Goal: Task Accomplishment & Management: Use online tool/utility

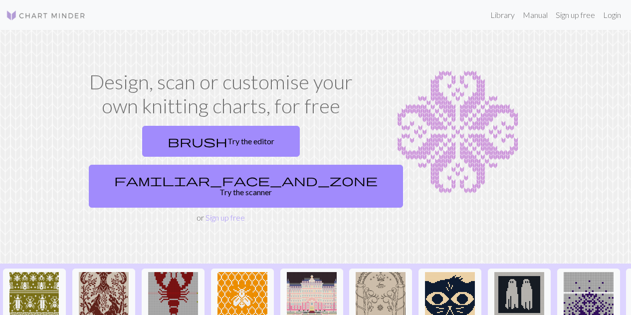
drag, startPoint x: 141, startPoint y: 145, endPoint x: 143, endPoint y: 116, distance: 29.0
click at [142, 145] on link "brush Try the editor" at bounding box center [221, 141] width 158 height 31
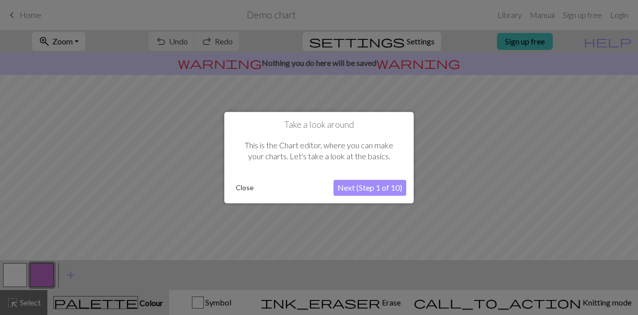
click at [367, 182] on button "Next (Step 1 of 10)" at bounding box center [370, 187] width 73 height 16
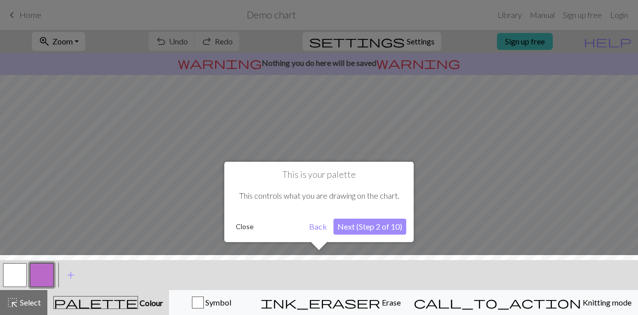
click at [382, 223] on button "Next (Step 2 of 10)" at bounding box center [370, 226] width 73 height 16
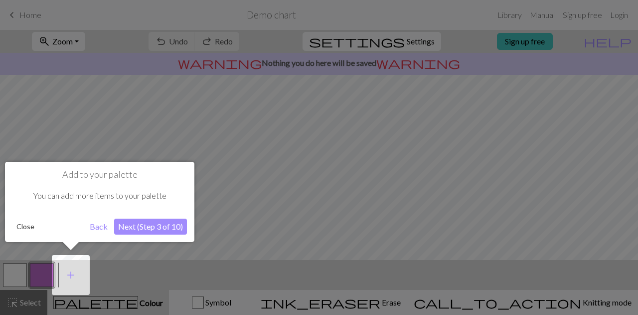
click at [171, 232] on button "Next (Step 3 of 10)" at bounding box center [150, 226] width 73 height 16
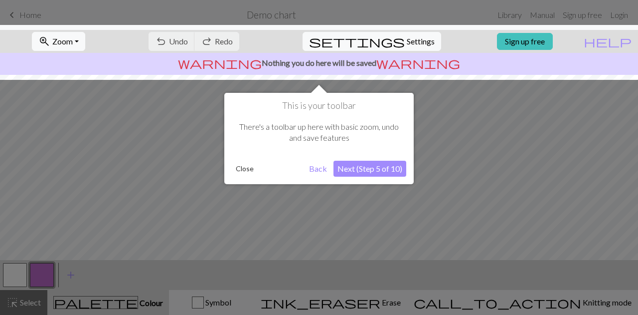
click at [390, 172] on button "Next (Step 5 of 10)" at bounding box center [370, 169] width 73 height 16
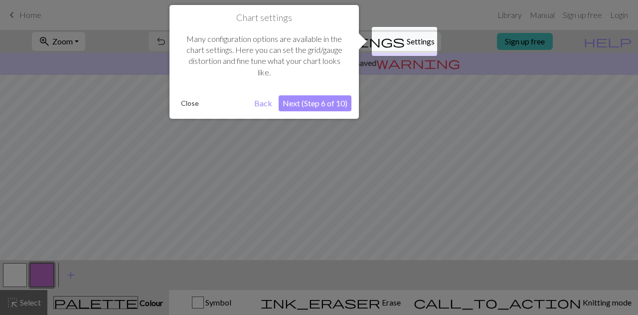
click at [335, 101] on button "Next (Step 6 of 10)" at bounding box center [315, 103] width 73 height 16
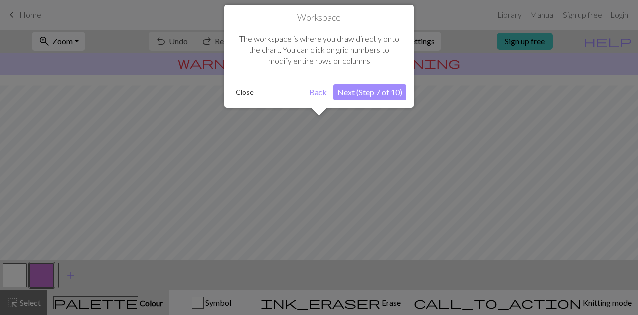
scroll to position [60, 0]
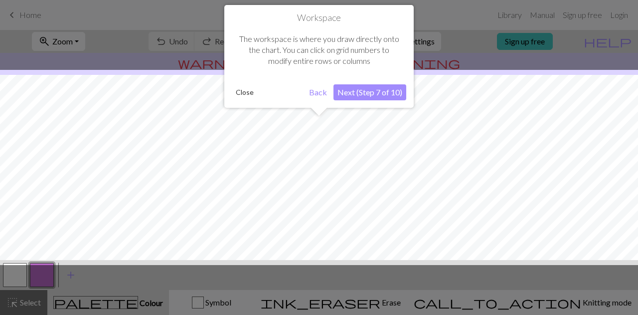
click at [363, 94] on button "Next (Step 7 of 10)" at bounding box center [370, 92] width 73 height 16
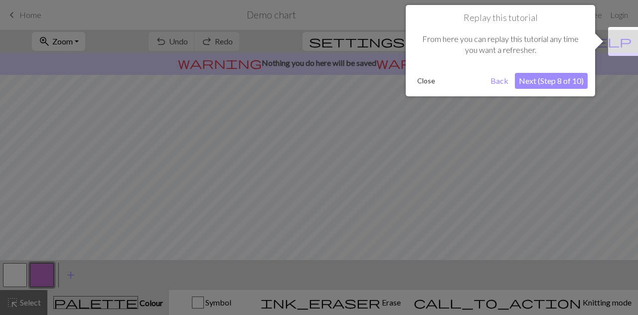
click at [578, 80] on button "Next (Step 8 of 10)" at bounding box center [551, 81] width 73 height 16
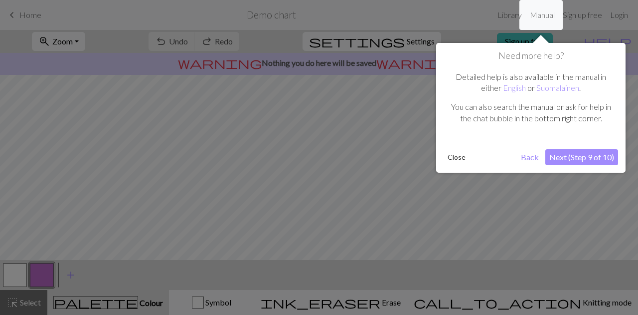
click at [573, 154] on button "Next (Step 9 of 10)" at bounding box center [581, 157] width 73 height 16
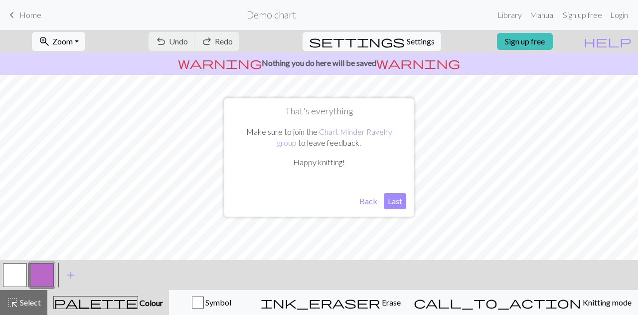
click at [392, 203] on button "Last" at bounding box center [395, 201] width 22 height 16
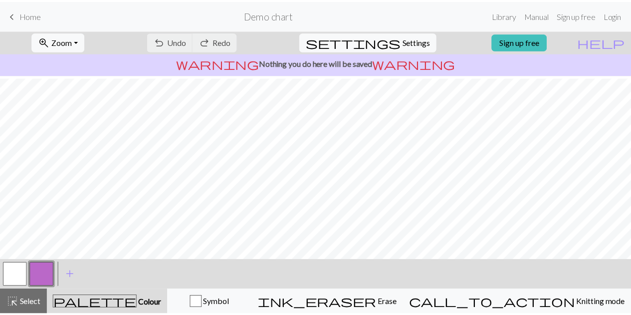
scroll to position [0, 0]
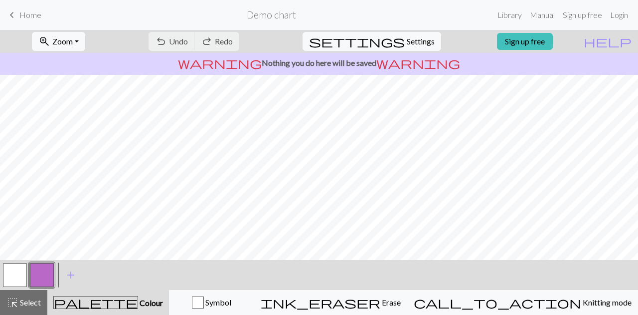
click at [44, 16] on div "keyboard_arrow_left Home Demo chart Library Manual Sign up free Login" at bounding box center [319, 15] width 638 height 20
click at [41, 15] on div "keyboard_arrow_left Home Demo chart Library Manual Sign up free Login" at bounding box center [319, 15] width 638 height 20
click at [31, 13] on span "Home" at bounding box center [30, 14] width 22 height 9
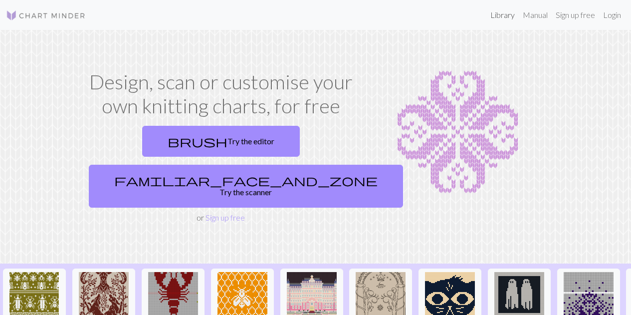
click at [491, 11] on link "Library" at bounding box center [502, 15] width 32 height 20
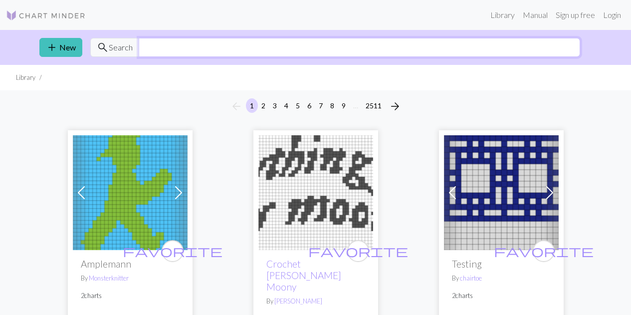
click at [231, 43] on input "text" at bounding box center [359, 47] width 441 height 19
type input "bear"
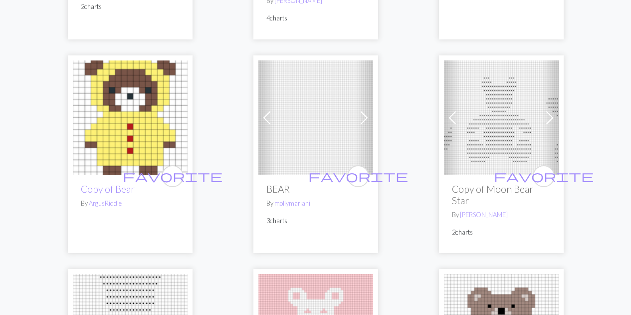
scroll to position [299, 0]
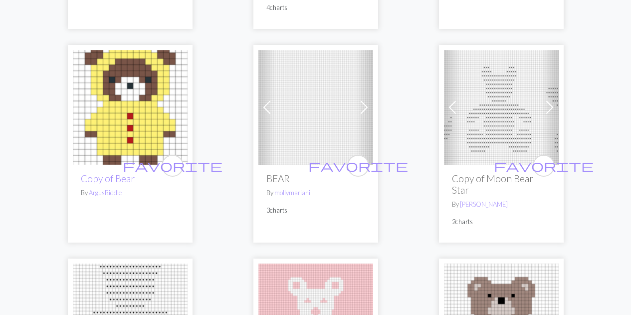
click at [361, 106] on span at bounding box center [364, 107] width 16 height 16
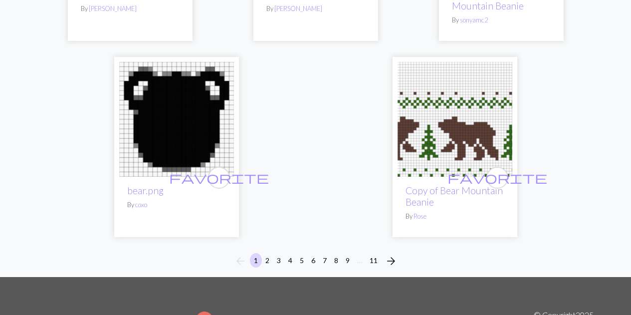
scroll to position [3390, 0]
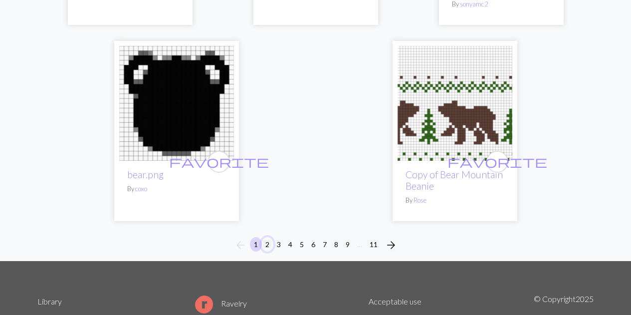
click at [267, 237] on button "2" at bounding box center [267, 244] width 12 height 14
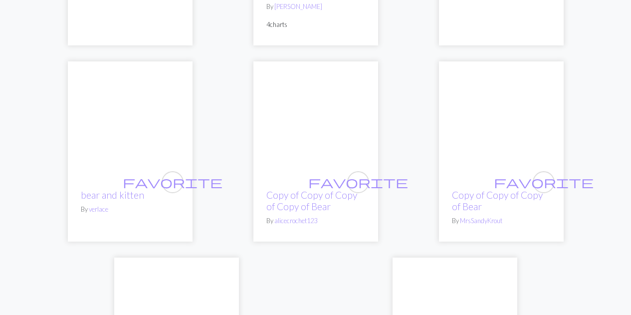
scroll to position [3340, 0]
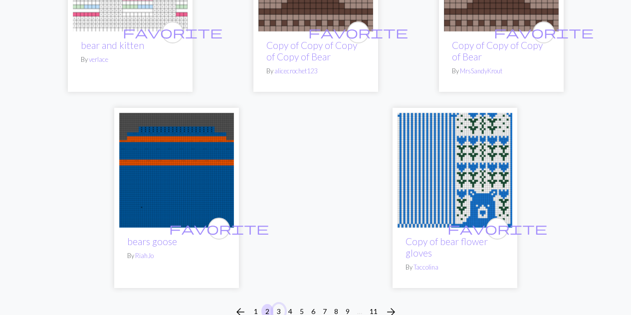
click at [281, 304] on button "3" at bounding box center [279, 311] width 12 height 14
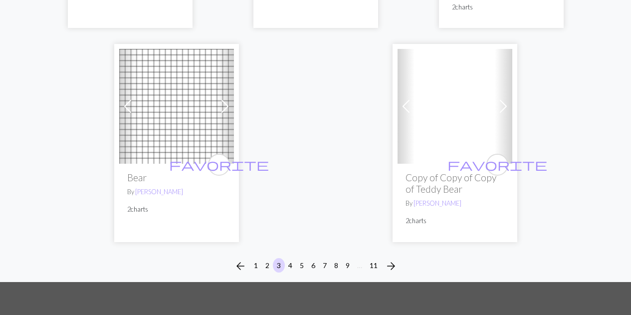
scroll to position [3490, 0]
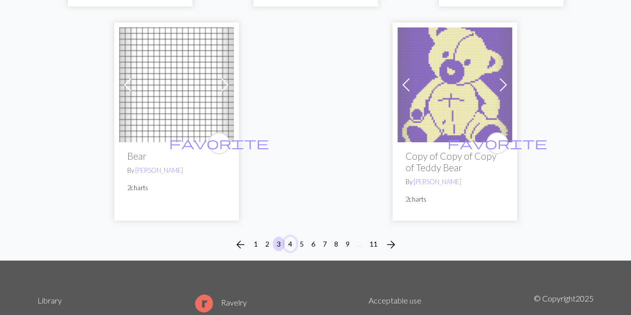
click at [292, 236] on button "4" at bounding box center [290, 243] width 12 height 14
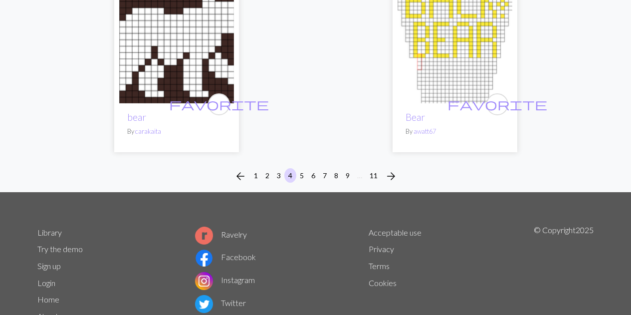
scroll to position [3379, 0]
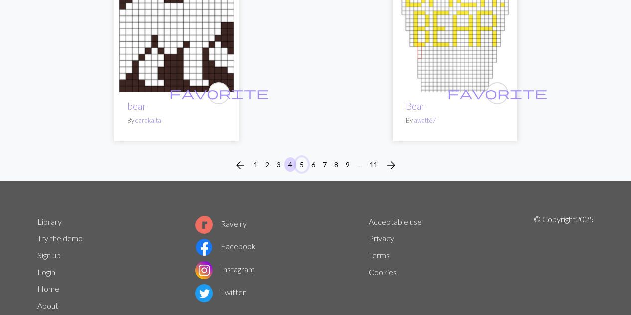
click at [306, 157] on button "5" at bounding box center [302, 164] width 12 height 14
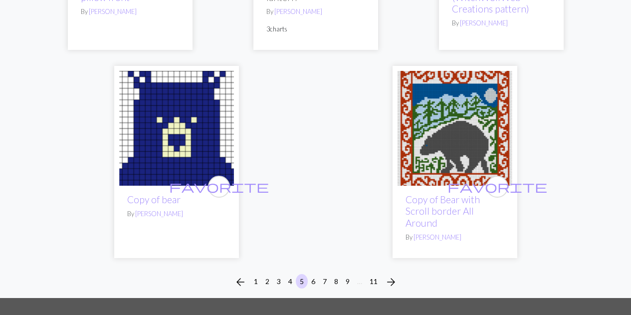
scroll to position [3390, 0]
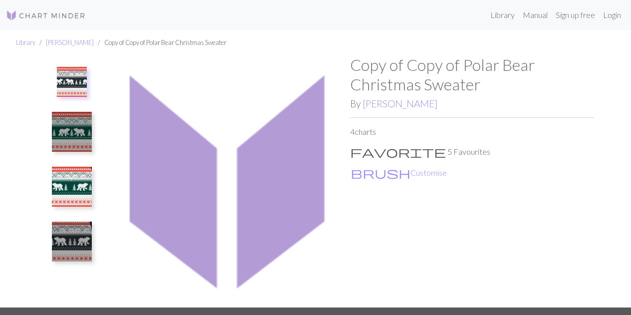
click at [84, 84] on img at bounding box center [72, 82] width 30 height 30
click at [82, 123] on img at bounding box center [72, 132] width 40 height 40
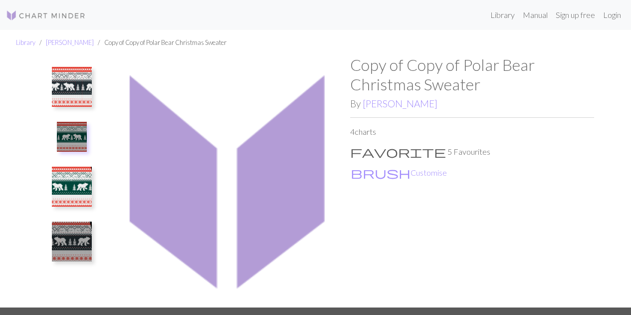
click at [81, 88] on img at bounding box center [72, 87] width 40 height 40
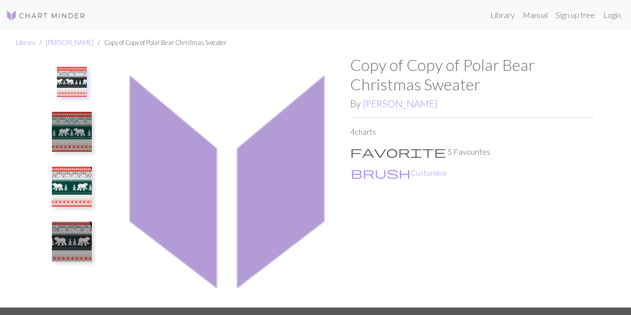
click at [70, 182] on img at bounding box center [72, 187] width 40 height 40
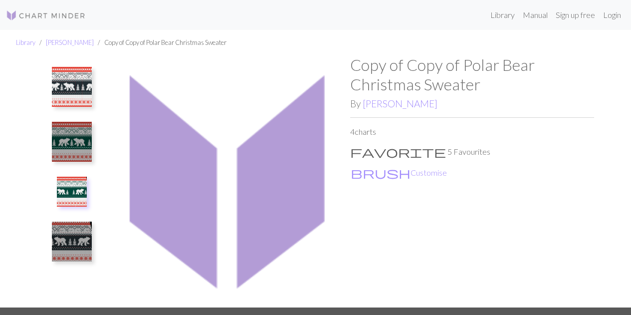
click at [79, 244] on img at bounding box center [72, 241] width 40 height 40
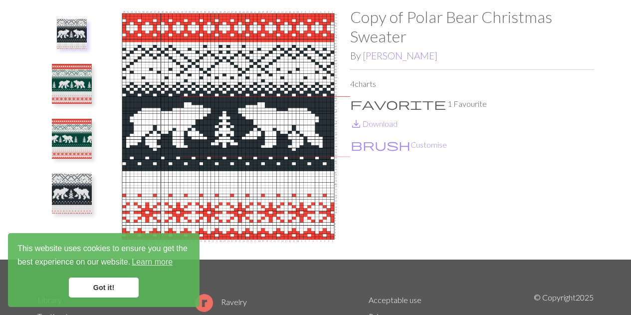
scroll to position [50, 0]
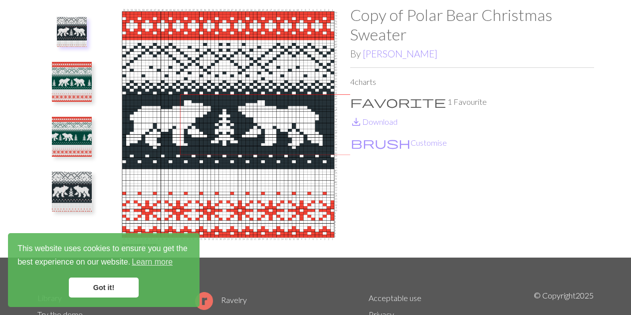
click at [107, 293] on link "Got it!" at bounding box center [104, 287] width 70 height 20
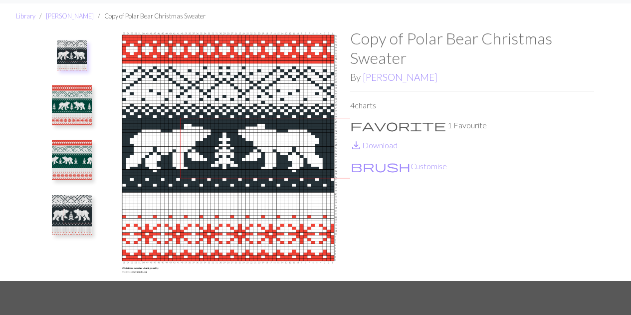
scroll to position [0, 0]
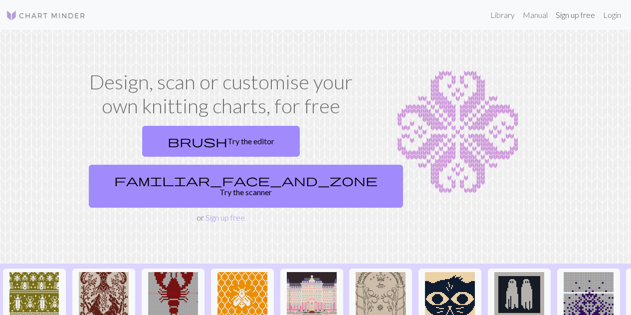
click at [585, 13] on link "Sign up free" at bounding box center [574, 15] width 47 height 20
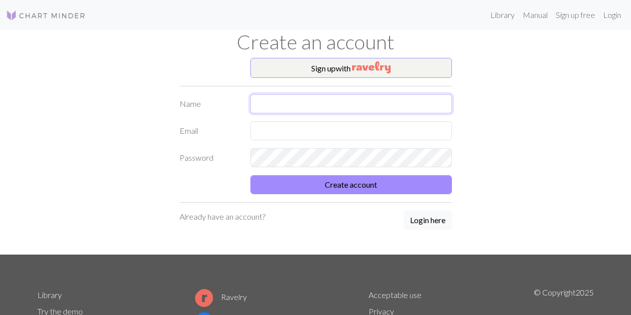
click at [346, 95] on input "text" at bounding box center [350, 103] width 201 height 19
type input "Kat"
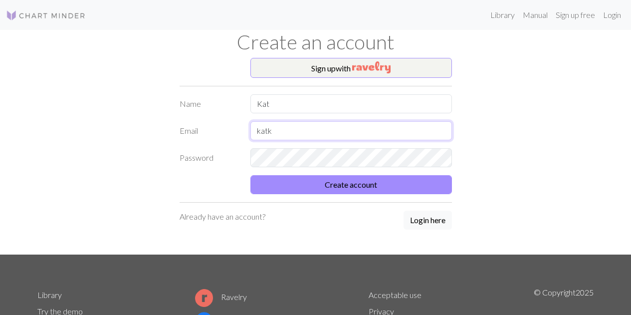
type input "katkhunsinger@gmail.com"
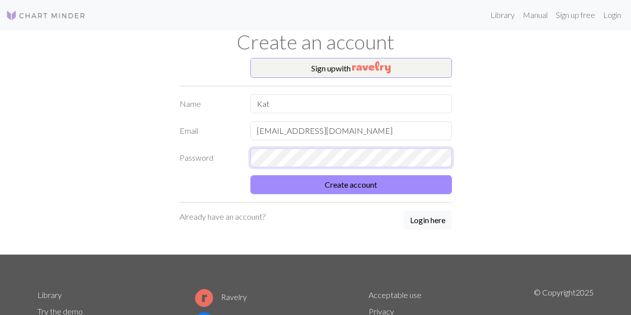
click at [217, 158] on div "Password" at bounding box center [315, 157] width 284 height 19
click at [250, 175] on button "Create account" at bounding box center [350, 184] width 201 height 19
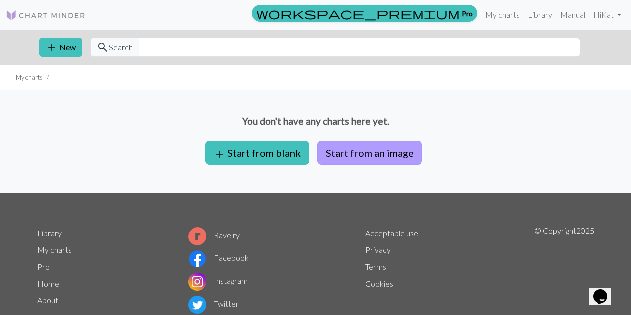
click at [380, 151] on button "Start from an image" at bounding box center [369, 153] width 105 height 24
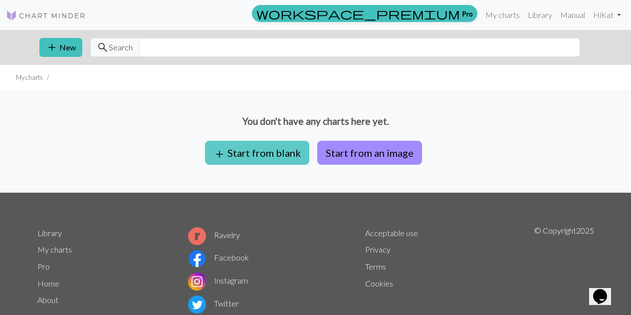
click at [298, 152] on button "add Start from blank" at bounding box center [257, 153] width 104 height 24
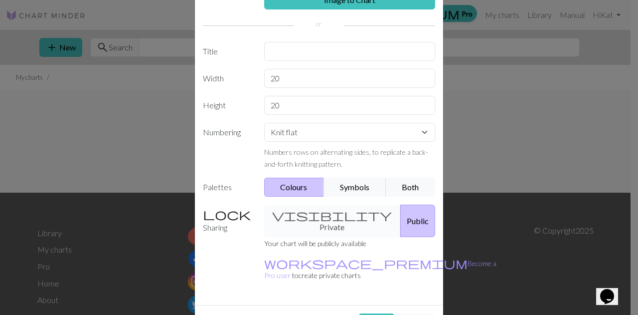
scroll to position [79, 0]
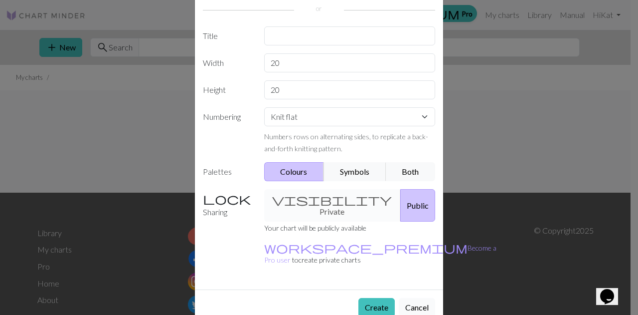
click at [415, 298] on button "Cancel" at bounding box center [417, 307] width 36 height 19
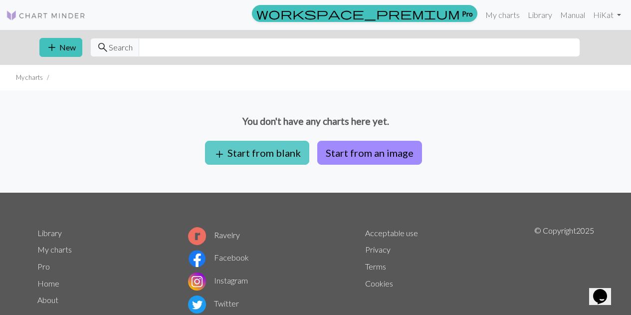
click at [257, 154] on button "add Start from blank" at bounding box center [257, 153] width 104 height 24
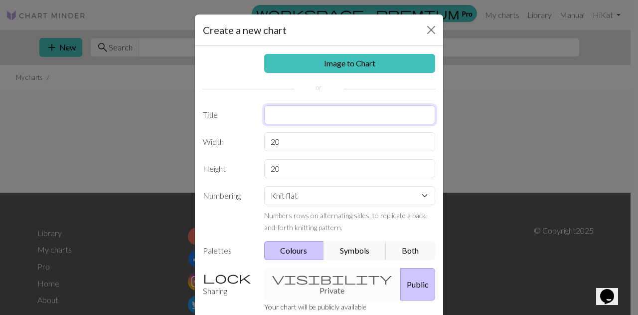
click at [296, 119] on input "text" at bounding box center [349, 114] width 171 height 19
type input "B"
type input "m"
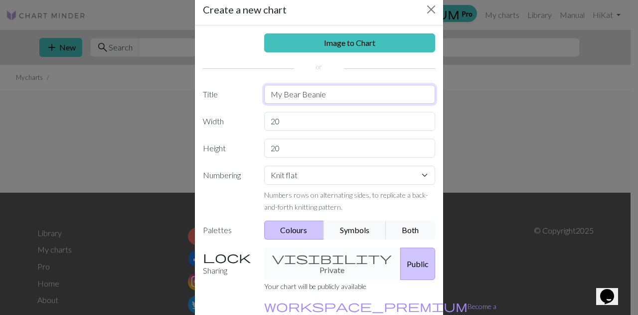
scroll to position [50, 0]
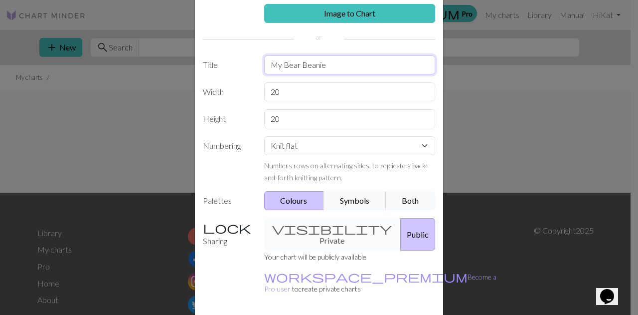
type input "My Bear Beanie"
drag, startPoint x: 280, startPoint y: 98, endPoint x: 250, endPoint y: 90, distance: 31.3
click at [250, 90] on div "Width 20" at bounding box center [319, 91] width 244 height 19
type input "96"
drag, startPoint x: 293, startPoint y: 120, endPoint x: 261, endPoint y: 111, distance: 33.0
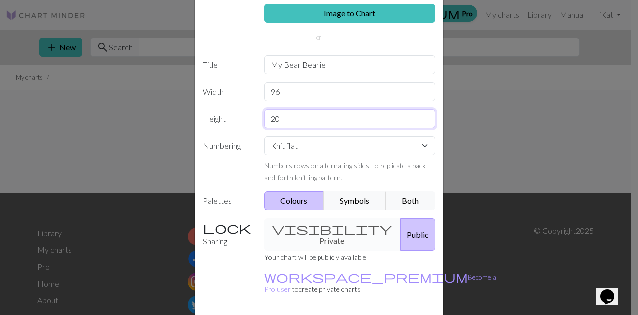
click at [264, 111] on input "20" at bounding box center [349, 118] width 171 height 19
type input "42"
click at [283, 145] on select "Knit flat Knit in the round Lace knitting Cross stitch" at bounding box center [349, 145] width 171 height 19
select select "round"
click at [264, 136] on select "Knit flat Knit in the round Lace knitting Cross stitch" at bounding box center [349, 145] width 171 height 19
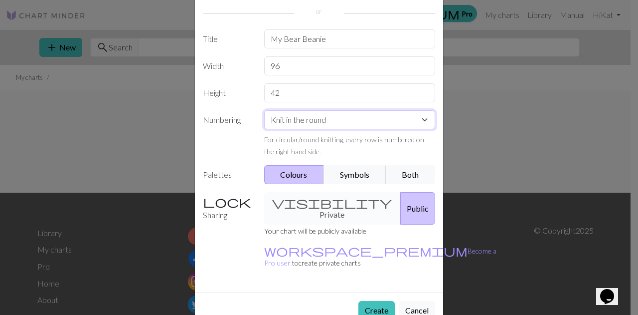
scroll to position [79, 0]
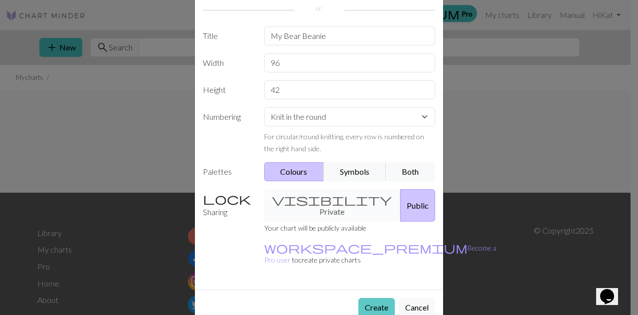
click at [375, 298] on button "Create" at bounding box center [376, 307] width 36 height 19
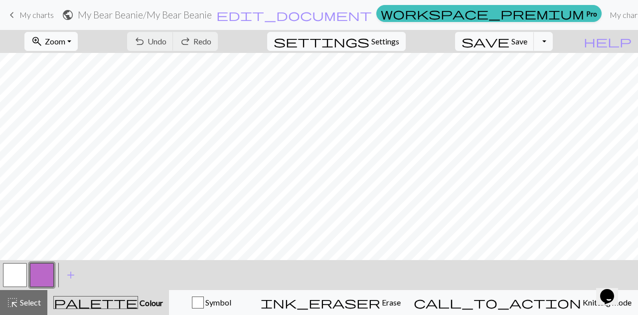
click at [78, 39] on button "zoom_in Zoom Zoom" at bounding box center [50, 41] width 53 height 19
click at [81, 63] on button "Fit all" at bounding box center [64, 63] width 79 height 16
click at [388, 41] on span "Settings" at bounding box center [385, 41] width 28 height 12
select select "aran"
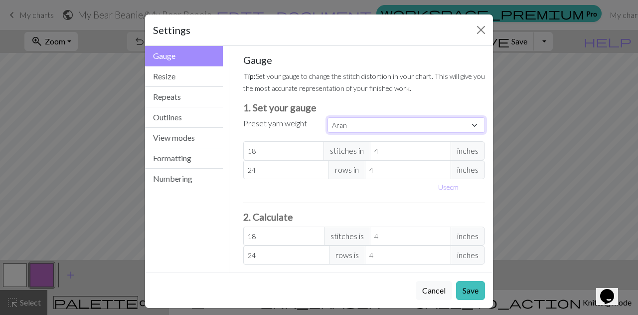
click at [348, 124] on select "Custom Square Lace Light Fingering Fingering Sport Double knit Worsted Aran Bul…" at bounding box center [407, 124] width 158 height 15
drag, startPoint x: 348, startPoint y: 124, endPoint x: 350, endPoint y: 130, distance: 6.7
click at [348, 124] on select "Custom Square Lace Light Fingering Fingering Sport Double knit Worsted Aran Bul…" at bounding box center [407, 124] width 158 height 15
click at [429, 118] on select "Custom Square Lace Light Fingering Fingering Sport Double knit Worsted Aran Bul…" at bounding box center [407, 124] width 158 height 15
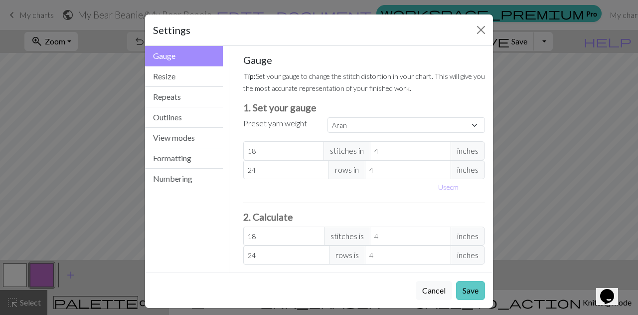
click at [463, 296] on button "Save" at bounding box center [470, 290] width 29 height 19
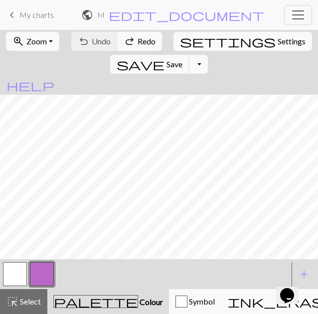
scroll to position [0, 120]
click at [43, 270] on button "button" at bounding box center [42, 274] width 24 height 24
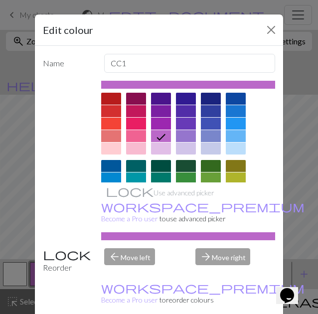
click at [182, 167] on div at bounding box center [186, 166] width 20 height 12
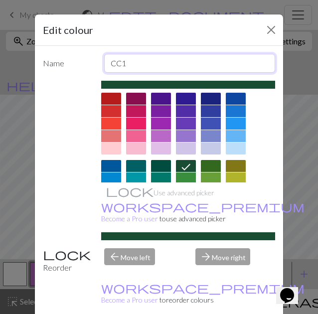
click at [164, 66] on input "CC1" at bounding box center [189, 63] width 171 height 19
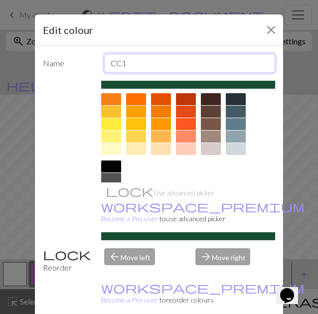
scroll to position [133, 0]
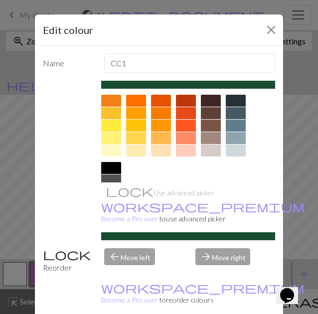
click at [210, 99] on div at bounding box center [211, 101] width 20 height 12
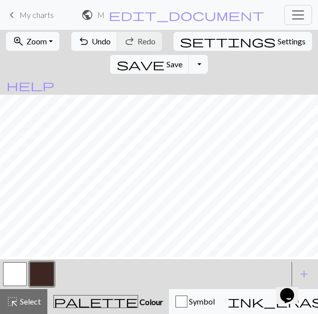
scroll to position [0, 120]
click at [15, 277] on button "button" at bounding box center [15, 274] width 24 height 24
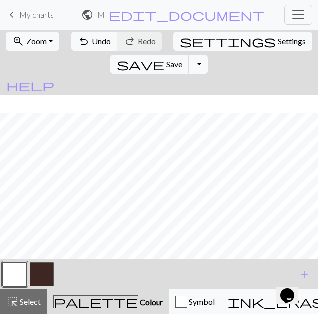
scroll to position [45, 120]
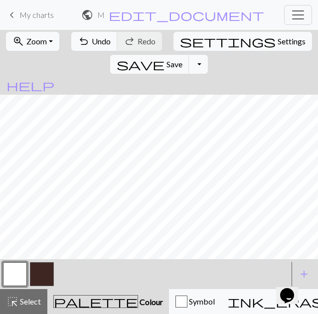
click at [46, 268] on button "button" at bounding box center [42, 274] width 24 height 24
click at [53, 279] on button "button" at bounding box center [42, 274] width 24 height 24
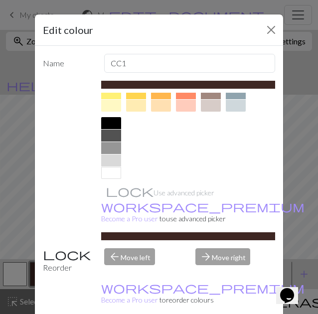
scroll to position [182, 0]
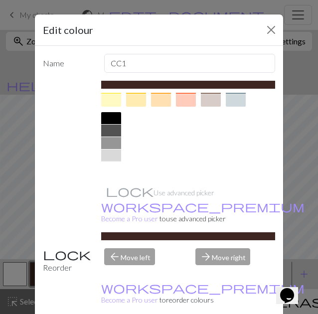
click at [113, 172] on div at bounding box center [111, 168] width 20 height 12
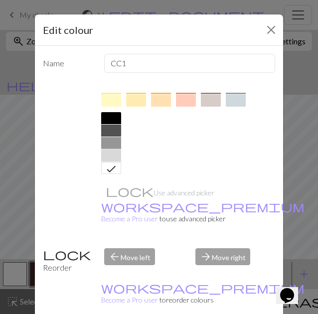
click at [112, 154] on div at bounding box center [111, 156] width 20 height 12
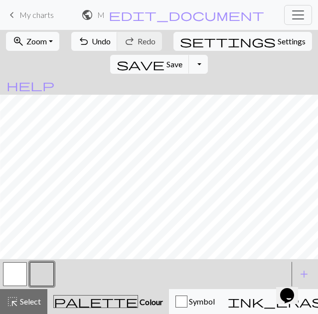
click at [138, 299] on span "Colour" at bounding box center [150, 301] width 25 height 9
click at [138, 303] on span "Colour" at bounding box center [150, 301] width 25 height 9
click at [304, 267] on button "add Add a colour" at bounding box center [304, 274] width 25 height 25
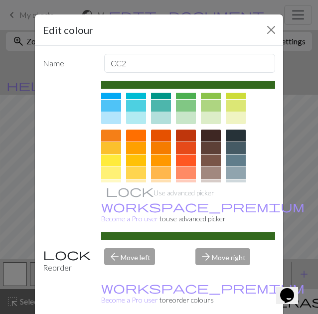
scroll to position [100, 0]
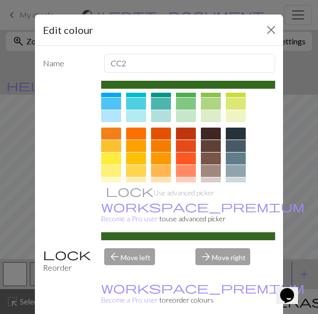
click at [213, 135] on div at bounding box center [211, 134] width 20 height 12
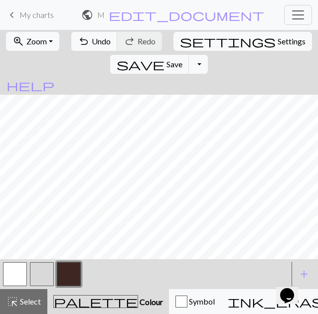
click at [38, 272] on button "button" at bounding box center [42, 274] width 24 height 24
click at [138, 305] on span "Colour" at bounding box center [150, 301] width 25 height 9
click at [44, 271] on button "button" at bounding box center [42, 274] width 24 height 24
click at [44, 297] on div "Delete Done Cancel" at bounding box center [159, 314] width 248 height 35
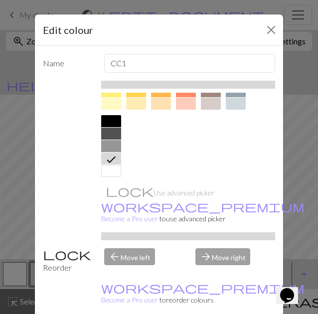
scroll to position [182, 0]
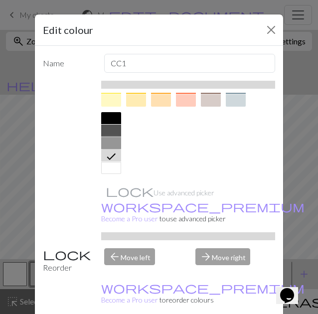
click at [115, 145] on div at bounding box center [111, 143] width 20 height 12
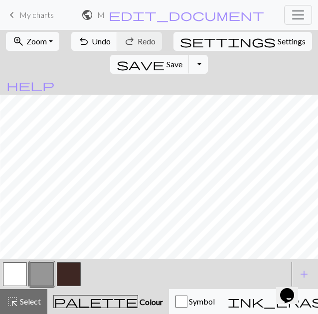
click at [11, 275] on button "button" at bounding box center [15, 274] width 24 height 24
click at [17, 266] on button "button" at bounding box center [15, 274] width 24 height 24
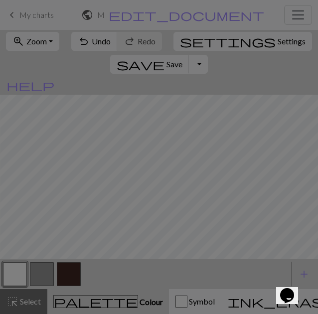
click at [16, 266] on div "Edit colour Name MC Use advanced picker workspace_premium Become a Pro user to …" at bounding box center [159, 157] width 318 height 314
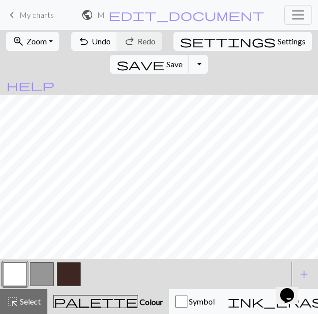
click at [7, 271] on button "button" at bounding box center [15, 274] width 24 height 24
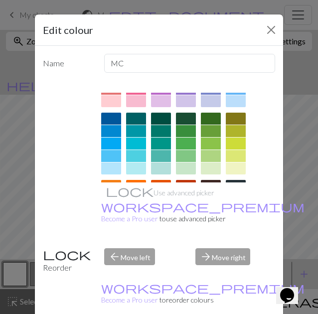
scroll to position [50, 0]
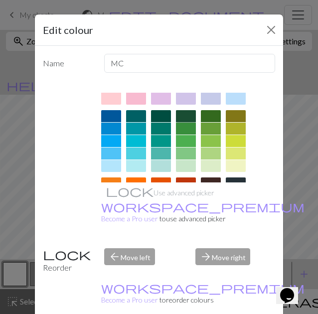
click at [184, 119] on div at bounding box center [186, 116] width 20 height 12
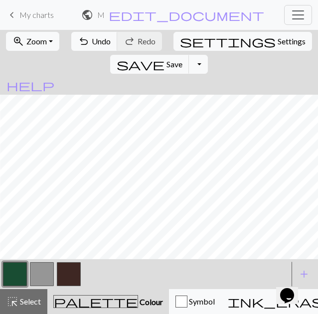
click at [43, 273] on button "button" at bounding box center [42, 274] width 24 height 24
click at [46, 273] on button "button" at bounding box center [42, 274] width 24 height 24
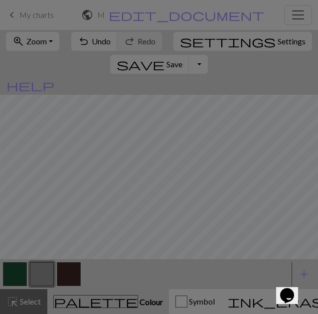
click at [46, 305] on button "Delete" at bounding box center [61, 314] width 36 height 19
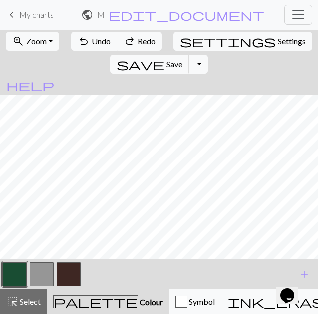
click at [50, 274] on button "button" at bounding box center [42, 274] width 24 height 24
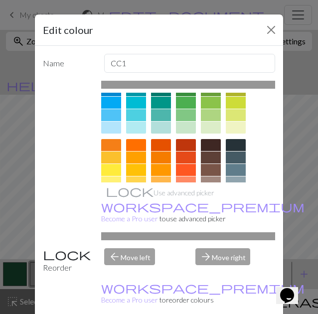
scroll to position [182, 0]
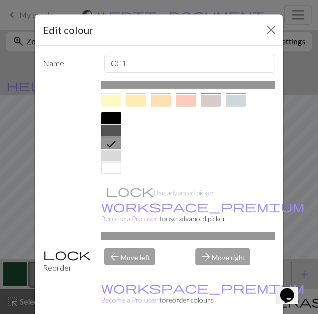
click at [117, 170] on div at bounding box center [188, 44] width 174 height 269
click at [114, 170] on div at bounding box center [111, 168] width 20 height 12
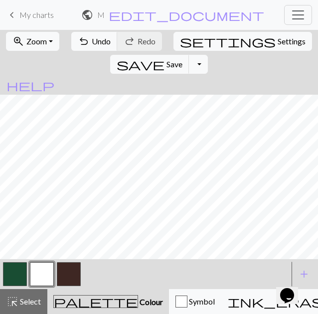
scroll to position [0, 152]
click at [37, 297] on span "Select" at bounding box center [29, 301] width 22 height 9
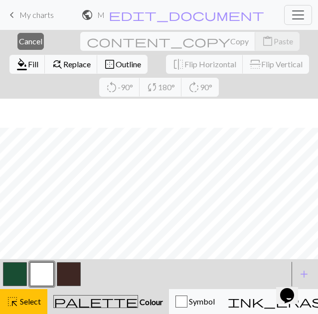
scroll to position [50, 152]
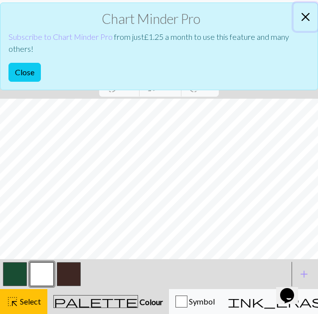
click at [304, 16] on button "Close" at bounding box center [306, 17] width 24 height 28
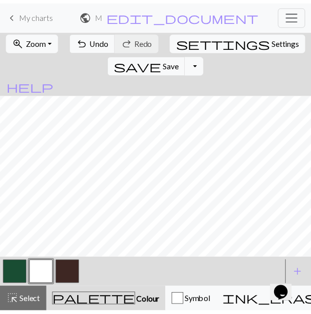
scroll to position [45, 152]
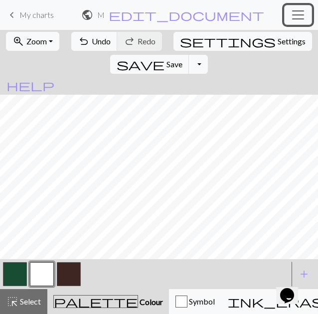
click at [301, 15] on span "Toggle navigation" at bounding box center [298, 14] width 15 height 15
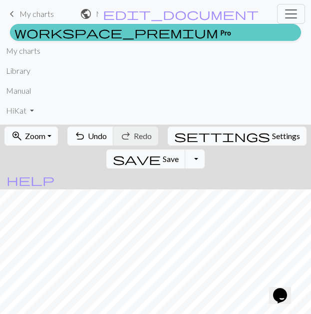
drag, startPoint x: 49, startPoint y: 39, endPoint x: 229, endPoint y: 36, distance: 180.5
click at [49, 39] on link "workspace_premium Pro" at bounding box center [155, 32] width 291 height 17
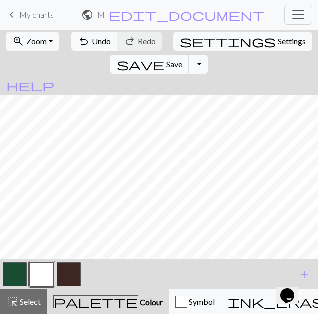
click at [165, 57] on span "save" at bounding box center [141, 64] width 48 height 14
click at [302, 14] on span "Toggle navigation" at bounding box center [298, 14] width 15 height 15
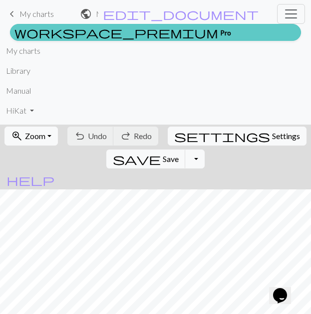
click at [46, 34] on link "workspace_premium Pro" at bounding box center [155, 32] width 291 height 17
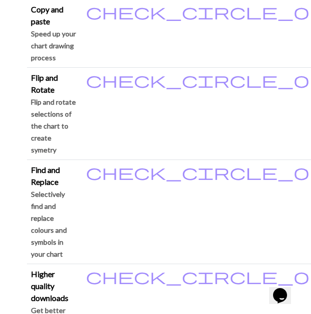
scroll to position [1296, 0]
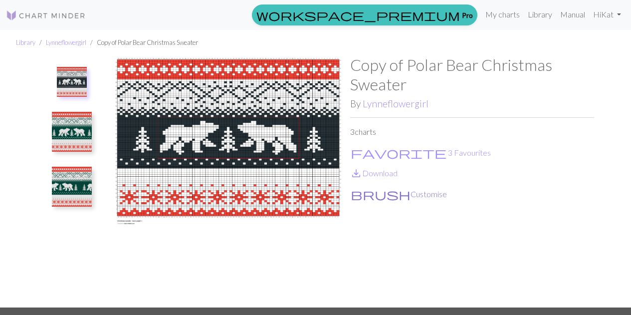
click at [379, 193] on button "brush Customise" at bounding box center [398, 193] width 97 height 13
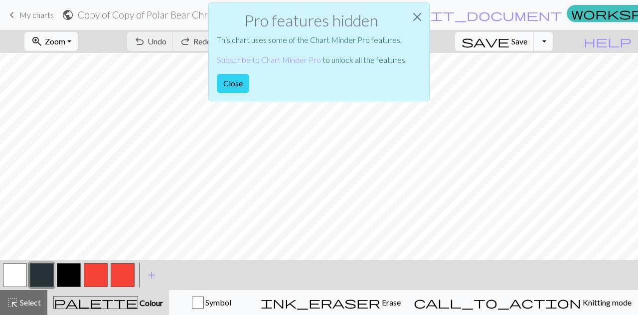
click at [243, 82] on button "Close" at bounding box center [233, 83] width 32 height 19
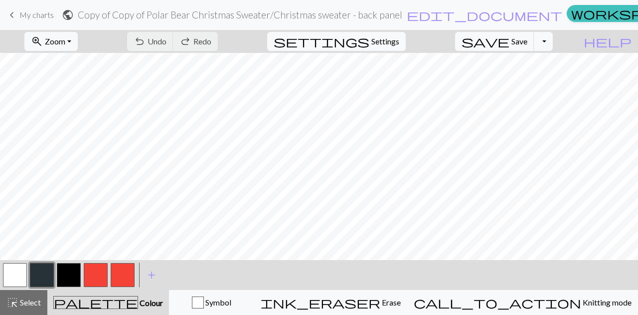
click at [329, 13] on h2 "Copy of Copy of Polar Bear Christmas Sweater / Christmas sweater - back panel" at bounding box center [240, 14] width 325 height 11
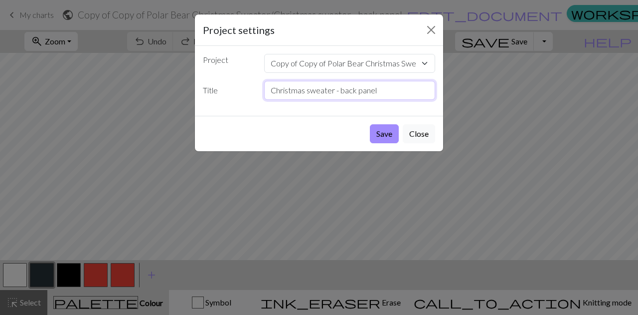
click at [353, 85] on input "Christmas sweater - back panel" at bounding box center [349, 90] width 171 height 19
click at [413, 61] on select "Copy of Copy of Polar Bear Christmas Sweater" at bounding box center [349, 63] width 171 height 19
click at [375, 64] on select "Copy of Copy of Polar Bear Christmas Sweater" at bounding box center [349, 63] width 171 height 19
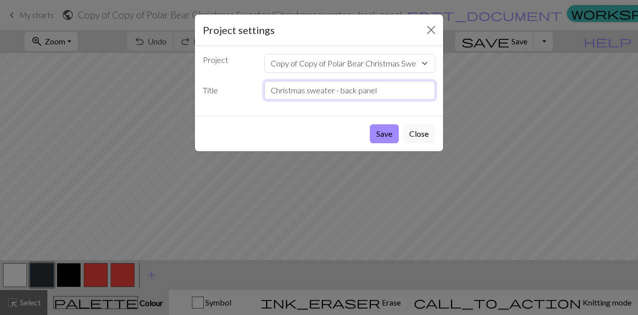
click at [377, 85] on input "Christmas sweater - back panel" at bounding box center [349, 90] width 171 height 19
click at [393, 131] on button "Save" at bounding box center [384, 133] width 29 height 19
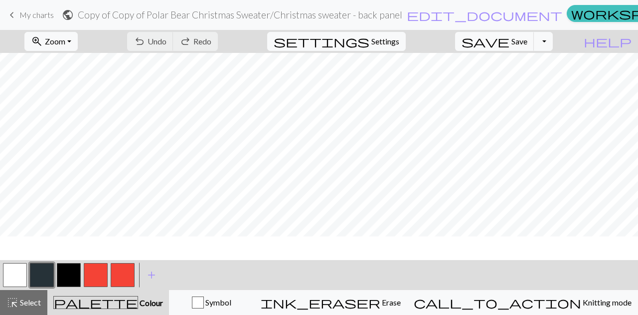
scroll to position [35, 0]
click at [65, 40] on span "Zoom" at bounding box center [55, 40] width 20 height 9
click at [82, 66] on button "Fit all" at bounding box center [64, 63] width 79 height 16
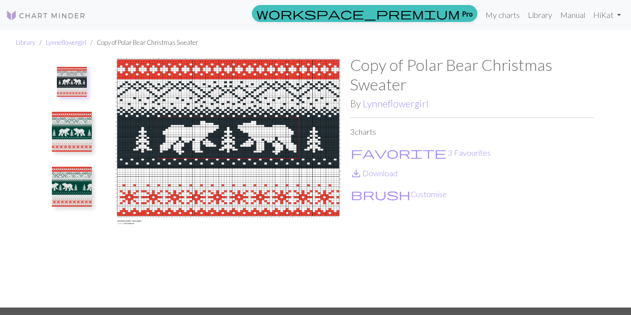
drag, startPoint x: 171, startPoint y: 75, endPoint x: 551, endPoint y: 250, distance: 418.0
click at [551, 250] on div "Copy of Polar Bear Christmas Sweater By Lynneflowergirl 3 charts favorite 3 Fav…" at bounding box center [472, 181] width 244 height 252
click at [300, 279] on img at bounding box center [228, 181] width 244 height 252
click at [381, 196] on button "brush Customise" at bounding box center [398, 193] width 97 height 13
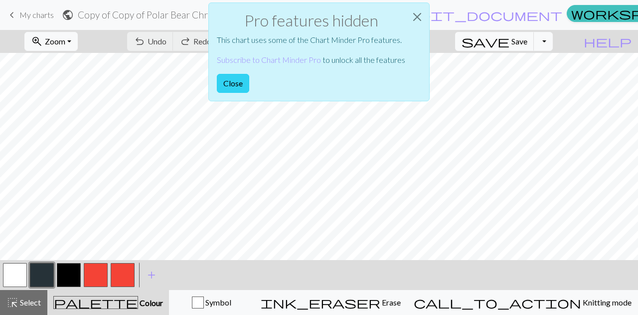
click at [226, 81] on button "Close" at bounding box center [233, 83] width 32 height 19
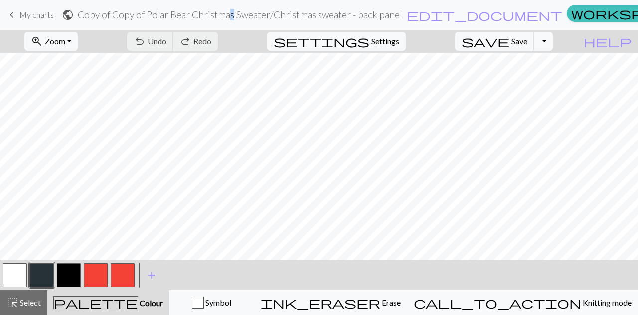
click at [251, 14] on h2 "Copy of Copy of Polar Bear Christmas Sweater / Christmas sweater - back panel" at bounding box center [240, 14] width 325 height 11
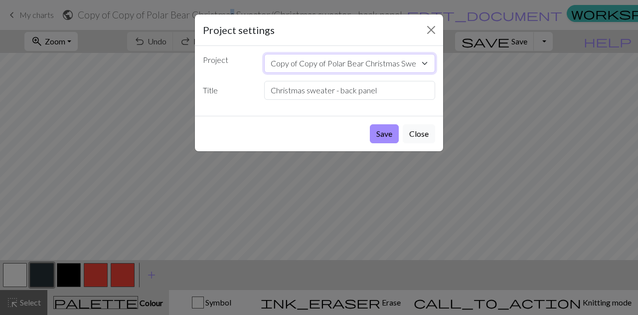
click at [394, 72] on select "Copy of Copy of Polar Bear Christmas Sweater Copy of Copy of Polar Bear Christm…" at bounding box center [349, 63] width 171 height 19
click at [399, 50] on div "Project Copy of Copy of Polar Bear Christmas Sweater Copy of Copy of Polar Bear…" at bounding box center [319, 81] width 248 height 70
click at [363, 95] on input "Christmas sweater - back panel" at bounding box center [349, 90] width 171 height 19
drag, startPoint x: 395, startPoint y: 95, endPoint x: 220, endPoint y: 74, distance: 176.8
click at [220, 74] on div "Project Copy of Copy of Polar Bear Christmas Sweater Copy of Copy of Polar Bear…" at bounding box center [319, 81] width 248 height 70
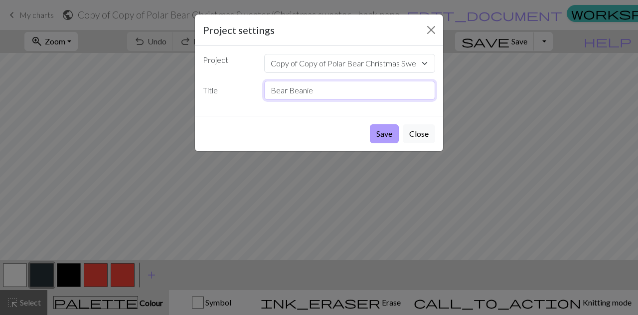
type input "Bear Beanie"
click at [378, 135] on button "Save" at bounding box center [384, 133] width 29 height 19
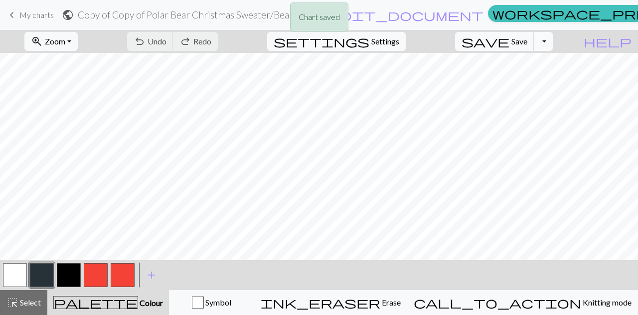
click at [553, 46] on button "Toggle Dropdown" at bounding box center [543, 41] width 19 height 19
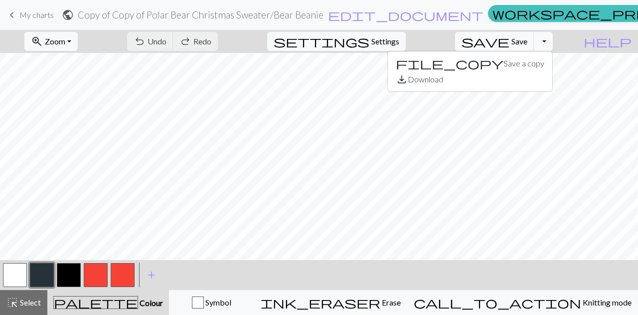
click at [553, 47] on button "Toggle Dropdown" at bounding box center [543, 41] width 19 height 19
click at [527, 43] on span "Save" at bounding box center [519, 40] width 16 height 9
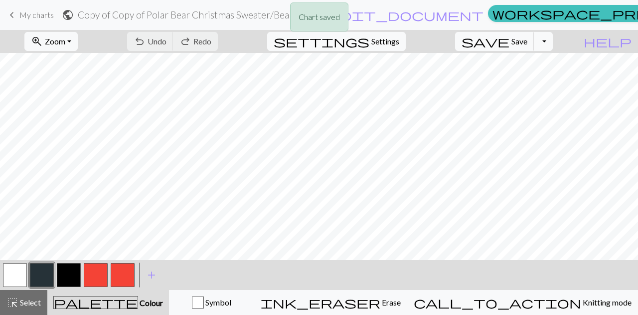
click at [379, 38] on div "Chart saved" at bounding box center [319, 19] width 638 height 39
click at [392, 41] on span "Settings" at bounding box center [385, 41] width 28 height 12
select select "aran"
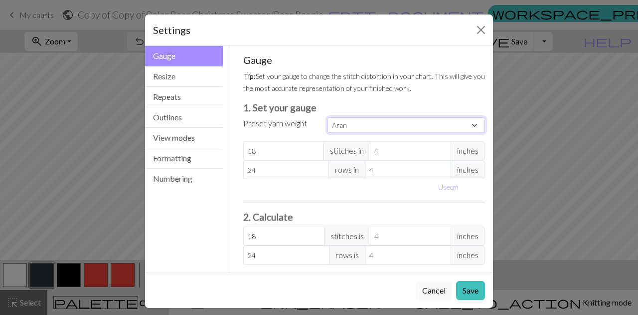
click at [415, 129] on select "Custom Square Lace Light Fingering Fingering Sport Double knit Worsted Aran Bul…" at bounding box center [407, 124] width 158 height 15
click at [405, 131] on select "Custom Square Lace Light Fingering Fingering Sport Double knit Worsted Aran Bul…" at bounding box center [407, 124] width 158 height 15
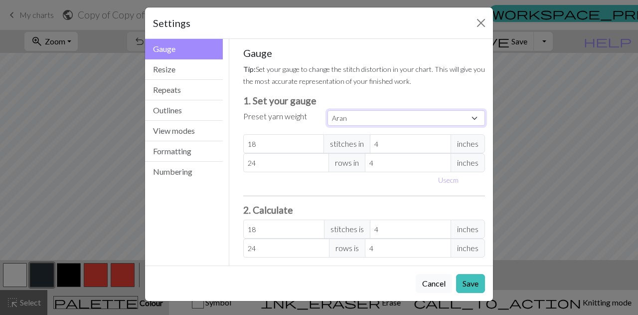
scroll to position [7, 0]
click at [466, 289] on button "Save" at bounding box center [470, 282] width 29 height 19
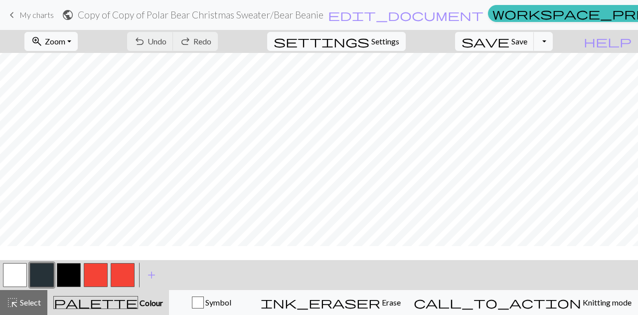
scroll to position [249, 0]
click at [65, 43] on span "Zoom" at bounding box center [55, 40] width 20 height 9
click at [88, 64] on button "Fit all" at bounding box center [64, 63] width 79 height 16
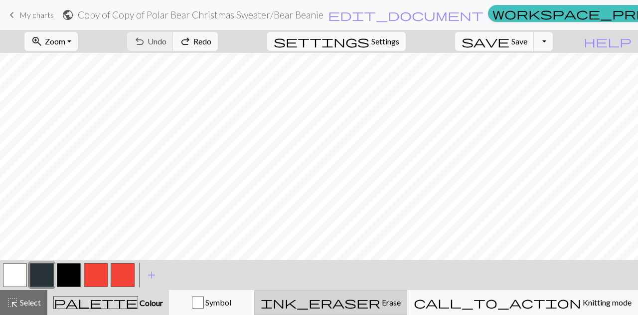
click at [380, 305] on span "ink_eraser" at bounding box center [321, 302] width 120 height 14
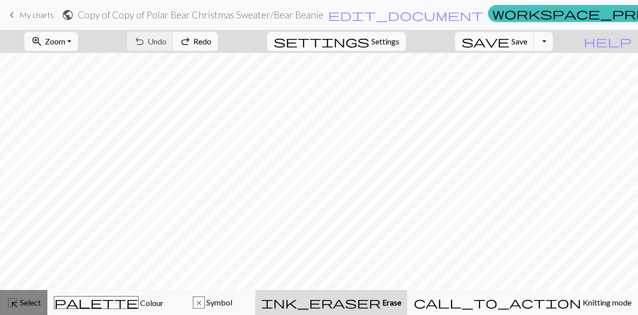
click at [25, 298] on span "Select" at bounding box center [29, 301] width 22 height 9
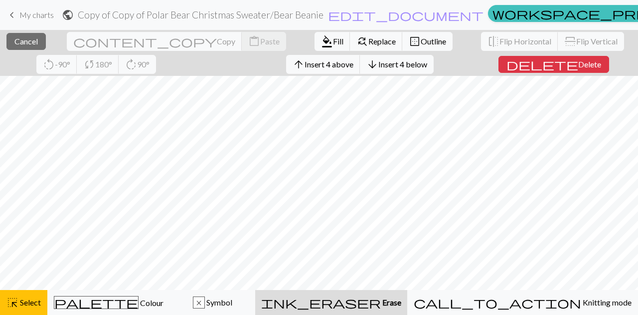
click at [401, 302] on div "ink_eraser Erase Erase" at bounding box center [331, 302] width 140 height 12
click at [506, 62] on span "delete" at bounding box center [542, 64] width 72 height 14
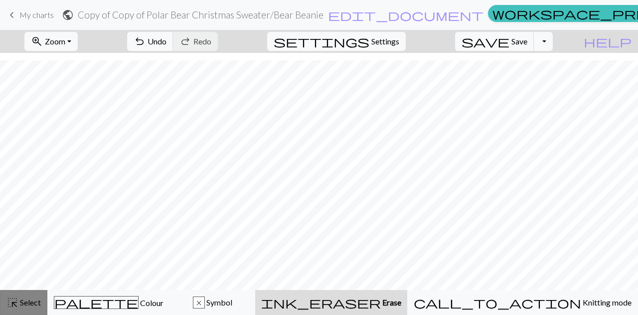
click at [12, 305] on span "highlight_alt" at bounding box center [12, 302] width 12 height 14
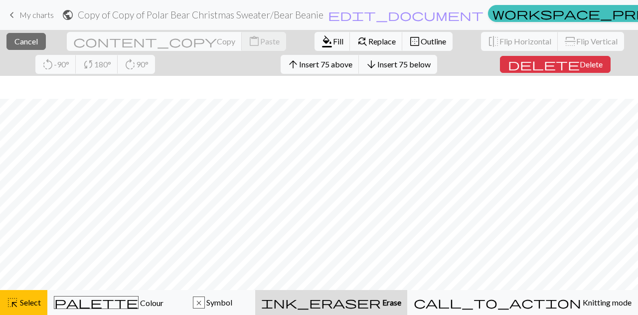
scroll to position [202, 0]
click at [10, 302] on span "highlight_alt" at bounding box center [12, 302] width 12 height 14
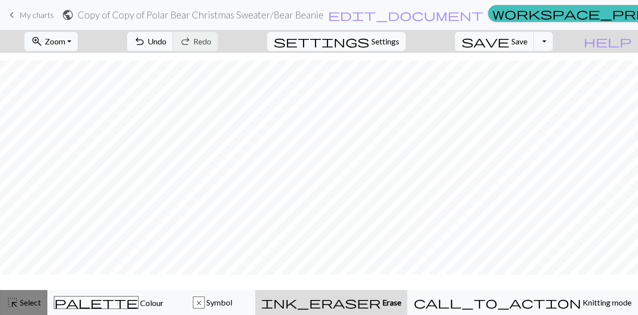
scroll to position [179, 0]
click at [13, 301] on span "highlight_alt" at bounding box center [12, 302] width 12 height 14
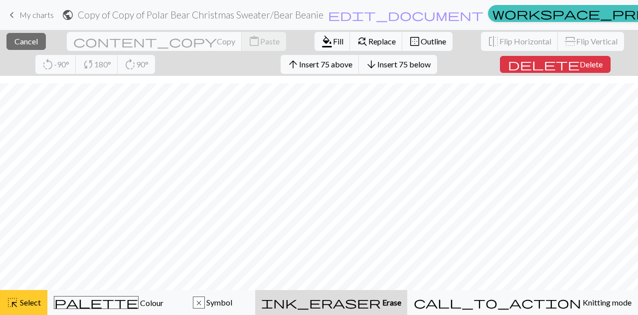
click at [20, 305] on span "Select" at bounding box center [29, 301] width 22 height 9
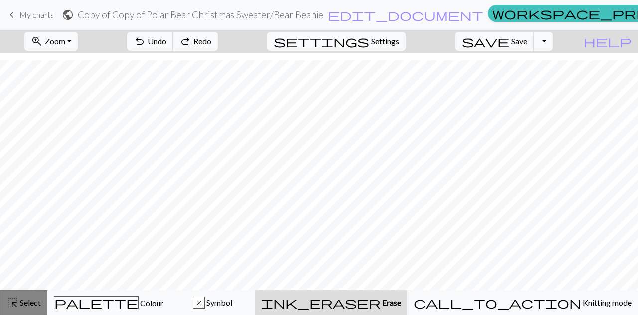
click at [25, 295] on button "highlight_alt Select Select" at bounding box center [23, 302] width 47 height 25
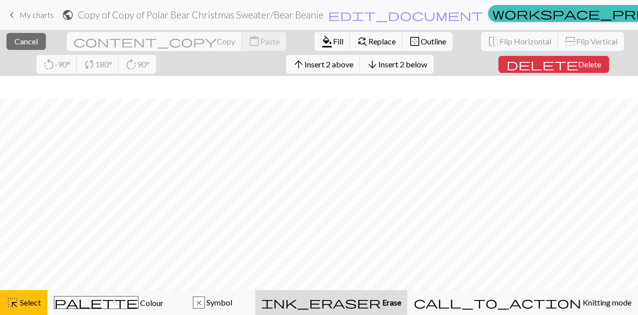
scroll to position [202, 0]
click at [506, 63] on span "delete" at bounding box center [542, 64] width 72 height 14
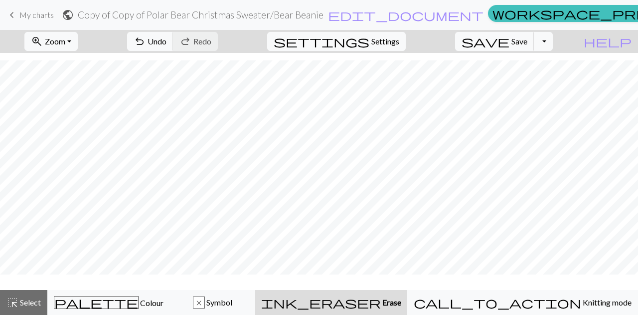
scroll to position [155, 0]
click at [15, 304] on span "highlight_alt" at bounding box center [12, 302] width 12 height 14
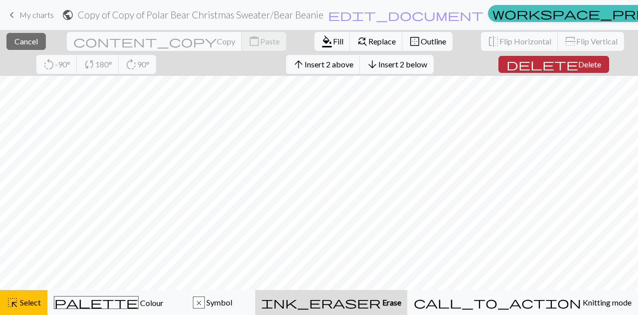
click at [578, 67] on span "Delete" at bounding box center [589, 63] width 23 height 9
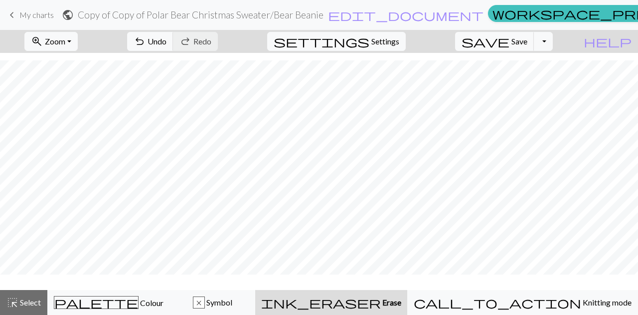
scroll to position [145, 0]
click at [16, 299] on span "highlight_alt" at bounding box center [12, 302] width 12 height 14
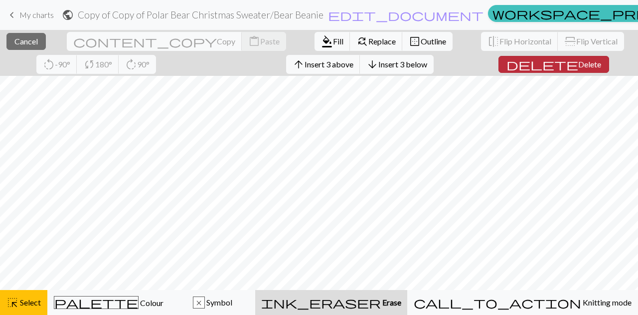
click at [517, 71] on button "delete Delete" at bounding box center [554, 64] width 111 height 17
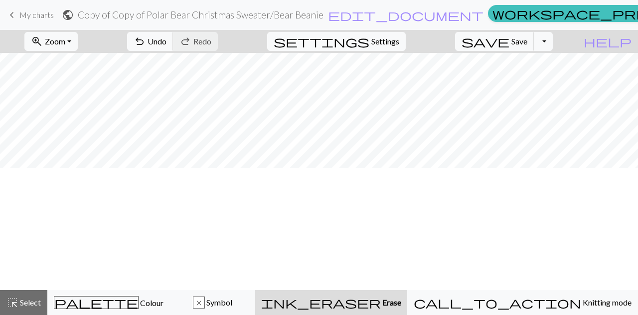
scroll to position [0, 0]
click at [20, 301] on span "Select" at bounding box center [29, 301] width 22 height 9
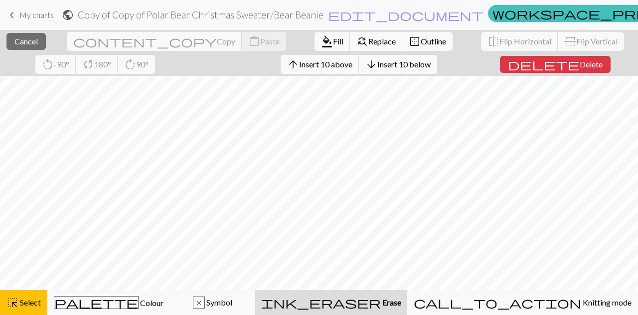
drag, startPoint x: 505, startPoint y: 65, endPoint x: 638, endPoint y: 92, distance: 134.7
click at [580, 65] on span "Delete" at bounding box center [591, 63] width 23 height 9
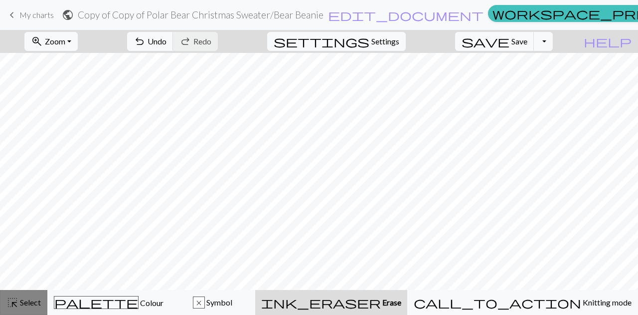
click at [17, 303] on span "highlight_alt" at bounding box center [12, 302] width 12 height 14
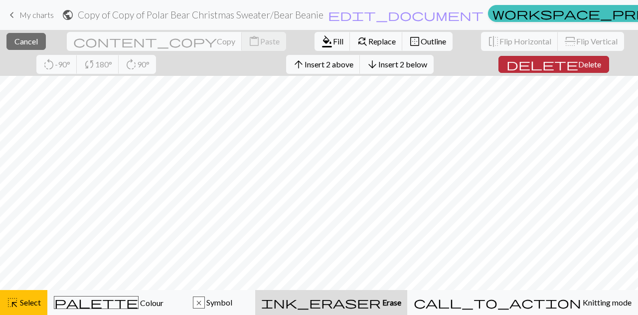
click at [578, 67] on span "Delete" at bounding box center [589, 63] width 23 height 9
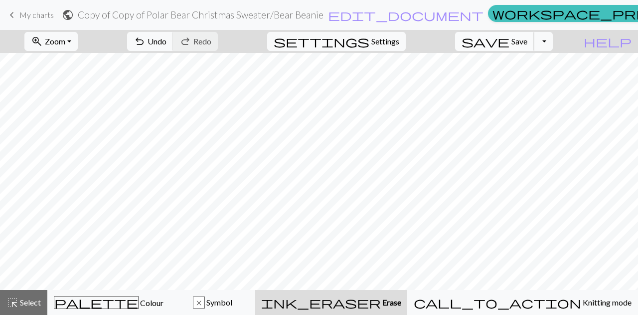
click at [527, 45] on span "Save" at bounding box center [519, 40] width 16 height 9
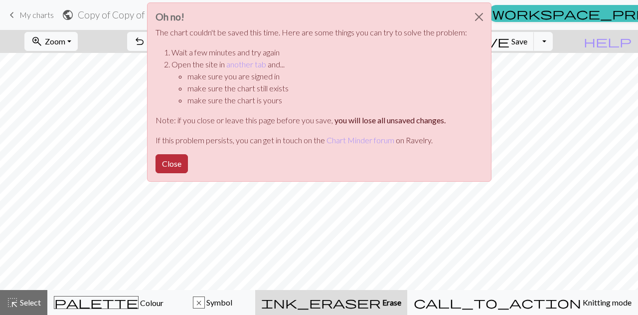
click at [170, 168] on button "Close" at bounding box center [172, 163] width 32 height 19
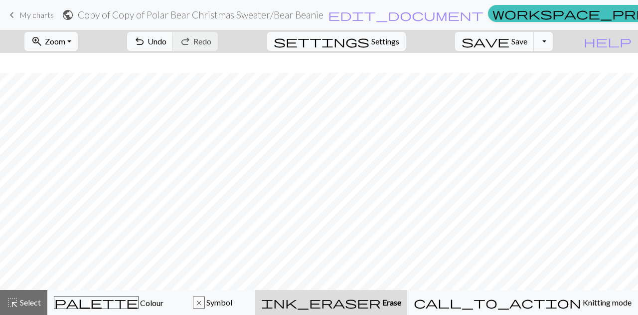
scroll to position [70, 0]
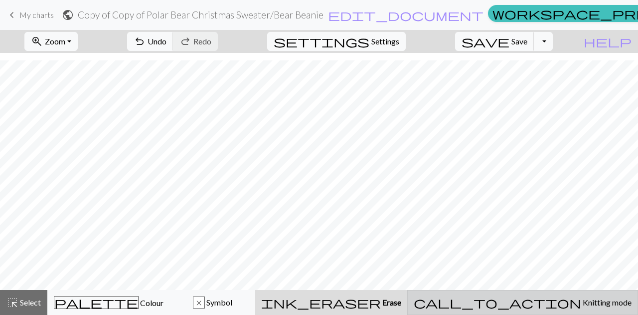
click at [573, 307] on div "call_to_action Knitting mode Knitting mode" at bounding box center [523, 302] width 218 height 12
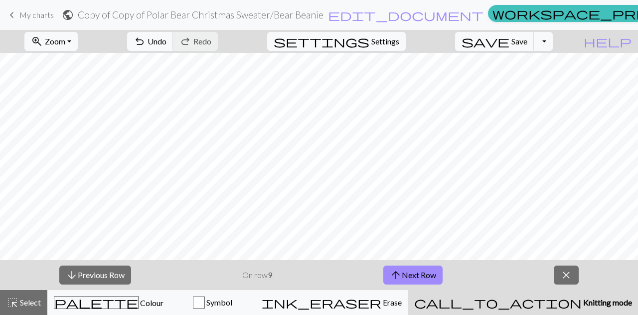
click at [539, 300] on span "call_to_action" at bounding box center [497, 302] width 167 height 14
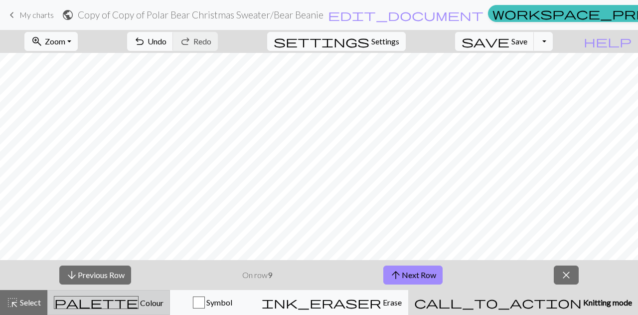
click at [163, 305] on div "palette Colour Colour" at bounding box center [109, 302] width 110 height 13
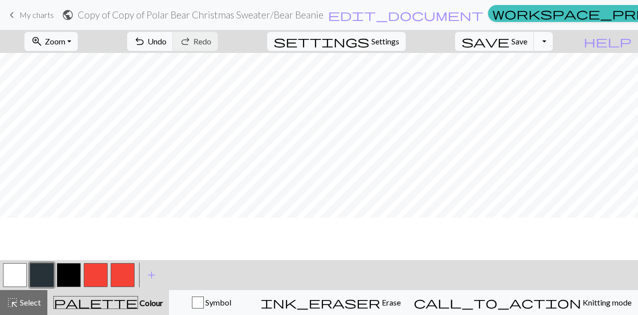
scroll to position [50, 0]
click at [11, 292] on button "highlight_alt Select Select" at bounding box center [23, 302] width 47 height 25
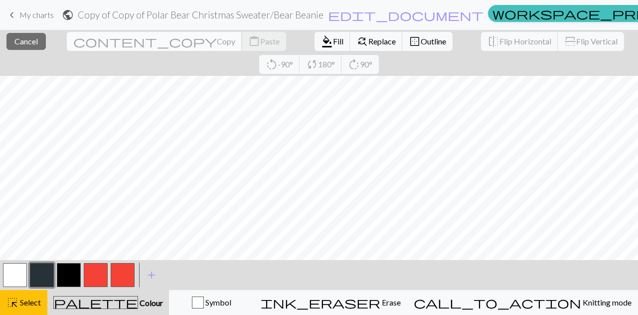
click at [217, 37] on span "Copy" at bounding box center [226, 40] width 18 height 9
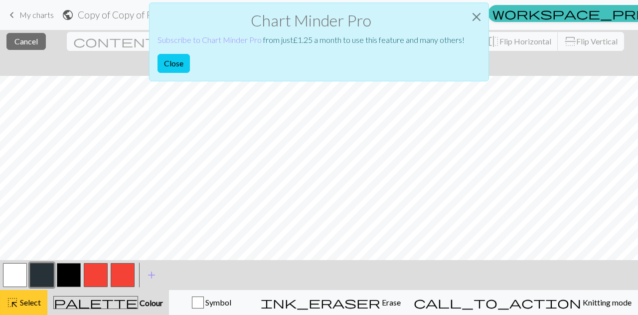
click at [29, 304] on span "Select" at bounding box center [29, 301] width 22 height 9
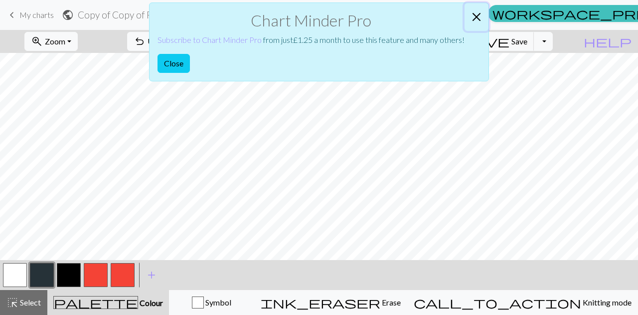
click at [481, 16] on button "Close" at bounding box center [477, 17] width 24 height 28
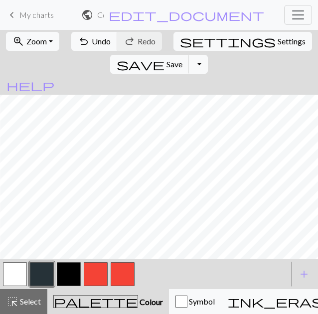
scroll to position [50, 84]
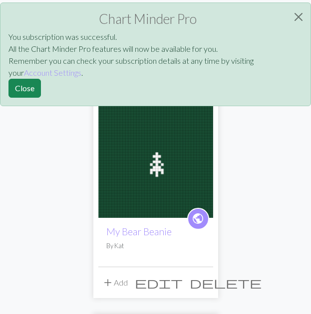
click at [192, 181] on img at bounding box center [155, 160] width 115 height 115
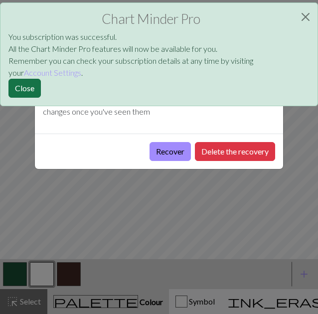
click at [21, 84] on button "Close" at bounding box center [24, 88] width 32 height 19
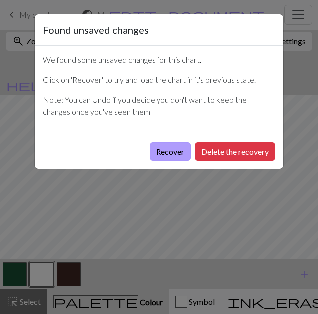
click at [179, 154] on button "Recover" at bounding box center [170, 151] width 41 height 19
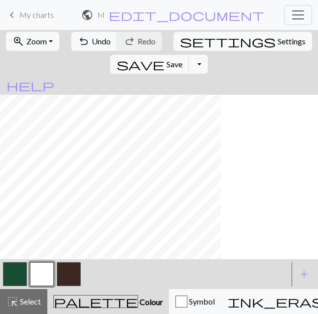
scroll to position [150, 499]
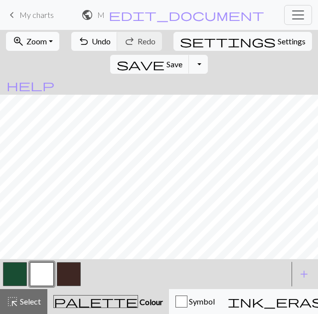
click at [53, 35] on button "zoom_in Zoom Zoom" at bounding box center [32, 41] width 53 height 19
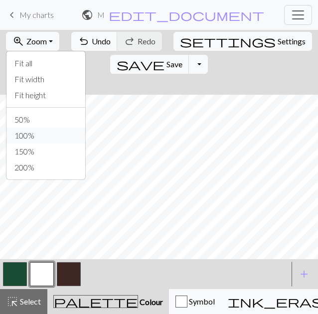
click at [29, 133] on button "100%" at bounding box center [45, 136] width 79 height 16
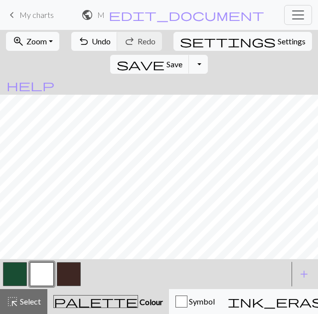
click at [21, 29] on nav "keyboard_arrow_left My charts public My Bear Beanie / My Bear Beanie edit_docum…" at bounding box center [159, 15] width 318 height 30
click at [26, 39] on span "Zoom" at bounding box center [36, 40] width 20 height 9
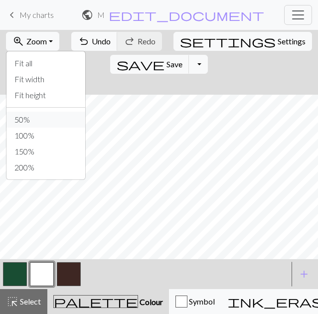
click at [23, 117] on button "50%" at bounding box center [45, 120] width 79 height 16
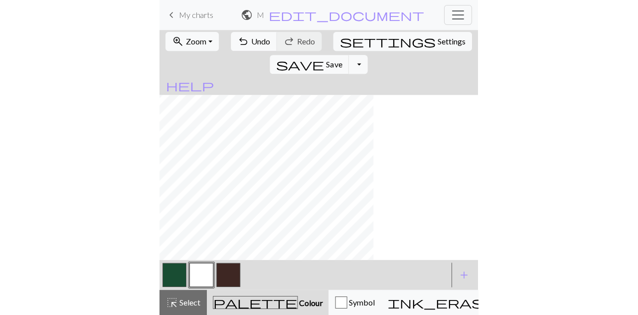
scroll to position [45, 45]
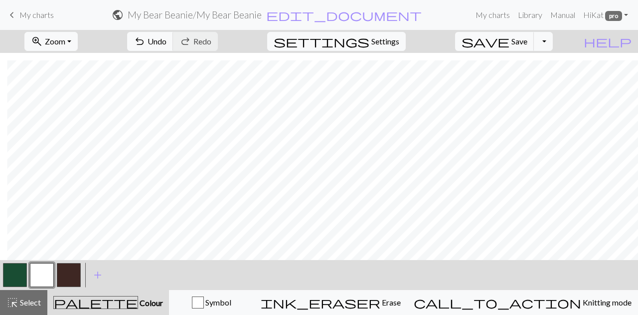
drag, startPoint x: 86, startPoint y: 259, endPoint x: 327, endPoint y: 40, distance: 325.4
click at [310, 40] on div "zoom_in Zoom Zoom Fit all Fit width Fit height 50% 100% 150% 200% undo Undo Und…" at bounding box center [288, 41] width 577 height 23
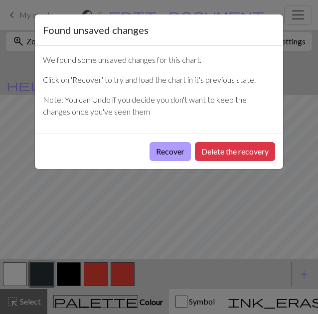
click at [187, 153] on button "Recover" at bounding box center [170, 151] width 41 height 19
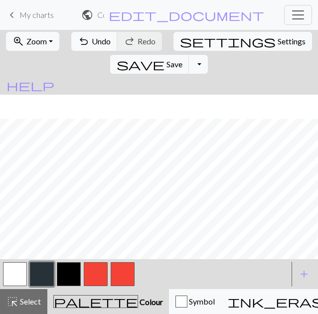
scroll to position [299, 0]
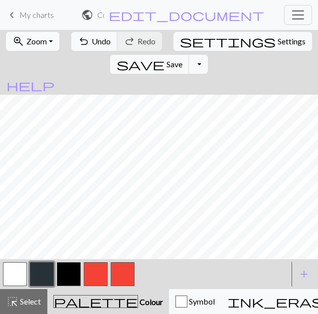
click at [50, 36] on button "zoom_in Zoom Zoom" at bounding box center [32, 41] width 53 height 19
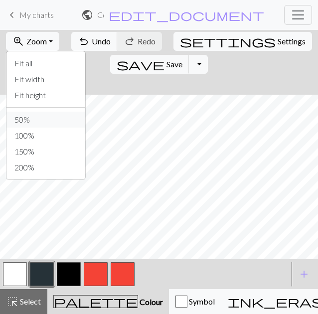
click at [37, 122] on button "50%" at bounding box center [45, 120] width 79 height 16
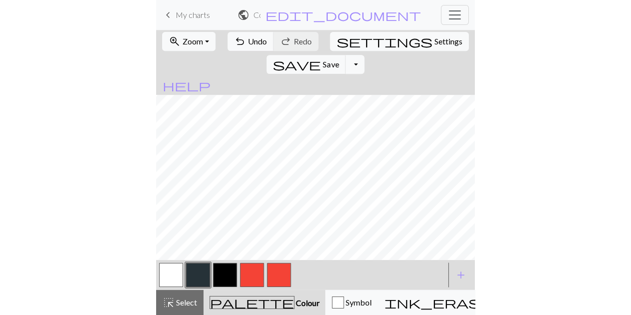
scroll to position [50, 0]
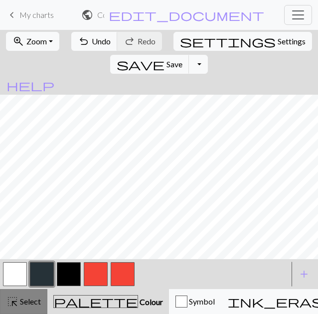
click at [30, 300] on span "Select" at bounding box center [29, 301] width 22 height 9
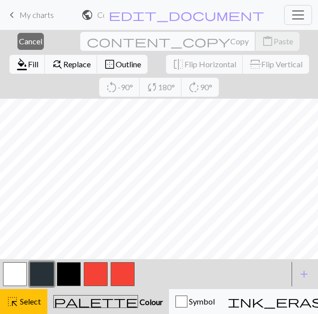
click at [230, 42] on span "Copy" at bounding box center [239, 40] width 18 height 9
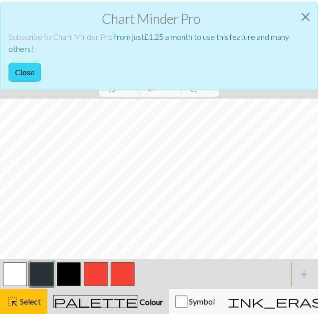
click at [12, 73] on button "Close" at bounding box center [24, 72] width 32 height 19
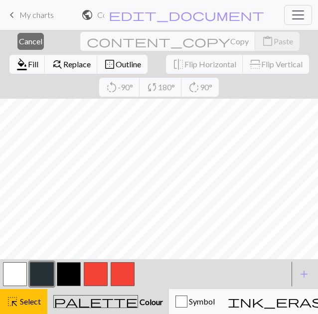
click at [104, 15] on h2 "Copy of Copy of Polar Bear Christmas Sweater / Bear Beanie" at bounding box center [100, 14] width 7 height 9
select select "68b796d73eea154e62583cf8"
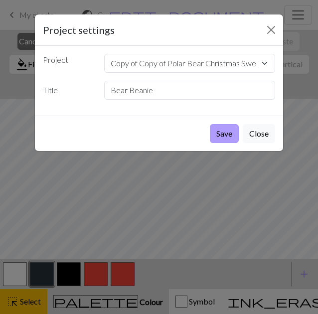
click at [232, 133] on button "Save" at bounding box center [224, 133] width 29 height 19
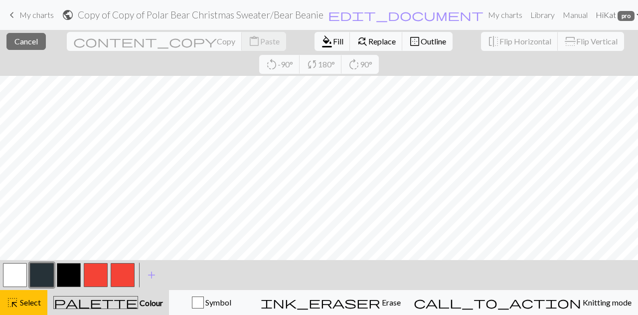
click at [318, 18] on span "pro" at bounding box center [626, 16] width 17 height 10
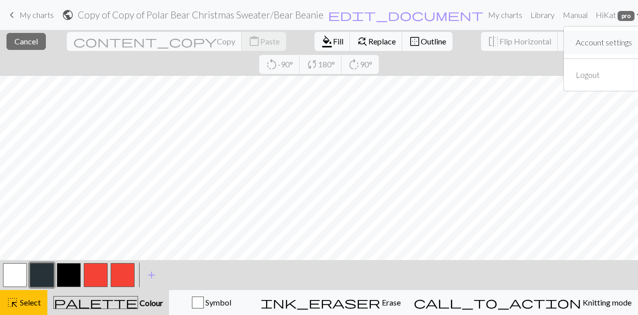
click at [318, 37] on link "Account settings" at bounding box center [604, 42] width 64 height 20
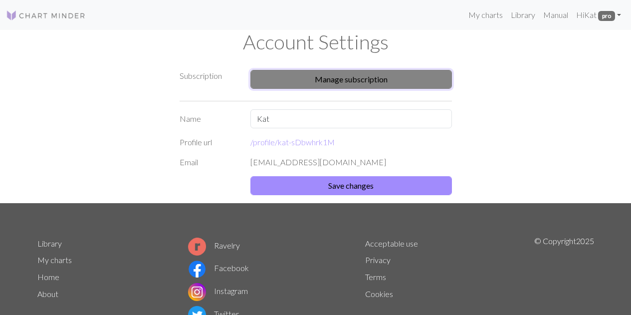
click at [318, 79] on button "Manage subscription" at bounding box center [350, 79] width 201 height 19
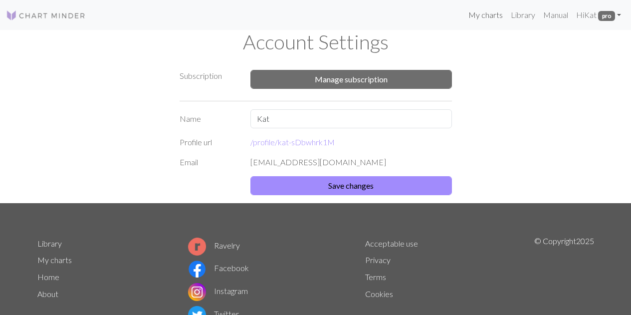
click at [494, 13] on link "My charts" at bounding box center [485, 15] width 42 height 20
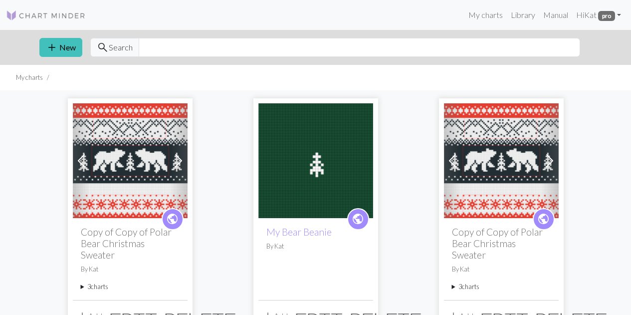
click at [114, 125] on img at bounding box center [130, 160] width 115 height 115
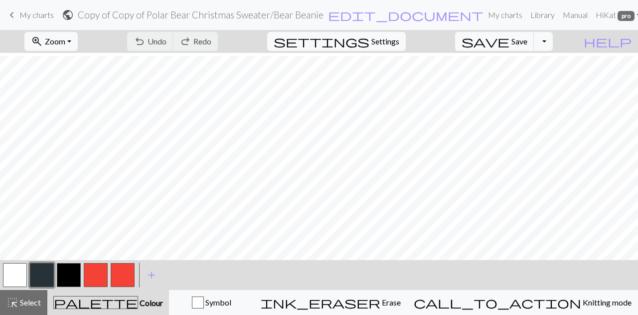
scroll to position [299, 0]
click at [65, 37] on span "Zoom" at bounding box center [55, 40] width 20 height 9
click at [85, 135] on button "100%" at bounding box center [64, 136] width 79 height 16
click at [65, 34] on button "zoom_in Zoom Zoom" at bounding box center [50, 41] width 53 height 19
click at [65, 117] on button "50%" at bounding box center [64, 120] width 79 height 16
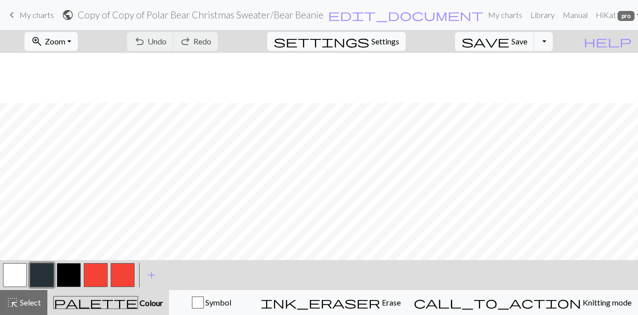
scroll to position [80, 0]
click at [23, 301] on span "Select" at bounding box center [29, 301] width 22 height 9
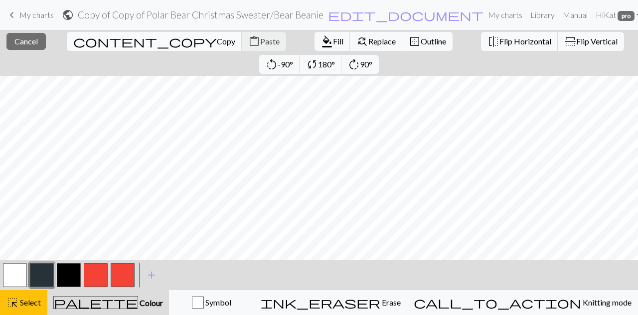
click at [217, 41] on span "Copy" at bounding box center [226, 40] width 18 height 9
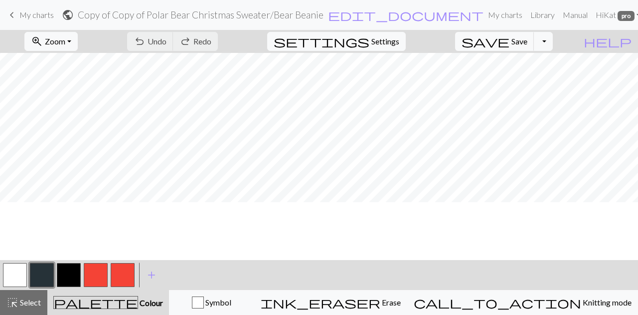
scroll to position [0, 0]
drag, startPoint x: 22, startPoint y: 309, endPoint x: 26, endPoint y: 282, distance: 27.2
click at [22, 309] on button "highlight_alt Select Select" at bounding box center [23, 302] width 47 height 25
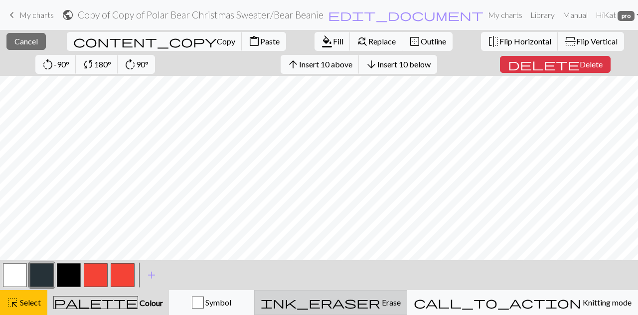
click at [390, 295] on button "ink_eraser Erase Erase" at bounding box center [330, 302] width 153 height 25
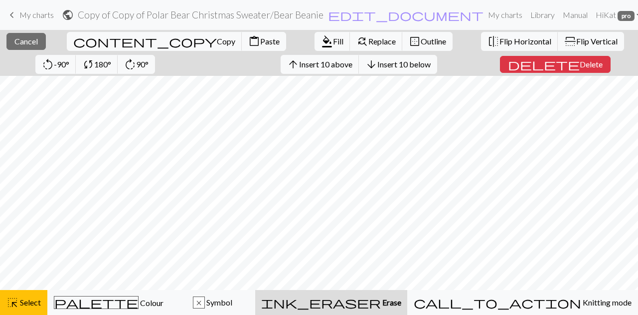
click at [398, 300] on div "ink_eraser Erase Erase" at bounding box center [331, 302] width 140 height 12
click at [580, 68] on span "Delete" at bounding box center [591, 63] width 23 height 9
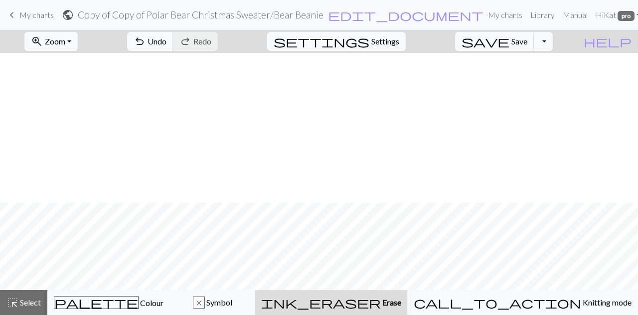
scroll to position [150, 0]
click at [24, 301] on span "Select" at bounding box center [29, 301] width 22 height 9
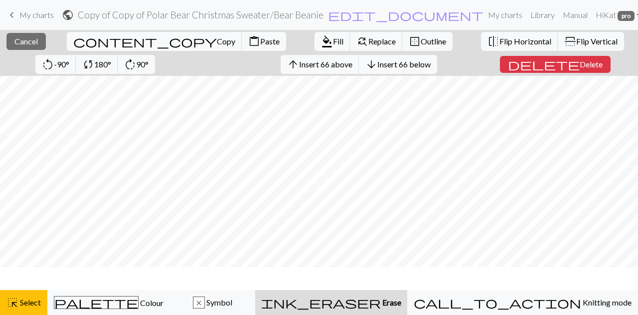
scroll to position [0, 0]
click at [24, 306] on span "Select" at bounding box center [29, 301] width 22 height 9
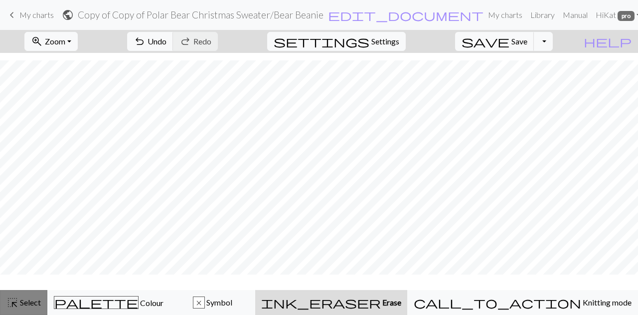
scroll to position [150, 0]
click at [7, 305] on span "highlight_alt" at bounding box center [12, 302] width 12 height 14
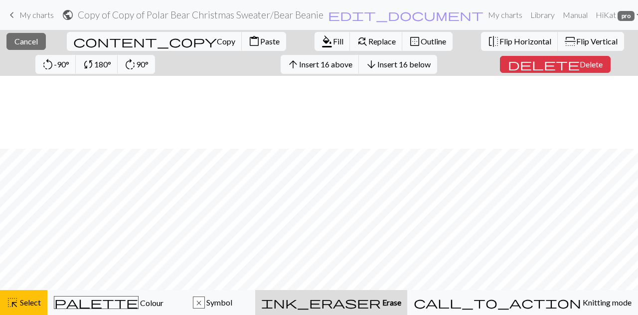
scroll to position [172, 0]
click at [578, 67] on span "Delete" at bounding box center [589, 63] width 23 height 9
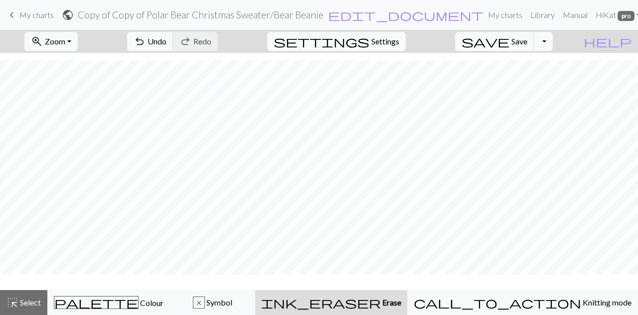
scroll to position [125, 0]
click at [28, 303] on span "Select" at bounding box center [29, 301] width 22 height 9
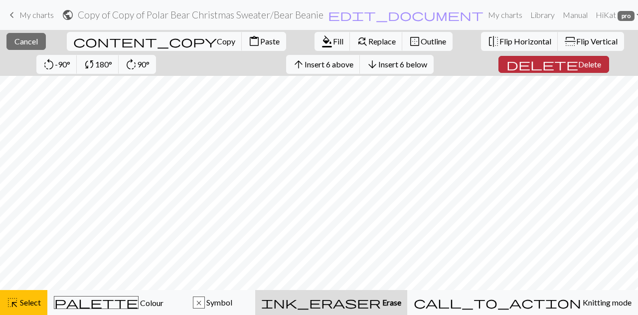
click at [515, 71] on button "delete Delete" at bounding box center [554, 64] width 111 height 17
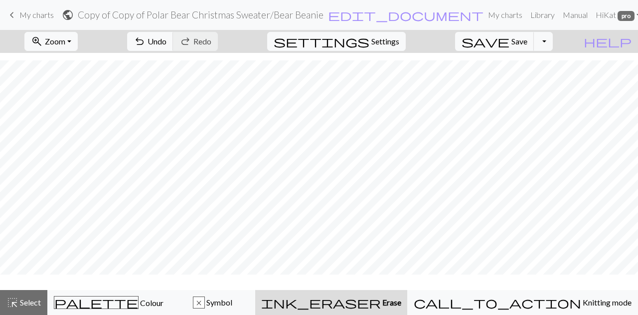
scroll to position [95, 0]
click at [399, 41] on span "Settings" at bounding box center [385, 41] width 28 height 12
select select "aran"
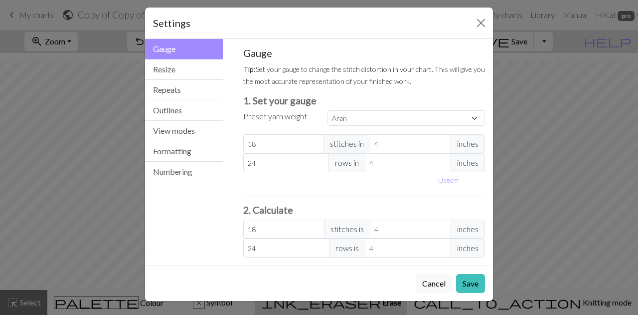
scroll to position [7, 0]
click at [155, 69] on button "Resize" at bounding box center [184, 69] width 78 height 20
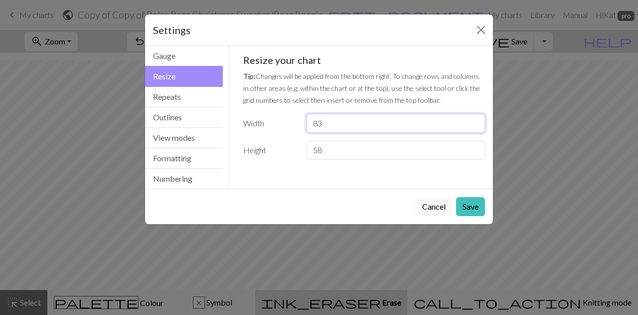
drag, startPoint x: 347, startPoint y: 125, endPoint x: 273, endPoint y: 113, distance: 74.8
click at [273, 113] on div "Resize your chart Tip: Changes will be applied from the bottom right. To change…" at bounding box center [364, 107] width 242 height 106
type input "96"
drag, startPoint x: 327, startPoint y: 151, endPoint x: 293, endPoint y: 144, distance: 34.5
click at [293, 144] on div "Height 58" at bounding box center [364, 150] width 254 height 19
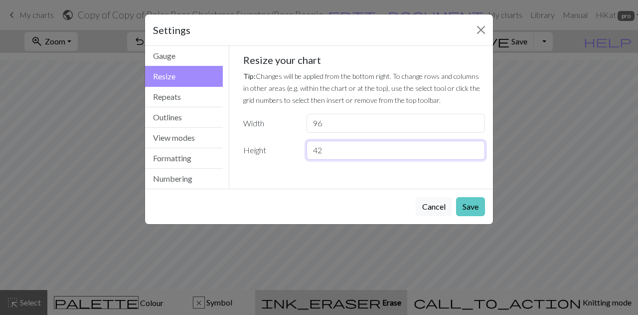
type input "42"
click at [472, 207] on button "Save" at bounding box center [470, 206] width 29 height 19
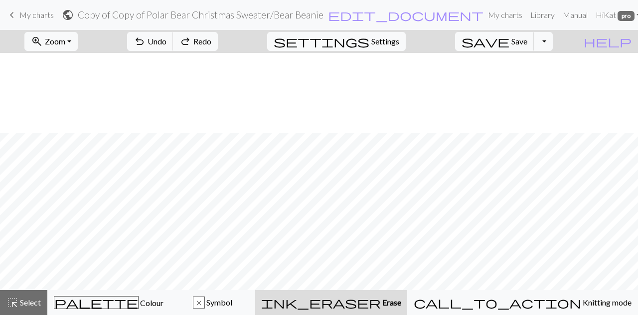
scroll to position [95, 0]
click at [26, 299] on span "Select" at bounding box center [29, 301] width 22 height 9
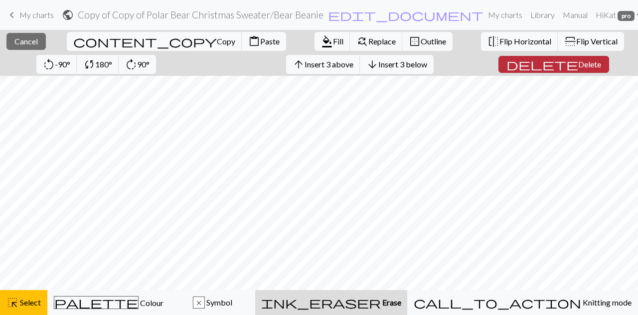
click at [578, 66] on span "Delete" at bounding box center [589, 63] width 23 height 9
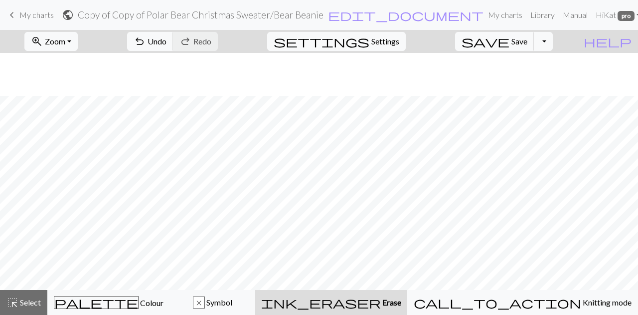
scroll to position [80, 0]
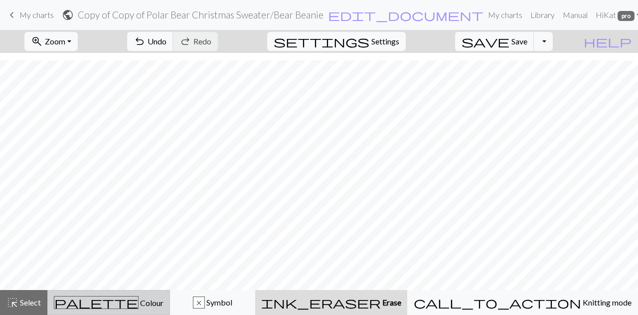
click at [114, 298] on span "palette" at bounding box center [96, 302] width 84 height 14
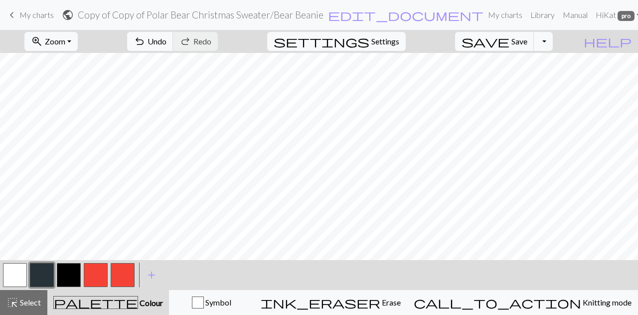
click at [17, 272] on button "button" at bounding box center [15, 275] width 24 height 24
click at [43, 277] on button "button" at bounding box center [42, 275] width 24 height 24
click at [43, 277] on div "Edit colour Name CC1 Use advanced picker Reorder arrow_back Move left arrow_for…" at bounding box center [319, 157] width 638 height 315
click at [43, 277] on button "button" at bounding box center [42, 275] width 24 height 24
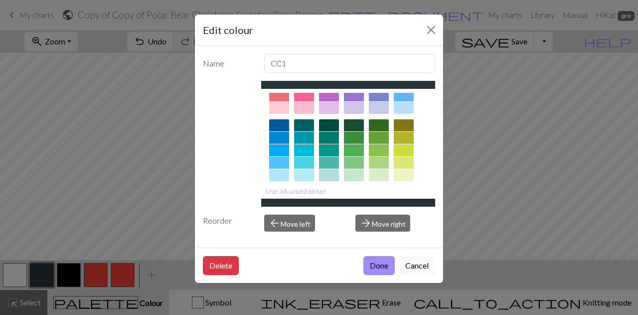
scroll to position [50, 0]
click at [361, 125] on div at bounding box center [354, 124] width 20 height 12
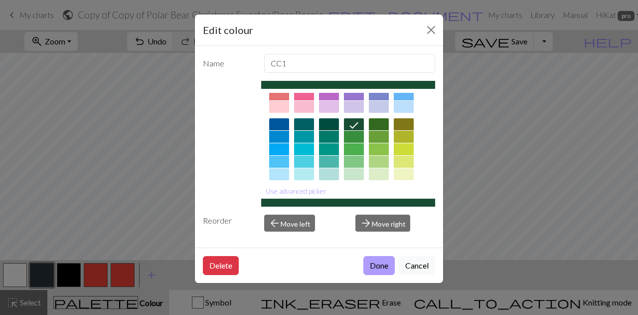
click at [372, 263] on button "Done" at bounding box center [378, 265] width 31 height 19
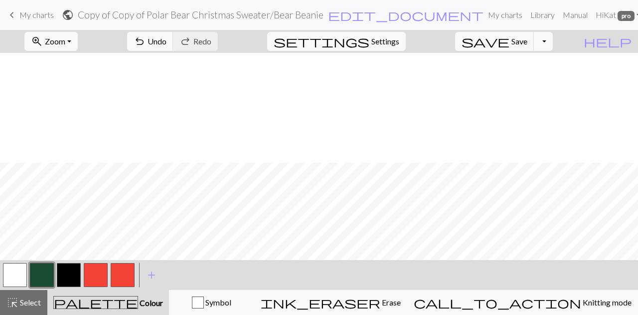
scroll to position [110, 0]
click at [91, 271] on button "button" at bounding box center [96, 275] width 24 height 24
click at [102, 270] on button "button" at bounding box center [96, 275] width 24 height 24
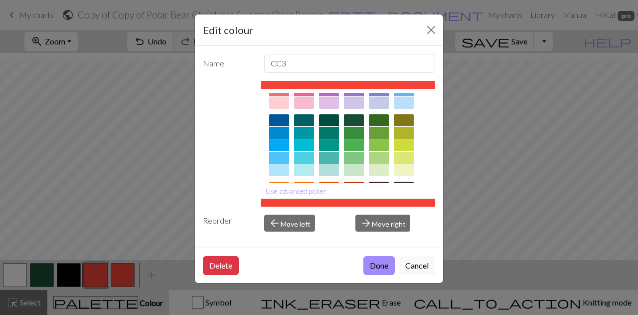
scroll to position [43, 0]
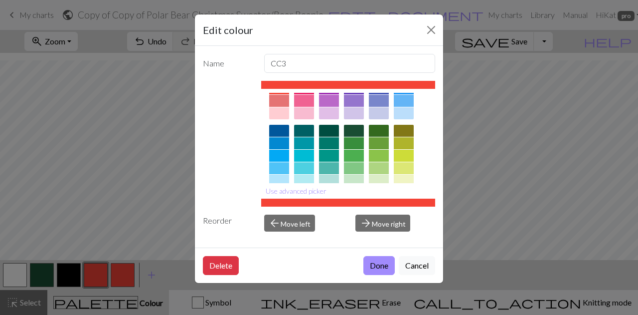
click at [354, 134] on div at bounding box center [354, 131] width 20 height 12
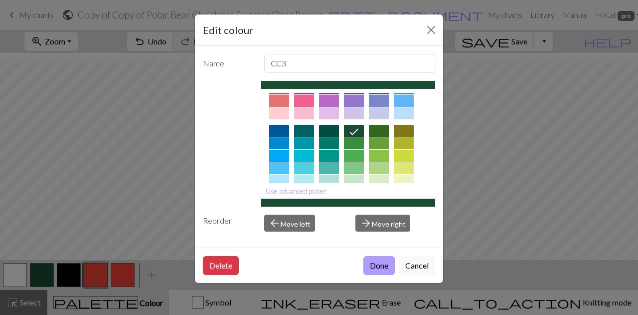
click at [381, 258] on button "Done" at bounding box center [378, 265] width 31 height 19
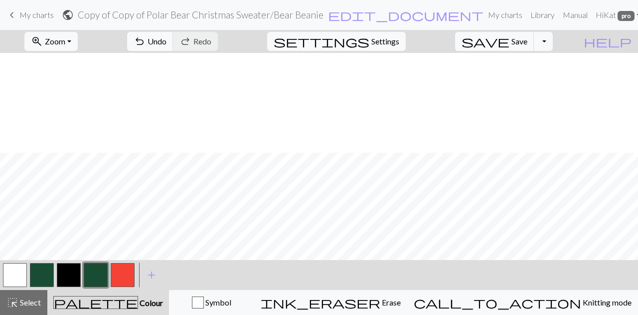
scroll to position [100, 0]
click at [126, 277] on button "button" at bounding box center [123, 275] width 24 height 24
click at [125, 275] on button "button" at bounding box center [123, 275] width 24 height 24
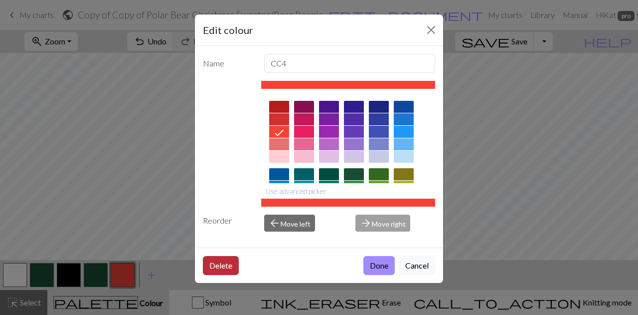
click at [223, 265] on button "Delete" at bounding box center [221, 265] width 36 height 19
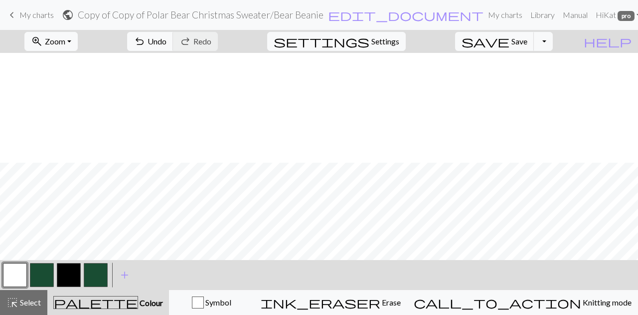
scroll to position [110, 0]
click at [92, 269] on button "button" at bounding box center [96, 275] width 24 height 24
click at [121, 276] on span "add" at bounding box center [125, 275] width 12 height 14
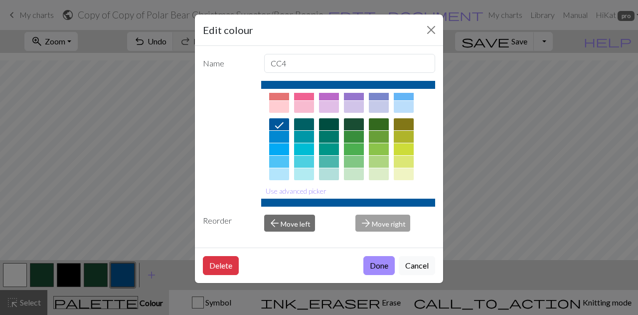
scroll to position [50, 0]
click at [416, 266] on button "Cancel" at bounding box center [417, 265] width 36 height 19
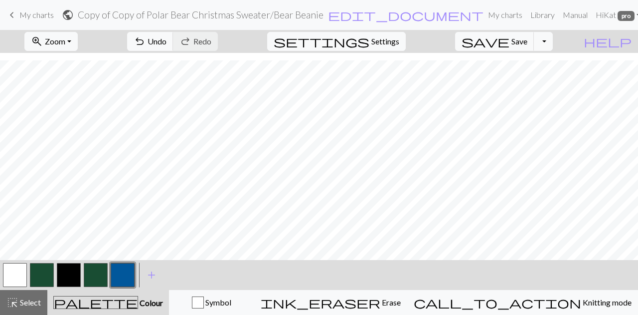
click at [129, 275] on button "button" at bounding box center [123, 275] width 24 height 24
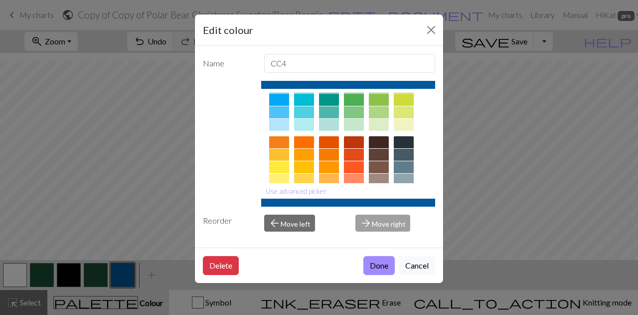
scroll to position [100, 0]
click at [382, 144] on div at bounding box center [379, 142] width 20 height 12
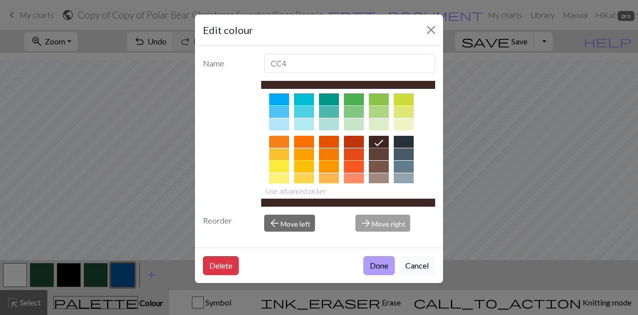
click at [378, 263] on button "Done" at bounding box center [378, 265] width 31 height 19
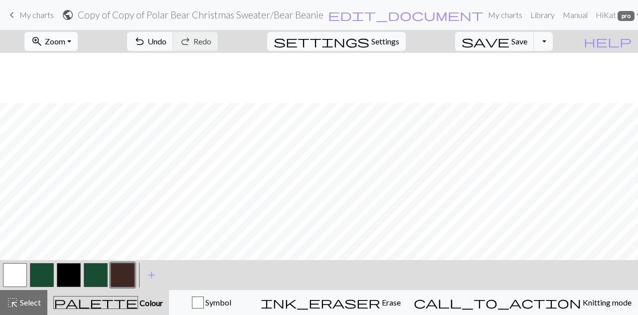
scroll to position [60, 0]
click at [65, 41] on span "Zoom" at bounding box center [55, 40] width 20 height 9
click at [72, 133] on button "100%" at bounding box center [64, 136] width 79 height 16
click at [65, 40] on span "Zoom" at bounding box center [55, 40] width 20 height 9
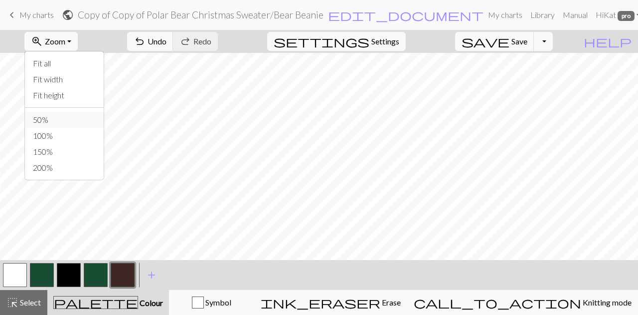
click at [65, 119] on button "50%" at bounding box center [64, 120] width 79 height 16
click at [129, 276] on button "button" at bounding box center [123, 275] width 24 height 24
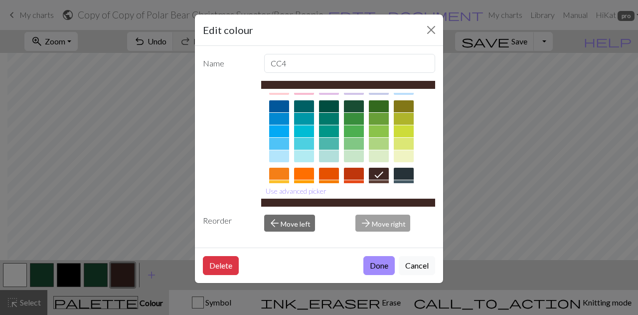
scroll to position [100, 0]
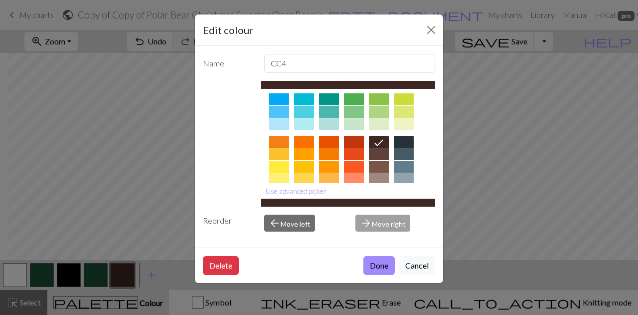
click at [382, 157] on div at bounding box center [379, 154] width 20 height 12
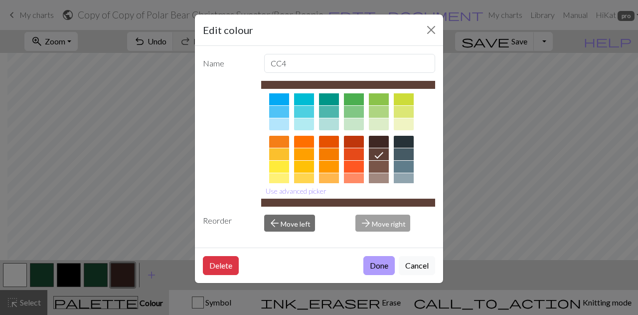
click at [374, 263] on button "Done" at bounding box center [378, 265] width 31 height 19
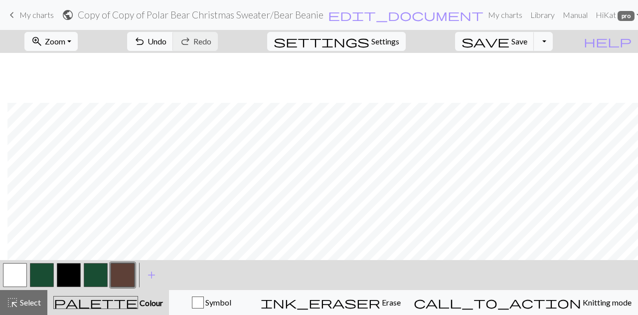
scroll to position [110, 7]
click at [115, 279] on button "button" at bounding box center [123, 275] width 24 height 24
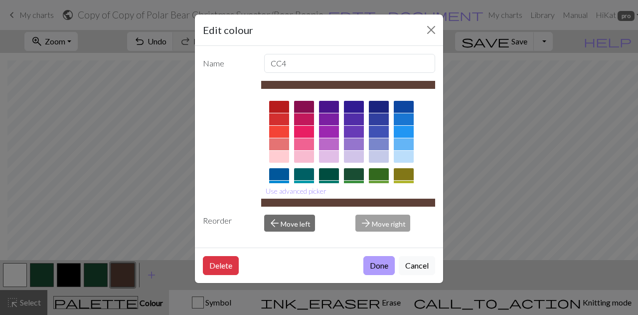
click at [379, 266] on button "Done" at bounding box center [378, 265] width 31 height 19
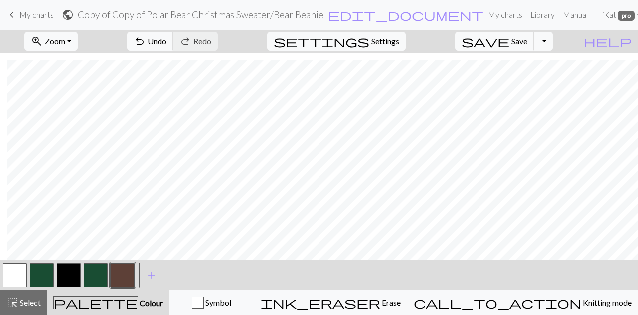
click at [100, 270] on button "button" at bounding box center [96, 275] width 24 height 24
click at [100, 277] on button "button" at bounding box center [96, 275] width 24 height 24
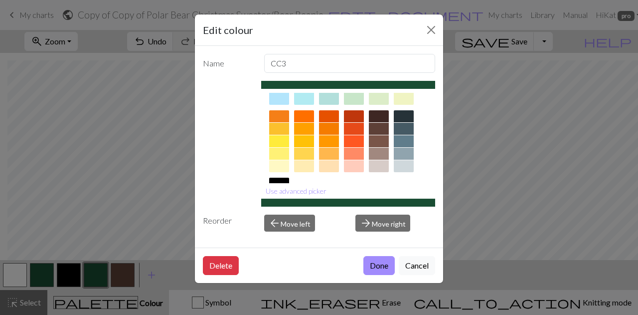
scroll to position [100, 0]
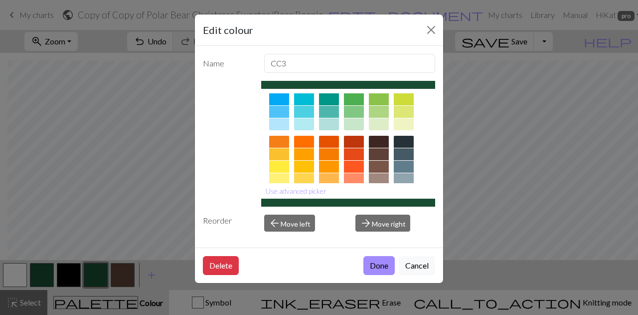
click at [353, 143] on div at bounding box center [354, 142] width 20 height 12
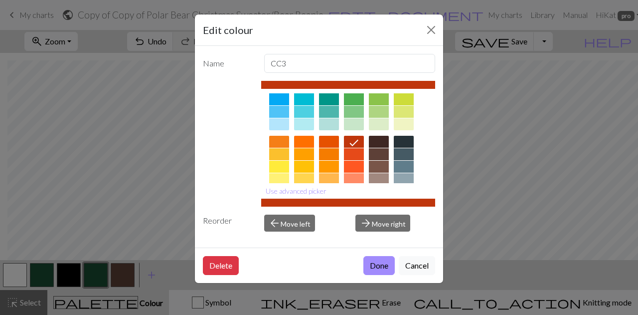
click at [380, 267] on button "Done" at bounding box center [378, 265] width 31 height 19
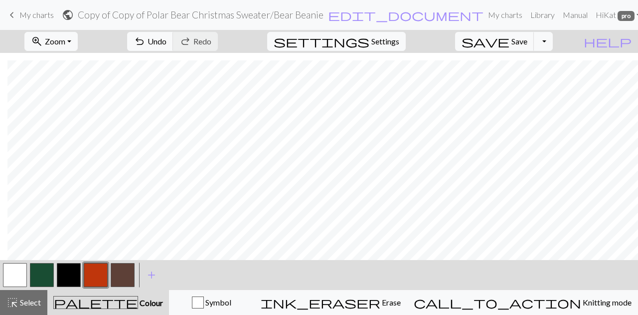
click at [99, 276] on button "button" at bounding box center [96, 275] width 24 height 24
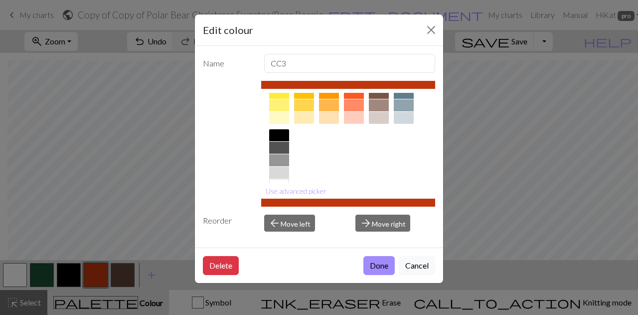
scroll to position [143, 0]
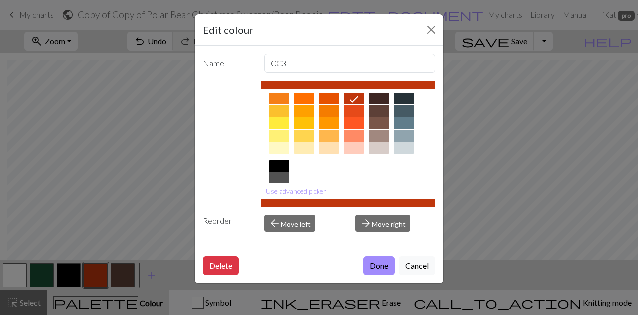
click at [357, 111] on div at bounding box center [354, 111] width 20 height 12
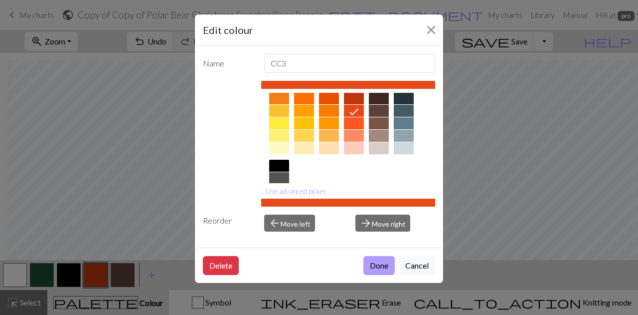
click at [372, 271] on button "Done" at bounding box center [378, 265] width 31 height 19
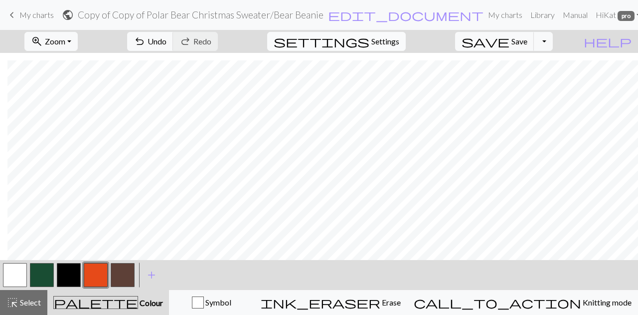
click at [390, 50] on button "settings Settings" at bounding box center [336, 41] width 139 height 19
select select "aran"
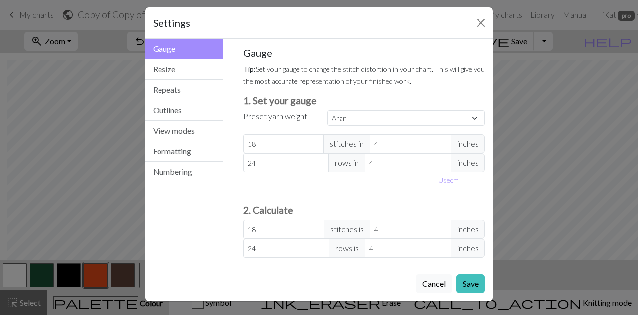
scroll to position [7, 0]
click at [477, 22] on button "Close" at bounding box center [481, 22] width 16 height 16
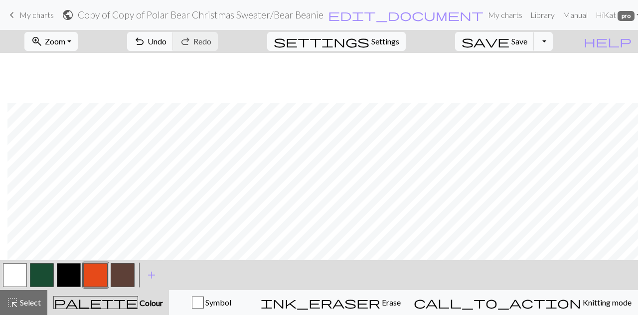
scroll to position [110, 7]
click at [91, 279] on button "button" at bounding box center [96, 275] width 24 height 24
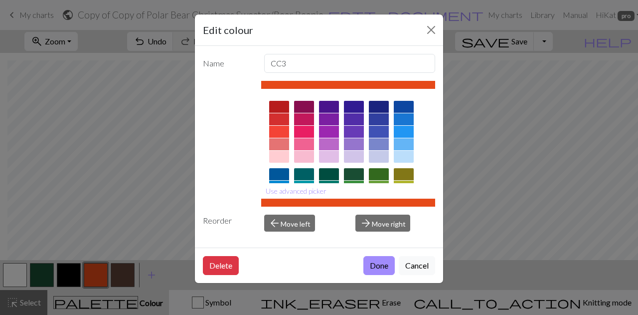
click at [381, 121] on div at bounding box center [379, 119] width 20 height 12
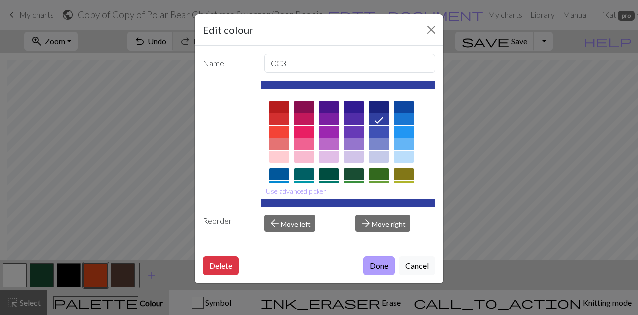
click at [372, 264] on button "Done" at bounding box center [378, 265] width 31 height 19
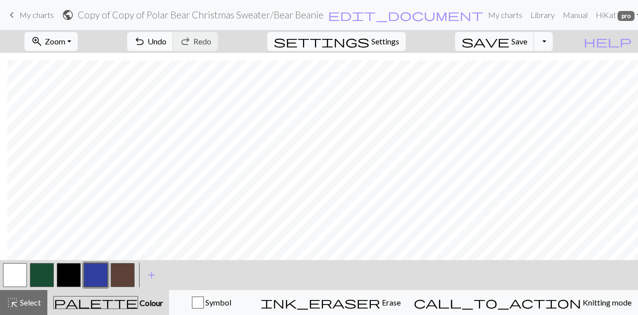
click at [103, 277] on button "button" at bounding box center [96, 275] width 24 height 24
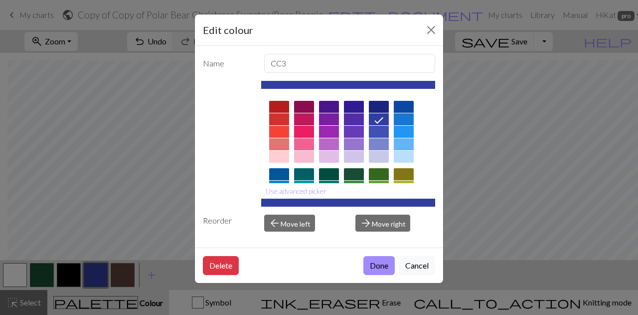
click at [385, 111] on div at bounding box center [379, 107] width 20 height 12
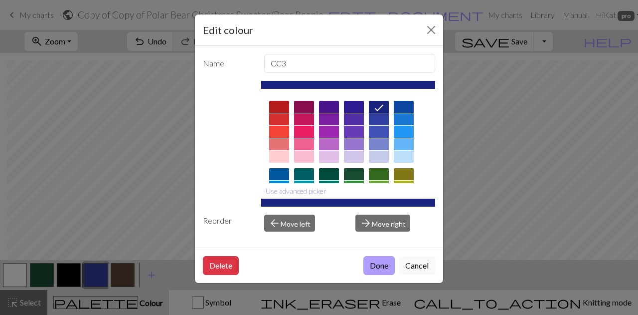
click at [377, 272] on button "Done" at bounding box center [378, 265] width 31 height 19
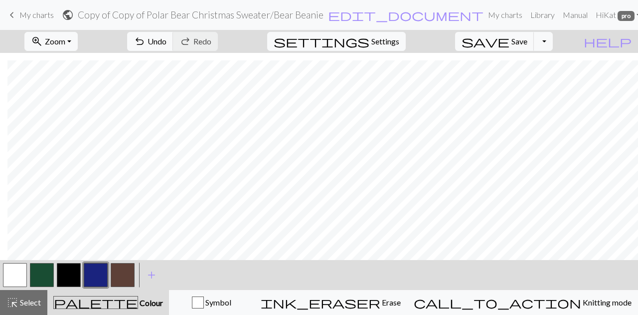
click at [109, 276] on div at bounding box center [95, 274] width 27 height 27
click at [100, 274] on button "button" at bounding box center [96, 275] width 24 height 24
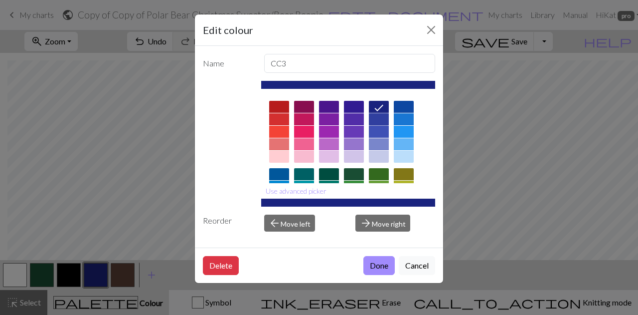
drag, startPoint x: 375, startPoint y: 117, endPoint x: 373, endPoint y: 155, distance: 37.9
click at [375, 116] on div at bounding box center [379, 119] width 20 height 12
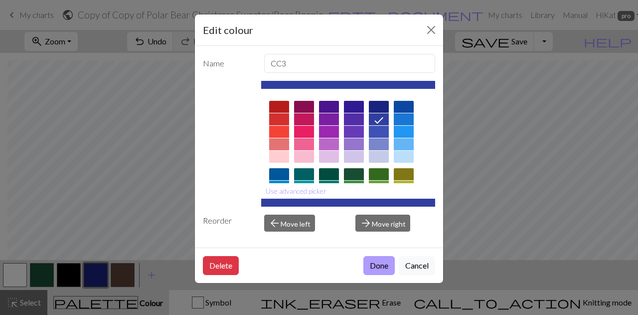
click at [382, 261] on button "Done" at bounding box center [378, 265] width 31 height 19
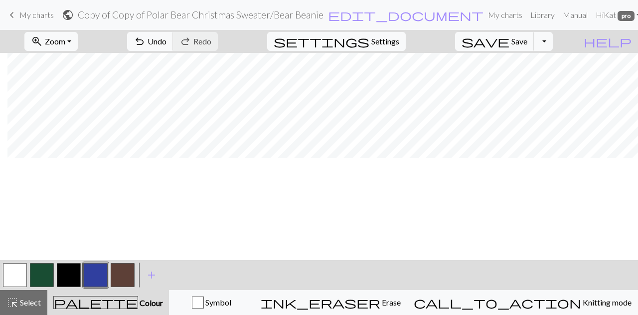
scroll to position [0, 7]
drag, startPoint x: 91, startPoint y: 43, endPoint x: 87, endPoint y: 49, distance: 6.8
click at [78, 43] on button "zoom_in Zoom Zoom" at bounding box center [50, 41] width 53 height 19
click at [82, 60] on button "Fit all" at bounding box center [64, 63] width 79 height 16
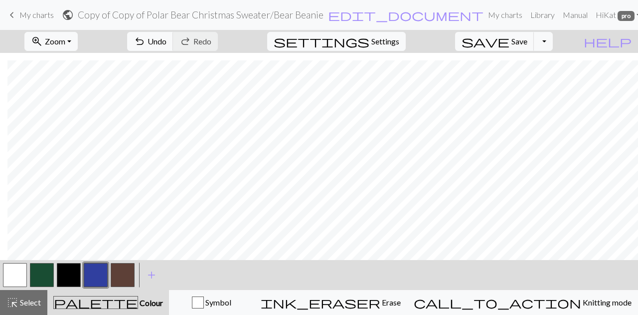
click at [96, 272] on button "button" at bounding box center [96, 275] width 24 height 24
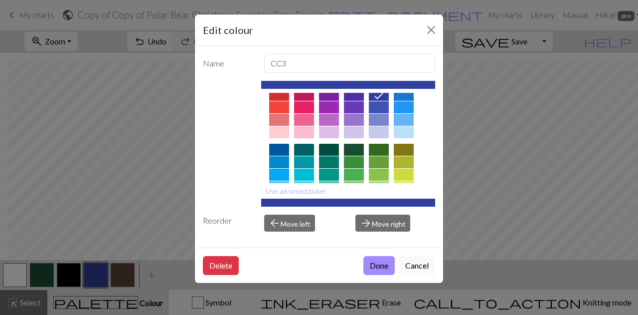
scroll to position [50, 0]
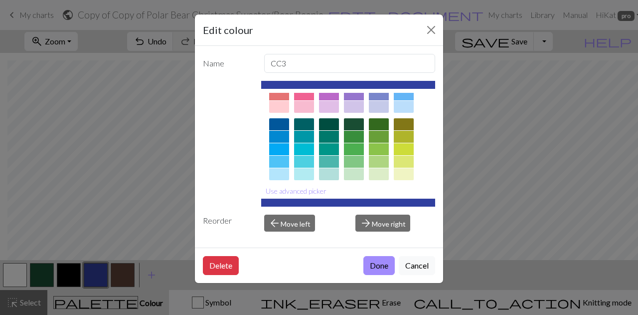
click at [358, 160] on div at bounding box center [354, 162] width 20 height 12
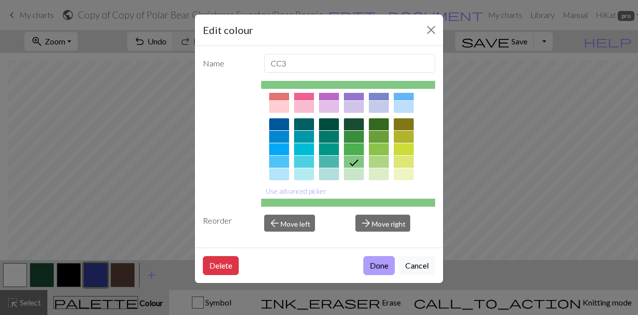
click at [376, 271] on button "Done" at bounding box center [378, 265] width 31 height 19
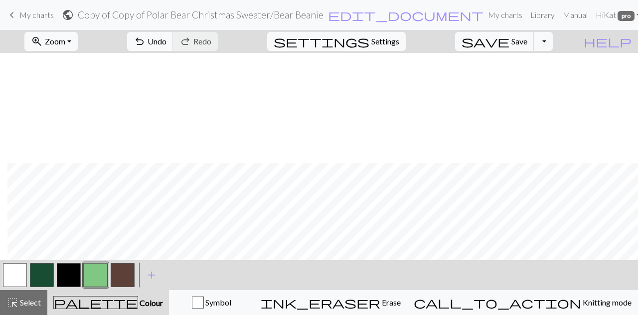
scroll to position [110, 7]
click at [95, 268] on button "button" at bounding box center [96, 275] width 24 height 24
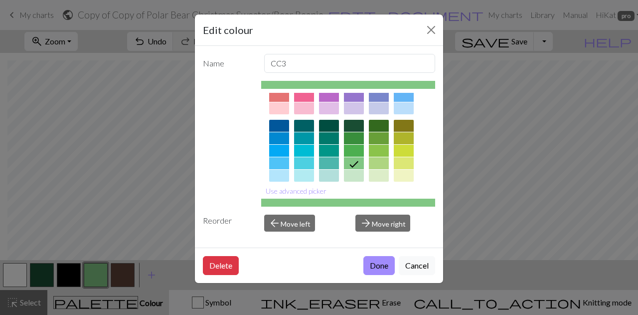
scroll to position [50, 0]
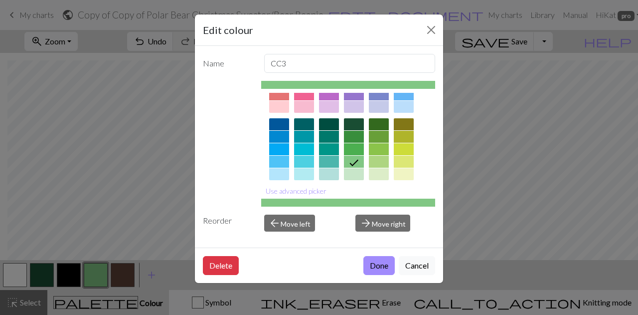
click at [351, 123] on div at bounding box center [354, 124] width 20 height 12
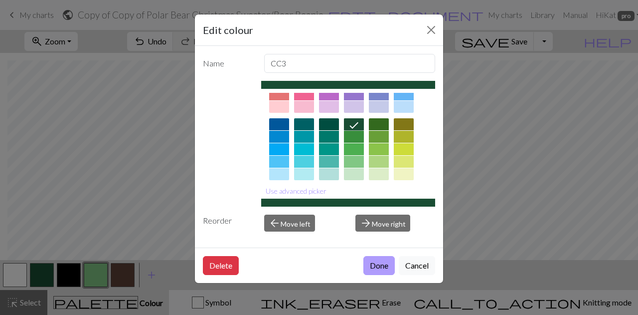
click at [380, 260] on button "Done" at bounding box center [378, 265] width 31 height 19
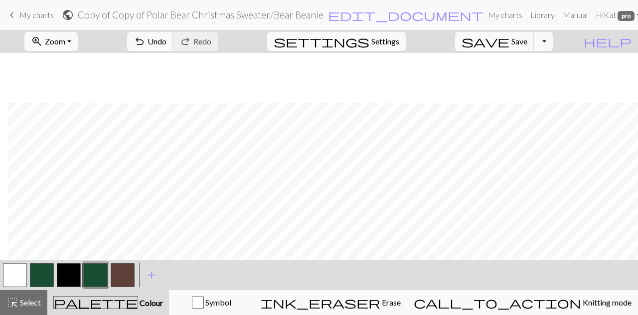
scroll to position [110, 7]
click at [393, 38] on span "Settings" at bounding box center [385, 41] width 28 height 12
select select "aran"
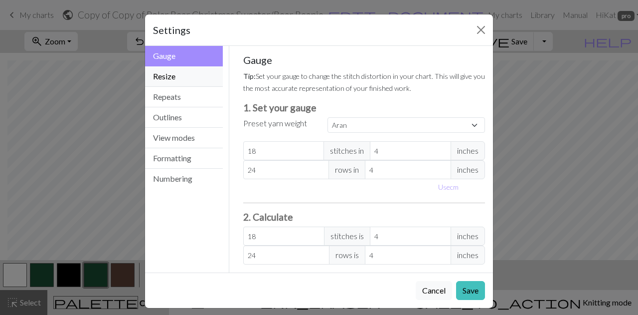
click at [191, 80] on button "Resize" at bounding box center [184, 76] width 78 height 20
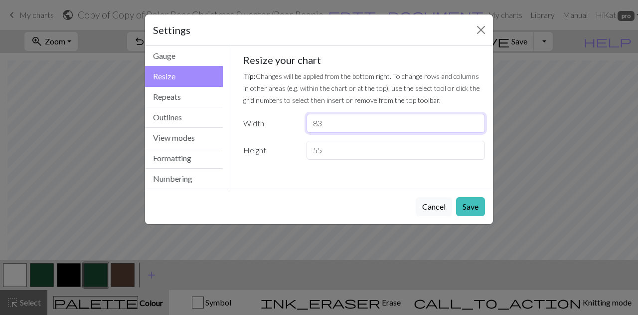
drag, startPoint x: 331, startPoint y: 126, endPoint x: 283, endPoint y: 119, distance: 48.9
click at [283, 119] on div "Width 83" at bounding box center [364, 123] width 254 height 19
type input "96"
click at [462, 206] on button "Save" at bounding box center [470, 206] width 29 height 19
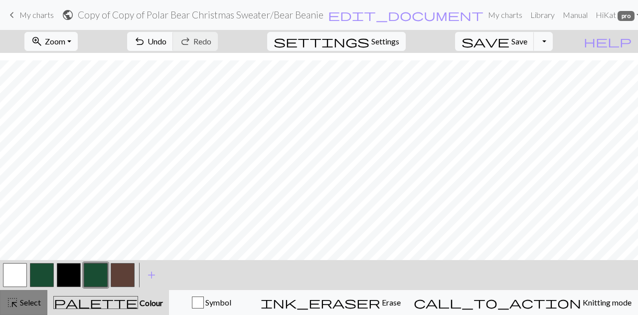
click at [28, 302] on span "Select" at bounding box center [29, 301] width 22 height 9
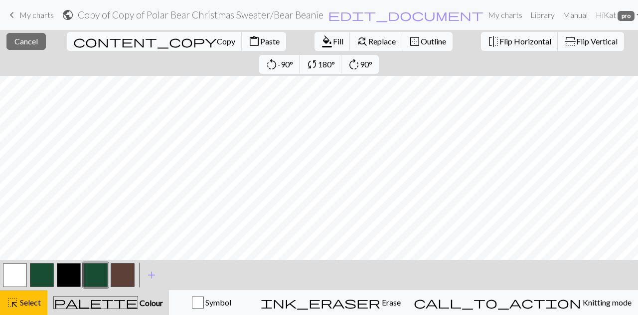
click at [73, 41] on span "content_copy" at bounding box center [145, 41] width 144 height 14
click at [217, 42] on span "Copy" at bounding box center [226, 40] width 18 height 9
click at [260, 43] on span "Paste" at bounding box center [269, 40] width 19 height 9
click at [217, 40] on span "Copy" at bounding box center [226, 40] width 18 height 9
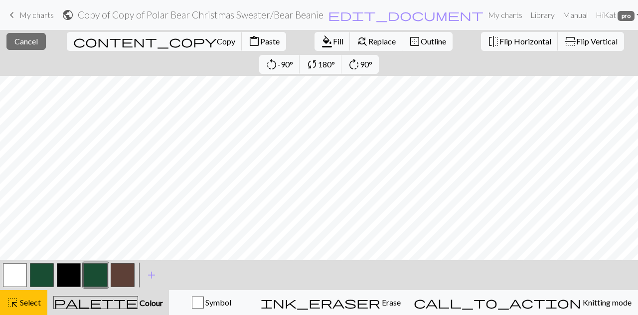
click at [260, 37] on span "Paste" at bounding box center [269, 40] width 19 height 9
click at [217, 43] on span "Copy" at bounding box center [226, 40] width 18 height 9
click at [260, 37] on span "Paste" at bounding box center [269, 40] width 19 height 9
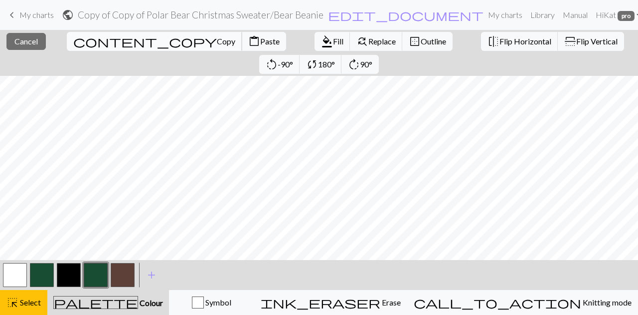
click at [217, 39] on span "Copy" at bounding box center [226, 40] width 18 height 9
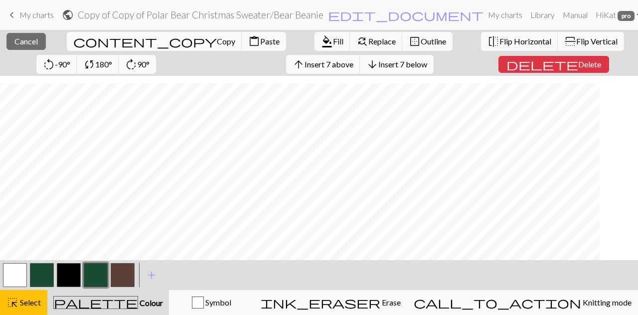
scroll to position [133, 0]
click at [260, 40] on span "Paste" at bounding box center [269, 40] width 19 height 9
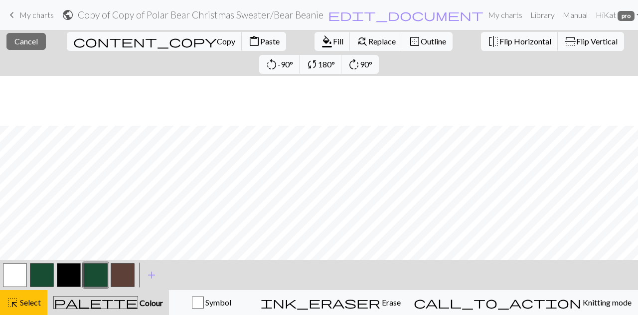
scroll to position [60, 0]
click at [40, 271] on button "button" at bounding box center [42, 275] width 24 height 24
click at [49, 274] on button "button" at bounding box center [42, 275] width 24 height 24
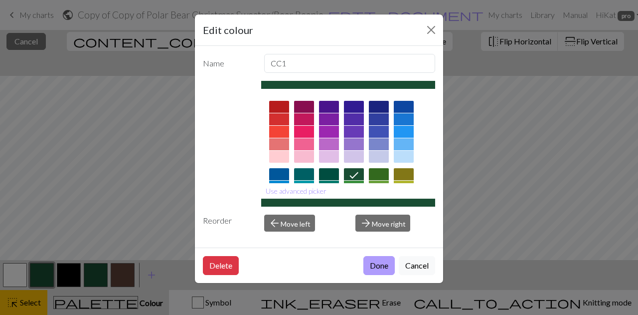
click at [377, 264] on button "Done" at bounding box center [378, 265] width 31 height 19
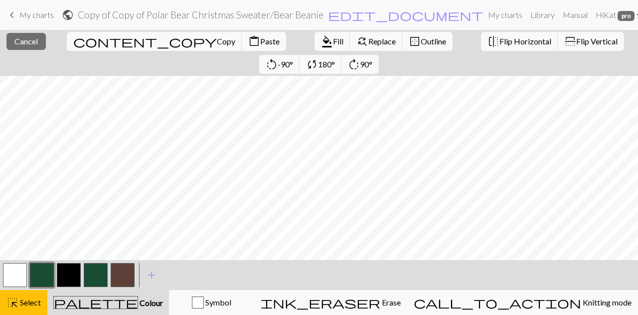
click at [131, 296] on div "palette Colour Colour" at bounding box center [108, 302] width 110 height 13
click at [46, 278] on button "button" at bounding box center [42, 275] width 24 height 24
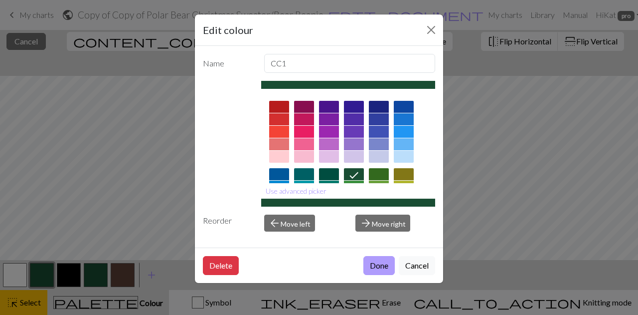
click at [378, 266] on button "Done" at bounding box center [378, 265] width 31 height 19
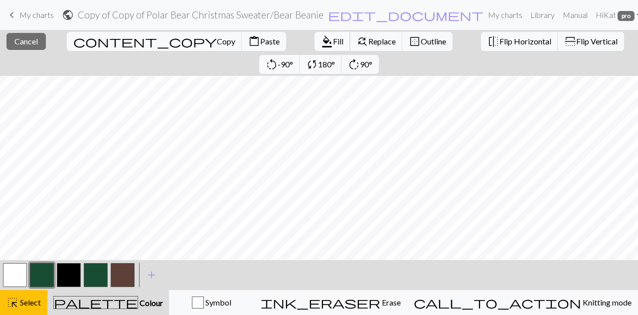
click at [333, 39] on span "Fill" at bounding box center [338, 40] width 10 height 9
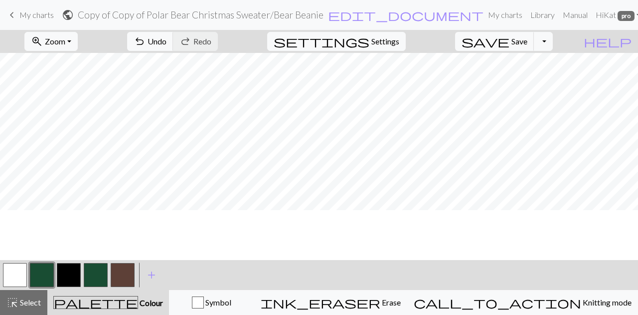
scroll to position [10, 0]
click at [65, 37] on span "Zoom" at bounding box center [55, 40] width 20 height 9
click at [75, 146] on button "150%" at bounding box center [64, 152] width 79 height 16
click at [65, 39] on span "Zoom" at bounding box center [55, 40] width 20 height 9
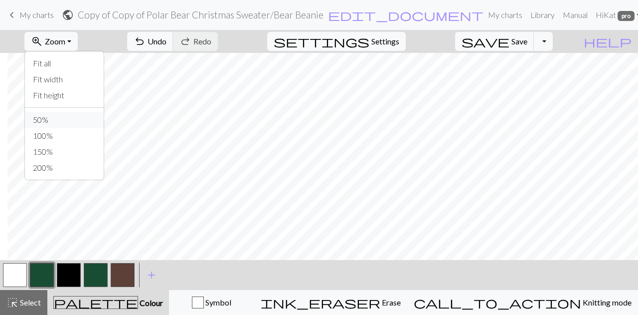
click at [69, 117] on button "50%" at bounding box center [64, 120] width 79 height 16
click at [36, 303] on span "Select" at bounding box center [29, 301] width 22 height 9
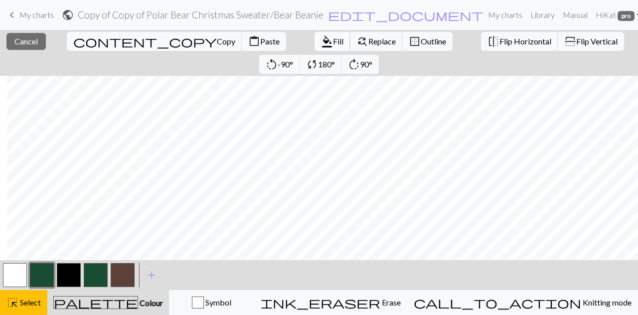
click at [321, 47] on span "format_color_fill" at bounding box center [327, 41] width 12 height 14
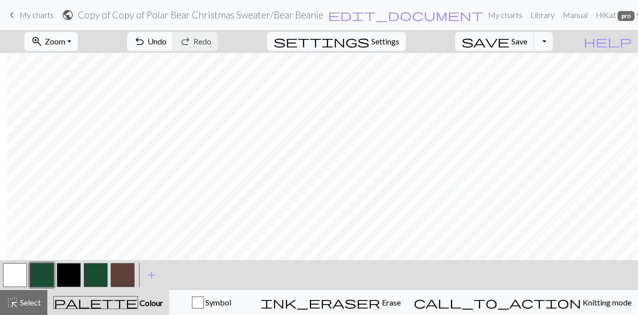
click at [65, 40] on span "Zoom" at bounding box center [55, 40] width 20 height 9
click at [80, 129] on button "100%" at bounding box center [64, 136] width 79 height 16
click at [24, 299] on span "Select" at bounding box center [29, 301] width 22 height 9
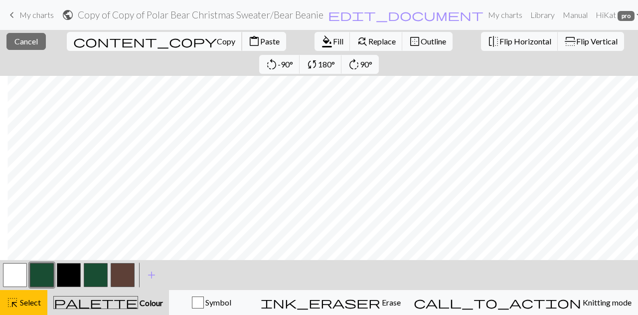
click at [217, 37] on span "Copy" at bounding box center [226, 40] width 18 height 9
click at [74, 40] on span "content_copy" at bounding box center [145, 41] width 144 height 14
click at [242, 47] on button "content_paste Paste" at bounding box center [264, 41] width 44 height 19
click at [242, 48] on button "content_paste Paste" at bounding box center [264, 41] width 44 height 19
click at [260, 37] on span "Paste" at bounding box center [269, 40] width 19 height 9
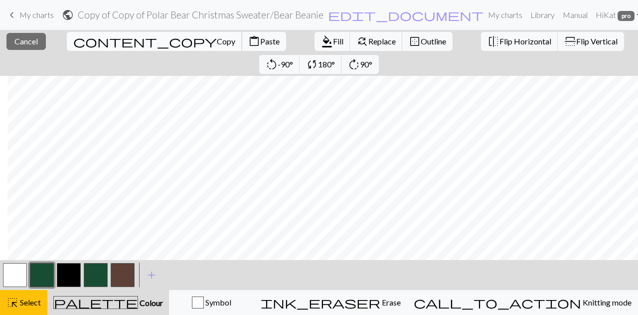
click at [217, 39] on span "Copy" at bounding box center [226, 40] width 18 height 9
click at [126, 39] on div "Copied" at bounding box center [319, 19] width 638 height 39
click at [217, 41] on span "Copy" at bounding box center [226, 40] width 18 height 9
click at [260, 42] on span "Paste" at bounding box center [269, 40] width 19 height 9
click at [260, 41] on span "Paste" at bounding box center [269, 40] width 19 height 9
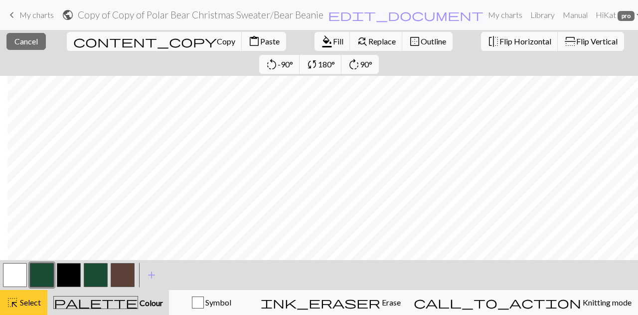
click at [36, 295] on button "highlight_alt Select Select" at bounding box center [23, 302] width 47 height 25
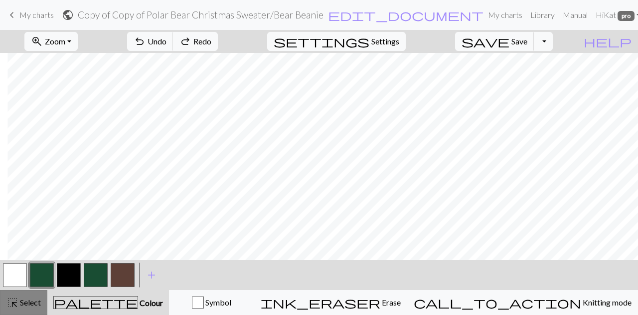
click at [10, 298] on span "highlight_alt" at bounding box center [12, 302] width 12 height 14
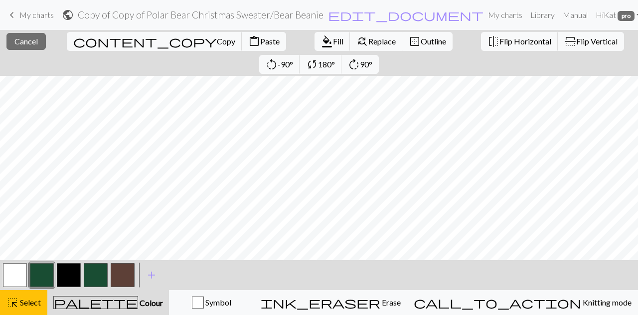
scroll to position [0, 344]
click at [510, 248] on div "close Cancel content_copy Copy content_paste Paste format_color_fill Fill find_…" at bounding box center [319, 172] width 638 height 285
click at [30, 303] on span "Select" at bounding box center [29, 301] width 22 height 9
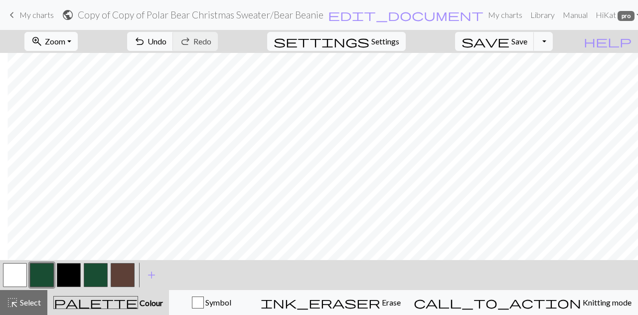
click at [65, 41] on span "Zoom" at bounding box center [55, 40] width 20 height 9
click at [70, 130] on button "100%" at bounding box center [64, 136] width 79 height 16
click at [78, 40] on button "zoom_in Zoom Zoom" at bounding box center [50, 41] width 53 height 19
click at [68, 117] on button "50%" at bounding box center [64, 120] width 79 height 16
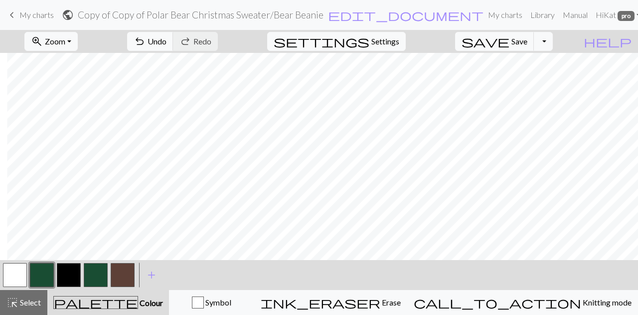
click at [95, 29] on nav "keyboard_arrow_left My charts public Copy of Copy of Polar Bear Christmas Sweat…" at bounding box center [319, 15] width 638 height 30
click at [65, 42] on span "Zoom" at bounding box center [55, 40] width 20 height 9
click at [77, 132] on button "100%" at bounding box center [64, 136] width 79 height 16
click at [12, 277] on button "button" at bounding box center [15, 275] width 24 height 24
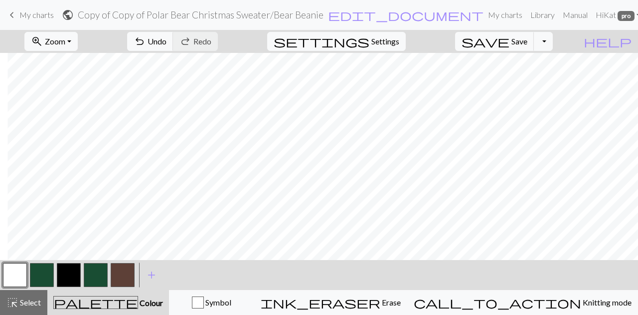
click at [53, 272] on button "button" at bounding box center [42, 275] width 24 height 24
drag, startPoint x: 19, startPoint y: 274, endPoint x: 117, endPoint y: 253, distance: 99.3
click at [19, 274] on button "button" at bounding box center [15, 275] width 24 height 24
drag, startPoint x: 48, startPoint y: 282, endPoint x: 63, endPoint y: 279, distance: 15.2
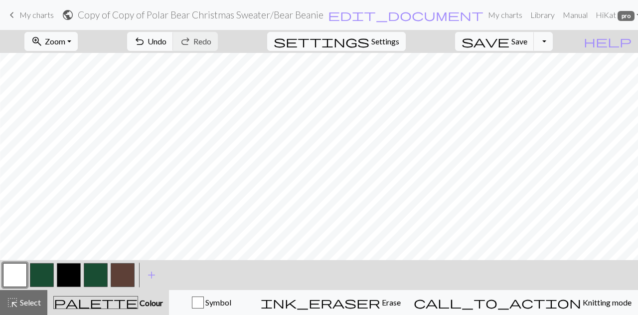
click at [48, 282] on button "button" at bounding box center [42, 275] width 24 height 24
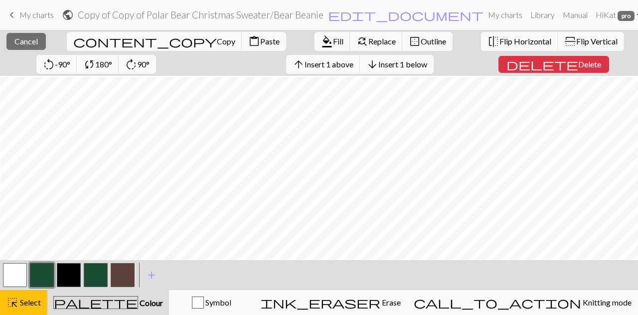
scroll to position [50, 677]
click at [45, 271] on button "button" at bounding box center [42, 275] width 24 height 24
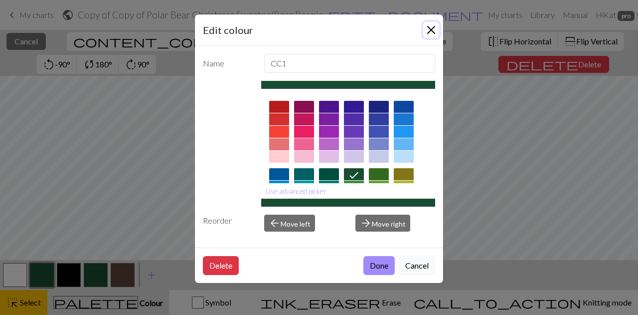
click at [431, 30] on button "Close" at bounding box center [431, 30] width 16 height 16
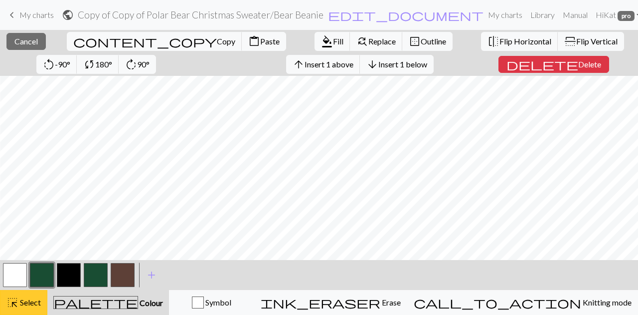
click at [26, 300] on span "Select" at bounding box center [29, 301] width 22 height 9
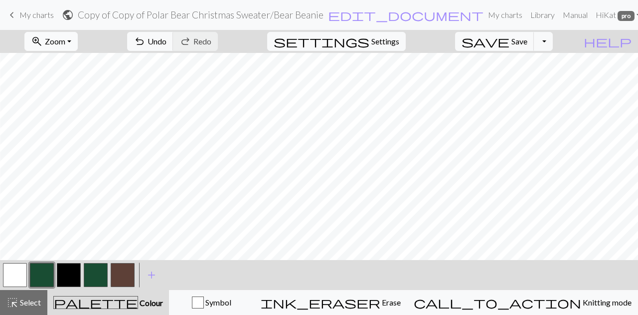
click at [65, 39] on span "Zoom" at bounding box center [55, 40] width 20 height 9
click at [97, 135] on button "100%" at bounding box center [64, 136] width 79 height 16
click at [65, 38] on span "Zoom" at bounding box center [55, 40] width 20 height 9
click at [68, 122] on button "50%" at bounding box center [64, 120] width 79 height 16
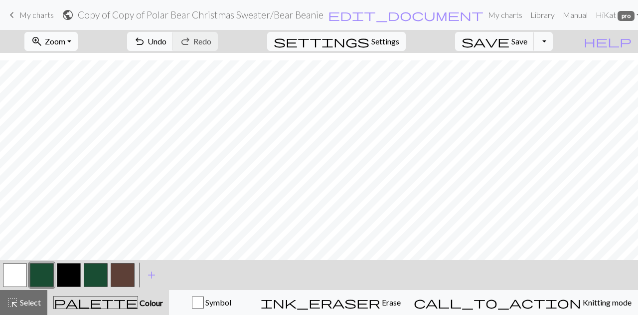
click at [65, 39] on span "Zoom" at bounding box center [55, 40] width 20 height 9
click at [70, 135] on button "100%" at bounding box center [64, 136] width 79 height 16
click at [6, 274] on button "button" at bounding box center [15, 275] width 24 height 24
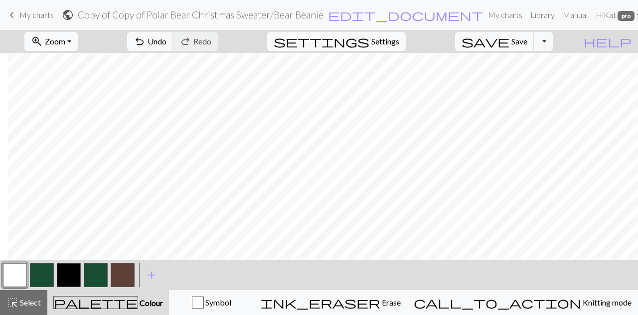
click at [65, 40] on span "Zoom" at bounding box center [55, 40] width 20 height 9
click at [74, 117] on button "50%" at bounding box center [64, 120] width 79 height 16
click at [65, 45] on span "Zoom" at bounding box center [55, 40] width 20 height 9
click at [71, 132] on button "100%" at bounding box center [64, 136] width 79 height 16
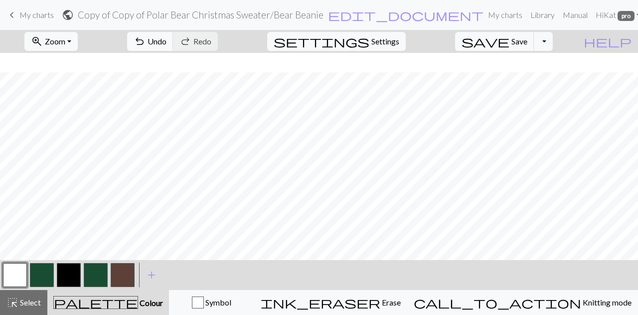
scroll to position [359, 0]
click at [32, 306] on span "Select" at bounding box center [29, 301] width 22 height 9
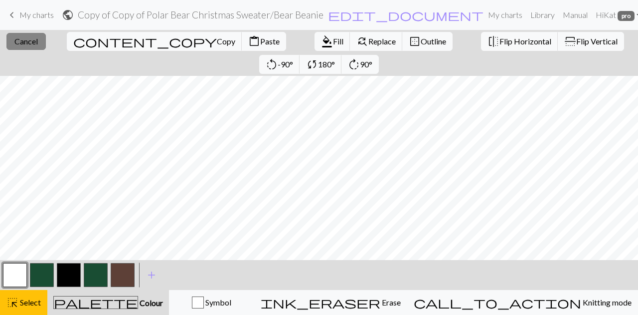
click at [24, 47] on button "close Cancel" at bounding box center [25, 41] width 39 height 17
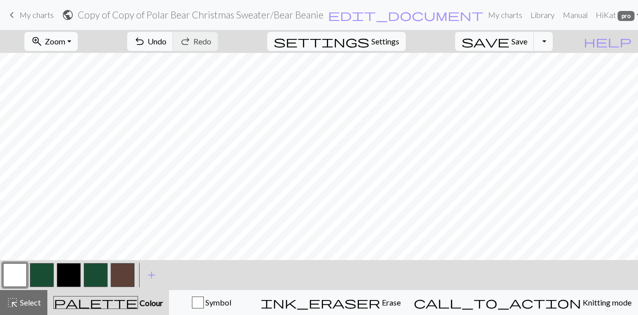
click at [78, 35] on button "zoom_in Zoom Zoom" at bounding box center [50, 41] width 53 height 19
click at [74, 113] on button "50%" at bounding box center [64, 120] width 79 height 16
click at [20, 302] on span "Select" at bounding box center [29, 301] width 22 height 9
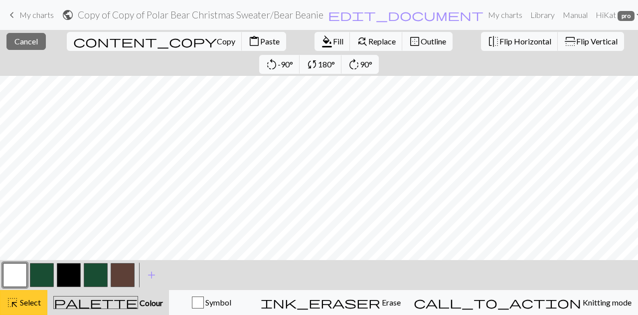
click at [8, 301] on span "highlight_alt" at bounding box center [12, 302] width 12 height 14
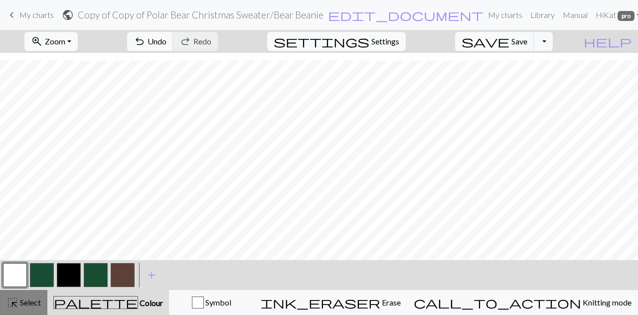
click at [12, 298] on span "highlight_alt" at bounding box center [12, 302] width 12 height 14
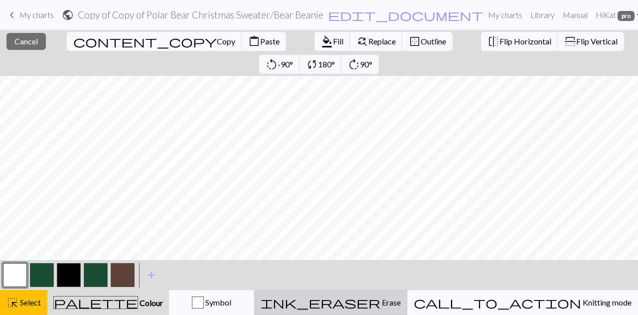
click at [401, 303] on div "ink_eraser Erase Erase" at bounding box center [331, 302] width 140 height 12
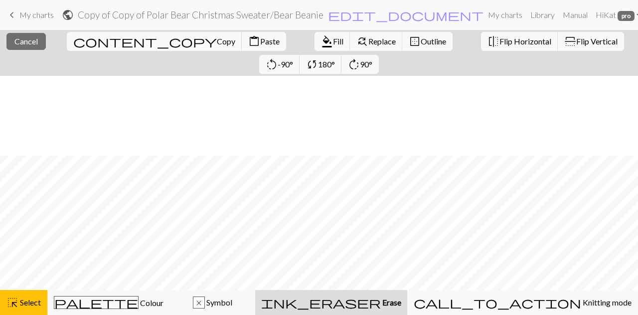
scroll to position [80, 0]
click at [378, 303] on div "ink_eraser Erase Erase" at bounding box center [331, 302] width 140 height 12
click at [401, 300] on div "ink_eraser Erase Erase" at bounding box center [331, 302] width 140 height 12
click at [38, 302] on span "Select" at bounding box center [29, 301] width 22 height 9
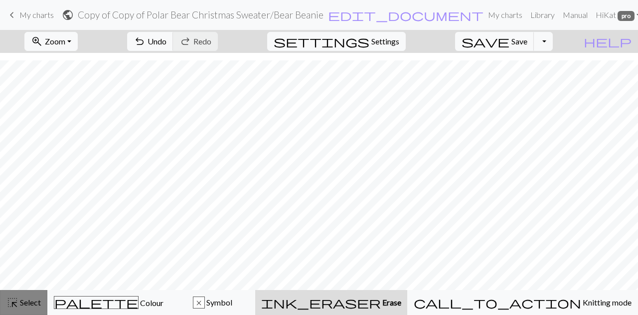
click at [29, 298] on span "Select" at bounding box center [29, 301] width 22 height 9
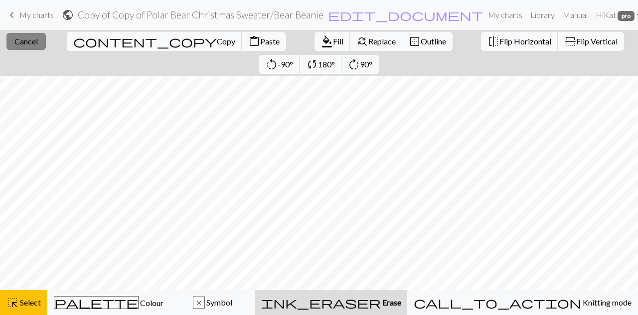
click at [16, 41] on span "Cancel" at bounding box center [25, 40] width 23 height 9
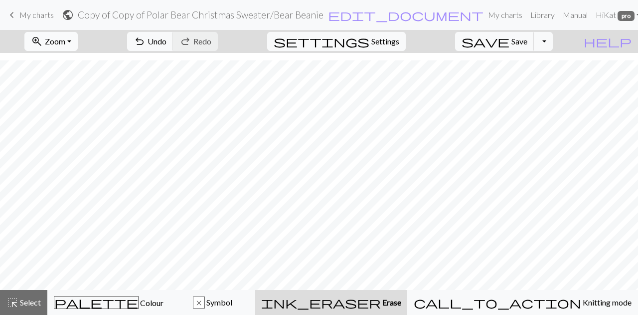
click at [65, 38] on span "Zoom" at bounding box center [55, 40] width 20 height 9
click at [85, 62] on button "Fit all" at bounding box center [64, 63] width 79 height 16
click at [527, 37] on span "Save" at bounding box center [519, 40] width 16 height 9
click at [527, 42] on span "Save" at bounding box center [519, 40] width 16 height 9
click at [561, 43] on div "Chart saved Chart saved" at bounding box center [319, 39] width 638 height 79
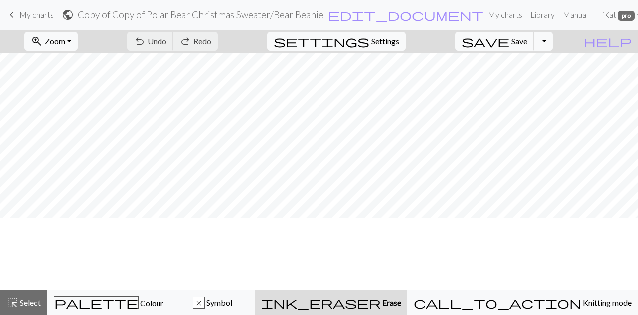
scroll to position [0, 0]
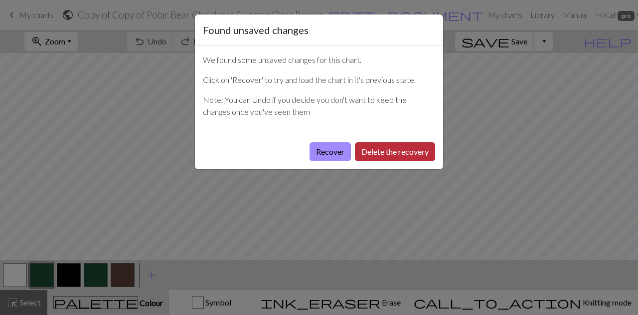
click at [379, 147] on button "Delete the recovery" at bounding box center [395, 151] width 80 height 19
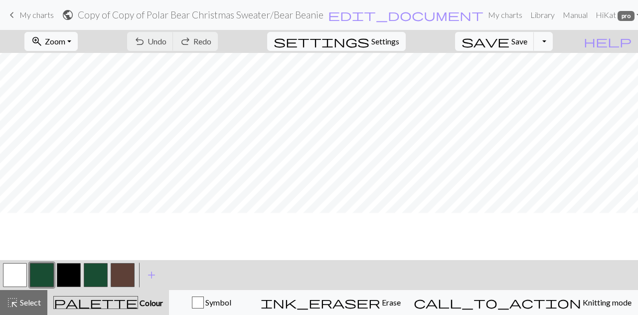
scroll to position [294, 0]
click at [28, 303] on span "Select" at bounding box center [29, 301] width 22 height 9
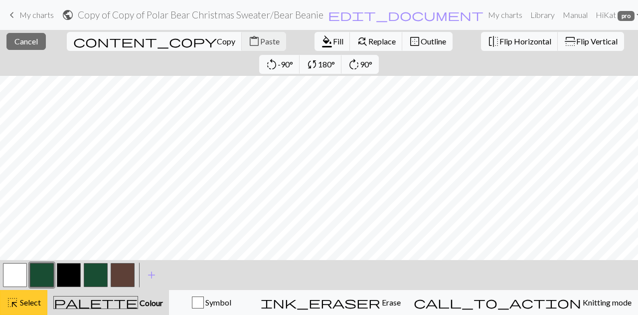
click at [36, 299] on span "Select" at bounding box center [29, 301] width 22 height 9
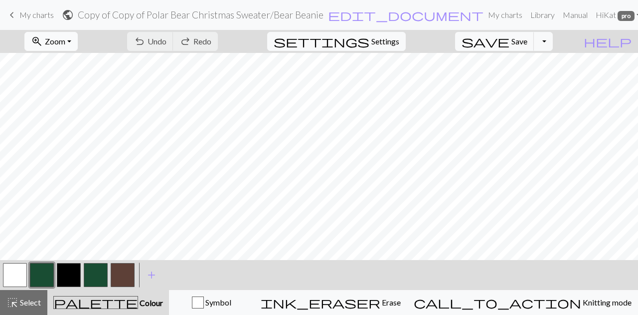
click at [73, 34] on button "zoom_in Zoom Zoom" at bounding box center [50, 41] width 53 height 19
click at [70, 129] on button "100%" at bounding box center [64, 136] width 79 height 16
drag, startPoint x: 75, startPoint y: 34, endPoint x: 76, endPoint y: 48, distance: 14.0
click at [75, 34] on button "zoom_in Zoom Zoom" at bounding box center [50, 41] width 53 height 19
click at [73, 112] on button "50%" at bounding box center [64, 120] width 79 height 16
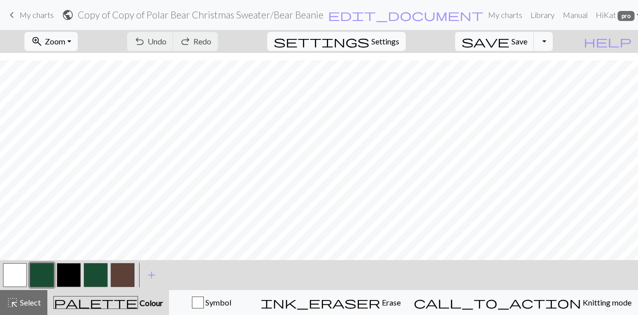
scroll to position [110, 0]
click at [25, 296] on button "highlight_alt Select Select" at bounding box center [23, 302] width 47 height 25
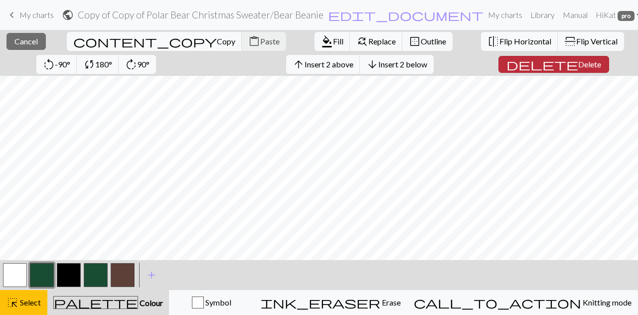
click at [578, 67] on span "Delete" at bounding box center [589, 63] width 23 height 9
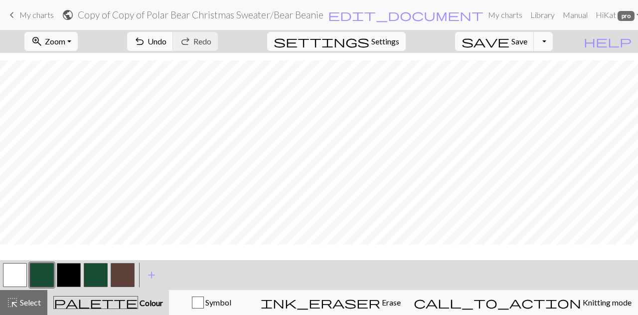
scroll to position [100, 0]
click at [65, 36] on span "Zoom" at bounding box center [55, 40] width 20 height 9
click at [71, 130] on button "100%" at bounding box center [64, 136] width 79 height 16
click at [21, 273] on button "button" at bounding box center [15, 275] width 24 height 24
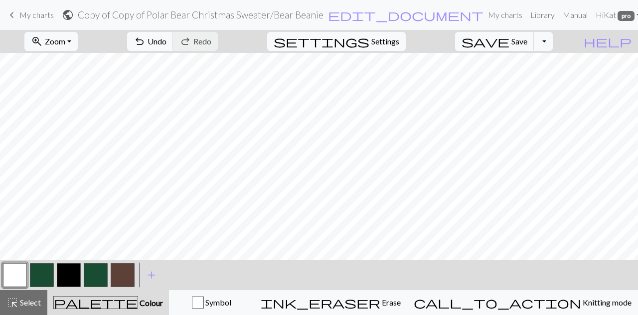
click at [52, 271] on button "button" at bounding box center [42, 275] width 24 height 24
click at [13, 272] on button "button" at bounding box center [15, 275] width 24 height 24
click at [65, 43] on span "Zoom" at bounding box center [55, 40] width 20 height 9
click at [77, 114] on button "50%" at bounding box center [64, 120] width 79 height 16
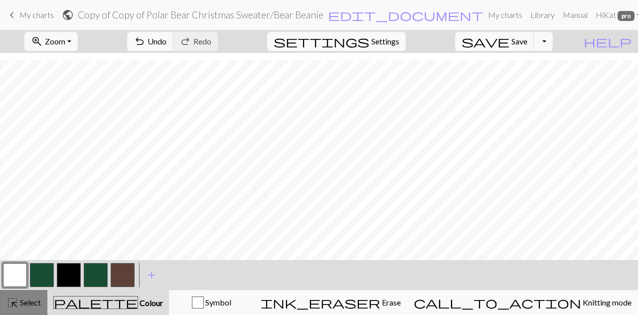
click at [15, 291] on button "highlight_alt Select Select" at bounding box center [23, 302] width 47 height 25
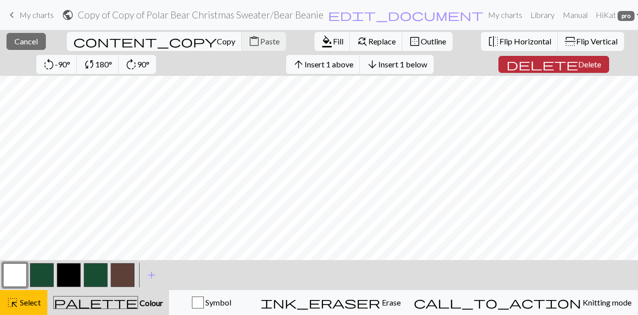
click at [578, 59] on span "Delete" at bounding box center [589, 63] width 23 height 9
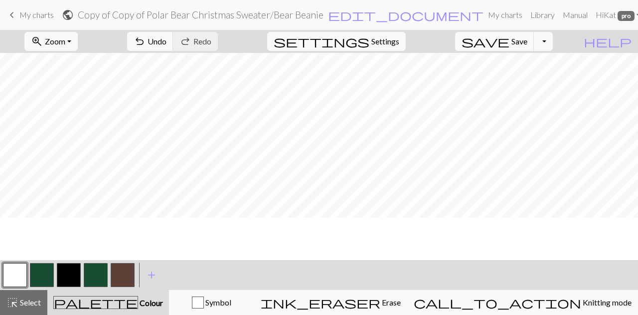
scroll to position [45, 0]
click at [526, 39] on button "save Save Save" at bounding box center [494, 41] width 79 height 19
click at [527, 42] on span "Save" at bounding box center [519, 40] width 16 height 9
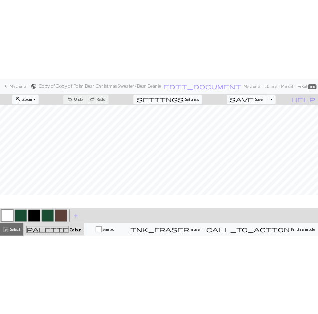
scroll to position [61, 0]
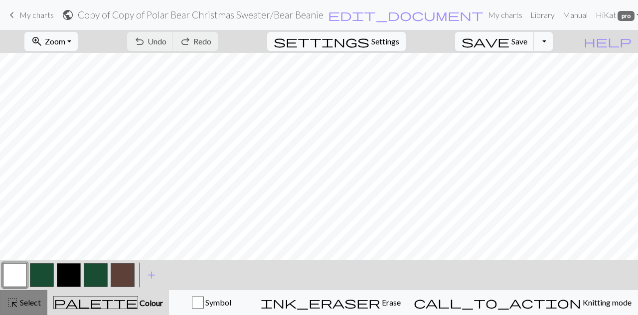
click at [26, 305] on span "Select" at bounding box center [29, 301] width 22 height 9
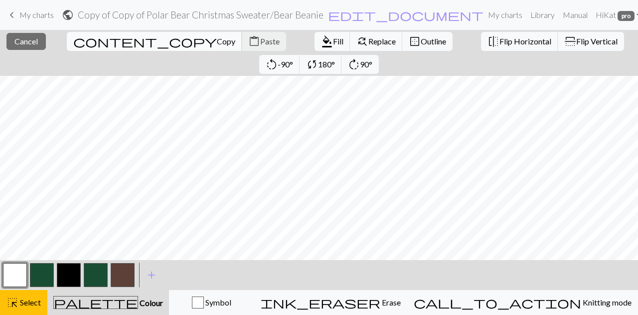
click at [217, 39] on span "Copy" at bounding box center [226, 40] width 18 height 9
drag, startPoint x: 448, startPoint y: 271, endPoint x: 441, endPoint y: 272, distance: 7.0
click at [447, 271] on div "< > add Add a colour" at bounding box center [319, 275] width 638 height 30
click at [24, 299] on span "Select" at bounding box center [29, 301] width 22 height 9
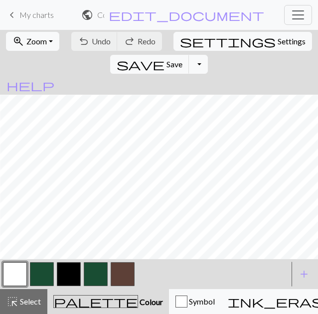
scroll to position [61, 53]
click at [55, 43] on button "zoom_in Zoom Zoom" at bounding box center [32, 41] width 53 height 19
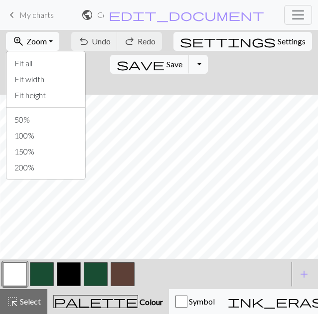
click at [53, 42] on button "zoom_in Zoom Zoom" at bounding box center [32, 41] width 53 height 19
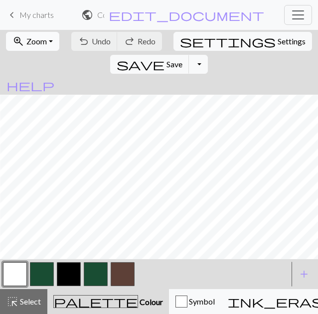
click at [53, 42] on button "zoom_in Zoom Zoom" at bounding box center [32, 41] width 53 height 19
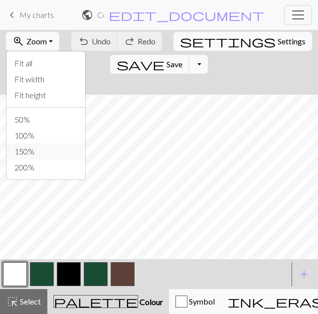
click at [25, 150] on button "150%" at bounding box center [45, 152] width 79 height 16
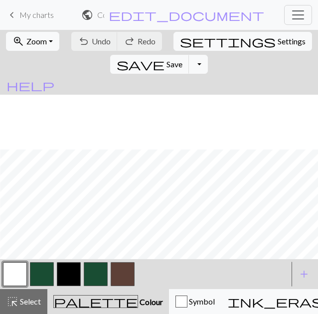
scroll to position [261, 53]
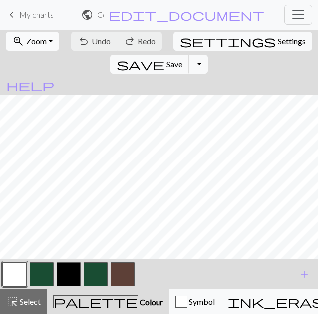
click at [47, 38] on button "zoom_in Zoom Zoom" at bounding box center [32, 41] width 53 height 19
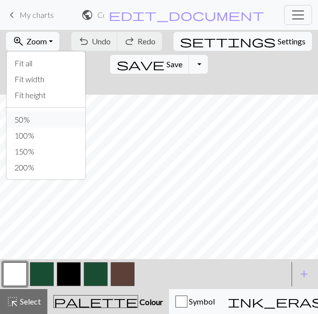
click at [28, 127] on button "50%" at bounding box center [45, 120] width 79 height 16
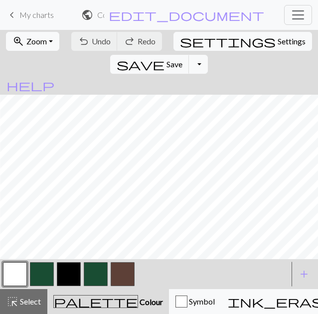
scroll to position [95, 53]
click at [33, 40] on span "Zoom" at bounding box center [36, 40] width 20 height 9
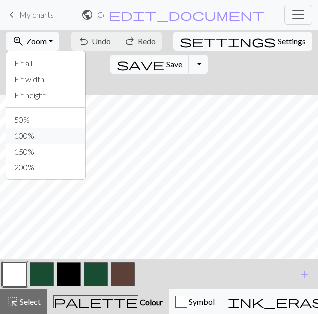
click at [31, 132] on button "100%" at bounding box center [45, 136] width 79 height 16
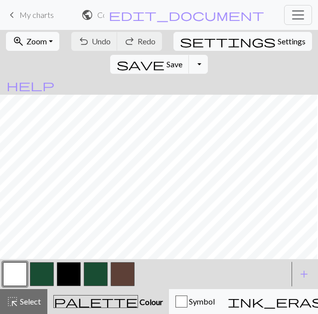
scroll to position [195, 208]
click at [32, 42] on span "Zoom" at bounding box center [36, 40] width 20 height 9
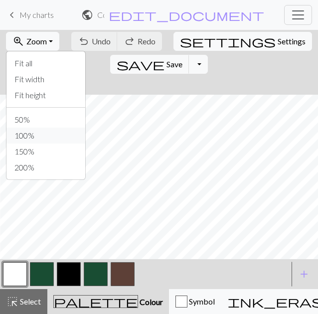
click at [29, 132] on button "100%" at bounding box center [45, 136] width 79 height 16
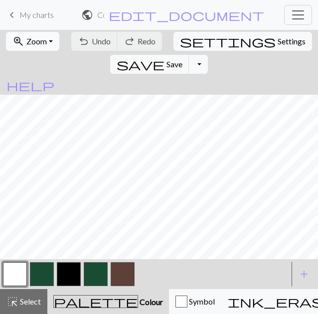
click at [41, 43] on span "Zoom" at bounding box center [36, 40] width 20 height 9
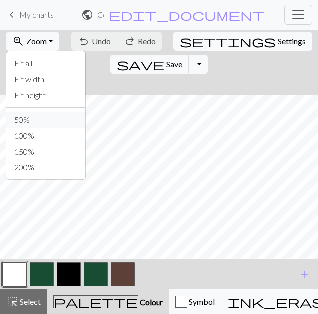
click at [39, 113] on button "50%" at bounding box center [45, 120] width 79 height 16
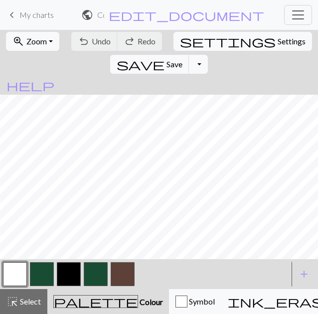
scroll to position [45, 56]
click at [20, 303] on span "Select" at bounding box center [29, 301] width 22 height 9
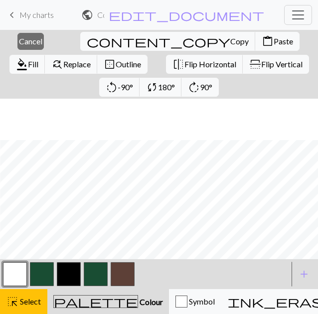
scroll to position [95, 56]
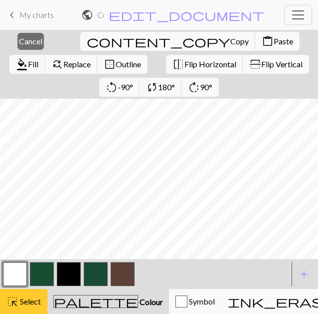
click at [17, 302] on span "highlight_alt" at bounding box center [12, 302] width 12 height 14
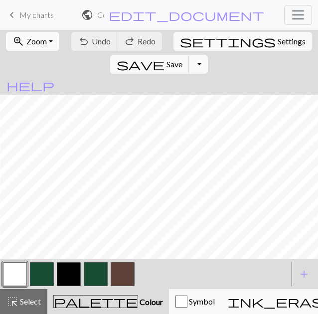
click at [41, 37] on span "Zoom" at bounding box center [36, 40] width 20 height 9
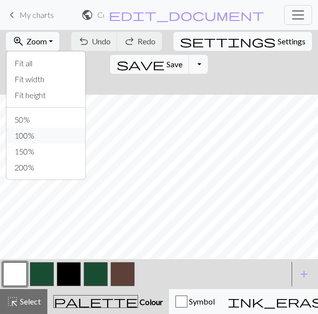
click at [27, 135] on button "100%" at bounding box center [45, 136] width 79 height 16
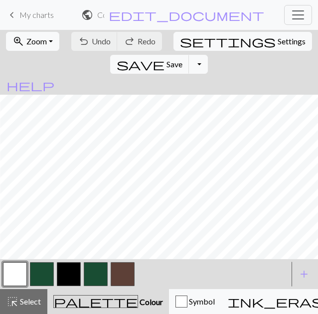
scroll to position [195, 212]
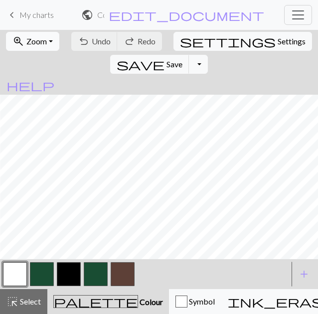
click at [41, 46] on button "zoom_in Zoom Zoom" at bounding box center [32, 41] width 53 height 19
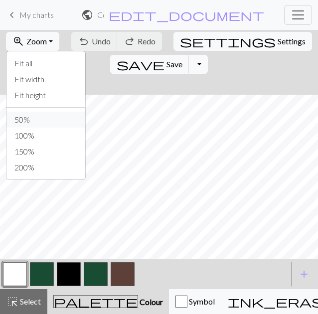
click at [36, 116] on button "50%" at bounding box center [45, 120] width 79 height 16
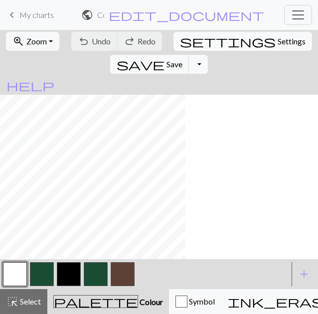
scroll to position [45, 79]
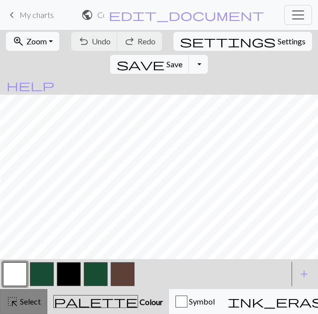
click at [42, 303] on button "highlight_alt Select Select" at bounding box center [23, 301] width 47 height 25
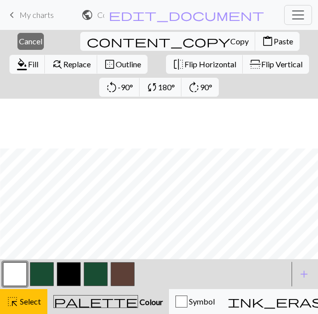
scroll to position [95, 79]
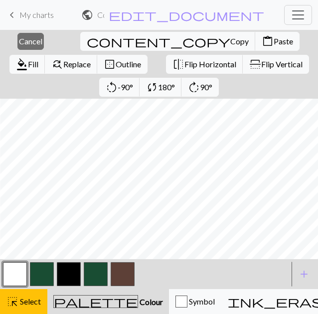
drag, startPoint x: 21, startPoint y: 302, endPoint x: 38, endPoint y: 276, distance: 31.2
click at [21, 302] on span "Select" at bounding box center [29, 301] width 22 height 9
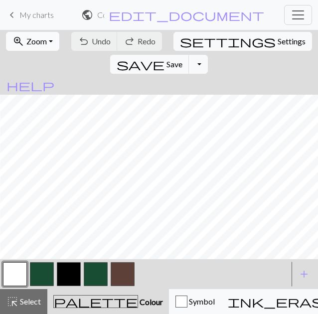
click at [50, 43] on button "zoom_in Zoom Zoom" at bounding box center [32, 41] width 53 height 19
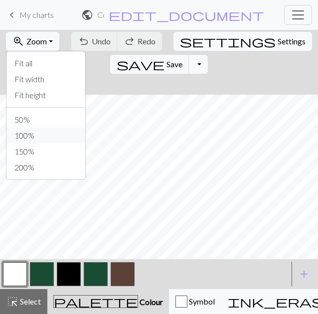
click at [28, 135] on button "100%" at bounding box center [45, 136] width 79 height 16
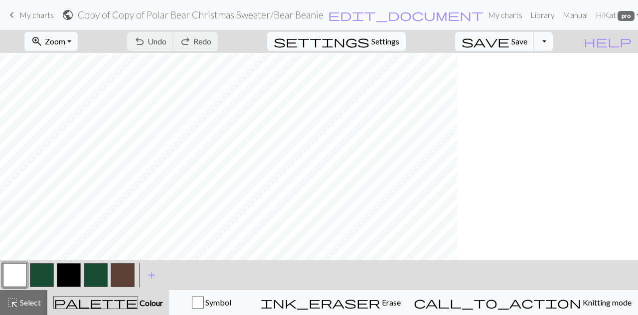
scroll to position [295, 169]
click at [64, 35] on button "zoom_in Zoom Zoom" at bounding box center [50, 41] width 53 height 19
click at [79, 62] on button "Fit all" at bounding box center [64, 63] width 79 height 16
click at [16, 297] on span "highlight_alt" at bounding box center [12, 302] width 12 height 14
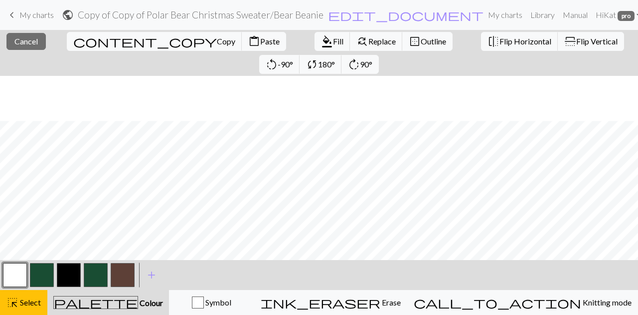
scroll to position [50, 0]
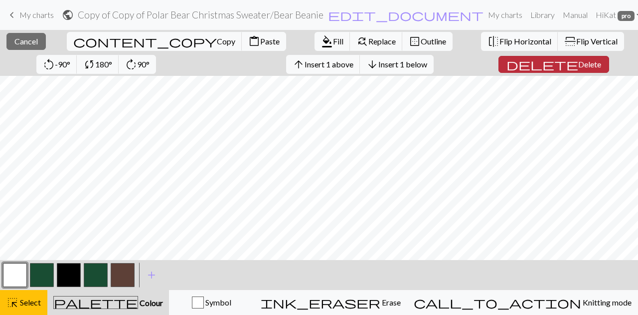
click at [578, 65] on span "Delete" at bounding box center [589, 63] width 23 height 9
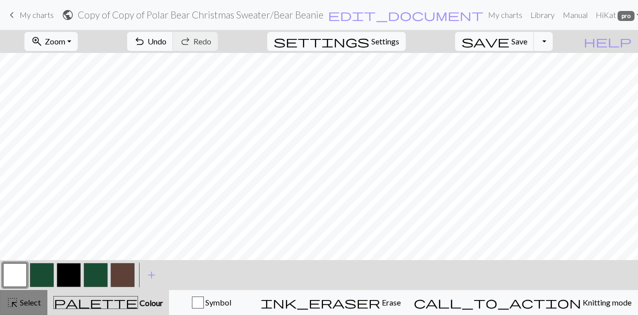
click at [36, 296] on button "highlight_alt Select Select" at bounding box center [23, 302] width 47 height 25
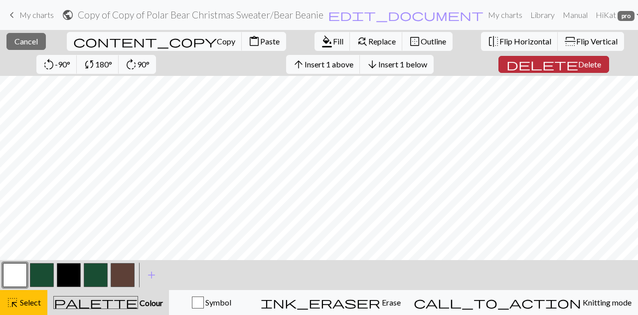
click at [506, 60] on span "delete" at bounding box center [542, 64] width 72 height 14
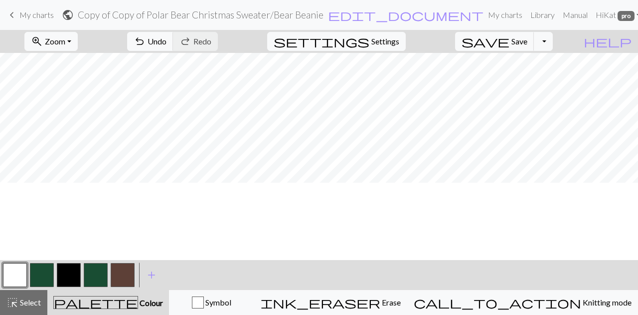
scroll to position [0, 0]
click at [29, 305] on span "Select" at bounding box center [29, 301] width 22 height 9
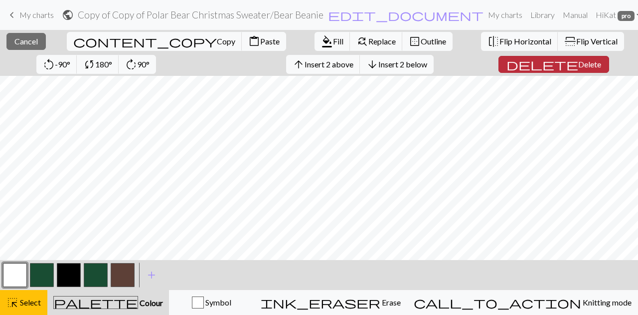
click at [578, 65] on span "Delete" at bounding box center [589, 63] width 23 height 9
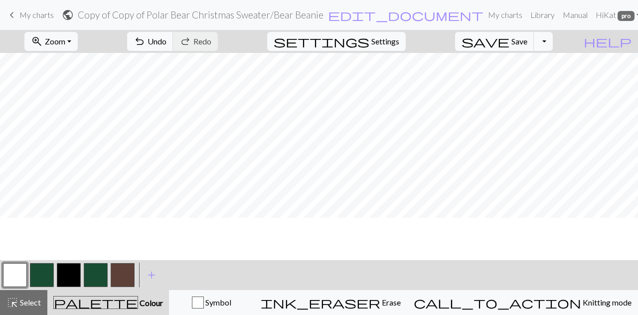
scroll to position [25, 0]
click at [20, 299] on span "Select" at bounding box center [29, 301] width 22 height 9
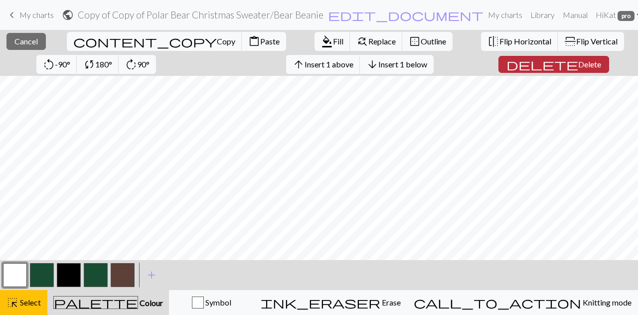
click at [526, 70] on button "delete Delete" at bounding box center [554, 64] width 111 height 17
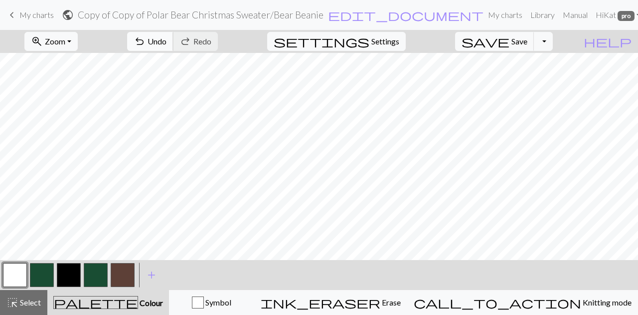
click at [146, 35] on span "undo" at bounding box center [140, 41] width 12 height 14
drag, startPoint x: 23, startPoint y: 297, endPoint x: 24, endPoint y: 287, distance: 10.0
click at [23, 297] on span "Select" at bounding box center [29, 301] width 22 height 9
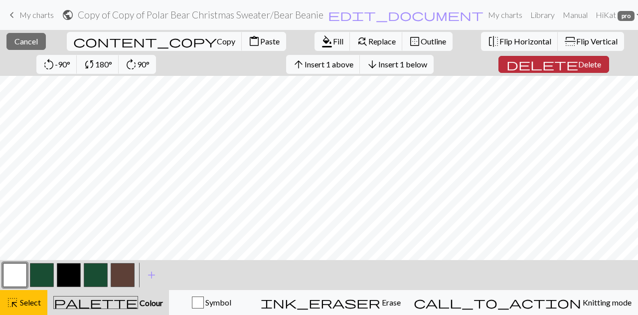
click at [578, 63] on span "Delete" at bounding box center [589, 63] width 23 height 9
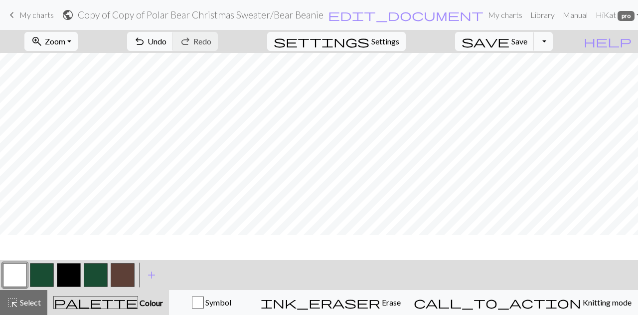
scroll to position [0, 0]
click at [65, 39] on span "Zoom" at bounding box center [55, 40] width 20 height 9
click at [75, 135] on button "100%" at bounding box center [64, 136] width 79 height 16
click at [78, 38] on button "zoom_in Zoom Zoom" at bounding box center [50, 41] width 53 height 19
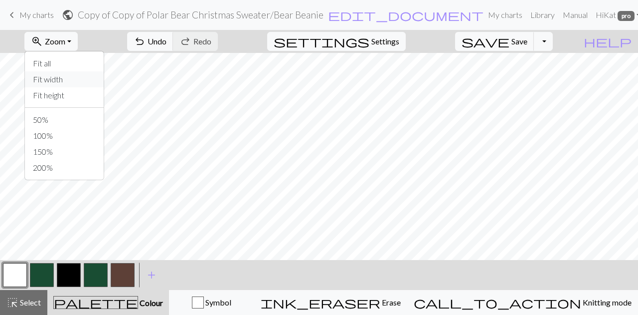
click at [81, 83] on button "Fit width" at bounding box center [64, 79] width 79 height 16
click at [26, 305] on span "Select" at bounding box center [29, 301] width 22 height 9
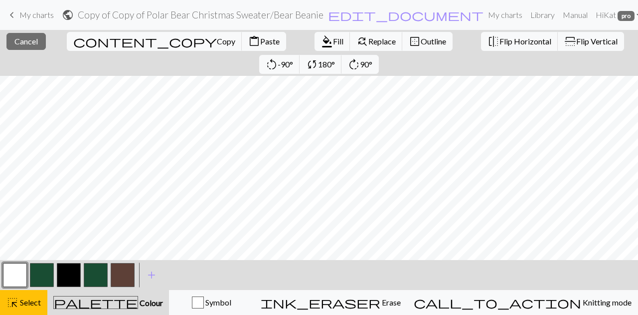
click at [40, 281] on button "button" at bounding box center [42, 275] width 24 height 24
click at [333, 38] on span "Fill" at bounding box center [338, 40] width 10 height 9
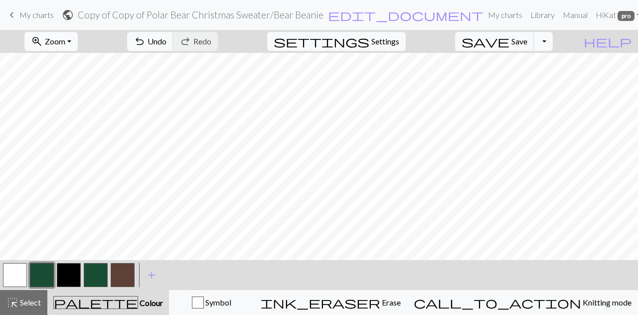
click at [65, 40] on span "Zoom" at bounding box center [55, 40] width 20 height 9
click at [62, 141] on button "100%" at bounding box center [64, 136] width 79 height 16
click at [15, 270] on button "button" at bounding box center [15, 275] width 24 height 24
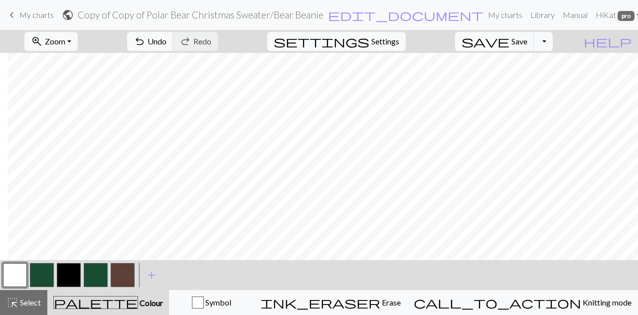
click at [35, 274] on button "button" at bounding box center [42, 275] width 24 height 24
click at [16, 276] on button "button" at bounding box center [15, 275] width 24 height 24
click at [167, 39] on span "Undo" at bounding box center [157, 40] width 19 height 9
click at [167, 40] on span "Undo" at bounding box center [157, 40] width 19 height 9
click at [49, 274] on button "button" at bounding box center [42, 275] width 24 height 24
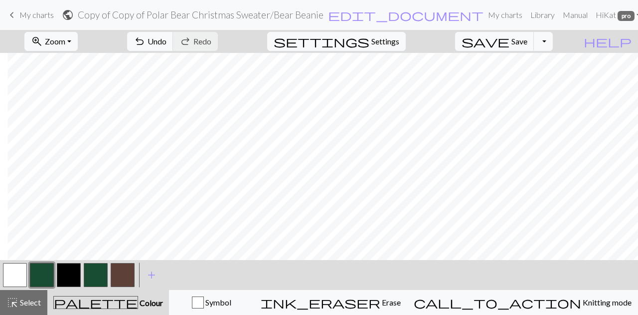
click at [11, 279] on button "button" at bounding box center [15, 275] width 24 height 24
click at [49, 273] on button "button" at bounding box center [42, 275] width 24 height 24
drag, startPoint x: 17, startPoint y: 273, endPoint x: 68, endPoint y: 255, distance: 54.1
click at [17, 274] on button "button" at bounding box center [15, 275] width 24 height 24
click at [47, 278] on button "button" at bounding box center [42, 275] width 24 height 24
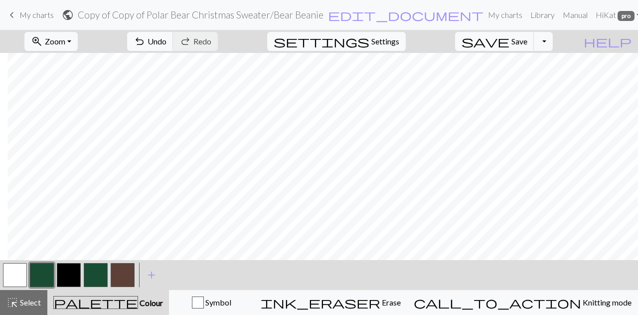
click at [24, 268] on button "button" at bounding box center [15, 275] width 24 height 24
click at [41, 271] on button "button" at bounding box center [42, 275] width 24 height 24
click at [28, 271] on div at bounding box center [14, 274] width 27 height 27
click at [8, 274] on button "button" at bounding box center [15, 275] width 24 height 24
click at [21, 273] on button "button" at bounding box center [15, 275] width 24 height 24
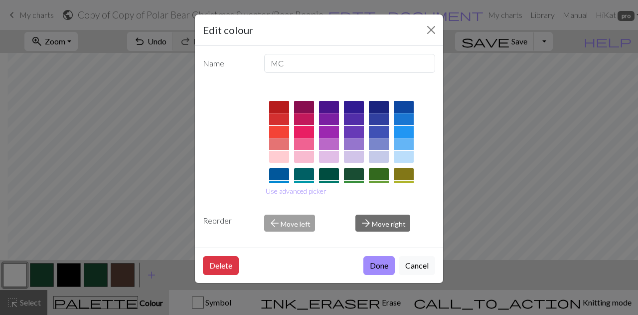
drag, startPoint x: 376, startPoint y: 271, endPoint x: 393, endPoint y: 261, distance: 19.7
click at [376, 271] on button "Done" at bounding box center [378, 265] width 31 height 19
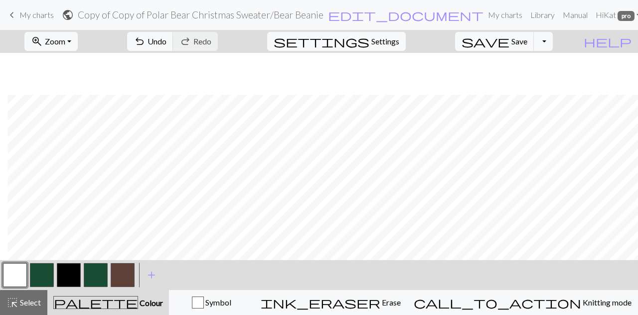
scroll to position [100, 697]
click at [30, 284] on button "button" at bounding box center [42, 275] width 24 height 24
click at [51, 279] on button "button" at bounding box center [42, 275] width 24 height 24
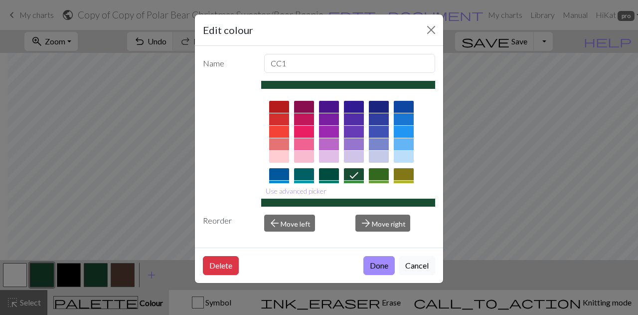
click at [382, 264] on button "Done" at bounding box center [378, 265] width 31 height 19
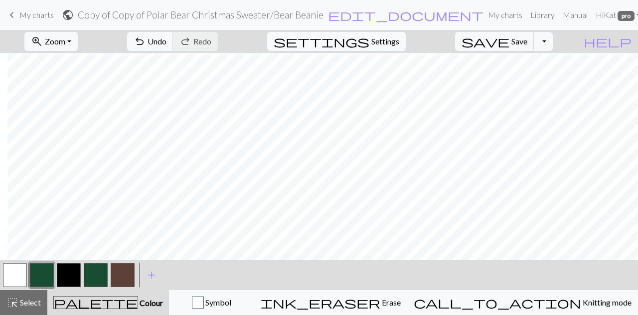
click at [20, 275] on button "button" at bounding box center [15, 275] width 24 height 24
click at [65, 41] on span "Zoom" at bounding box center [55, 40] width 20 height 9
click at [76, 78] on button "Fit width" at bounding box center [64, 79] width 79 height 16
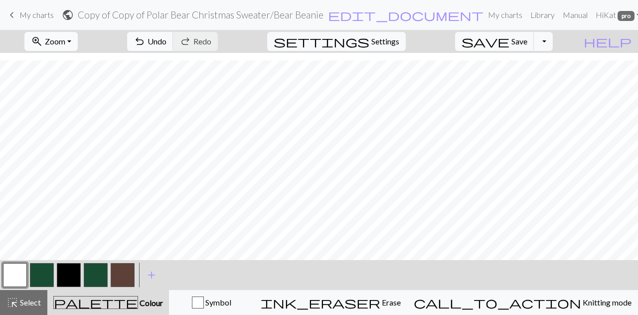
click at [78, 47] on button "zoom_in Zoom Zoom" at bounding box center [50, 41] width 53 height 19
click at [64, 154] on button "150%" at bounding box center [64, 152] width 79 height 16
click at [153, 274] on span "add" at bounding box center [152, 275] width 12 height 14
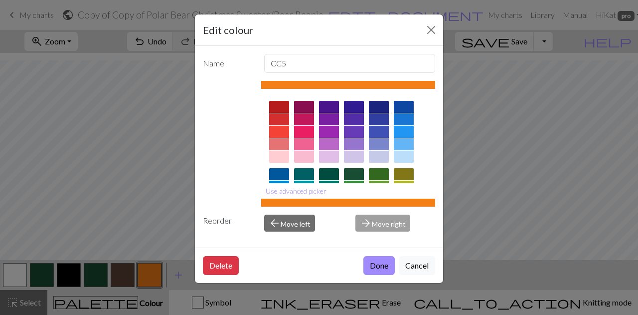
scroll to position [100, 0]
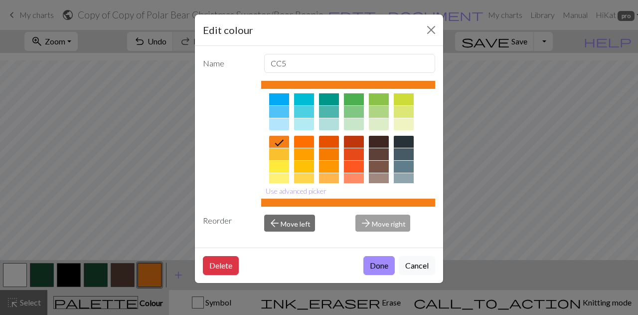
click at [353, 139] on div at bounding box center [354, 142] width 20 height 12
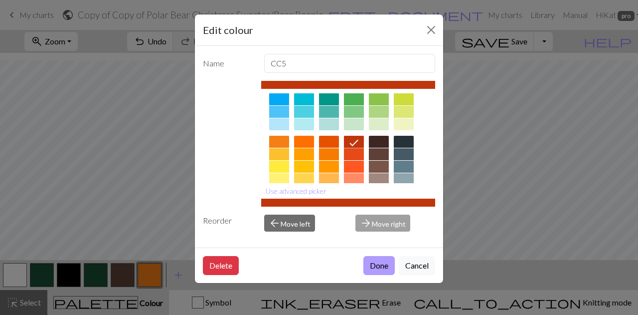
click at [382, 266] on button "Done" at bounding box center [378, 265] width 31 height 19
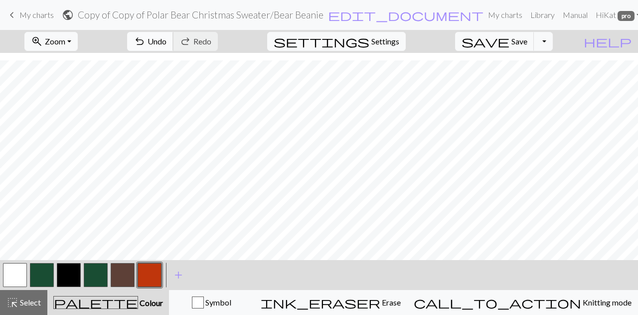
click at [146, 44] on span "undo" at bounding box center [140, 41] width 12 height 14
click at [167, 39] on span "Undo" at bounding box center [157, 40] width 19 height 9
click at [146, 36] on span "undo" at bounding box center [140, 41] width 12 height 14
click at [173, 43] on button "undo Undo Undo" at bounding box center [150, 41] width 46 height 19
drag, startPoint x: 209, startPoint y: 42, endPoint x: 219, endPoint y: 50, distance: 13.1
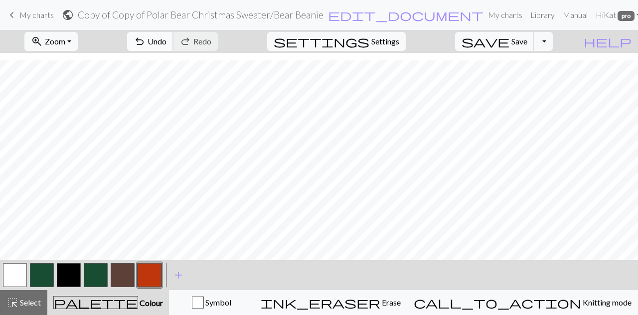
click at [167, 42] on span "Undo" at bounding box center [157, 40] width 19 height 9
drag, startPoint x: 195, startPoint y: 40, endPoint x: 212, endPoint y: 49, distance: 19.4
click at [146, 40] on span "undo" at bounding box center [140, 41] width 12 height 14
click at [92, 279] on button "button" at bounding box center [96, 275] width 24 height 24
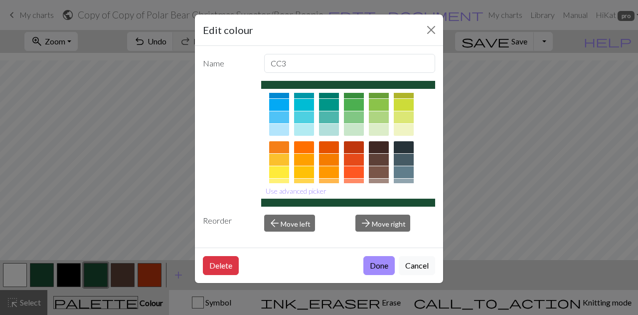
scroll to position [93, 0]
click at [356, 148] on div at bounding box center [354, 148] width 20 height 12
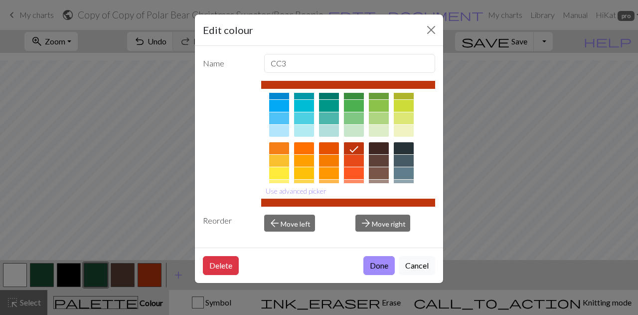
click at [381, 267] on button "Done" at bounding box center [378, 265] width 31 height 19
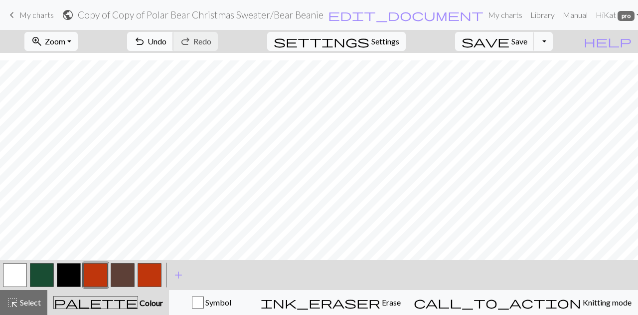
click at [167, 41] on span "Undo" at bounding box center [157, 40] width 19 height 9
click at [52, 273] on button "button" at bounding box center [42, 275] width 24 height 24
click at [36, 279] on button "button" at bounding box center [42, 275] width 24 height 24
click at [50, 279] on button "button" at bounding box center [42, 275] width 24 height 24
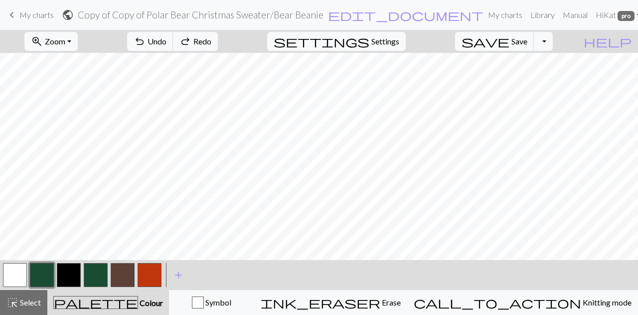
click at [50, 279] on div "Edit colour Name CC1 Use advanced picker Reorder arrow_back Move left arrow_for…" at bounding box center [319, 157] width 638 height 315
click at [50, 279] on button "button" at bounding box center [42, 275] width 24 height 24
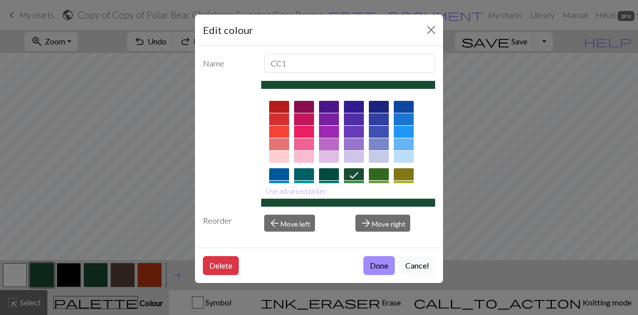
click at [330, 149] on div at bounding box center [329, 144] width 20 height 12
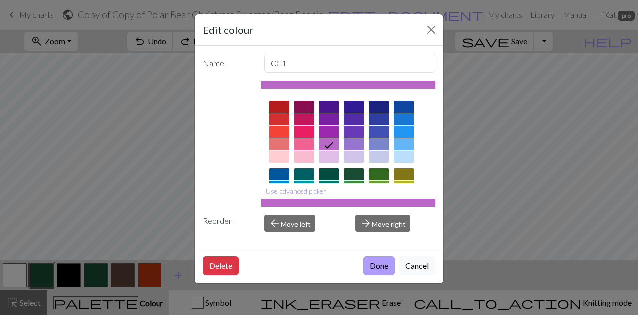
click at [378, 268] on button "Done" at bounding box center [378, 265] width 31 height 19
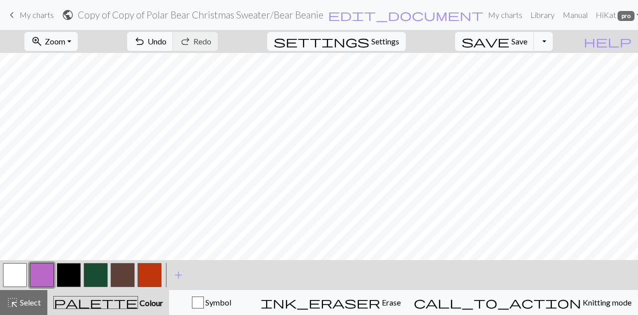
click at [52, 271] on button "button" at bounding box center [42, 275] width 24 height 24
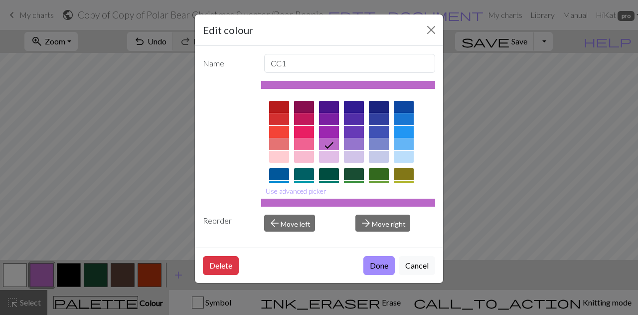
click at [346, 175] on div at bounding box center [354, 174] width 20 height 12
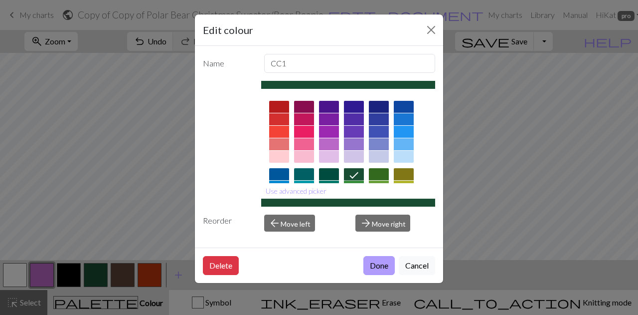
click at [378, 270] on button "Done" at bounding box center [378, 265] width 31 height 19
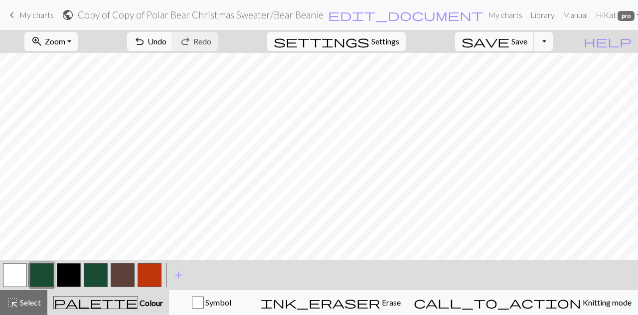
scroll to position [558, 0]
click at [100, 269] on button "button" at bounding box center [96, 275] width 24 height 24
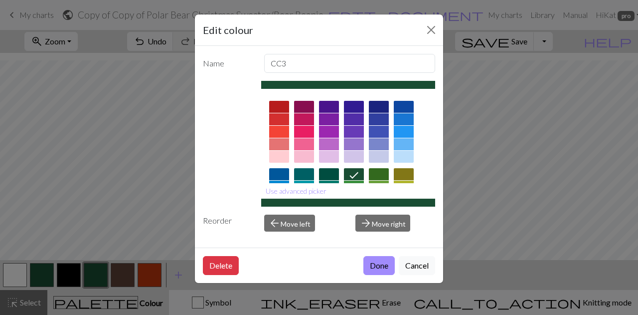
click at [304, 131] on div at bounding box center [304, 132] width 20 height 12
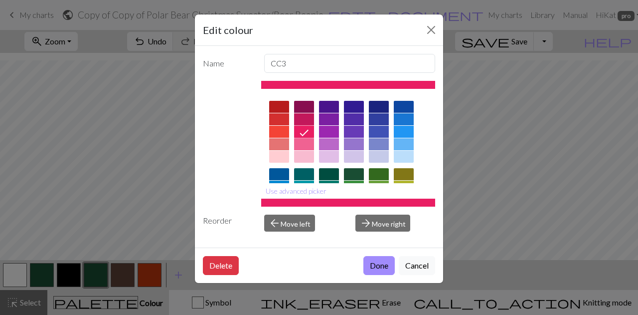
drag, startPoint x: 380, startPoint y: 264, endPoint x: 375, endPoint y: 265, distance: 5.1
click at [380, 264] on button "Done" at bounding box center [378, 265] width 31 height 19
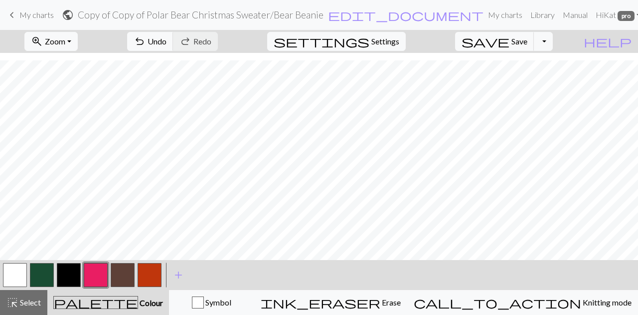
click at [95, 269] on button "button" at bounding box center [96, 275] width 24 height 24
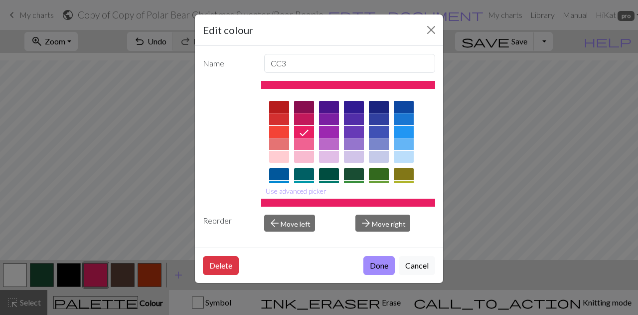
click at [355, 177] on div at bounding box center [354, 174] width 20 height 12
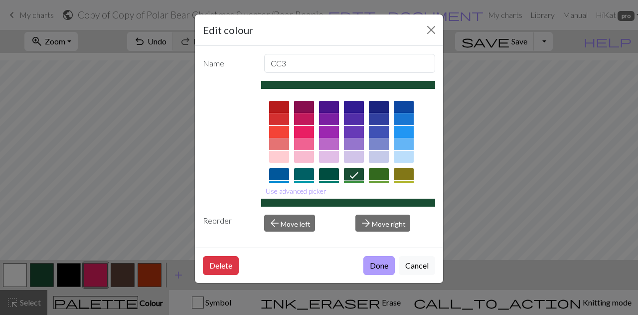
click at [388, 268] on button "Done" at bounding box center [378, 265] width 31 height 19
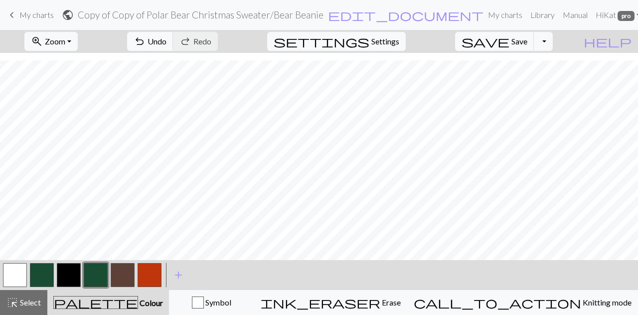
click at [151, 272] on button "button" at bounding box center [150, 275] width 24 height 24
click at [146, 34] on span "undo" at bounding box center [140, 41] width 12 height 14
click at [167, 39] on span "Undo" at bounding box center [157, 40] width 19 height 9
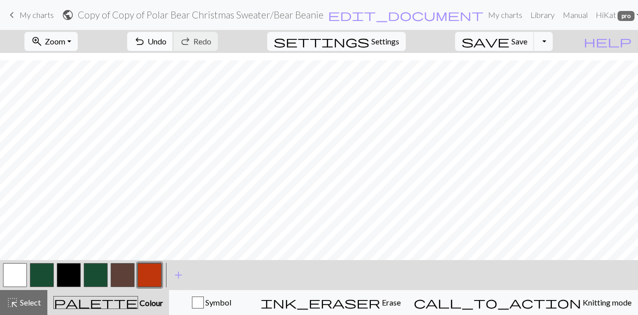
click at [146, 38] on span "undo" at bounding box center [140, 41] width 12 height 14
click at [173, 32] on button "undo Undo Undo" at bounding box center [150, 41] width 46 height 19
click at [173, 34] on button "undo Undo Undo" at bounding box center [150, 41] width 46 height 19
click at [173, 46] on button "undo Undo Undo" at bounding box center [150, 41] width 46 height 19
click at [167, 37] on span "Undo" at bounding box center [157, 40] width 19 height 9
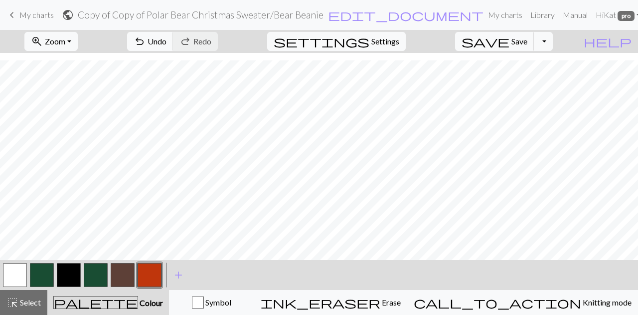
scroll to position [558, 1085]
click at [167, 38] on span "Undo" at bounding box center [157, 40] width 19 height 9
click at [167, 37] on span "Undo" at bounding box center [157, 40] width 19 height 9
click at [65, 43] on span "Zoom" at bounding box center [55, 40] width 20 height 9
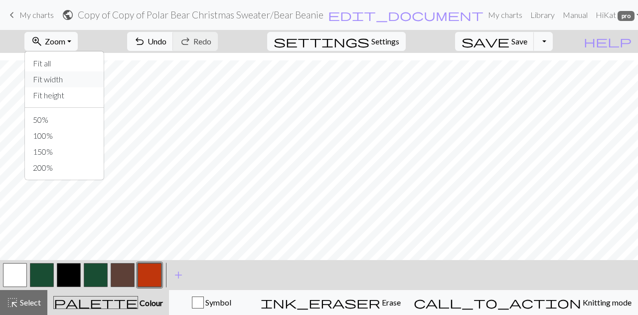
click at [85, 79] on button "Fit width" at bounding box center [64, 79] width 79 height 16
click at [26, 305] on span "Select" at bounding box center [29, 301] width 22 height 9
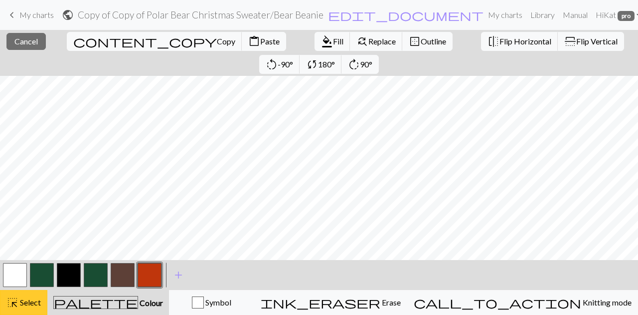
click at [19, 298] on span "Select" at bounding box center [29, 301] width 22 height 9
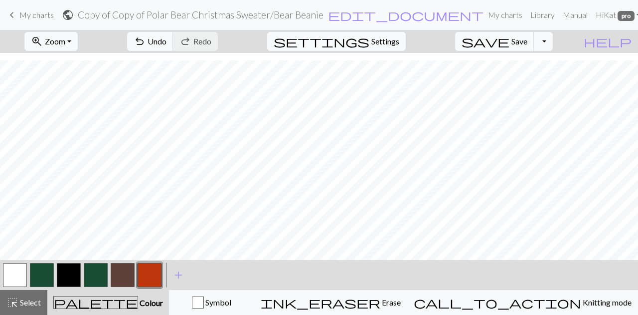
click at [40, 303] on span "Select" at bounding box center [29, 301] width 22 height 9
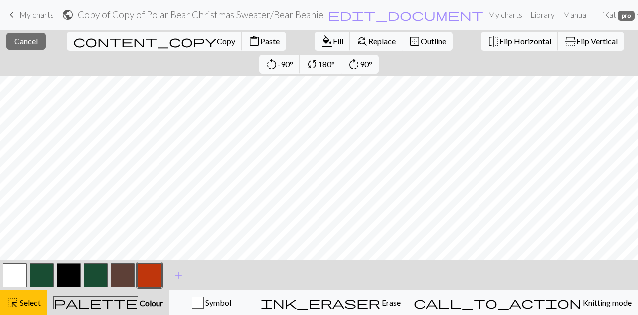
click at [50, 271] on button "button" at bounding box center [42, 275] width 24 height 24
click at [321, 43] on span "format_color_fill" at bounding box center [327, 41] width 12 height 14
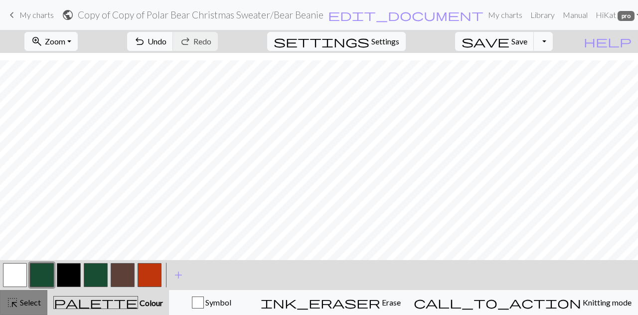
click at [22, 305] on span "Select" at bounding box center [29, 301] width 22 height 9
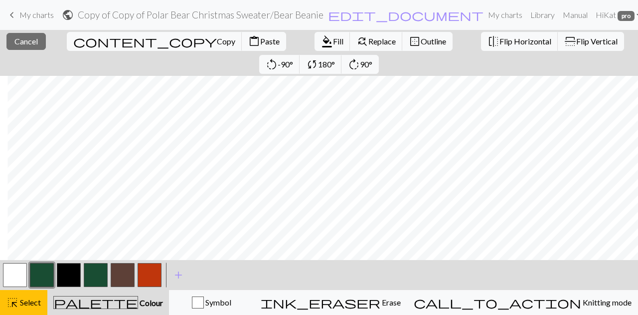
scroll to position [70, 45]
click at [315, 48] on button "format_color_fill Fill" at bounding box center [333, 41] width 36 height 19
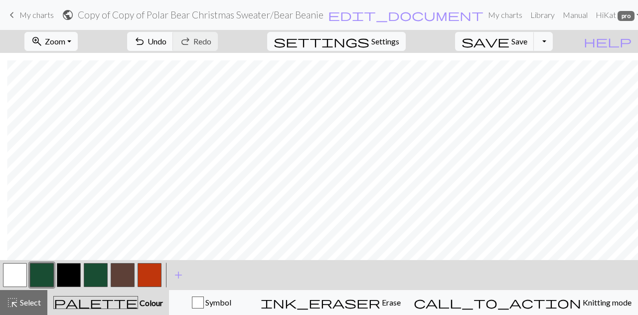
drag, startPoint x: 17, startPoint y: 299, endPoint x: 277, endPoint y: 266, distance: 261.8
click at [18, 299] on span "highlight_alt" at bounding box center [12, 302] width 12 height 14
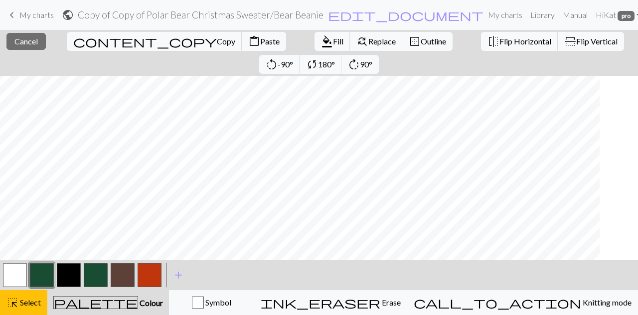
scroll to position [70, 0]
click at [217, 39] on span "Copy" at bounding box center [226, 40] width 18 height 9
click at [260, 41] on span "Paste" at bounding box center [269, 40] width 19 height 9
click at [17, 281] on button "button" at bounding box center [15, 275] width 24 height 24
click at [321, 43] on span "format_color_fill" at bounding box center [327, 41] width 12 height 14
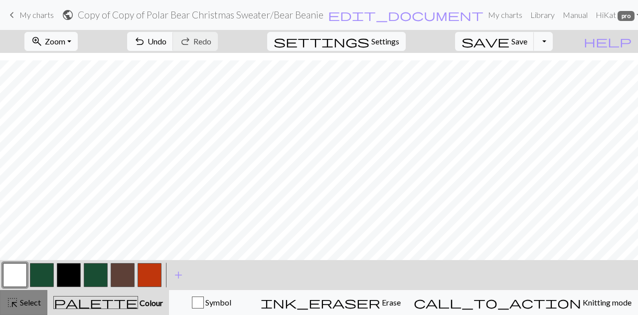
click at [29, 299] on span "Select" at bounding box center [29, 301] width 22 height 9
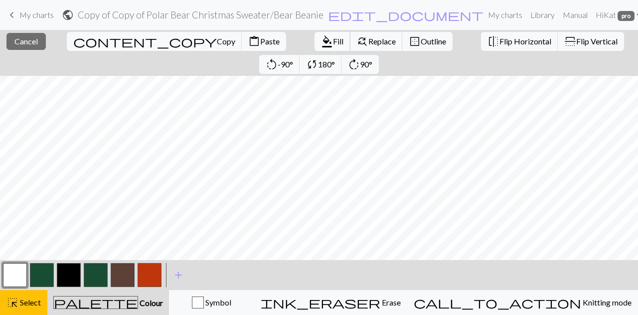
click at [321, 39] on span "format_color_fill" at bounding box center [327, 41] width 12 height 14
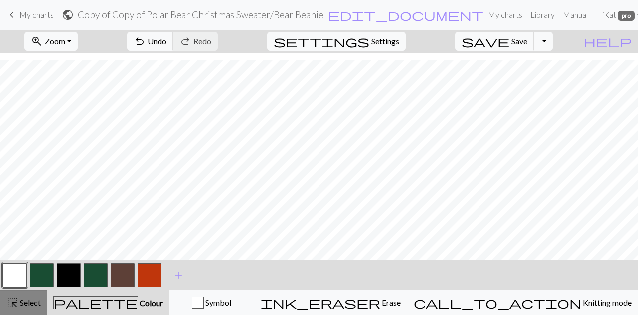
click at [31, 301] on span "Select" at bounding box center [29, 301] width 22 height 9
click at [78, 36] on button "zoom_in Zoom Zoom" at bounding box center [50, 41] width 53 height 19
click at [85, 131] on button "100%" at bounding box center [64, 136] width 79 height 16
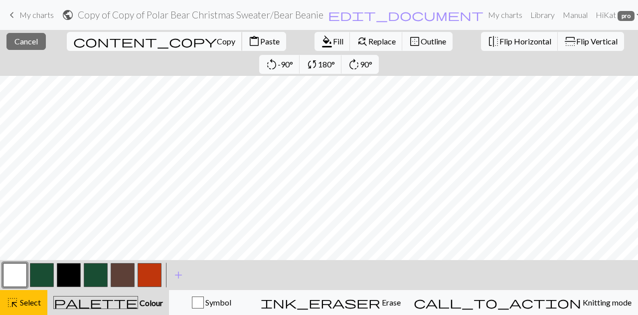
click at [217, 43] on span "Copy" at bounding box center [226, 40] width 18 height 9
click at [260, 41] on span "Paste" at bounding box center [269, 40] width 19 height 9
click at [31, 307] on div "highlight_alt Select Select" at bounding box center [23, 302] width 34 height 12
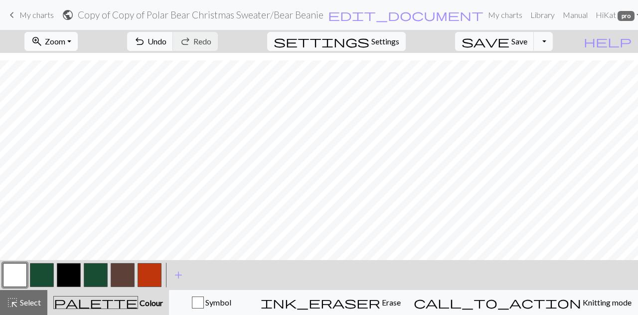
click at [65, 39] on span "Zoom" at bounding box center [55, 40] width 20 height 9
click at [75, 113] on button "50%" at bounding box center [64, 120] width 79 height 16
click at [23, 308] on div "highlight_alt Select Select" at bounding box center [23, 302] width 34 height 12
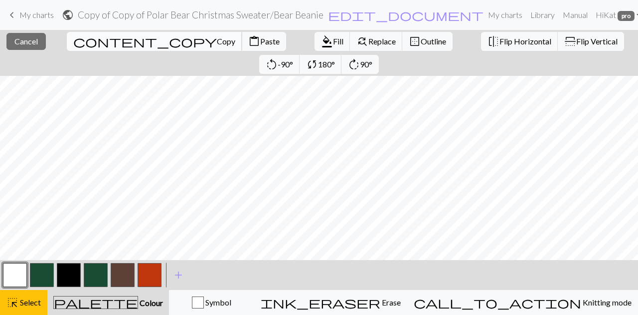
click at [217, 43] on span "Copy" at bounding box center [226, 40] width 18 height 9
click at [260, 41] on span "Paste" at bounding box center [269, 40] width 19 height 9
click at [321, 47] on span "format_color_fill" at bounding box center [327, 41] width 12 height 14
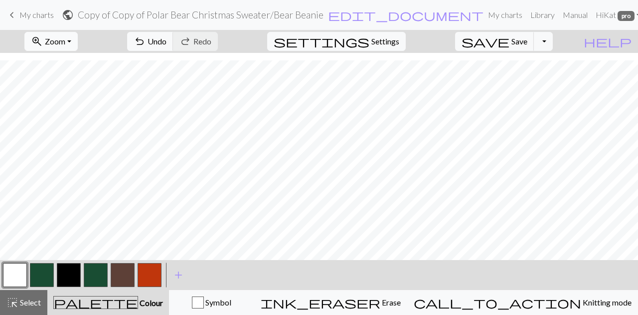
click at [77, 35] on button "zoom_in Zoom Zoom" at bounding box center [50, 41] width 53 height 19
click at [61, 133] on button "100%" at bounding box center [64, 136] width 79 height 16
click at [29, 301] on span "Select" at bounding box center [29, 301] width 22 height 9
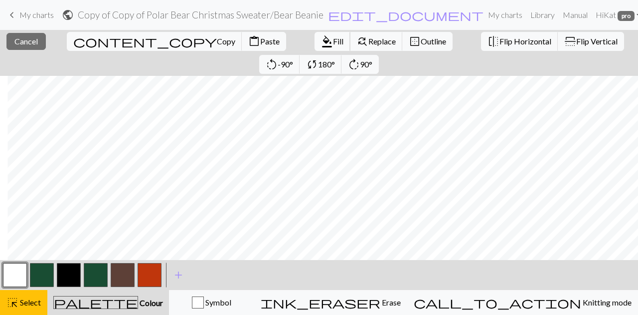
click at [333, 40] on span "Fill" at bounding box center [338, 40] width 10 height 9
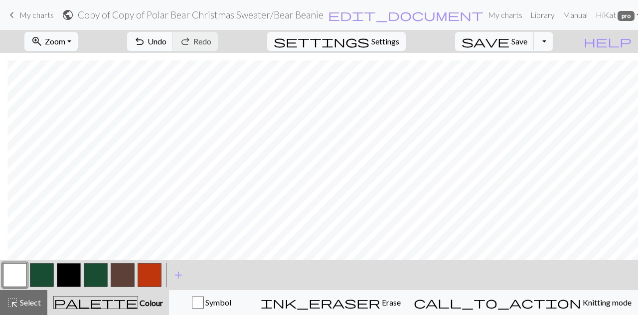
click at [32, 300] on span "Select" at bounding box center [29, 301] width 22 height 9
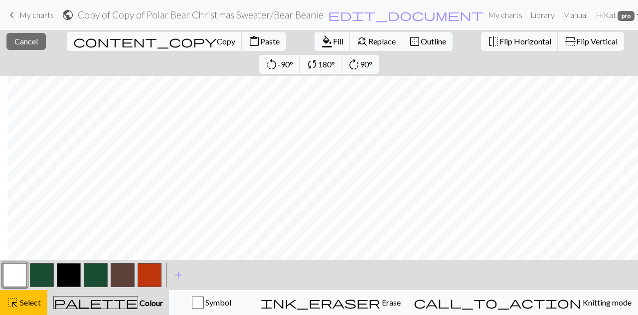
click at [217, 38] on span "Copy" at bounding box center [226, 40] width 18 height 9
click at [260, 37] on span "Paste" at bounding box center [269, 40] width 19 height 9
click at [40, 270] on button "button" at bounding box center [42, 275] width 24 height 24
click at [42, 279] on button "button" at bounding box center [42, 275] width 24 height 24
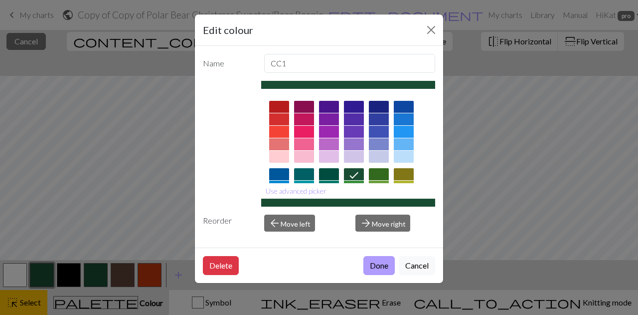
click at [383, 264] on button "Done" at bounding box center [378, 265] width 31 height 19
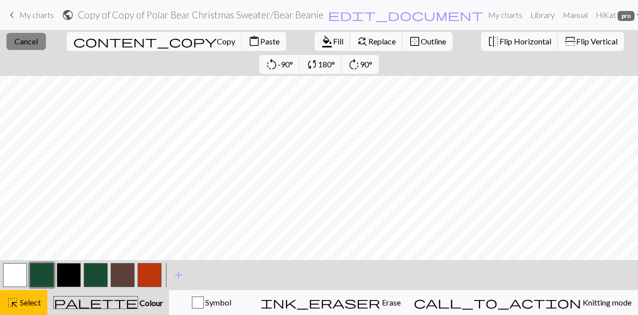
click at [23, 42] on span "Cancel" at bounding box center [25, 40] width 23 height 9
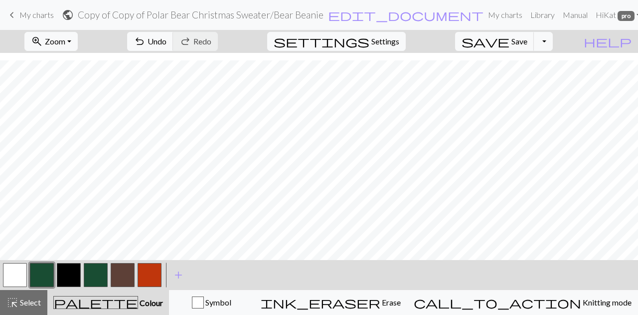
scroll to position [314, 190]
click at [30, 303] on span "Select" at bounding box center [29, 301] width 22 height 9
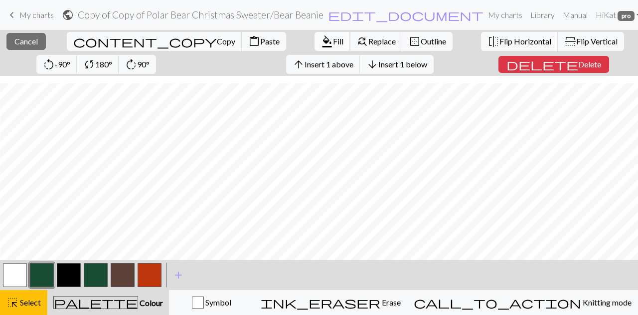
click at [321, 38] on span "format_color_fill" at bounding box center [327, 41] width 12 height 14
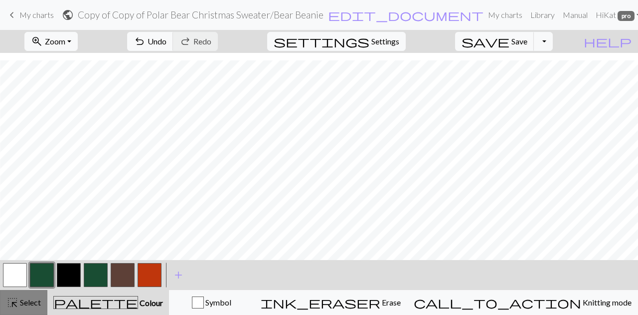
click at [20, 303] on span "Select" at bounding box center [29, 301] width 22 height 9
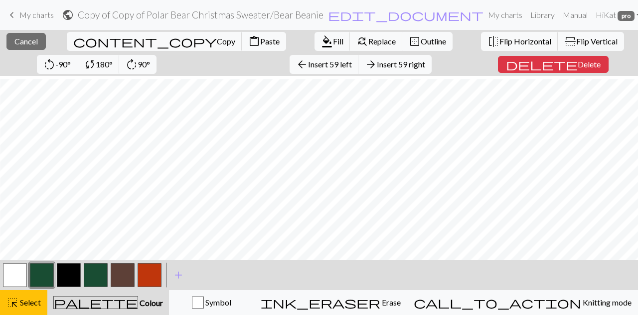
scroll to position [337, 190]
click at [23, 302] on span "Select" at bounding box center [29, 301] width 22 height 9
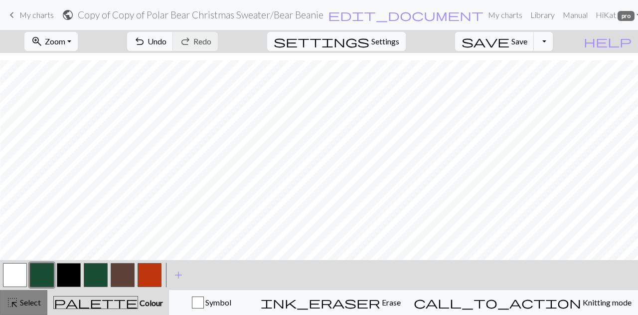
click at [29, 298] on button "highlight_alt Select Select" at bounding box center [23, 302] width 47 height 25
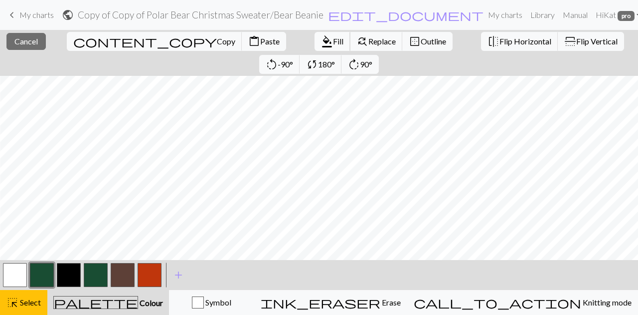
click at [315, 46] on button "format_color_fill Fill" at bounding box center [333, 41] width 36 height 19
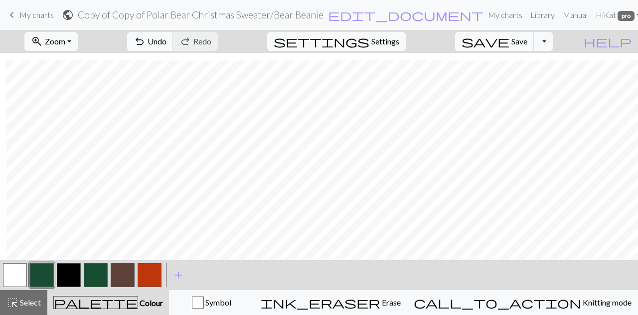
scroll to position [314, 697]
click at [23, 303] on span "Select" at bounding box center [29, 301] width 22 height 9
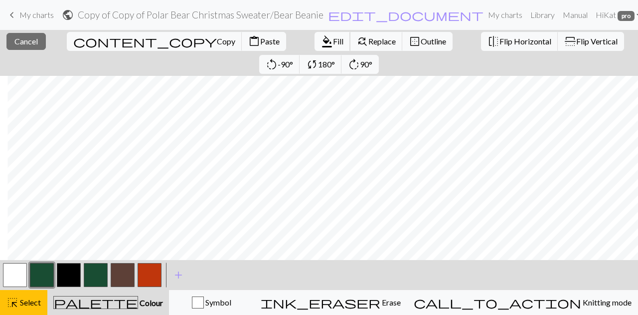
click at [321, 45] on span "format_color_fill" at bounding box center [327, 41] width 12 height 14
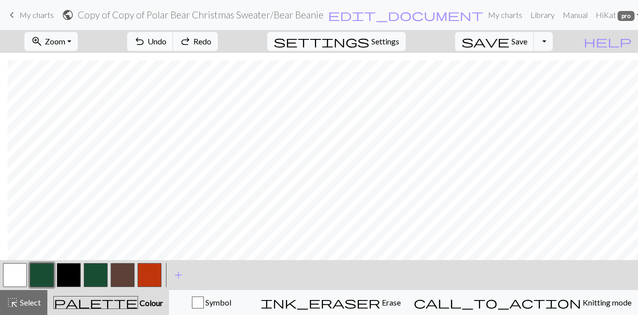
drag, startPoint x: 35, startPoint y: 303, endPoint x: 107, endPoint y: 261, distance: 82.9
click at [35, 303] on span "Select" at bounding box center [29, 301] width 22 height 9
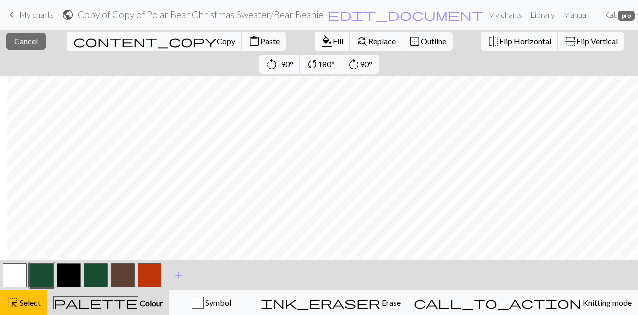
click at [321, 39] on span "format_color_fill" at bounding box center [327, 41] width 12 height 14
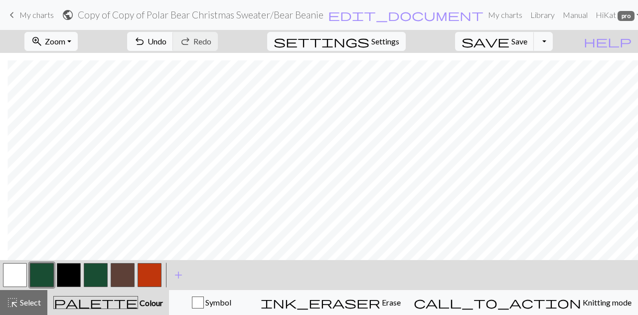
click at [31, 304] on span "Select" at bounding box center [29, 301] width 22 height 9
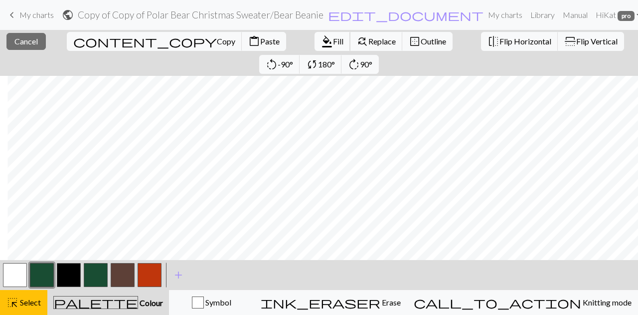
click at [333, 41] on span "Fill" at bounding box center [338, 40] width 10 height 9
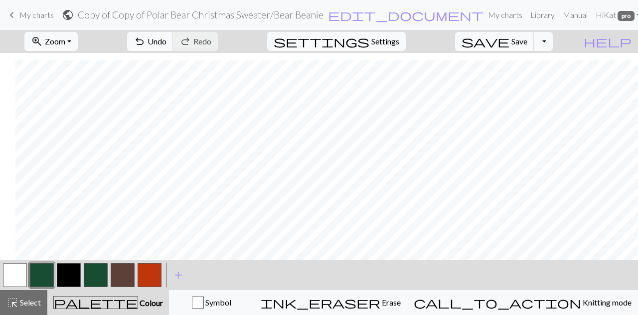
scroll to position [314, 96]
click at [148, 278] on button "button" at bounding box center [150, 275] width 24 height 24
click at [41, 275] on button "button" at bounding box center [42, 275] width 24 height 24
click at [167, 41] on span "Undo" at bounding box center [157, 40] width 19 height 9
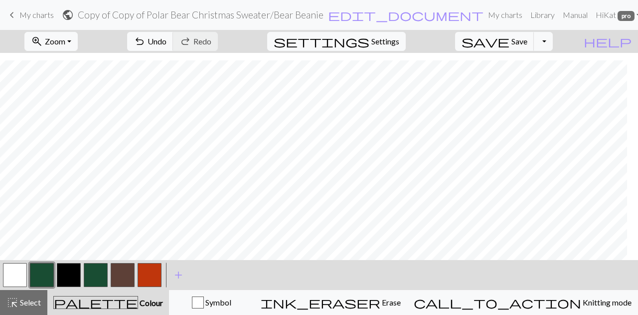
scroll to position [314, 0]
click at [78, 34] on button "zoom_in Zoom Zoom" at bounding box center [50, 41] width 53 height 19
click at [69, 124] on button "50%" at bounding box center [64, 120] width 79 height 16
click at [156, 279] on button "button" at bounding box center [150, 275] width 24 height 24
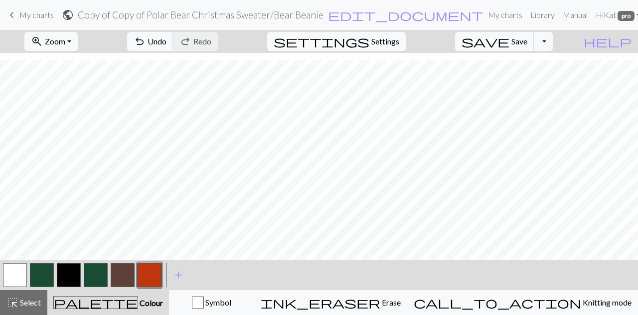
click at [158, 269] on button "button" at bounding box center [150, 275] width 24 height 24
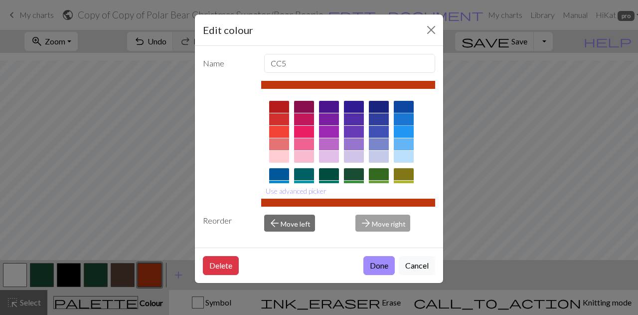
click at [404, 120] on div at bounding box center [404, 119] width 20 height 12
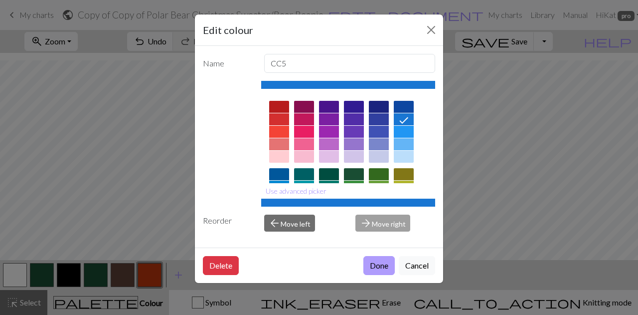
click at [379, 264] on button "Done" at bounding box center [378, 265] width 31 height 19
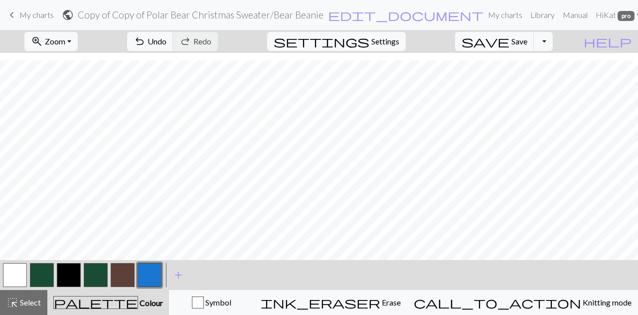
click at [151, 273] on button "button" at bounding box center [150, 275] width 24 height 24
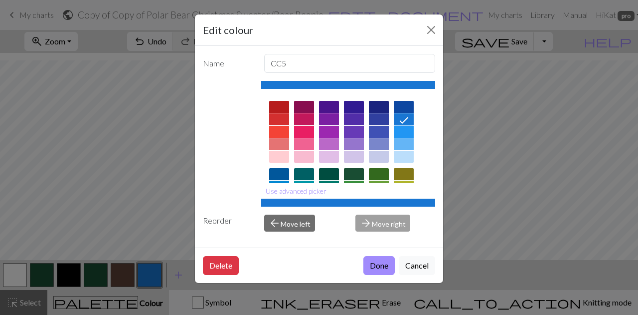
click at [408, 133] on div at bounding box center [404, 132] width 20 height 12
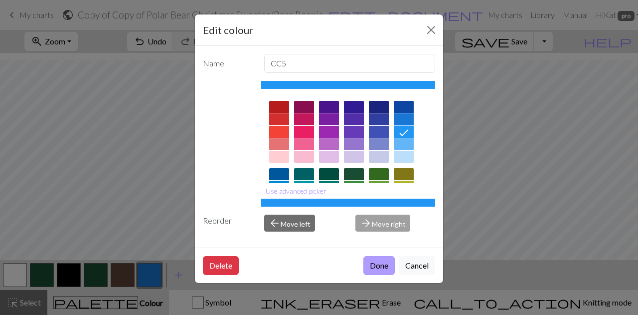
click at [374, 262] on button "Done" at bounding box center [378, 265] width 31 height 19
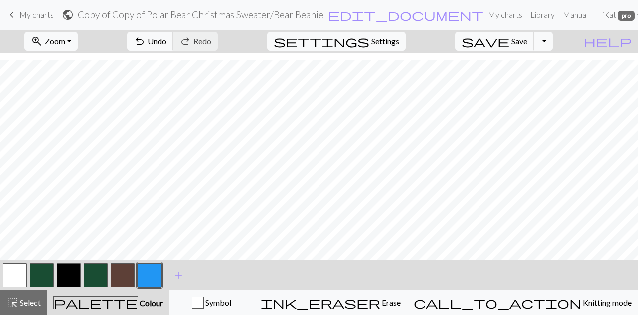
click at [149, 278] on button "button" at bounding box center [150, 275] width 24 height 24
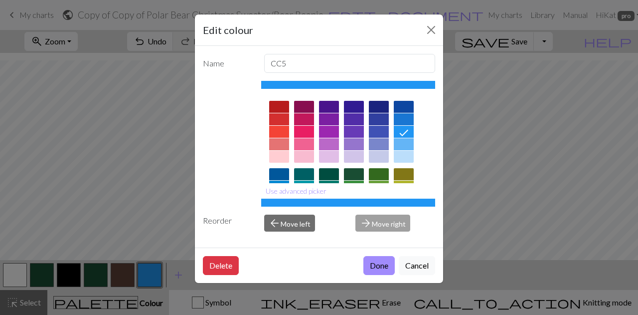
click at [407, 147] on div at bounding box center [404, 144] width 20 height 12
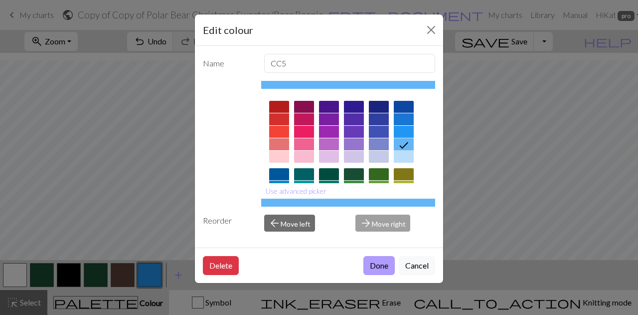
click at [379, 268] on button "Done" at bounding box center [378, 265] width 31 height 19
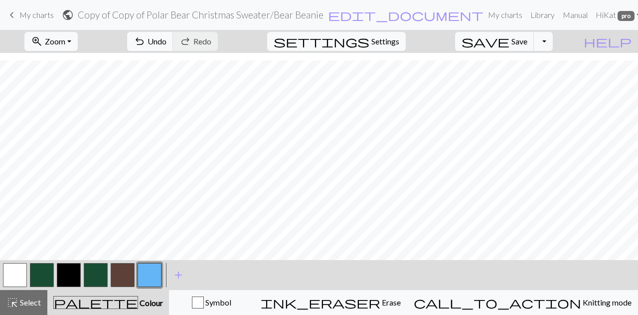
click at [157, 273] on button "button" at bounding box center [150, 275] width 24 height 24
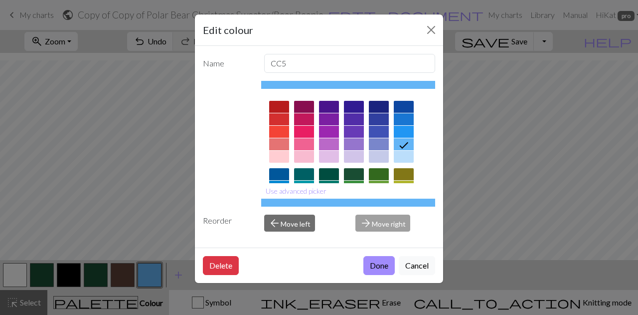
click at [404, 156] on div at bounding box center [404, 157] width 20 height 12
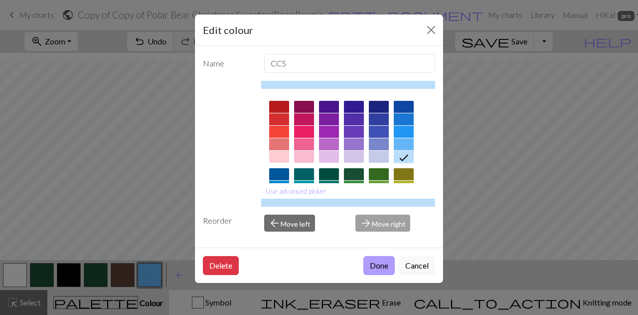
click at [378, 270] on button "Done" at bounding box center [378, 265] width 31 height 19
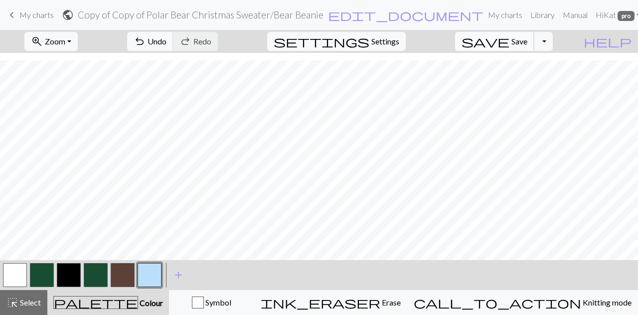
click at [527, 40] on span "Save" at bounding box center [519, 40] width 16 height 9
click at [26, 300] on span "Select" at bounding box center [29, 301] width 22 height 9
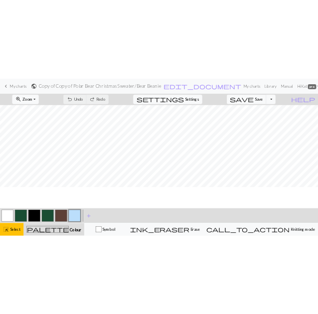
scroll to position [20, 0]
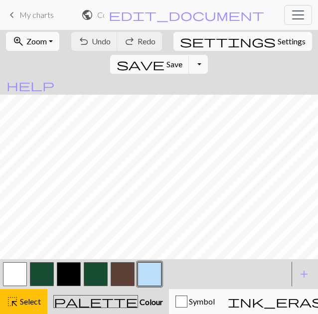
click at [32, 47] on button "zoom_in Zoom Zoom" at bounding box center [32, 41] width 53 height 19
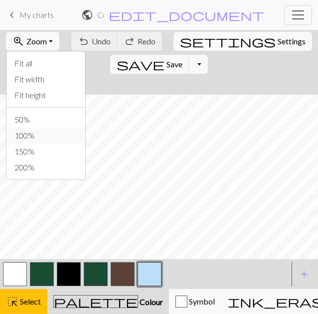
click at [37, 130] on button "100%" at bounding box center [45, 136] width 79 height 16
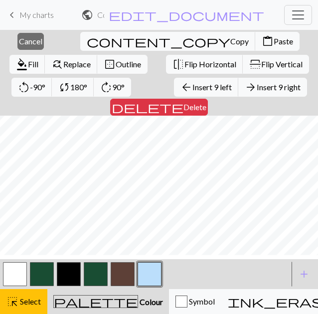
scroll to position [237, 0]
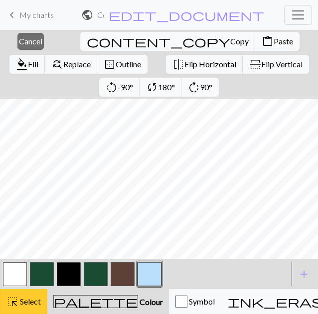
click at [30, 302] on span "Select" at bounding box center [29, 301] width 22 height 9
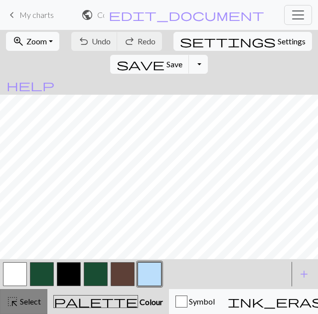
drag, startPoint x: 16, startPoint y: 297, endPoint x: 52, endPoint y: 252, distance: 57.8
click at [17, 296] on span "highlight_alt" at bounding box center [12, 302] width 12 height 14
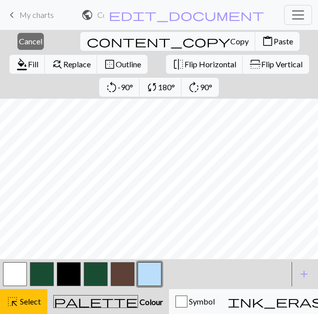
scroll to position [187, 0]
drag, startPoint x: 39, startPoint y: 279, endPoint x: 61, endPoint y: 253, distance: 33.6
click at [40, 278] on button "button" at bounding box center [42, 274] width 24 height 24
click at [38, 59] on span "Fill" at bounding box center [33, 63] width 10 height 9
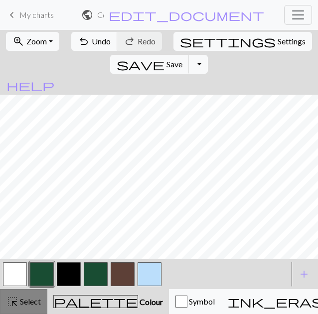
click at [19, 295] on button "highlight_alt Select Select" at bounding box center [23, 301] width 47 height 25
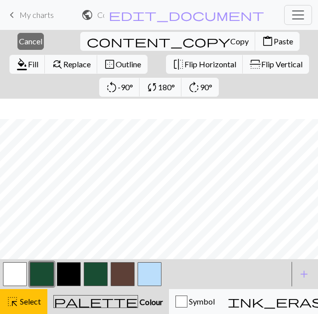
scroll to position [237, 113]
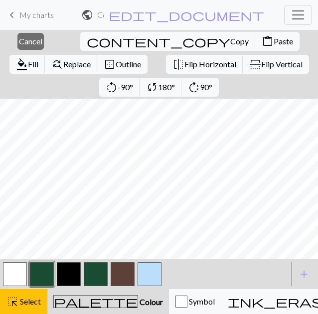
click at [17, 272] on button "button" at bounding box center [15, 274] width 24 height 24
click at [38, 59] on span "Fill" at bounding box center [33, 63] width 10 height 9
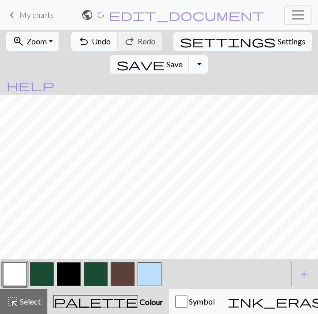
click at [85, 46] on button "undo Undo Undo" at bounding box center [94, 41] width 46 height 19
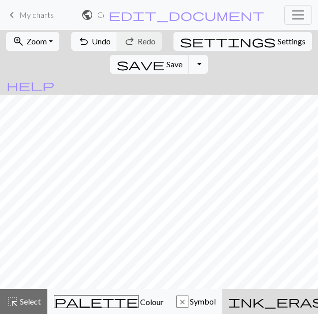
click at [228, 306] on div "ink_eraser Erase Erase" at bounding box center [298, 302] width 140 height 12
click at [38, 295] on button "highlight_alt Select Select" at bounding box center [23, 301] width 47 height 25
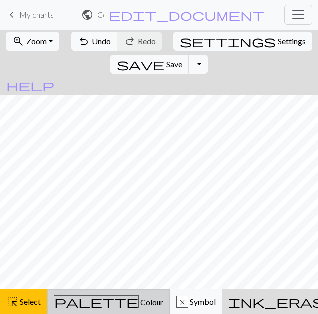
click at [139, 302] on span "Colour" at bounding box center [151, 301] width 25 height 9
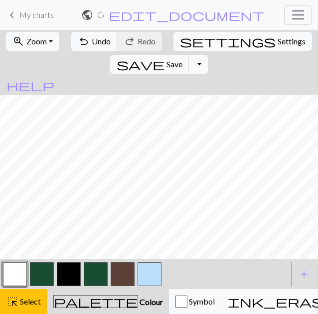
click at [48, 277] on button "button" at bounding box center [42, 274] width 24 height 24
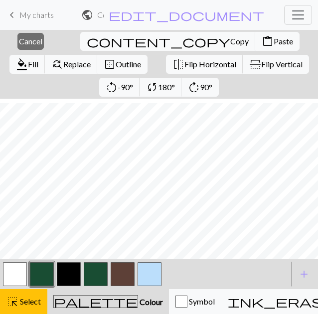
scroll to position [237, 63]
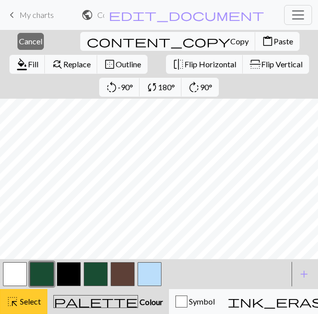
click at [32, 302] on span "Select" at bounding box center [29, 301] width 22 height 9
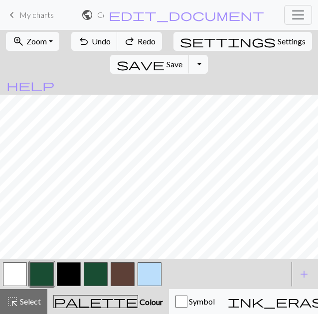
click at [41, 270] on button "button" at bounding box center [42, 274] width 24 height 24
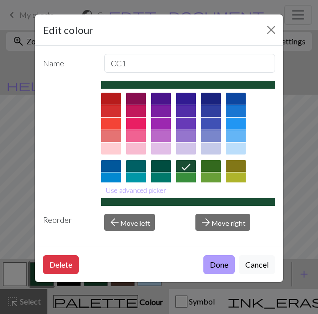
click at [223, 265] on button "Done" at bounding box center [218, 264] width 31 height 19
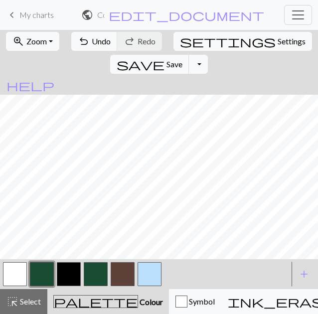
click at [18, 277] on button "button" at bounding box center [15, 274] width 24 height 24
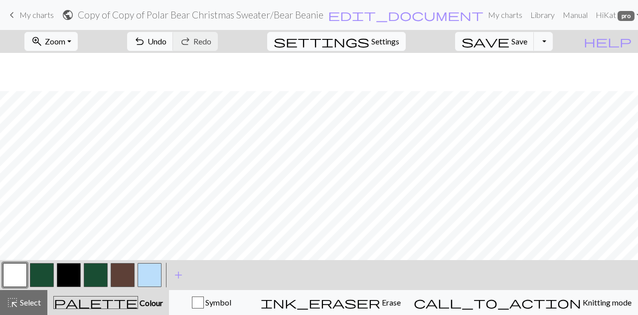
scroll to position [187, 63]
click at [78, 49] on button "zoom_in Zoom Zoom" at bounding box center [50, 41] width 53 height 19
click at [82, 116] on button "50%" at bounding box center [64, 120] width 79 height 16
click at [36, 298] on span "Select" at bounding box center [29, 301] width 22 height 9
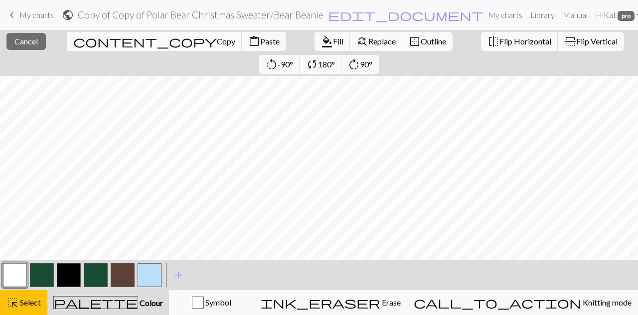
click at [217, 39] on span "Copy" at bounding box center [226, 40] width 18 height 9
click at [260, 46] on span "Paste" at bounding box center [269, 40] width 19 height 9
click at [260, 40] on span "Paste" at bounding box center [269, 40] width 19 height 9
click at [43, 276] on button "button" at bounding box center [42, 275] width 24 height 24
click at [333, 38] on span "Fill" at bounding box center [338, 40] width 10 height 9
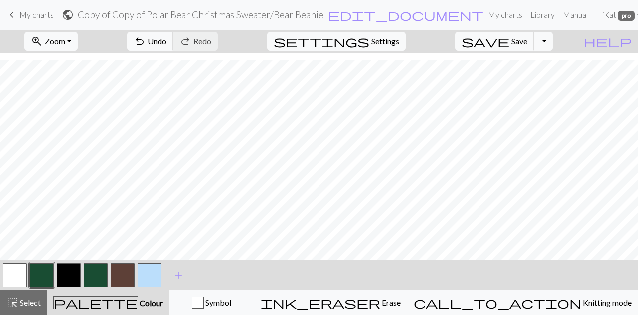
click at [10, 268] on button "button" at bounding box center [15, 275] width 24 height 24
click at [32, 299] on span "Select" at bounding box center [29, 301] width 22 height 9
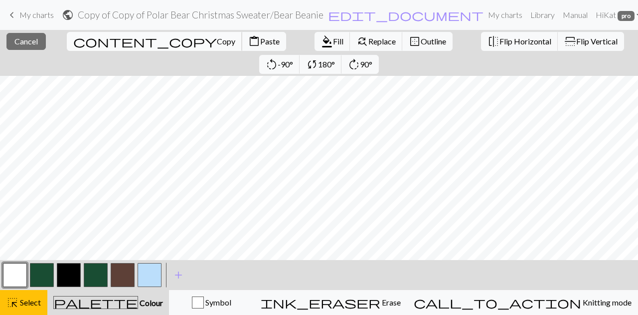
click at [217, 40] on span "Copy" at bounding box center [226, 40] width 18 height 9
click at [260, 40] on span "Paste" at bounding box center [269, 40] width 19 height 9
click at [35, 300] on span "Select" at bounding box center [29, 301] width 22 height 9
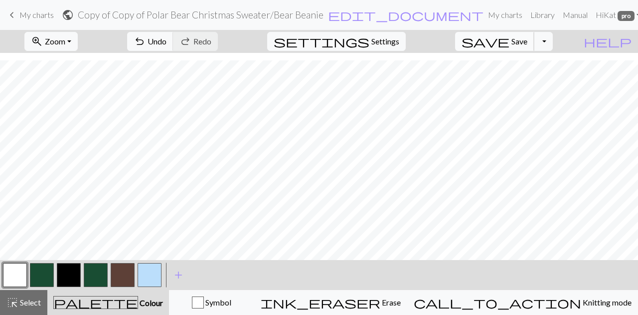
click at [527, 41] on span "Save" at bounding box center [519, 40] width 16 height 9
click at [21, 303] on span "Select" at bounding box center [29, 301] width 22 height 9
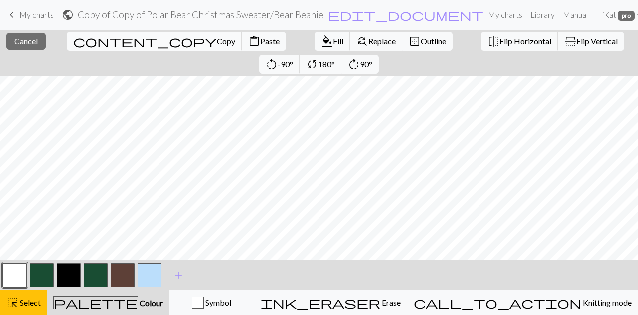
click at [217, 40] on span "Copy" at bounding box center [226, 40] width 18 height 9
click at [260, 38] on span "Paste" at bounding box center [269, 40] width 19 height 9
click at [49, 275] on button "button" at bounding box center [42, 275] width 24 height 24
click at [260, 43] on span "Paste" at bounding box center [269, 40] width 19 height 9
click at [321, 41] on span "format_color_fill" at bounding box center [327, 41] width 12 height 14
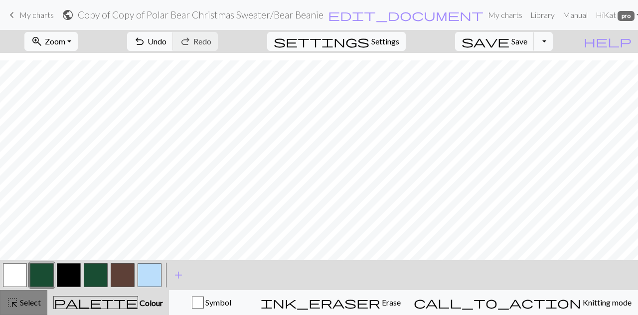
click at [28, 300] on span "Select" at bounding box center [29, 301] width 22 height 9
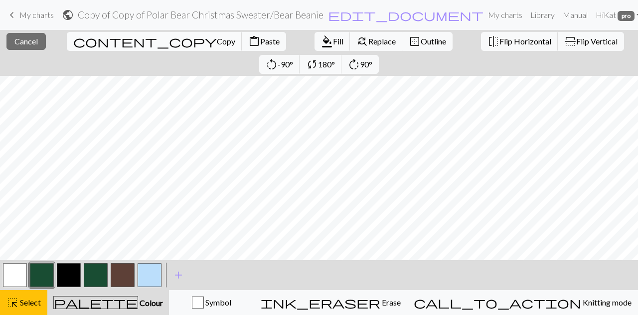
click at [73, 48] on span "content_copy" at bounding box center [145, 41] width 144 height 14
click at [217, 44] on span "Copy" at bounding box center [226, 40] width 18 height 9
click at [81, 35] on div "Copied Copied" at bounding box center [319, 39] width 638 height 79
click at [217, 43] on span "Copy" at bounding box center [226, 40] width 18 height 9
click at [260, 41] on span "Paste" at bounding box center [269, 40] width 19 height 9
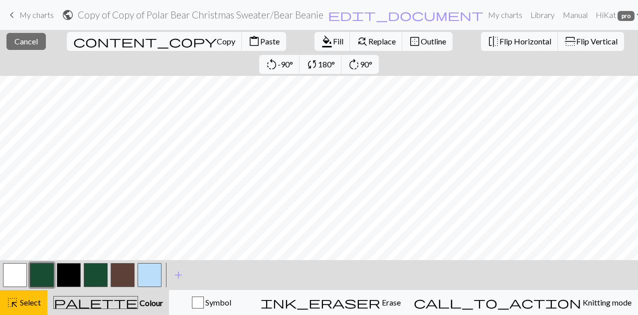
scroll to position [70, 45]
click at [28, 41] on span "Cancel" at bounding box center [25, 40] width 23 height 9
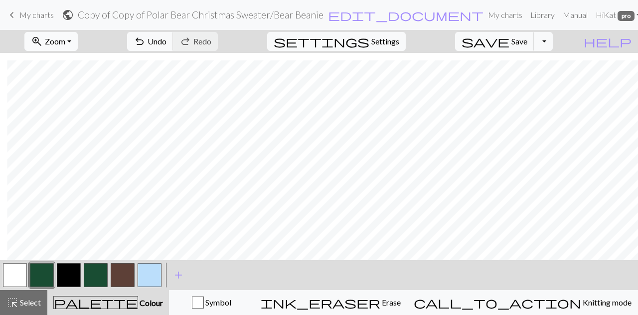
click at [63, 38] on button "zoom_in Zoom Zoom" at bounding box center [50, 41] width 53 height 19
click at [68, 132] on button "100%" at bounding box center [64, 136] width 79 height 16
click at [36, 298] on span "Select" at bounding box center [29, 301] width 22 height 9
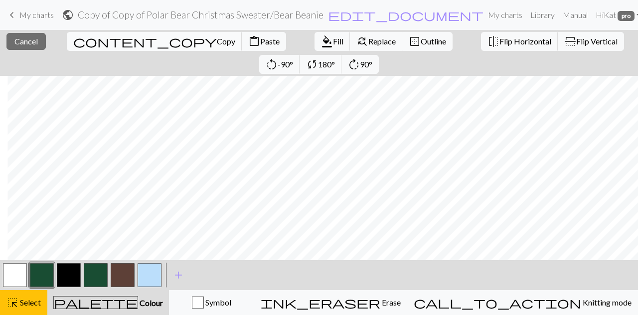
click at [217, 38] on span "Copy" at bounding box center [226, 40] width 18 height 9
click at [242, 36] on button "content_paste Paste" at bounding box center [264, 41] width 44 height 19
click at [315, 46] on button "format_color_fill Fill" at bounding box center [333, 41] width 36 height 19
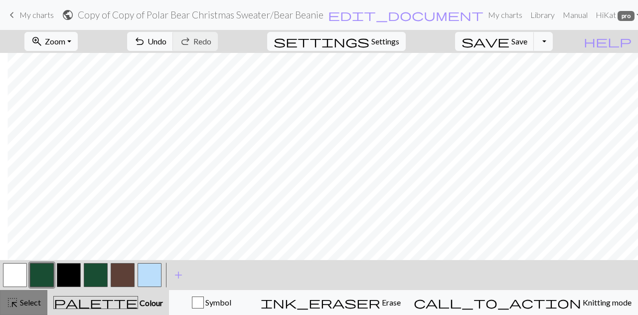
drag, startPoint x: 11, startPoint y: 301, endPoint x: 32, endPoint y: 296, distance: 21.0
click at [12, 301] on span "highlight_alt" at bounding box center [12, 302] width 12 height 14
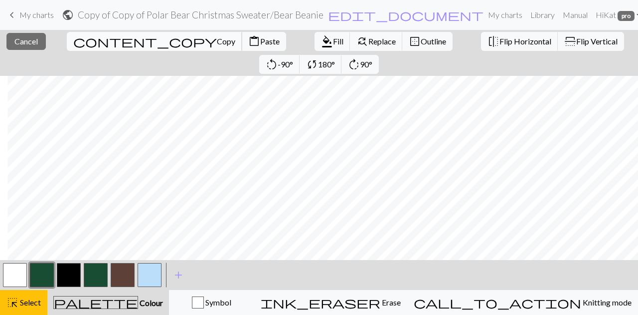
click at [217, 40] on span "Copy" at bounding box center [226, 40] width 18 height 9
click at [260, 39] on span "Paste" at bounding box center [269, 40] width 19 height 9
click at [321, 45] on span "format_color_fill" at bounding box center [327, 41] width 12 height 14
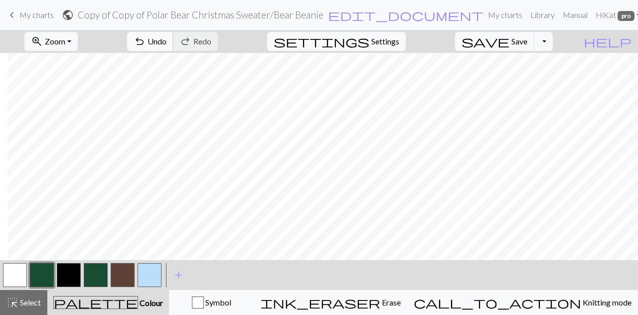
click at [167, 38] on span "Undo" at bounding box center [157, 40] width 19 height 9
click at [30, 301] on span "Select" at bounding box center [29, 301] width 22 height 9
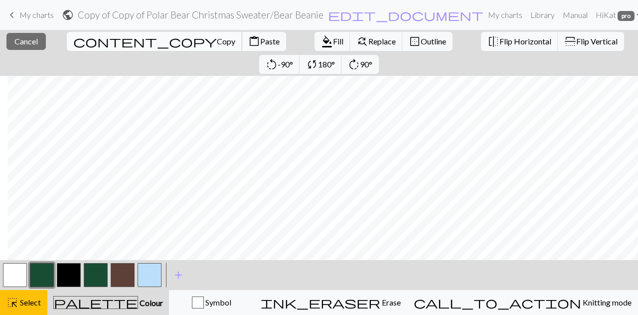
click at [74, 39] on span "content_copy" at bounding box center [145, 41] width 144 height 14
click at [248, 44] on span "content_paste" at bounding box center [254, 41] width 12 height 14
click at [333, 40] on span "Fill" at bounding box center [338, 40] width 10 height 9
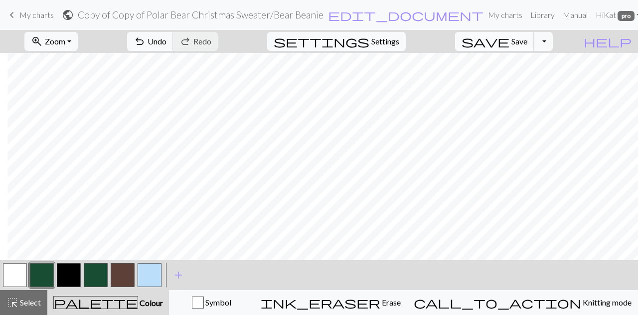
click at [527, 39] on span "Save" at bounding box center [519, 40] width 16 height 9
click at [20, 312] on button "highlight_alt Select Select" at bounding box center [23, 302] width 47 height 25
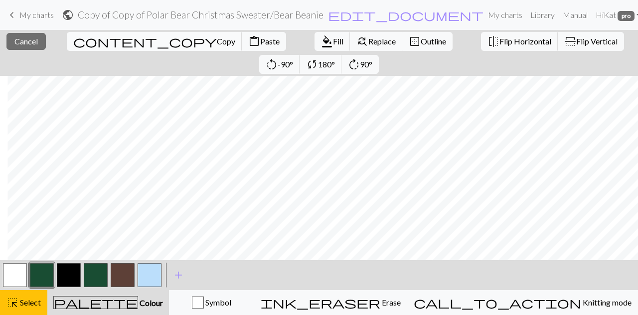
click at [217, 42] on span "Copy" at bounding box center [226, 40] width 18 height 9
click at [260, 41] on span "Paste" at bounding box center [269, 40] width 19 height 9
click at [333, 39] on span "Fill" at bounding box center [338, 40] width 10 height 9
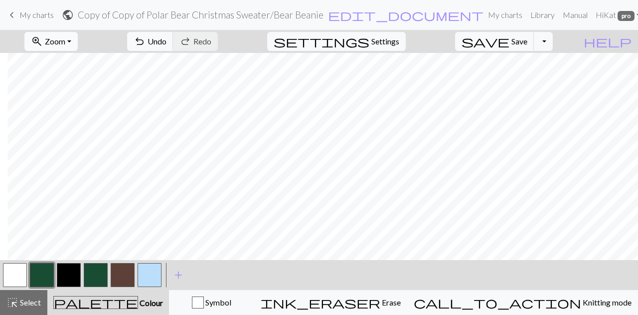
click at [77, 47] on button "zoom_in Zoom Zoom" at bounding box center [50, 41] width 53 height 19
click at [77, 120] on button "50%" at bounding box center [64, 120] width 79 height 16
click at [16, 297] on span "highlight_alt" at bounding box center [12, 302] width 12 height 14
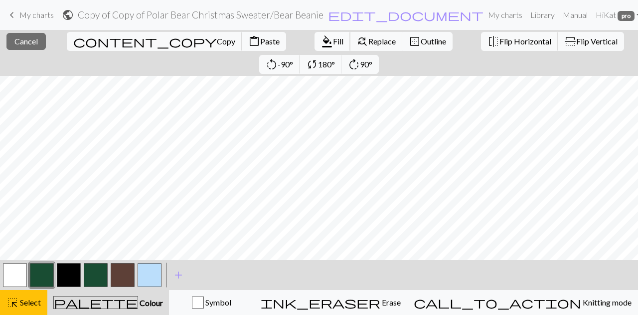
click at [315, 33] on button "format_color_fill Fill" at bounding box center [333, 41] width 36 height 19
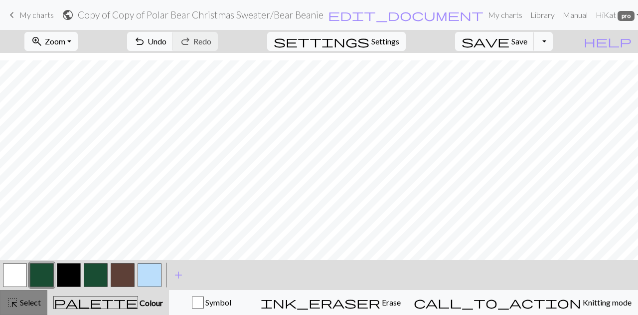
drag, startPoint x: 21, startPoint y: 304, endPoint x: 27, endPoint y: 292, distance: 13.8
click at [21, 304] on span "Select" at bounding box center [29, 301] width 22 height 9
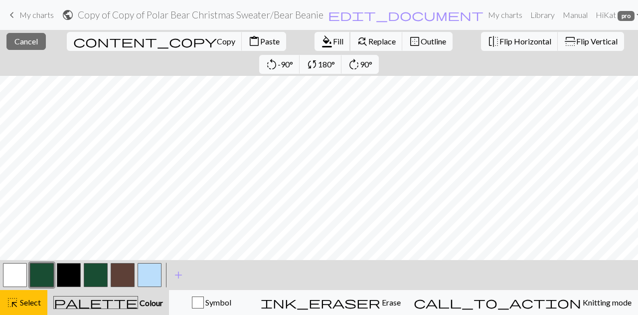
click at [321, 36] on span "format_color_fill" at bounding box center [327, 41] width 12 height 14
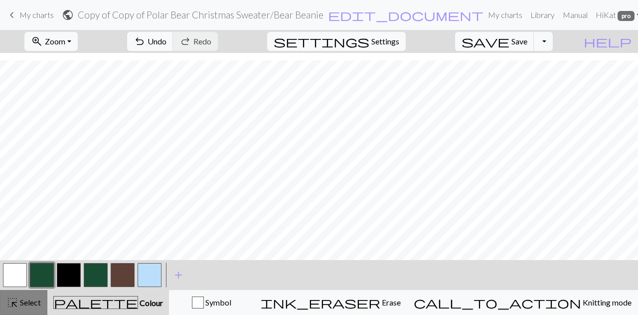
click at [29, 299] on span "Select" at bounding box center [29, 301] width 22 height 9
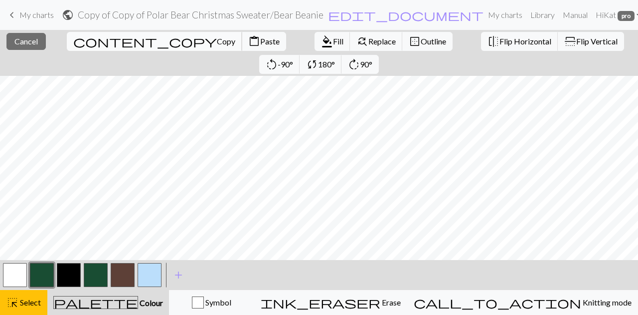
click at [75, 43] on span "content_copy" at bounding box center [145, 41] width 144 height 14
click at [260, 44] on span "Paste" at bounding box center [269, 40] width 19 height 9
click at [500, 41] on span "Flip Horizontal" at bounding box center [526, 40] width 52 height 9
click at [217, 39] on span "Copy" at bounding box center [226, 40] width 18 height 9
click at [217, 42] on span "Copy" at bounding box center [226, 40] width 18 height 9
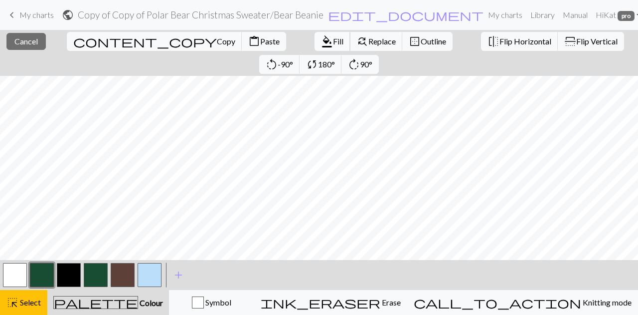
click at [333, 38] on span "Fill" at bounding box center [338, 40] width 10 height 9
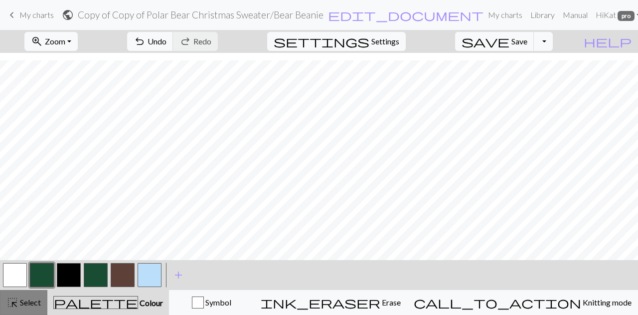
click at [24, 309] on button "highlight_alt Select Select" at bounding box center [23, 302] width 47 height 25
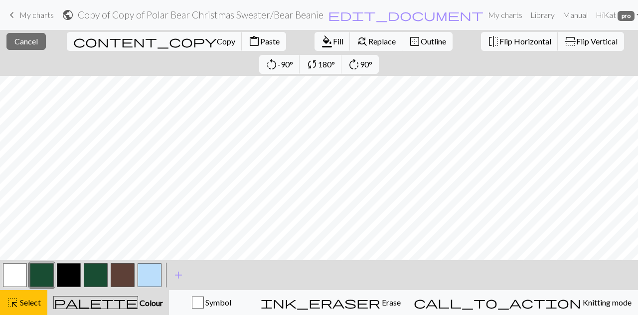
click at [242, 46] on button "content_paste Paste" at bounding box center [264, 41] width 44 height 19
click at [39, 297] on span "Select" at bounding box center [29, 301] width 22 height 9
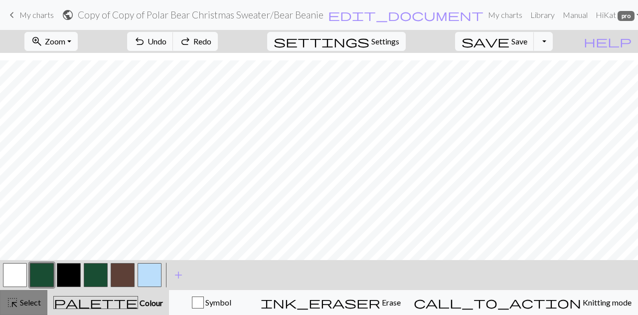
click at [19, 297] on span "Select" at bounding box center [29, 301] width 22 height 9
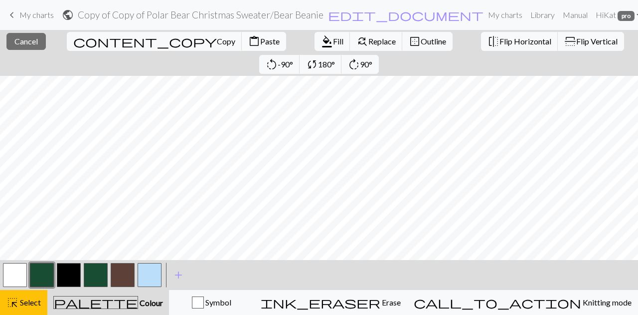
click at [260, 43] on span "Paste" at bounding box center [269, 40] width 19 height 9
click at [217, 42] on span "Copy" at bounding box center [226, 40] width 18 height 9
click at [242, 33] on button "content_paste Paste" at bounding box center [264, 41] width 44 height 19
click at [14, 40] on span "Cancel" at bounding box center [25, 40] width 23 height 9
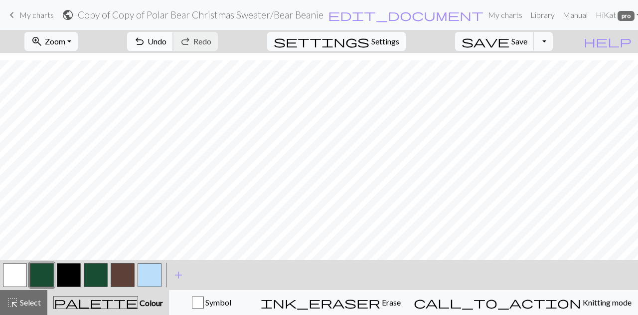
click at [167, 42] on span "Undo" at bounding box center [157, 40] width 19 height 9
click at [23, 297] on span "Select" at bounding box center [29, 301] width 22 height 9
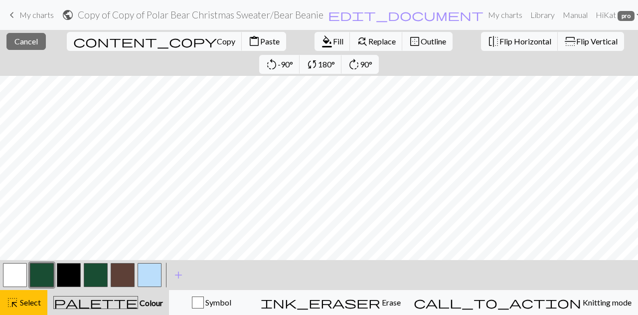
click at [260, 39] on span "Paste" at bounding box center [269, 40] width 19 height 9
click at [500, 37] on span "Flip Horizontal" at bounding box center [526, 40] width 52 height 9
click at [217, 42] on span "Copy" at bounding box center [226, 40] width 18 height 9
click at [260, 43] on span "Paste" at bounding box center [269, 40] width 19 height 9
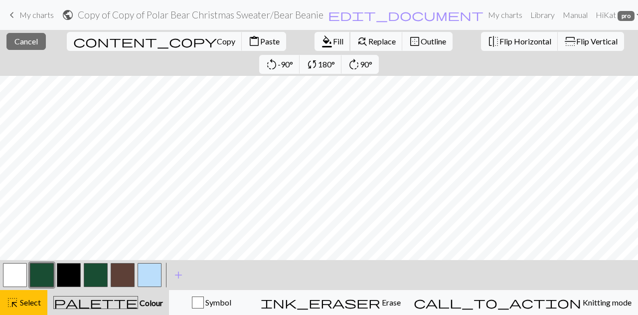
click at [321, 43] on span "format_color_fill" at bounding box center [327, 41] width 12 height 14
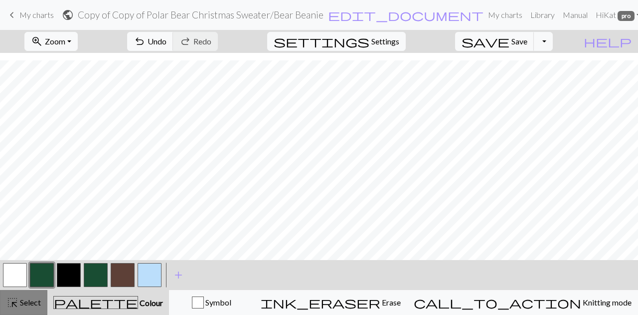
click at [23, 298] on span "Select" at bounding box center [29, 301] width 22 height 9
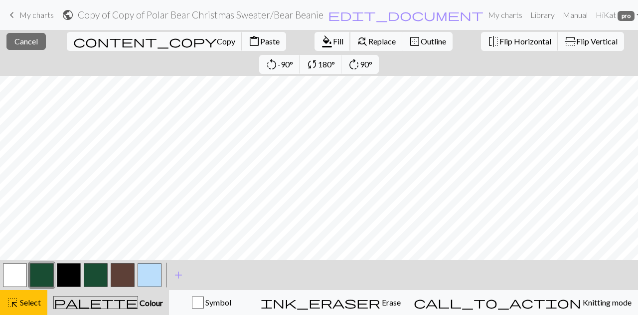
click at [333, 41] on span "Fill" at bounding box center [338, 40] width 10 height 9
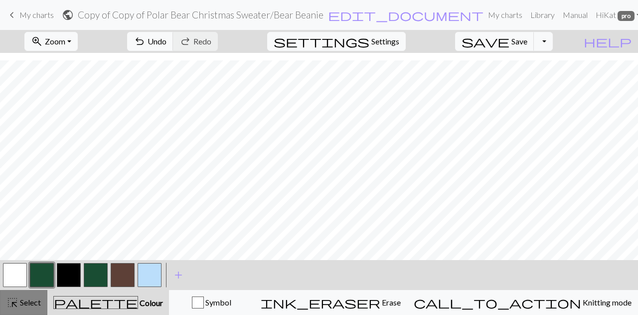
drag, startPoint x: 36, startPoint y: 296, endPoint x: 39, endPoint y: 290, distance: 6.5
click at [36, 296] on button "highlight_alt Select Select" at bounding box center [23, 302] width 47 height 25
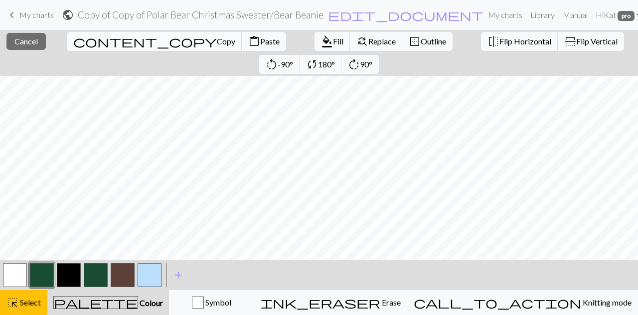
click at [217, 38] on span "Copy" at bounding box center [226, 40] width 18 height 9
click at [260, 39] on span "Paste" at bounding box center [269, 40] width 19 height 9
click at [217, 36] on span "Copy" at bounding box center [226, 40] width 18 height 9
click at [260, 37] on span "Paste" at bounding box center [269, 40] width 19 height 9
drag, startPoint x: 16, startPoint y: 301, endPoint x: 38, endPoint y: 290, distance: 24.3
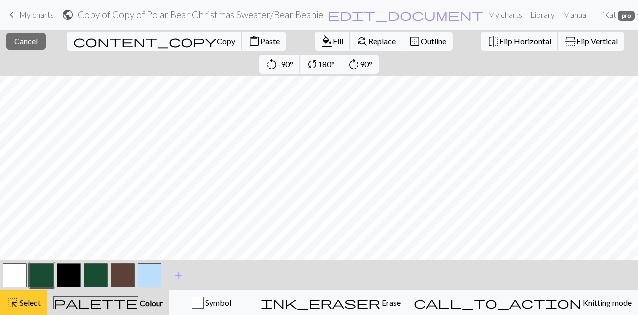
click at [17, 301] on span "highlight_alt" at bounding box center [12, 302] width 12 height 14
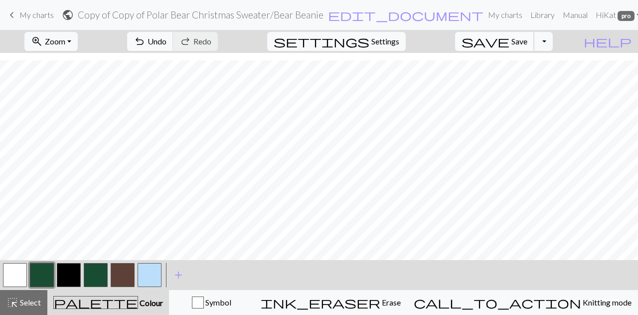
click at [527, 40] on span "Save" at bounding box center [519, 40] width 16 height 9
drag, startPoint x: 42, startPoint y: 296, endPoint x: 65, endPoint y: 285, distance: 25.9
click at [42, 297] on button "highlight_alt Select Select" at bounding box center [23, 302] width 47 height 25
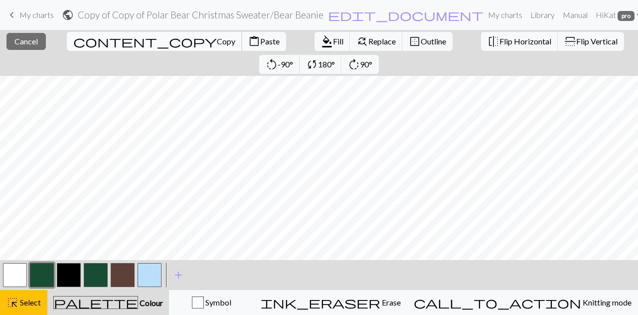
click at [217, 41] on span "Copy" at bounding box center [226, 40] width 18 height 9
click at [321, 42] on span "format_color_fill" at bounding box center [327, 41] width 12 height 14
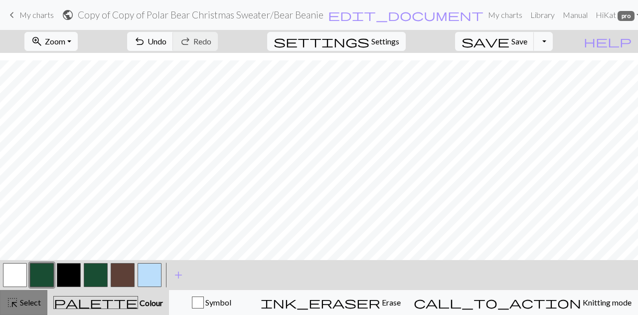
click at [19, 302] on span "Select" at bounding box center [29, 301] width 22 height 9
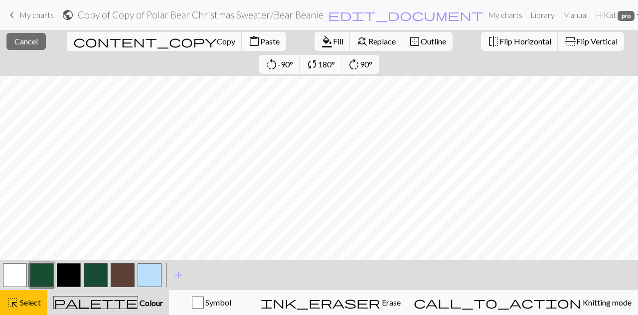
click at [248, 43] on span "content_paste" at bounding box center [254, 41] width 12 height 14
click at [217, 41] on span "Copy" at bounding box center [226, 40] width 18 height 9
click at [333, 41] on span "Fill" at bounding box center [338, 40] width 10 height 9
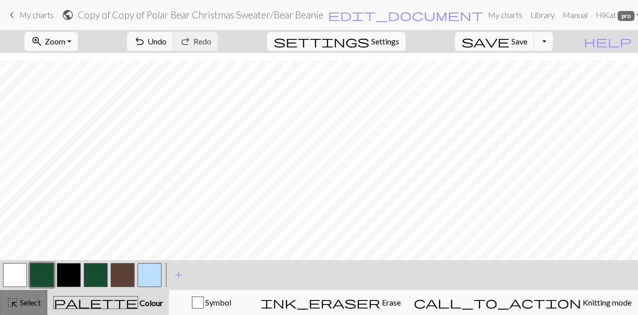
click at [25, 301] on span "Select" at bounding box center [29, 301] width 22 height 9
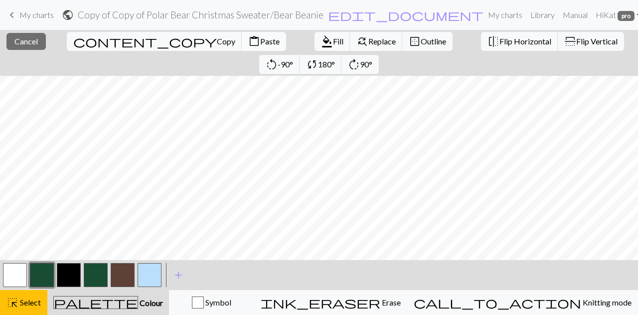
click at [260, 44] on span "Paste" at bounding box center [269, 40] width 19 height 9
click at [22, 298] on span "Select" at bounding box center [29, 301] width 22 height 9
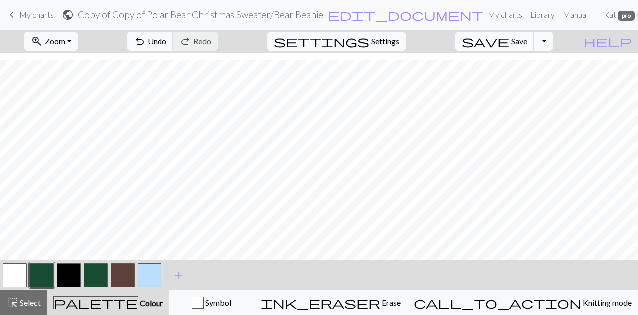
click at [509, 44] on span "save" at bounding box center [486, 41] width 48 height 14
click at [167, 44] on span "Undo" at bounding box center [157, 40] width 19 height 9
click at [112, 280] on button "button" at bounding box center [123, 275] width 24 height 24
click at [124, 283] on button "button" at bounding box center [123, 275] width 24 height 24
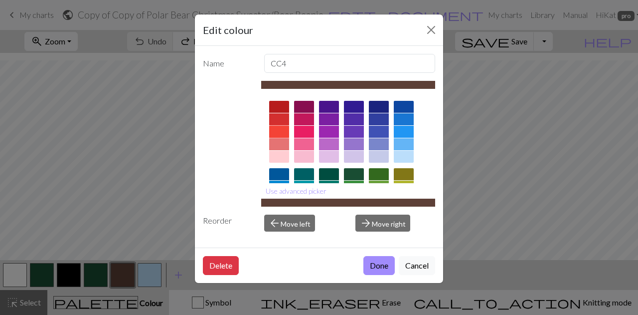
drag, startPoint x: 284, startPoint y: 127, endPoint x: 287, endPoint y: 137, distance: 10.1
click at [284, 127] on div at bounding box center [279, 132] width 20 height 12
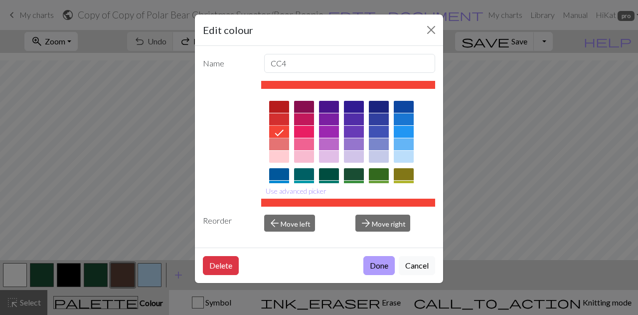
click at [374, 268] on button "Done" at bounding box center [378, 265] width 31 height 19
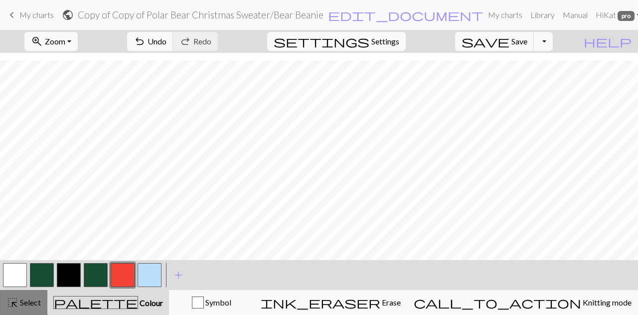
click at [33, 299] on span "Select" at bounding box center [29, 301] width 22 height 9
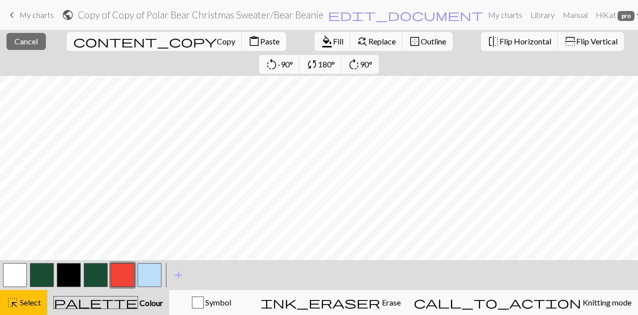
click at [48, 275] on button "button" at bounding box center [42, 275] width 24 height 24
click at [333, 41] on span "Fill" at bounding box center [338, 40] width 10 height 9
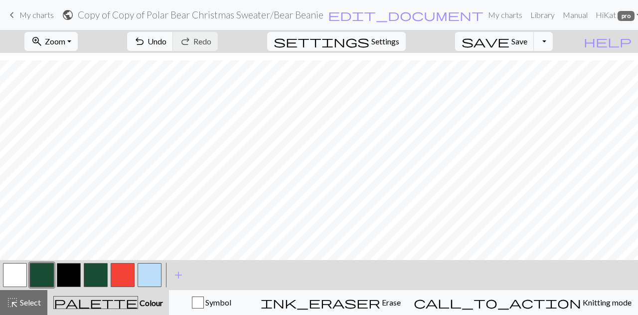
click at [18, 277] on button "button" at bounding box center [15, 275] width 24 height 24
click at [167, 39] on span "Undo" at bounding box center [157, 40] width 19 height 9
click at [78, 39] on button "zoom_in Zoom Zoom" at bounding box center [50, 41] width 53 height 19
click at [55, 140] on button "100%" at bounding box center [64, 136] width 79 height 16
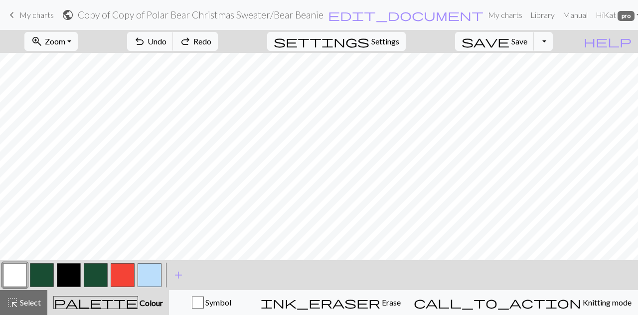
click at [54, 273] on div at bounding box center [41, 274] width 27 height 27
click at [34, 278] on button "button" at bounding box center [42, 275] width 24 height 24
click at [10, 275] on button "button" at bounding box center [15, 275] width 24 height 24
click at [52, 277] on button "button" at bounding box center [42, 275] width 24 height 24
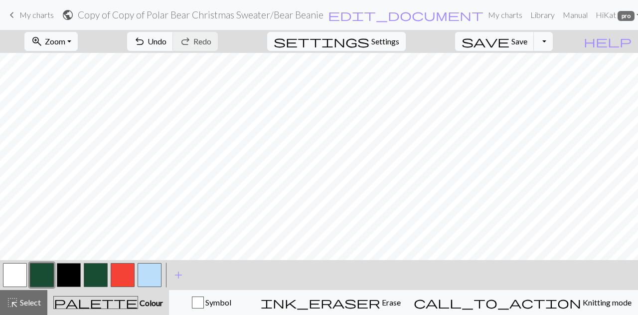
click at [4, 282] on button "button" at bounding box center [15, 275] width 24 height 24
click at [167, 42] on span "Undo" at bounding box center [157, 40] width 19 height 9
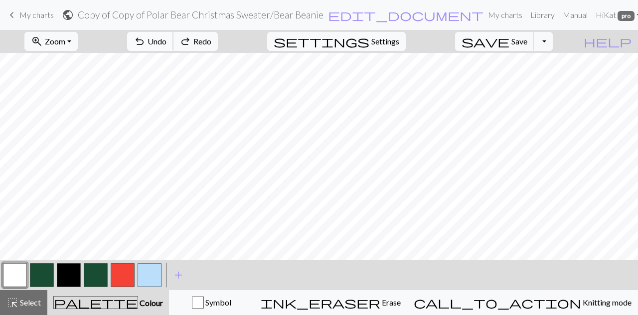
click at [167, 42] on span "Undo" at bounding box center [157, 40] width 19 height 9
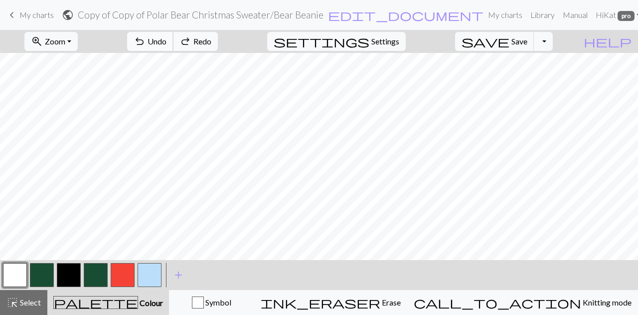
click at [167, 42] on span "Undo" at bounding box center [157, 40] width 19 height 9
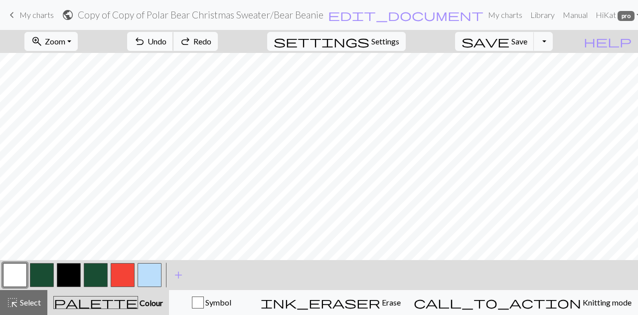
click at [167, 42] on span "Undo" at bounding box center [157, 40] width 19 height 9
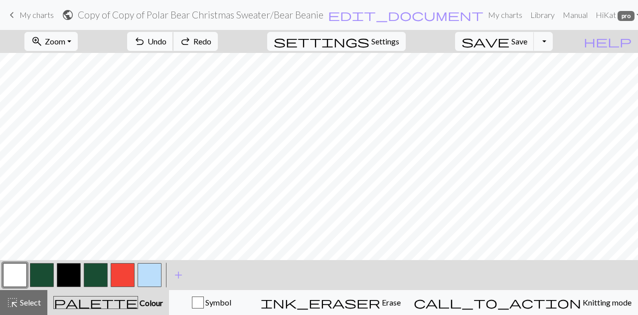
click at [167, 42] on span "Undo" at bounding box center [157, 40] width 19 height 9
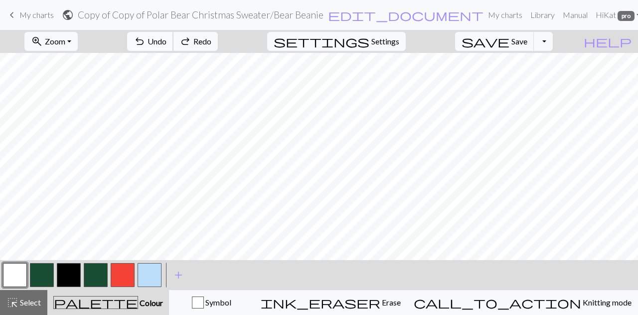
click at [167, 42] on span "Undo" at bounding box center [157, 40] width 19 height 9
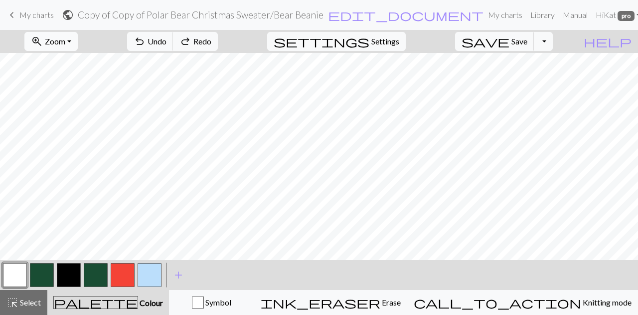
click at [43, 34] on span "zoom_in" at bounding box center [37, 41] width 12 height 14
click at [68, 117] on button "50%" at bounding box center [64, 120] width 79 height 16
click at [65, 39] on span "Zoom" at bounding box center [55, 40] width 20 height 9
click at [65, 137] on button "100%" at bounding box center [64, 136] width 79 height 16
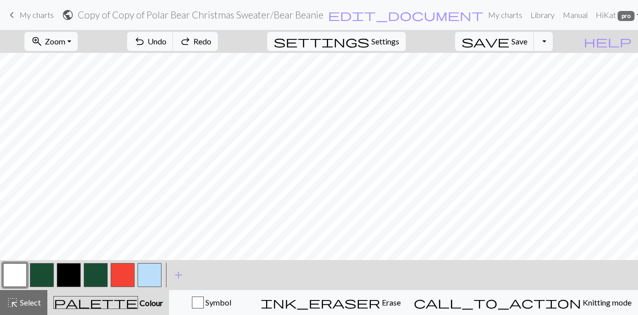
scroll to position [169, 0]
click at [7, 303] on span "highlight_alt" at bounding box center [12, 302] width 12 height 14
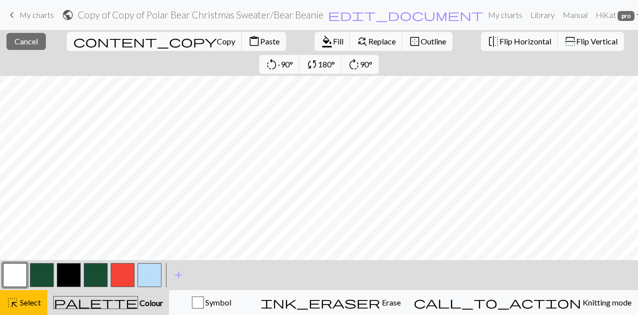
click at [38, 274] on button "button" at bounding box center [42, 275] width 24 height 24
click at [321, 44] on span "format_color_fill" at bounding box center [327, 41] width 12 height 14
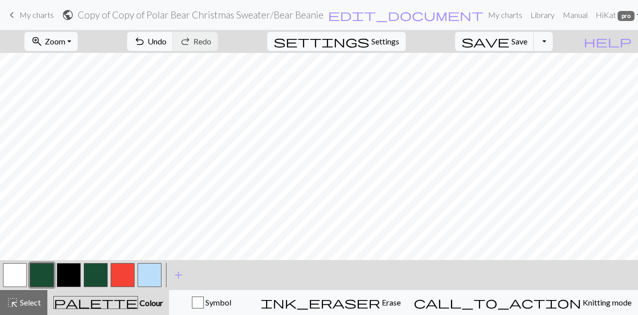
click at [12, 277] on button "button" at bounding box center [15, 275] width 24 height 24
click at [41, 280] on button "button" at bounding box center [42, 275] width 24 height 24
click at [5, 281] on button "button" at bounding box center [15, 275] width 24 height 24
click at [45, 275] on button "button" at bounding box center [42, 275] width 24 height 24
click at [25, 276] on button "button" at bounding box center [15, 275] width 24 height 24
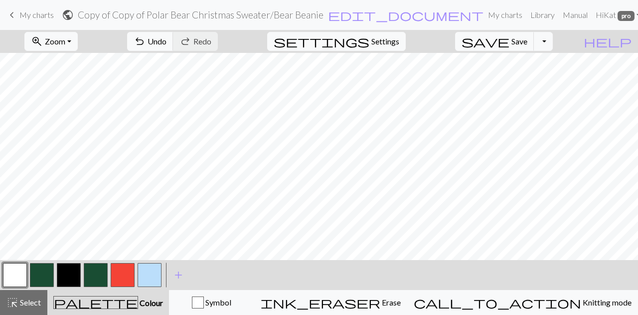
click at [50, 270] on button "button" at bounding box center [42, 275] width 24 height 24
click at [19, 273] on button "button" at bounding box center [15, 275] width 24 height 24
drag, startPoint x: 50, startPoint y: 277, endPoint x: 82, endPoint y: 259, distance: 36.6
click at [50, 276] on button "button" at bounding box center [42, 275] width 24 height 24
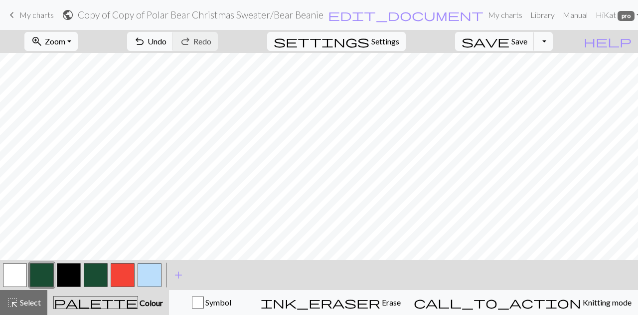
click at [15, 278] on button "button" at bounding box center [15, 275] width 24 height 24
click at [38, 269] on button "button" at bounding box center [42, 275] width 24 height 24
click at [18, 274] on button "button" at bounding box center [15, 275] width 24 height 24
click at [48, 273] on button "button" at bounding box center [42, 275] width 24 height 24
drag, startPoint x: 11, startPoint y: 270, endPoint x: 109, endPoint y: 253, distance: 99.2
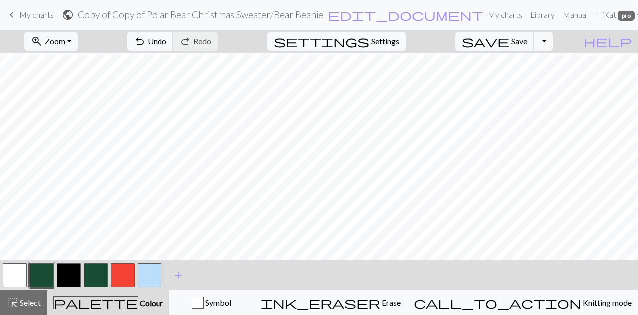
click at [11, 270] on button "button" at bounding box center [15, 275] width 24 height 24
click at [65, 37] on span "Zoom" at bounding box center [55, 40] width 20 height 9
click at [72, 115] on button "50%" at bounding box center [64, 120] width 79 height 16
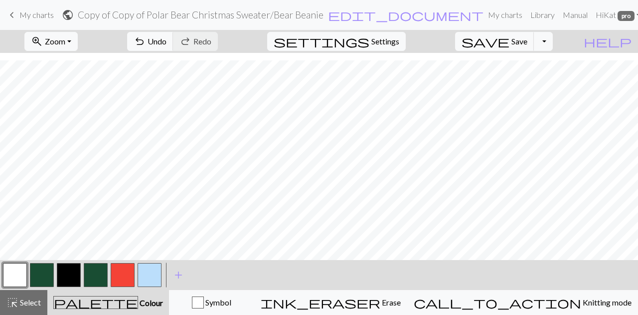
drag, startPoint x: 28, startPoint y: 305, endPoint x: 89, endPoint y: 262, distance: 74.7
click at [28, 305] on span "Select" at bounding box center [29, 301] width 22 height 9
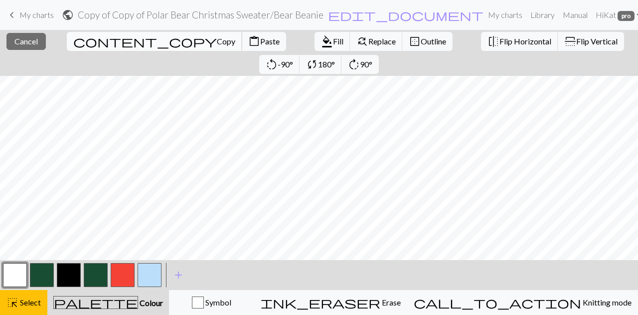
click at [217, 42] on span "Copy" at bounding box center [226, 40] width 18 height 9
click at [35, 288] on div "< >" at bounding box center [82, 275] width 162 height 30
click at [217, 38] on span "Copy" at bounding box center [226, 40] width 18 height 9
click at [19, 300] on span "Select" at bounding box center [29, 301] width 22 height 9
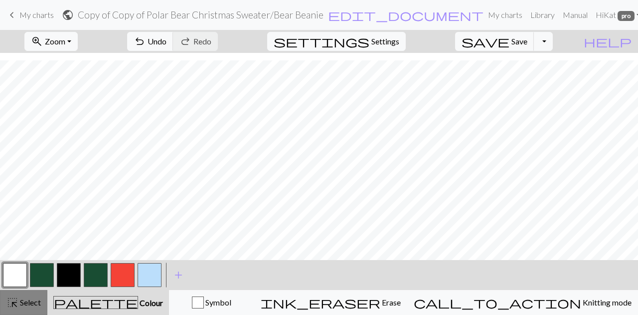
click at [23, 302] on span "Select" at bounding box center [29, 301] width 22 height 9
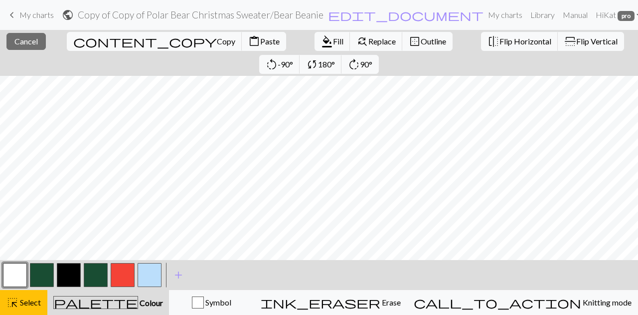
click at [44, 280] on button "button" at bounding box center [42, 275] width 24 height 24
click at [333, 45] on span "Fill" at bounding box center [338, 40] width 10 height 9
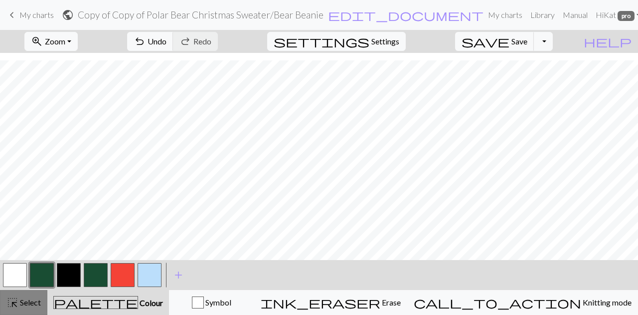
click at [16, 302] on span "highlight_alt" at bounding box center [12, 302] width 12 height 14
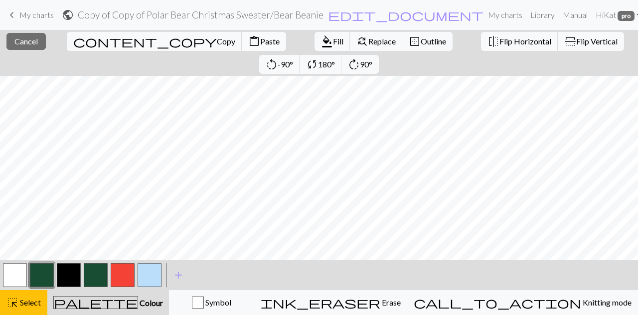
click at [242, 47] on button "content_paste Paste" at bounding box center [264, 41] width 44 height 19
click at [217, 44] on span "Copy" at bounding box center [226, 40] width 18 height 9
click at [333, 42] on span "Fill" at bounding box center [338, 40] width 10 height 9
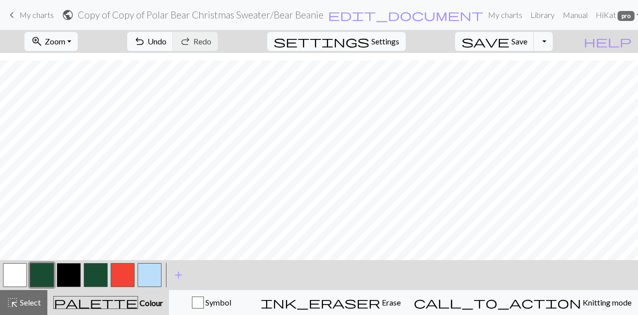
drag, startPoint x: 13, startPoint y: 306, endPoint x: 109, endPoint y: 258, distance: 107.0
click at [13, 307] on span "highlight_alt" at bounding box center [12, 302] width 12 height 14
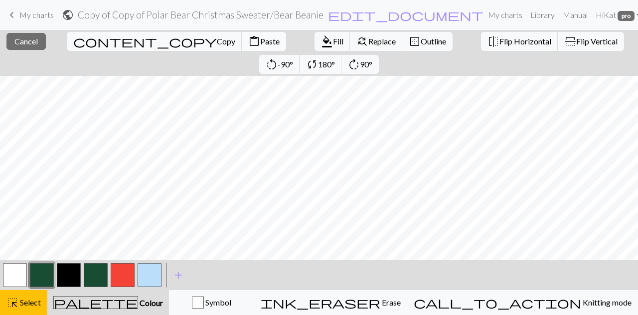
click at [242, 46] on button "content_paste Paste" at bounding box center [264, 41] width 44 height 19
click at [22, 303] on span "Select" at bounding box center [29, 301] width 22 height 9
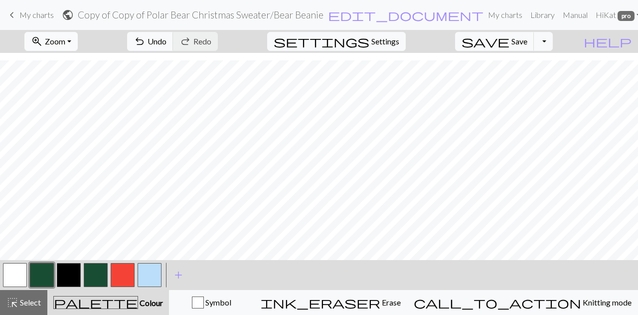
click at [65, 45] on span "Zoom" at bounding box center [55, 40] width 20 height 9
click at [65, 135] on button "100%" at bounding box center [64, 136] width 79 height 16
drag, startPoint x: 12, startPoint y: 300, endPoint x: 91, endPoint y: 256, distance: 90.0
click at [13, 300] on span "highlight_alt" at bounding box center [12, 302] width 12 height 14
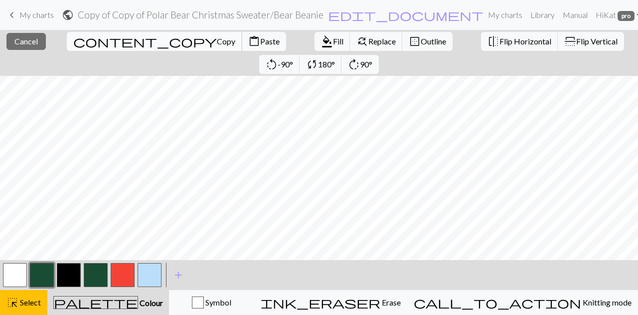
click at [217, 39] on span "Copy" at bounding box center [226, 40] width 18 height 9
click at [41, 278] on button "button" at bounding box center [42, 275] width 24 height 24
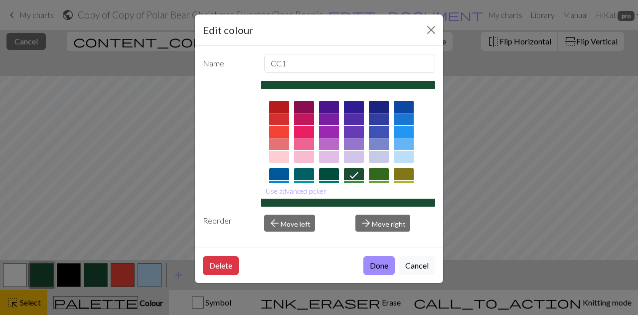
click at [439, 25] on div "Copied" at bounding box center [319, 19] width 638 height 39
click at [434, 29] on button "Close" at bounding box center [431, 30] width 16 height 16
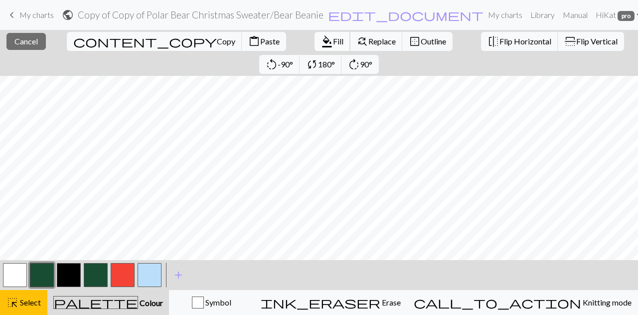
click at [315, 46] on button "format_color_fill Fill" at bounding box center [333, 41] width 36 height 19
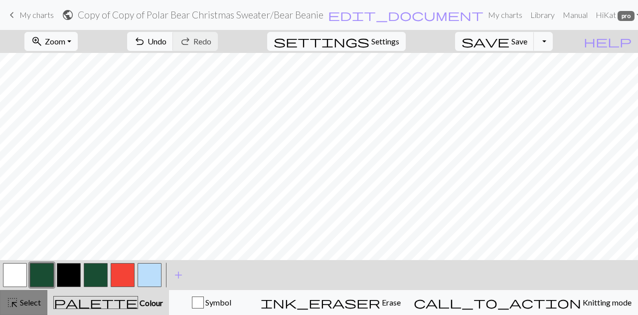
click at [17, 299] on span "highlight_alt" at bounding box center [12, 302] width 12 height 14
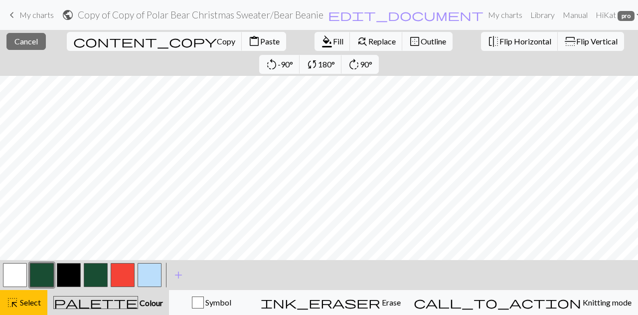
click at [260, 44] on span "Paste" at bounding box center [269, 40] width 19 height 9
click at [217, 39] on span "Copy" at bounding box center [226, 40] width 18 height 9
click at [321, 44] on span "format_color_fill" at bounding box center [327, 41] width 12 height 14
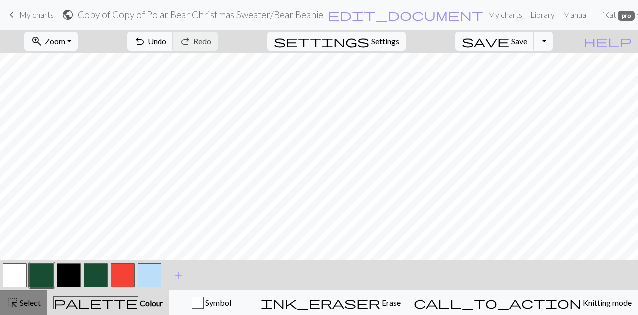
click at [33, 305] on span "Select" at bounding box center [29, 301] width 22 height 9
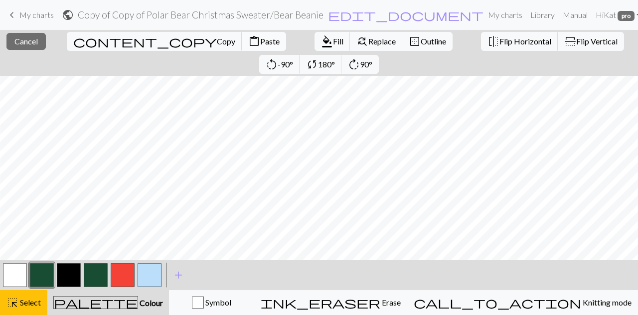
click at [260, 37] on span "Paste" at bounding box center [269, 40] width 19 height 9
click at [217, 42] on span "Copy" at bounding box center [226, 40] width 18 height 9
click at [321, 39] on span "format_color_fill" at bounding box center [327, 41] width 12 height 14
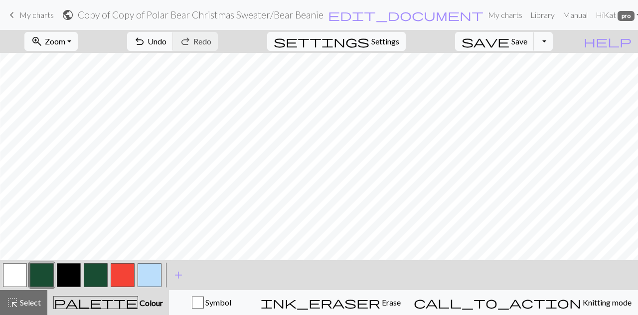
drag, startPoint x: 27, startPoint y: 305, endPoint x: 172, endPoint y: 261, distance: 150.9
click at [35, 303] on span "Select" at bounding box center [29, 301] width 22 height 9
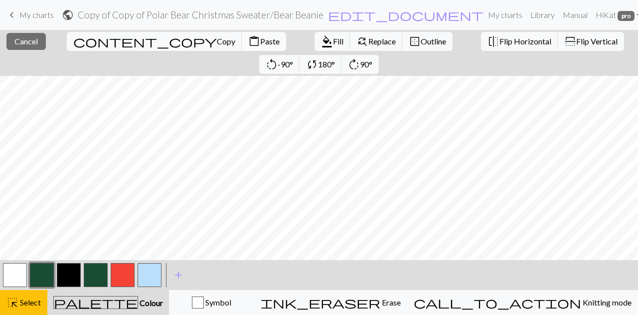
click at [260, 42] on span "Paste" at bounding box center [269, 40] width 19 height 9
click at [81, 35] on button "content_copy Copy" at bounding box center [154, 41] width 175 height 19
click at [181, 38] on div "Copied" at bounding box center [319, 19] width 638 height 39
click at [321, 48] on span "format_color_fill" at bounding box center [327, 41] width 12 height 14
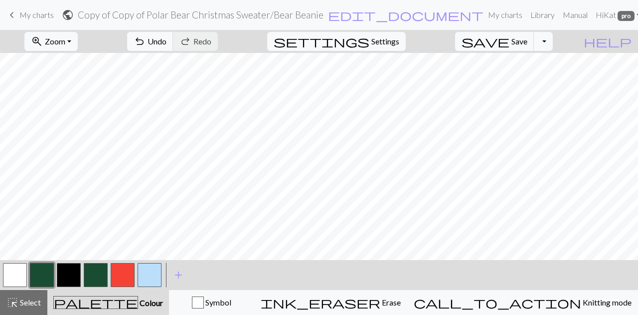
drag, startPoint x: 26, startPoint y: 310, endPoint x: 179, endPoint y: 253, distance: 163.3
click at [33, 307] on button "highlight_alt Select Select" at bounding box center [23, 302] width 47 height 25
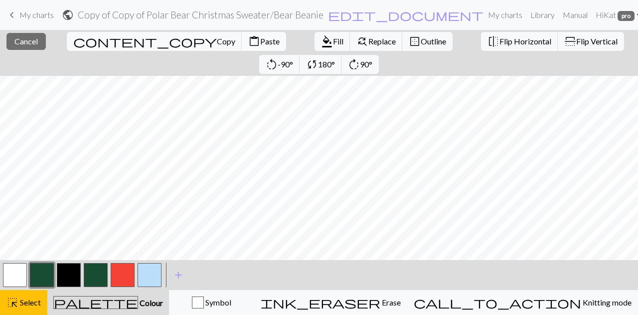
click at [260, 42] on span "Paste" at bounding box center [269, 40] width 19 height 9
click at [217, 40] on span "Copy" at bounding box center [226, 40] width 18 height 9
click at [315, 37] on button "format_color_fill Fill" at bounding box center [333, 41] width 36 height 19
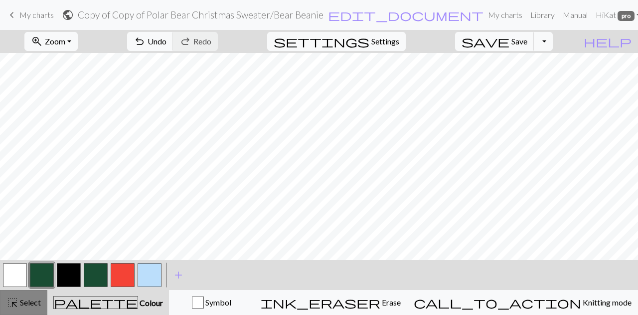
click at [18, 306] on span "highlight_alt" at bounding box center [12, 302] width 12 height 14
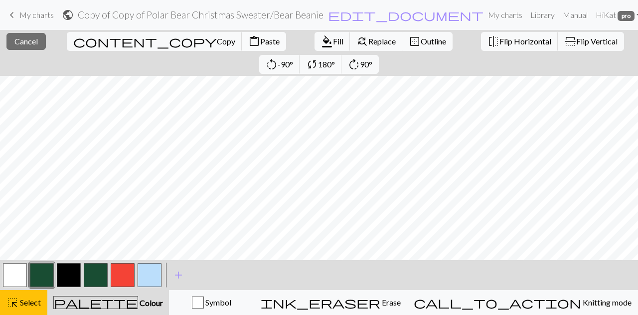
click at [242, 34] on button "content_paste Paste" at bounding box center [264, 41] width 44 height 19
click at [35, 36] on span "Cancel" at bounding box center [25, 40] width 23 height 9
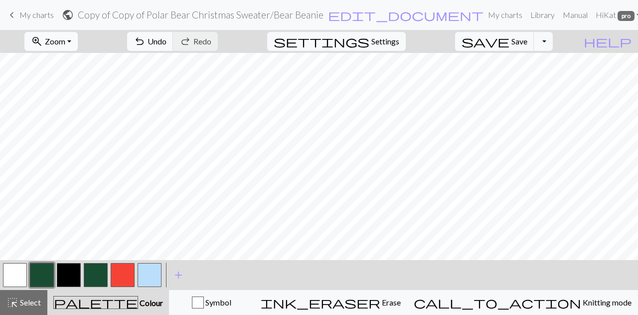
click at [65, 46] on span "Zoom" at bounding box center [55, 40] width 20 height 9
click at [84, 117] on button "50%" at bounding box center [64, 120] width 79 height 16
click at [22, 306] on span "Select" at bounding box center [29, 301] width 22 height 9
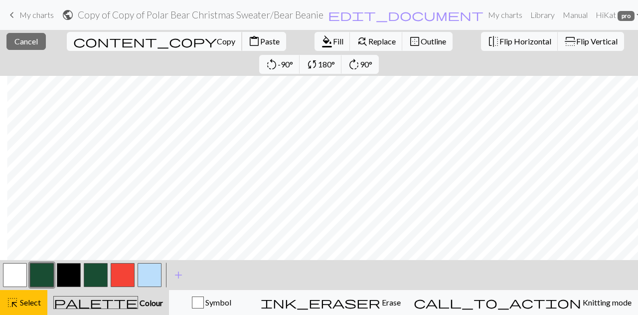
click at [217, 43] on span "Copy" at bounding box center [226, 40] width 18 height 9
click at [333, 37] on span "Fill" at bounding box center [338, 40] width 10 height 9
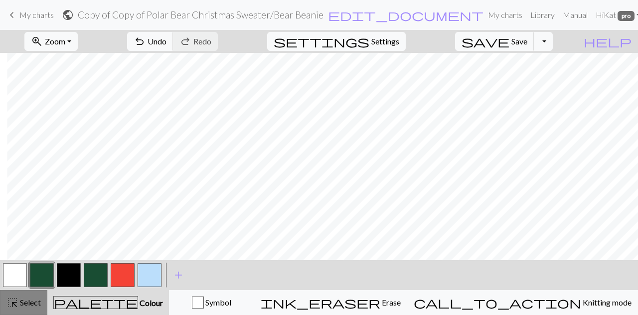
drag, startPoint x: 13, startPoint y: 311, endPoint x: 21, endPoint y: 304, distance: 10.6
click at [14, 311] on button "highlight_alt Select Select" at bounding box center [23, 302] width 47 height 25
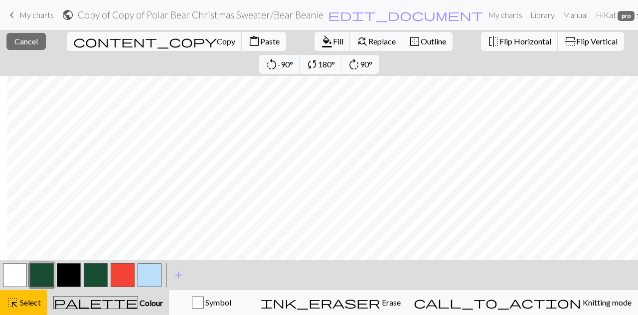
click at [242, 46] on button "content_paste Paste" at bounding box center [264, 41] width 44 height 19
click at [23, 275] on button "button" at bounding box center [15, 275] width 24 height 24
click at [217, 40] on span "Copy" at bounding box center [226, 40] width 18 height 9
drag, startPoint x: 42, startPoint y: 283, endPoint x: 57, endPoint y: 256, distance: 31.0
click at [42, 282] on button "button" at bounding box center [42, 275] width 24 height 24
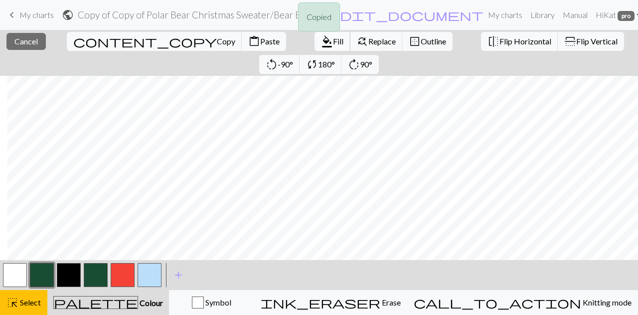
click at [321, 41] on span "format_color_fill" at bounding box center [327, 41] width 12 height 14
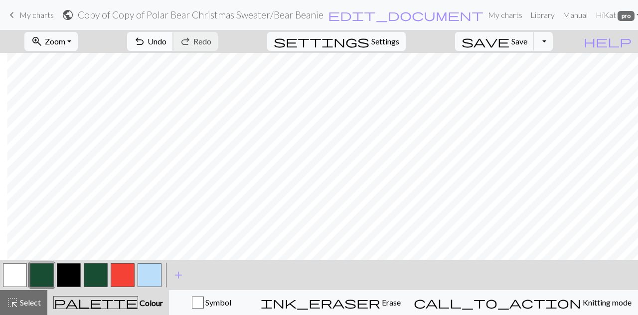
click at [167, 39] on span "Undo" at bounding box center [157, 40] width 19 height 9
drag, startPoint x: 76, startPoint y: 35, endPoint x: 78, endPoint y: 46, distance: 11.6
click at [77, 35] on button "zoom_in Zoom Zoom" at bounding box center [50, 41] width 53 height 19
click at [83, 137] on button "100%" at bounding box center [64, 136] width 79 height 16
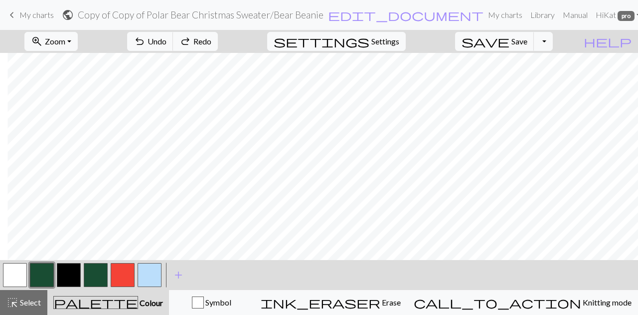
click at [13, 278] on button "button" at bounding box center [15, 275] width 24 height 24
click at [19, 304] on span "Select" at bounding box center [29, 301] width 22 height 9
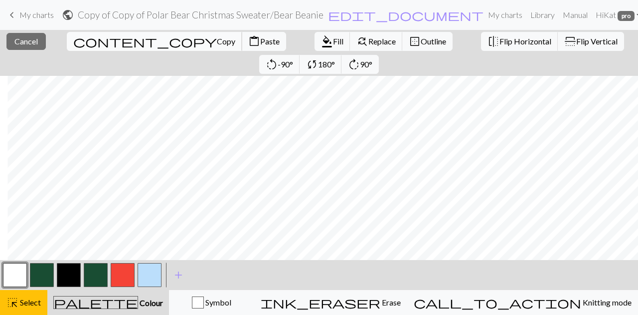
click at [217, 45] on span "Copy" at bounding box center [226, 40] width 18 height 9
drag, startPoint x: 45, startPoint y: 277, endPoint x: 55, endPoint y: 254, distance: 24.4
click at [45, 277] on button "button" at bounding box center [42, 275] width 24 height 24
click at [321, 39] on span "format_color_fill" at bounding box center [327, 41] width 12 height 14
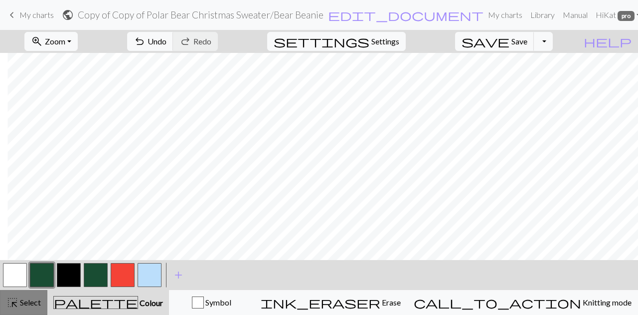
click at [25, 301] on span "Select" at bounding box center [29, 301] width 22 height 9
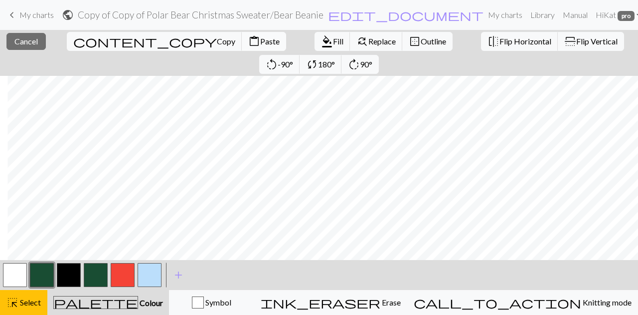
click at [260, 44] on span "Paste" at bounding box center [269, 40] width 19 height 9
click at [35, 304] on span "Select" at bounding box center [29, 301] width 22 height 9
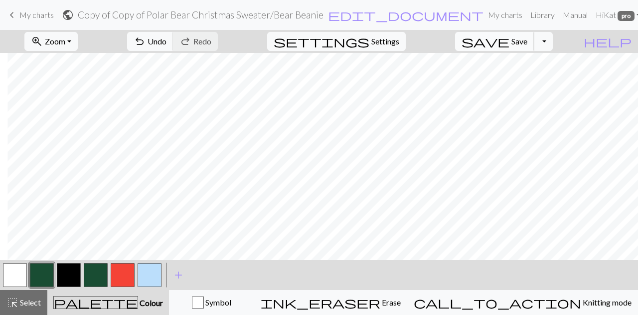
click at [527, 42] on span "Save" at bounding box center [519, 40] width 16 height 9
click at [65, 45] on span "Zoom" at bounding box center [55, 40] width 20 height 9
click at [75, 134] on button "100%" at bounding box center [64, 136] width 79 height 16
click at [78, 39] on button "zoom_in Zoom Zoom" at bounding box center [50, 41] width 53 height 19
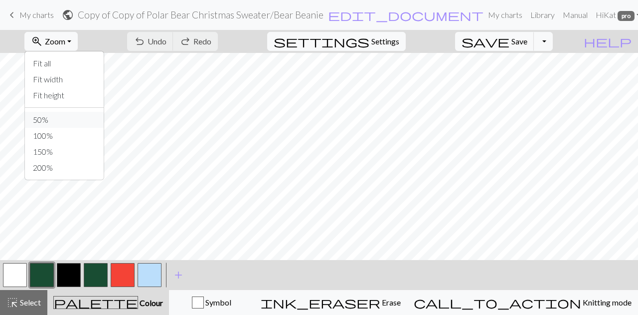
click at [68, 117] on button "50%" at bounding box center [64, 120] width 79 height 16
click at [294, 249] on div "zoom_in Zoom Zoom Fit all Fit width Fit height 50% 100% 150% 200% undo Undo Und…" at bounding box center [319, 172] width 638 height 285
click at [27, 300] on span "Select" at bounding box center [29, 301] width 22 height 9
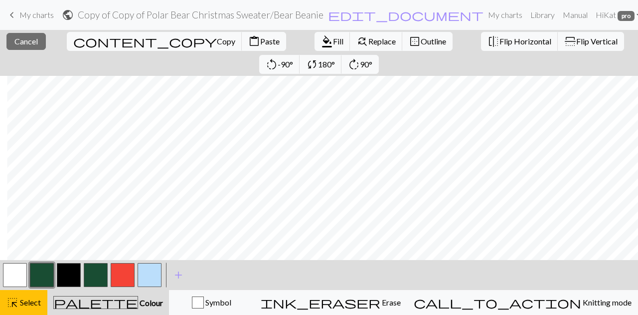
click at [18, 275] on button "button" at bounding box center [15, 275] width 24 height 24
drag, startPoint x: 22, startPoint y: 299, endPoint x: 53, endPoint y: 282, distance: 35.5
click at [22, 299] on span "Select" at bounding box center [29, 301] width 22 height 9
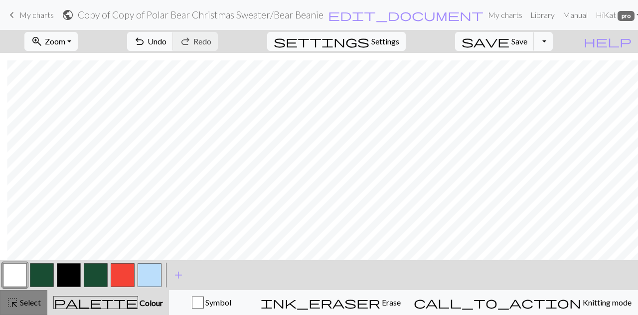
click at [34, 302] on span "Select" at bounding box center [29, 301] width 22 height 9
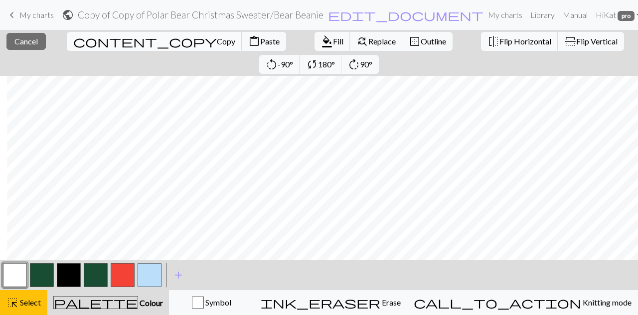
click at [80, 33] on button "content_copy Copy" at bounding box center [154, 41] width 175 height 19
click at [217, 42] on span "Copy" at bounding box center [226, 40] width 18 height 9
click at [217, 41] on span "Copy" at bounding box center [226, 40] width 18 height 9
click at [260, 39] on span "Paste" at bounding box center [269, 40] width 19 height 9
click at [26, 310] on button "highlight_alt Select Select" at bounding box center [23, 302] width 47 height 25
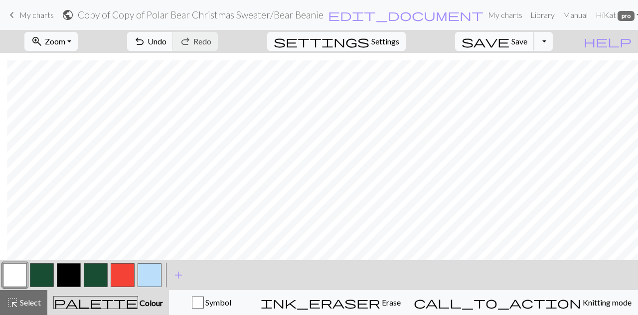
click at [509, 39] on span "save" at bounding box center [486, 41] width 48 height 14
click at [65, 41] on span "Zoom" at bounding box center [55, 40] width 20 height 9
click at [74, 64] on button "Fit all" at bounding box center [64, 63] width 79 height 16
click at [527, 40] on span "Save" at bounding box center [519, 40] width 16 height 9
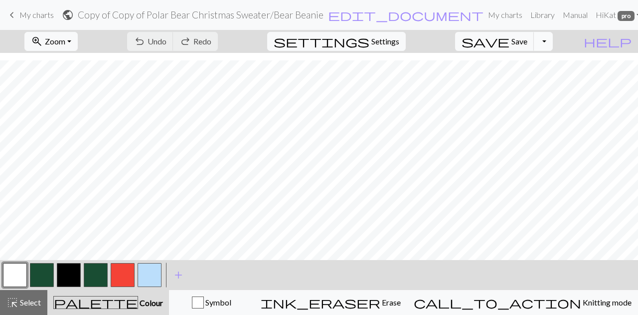
click at [553, 42] on button "Toggle Dropdown" at bounding box center [543, 41] width 19 height 19
click at [552, 77] on button "save_alt Download" at bounding box center [470, 79] width 165 height 16
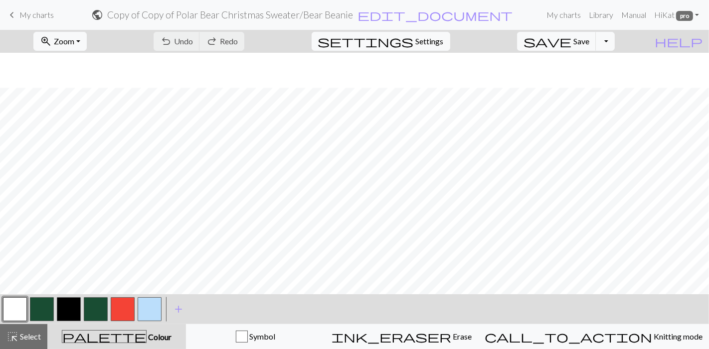
scroll to position [35, 0]
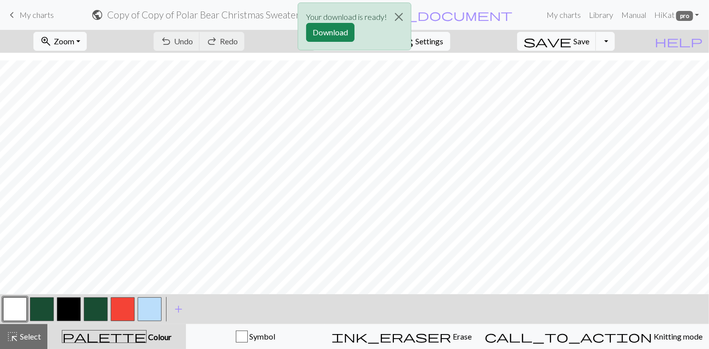
click at [90, 35] on div "Your download is ready! Download" at bounding box center [354, 29] width 709 height 58
click at [88, 42] on div "Your download is ready! Download" at bounding box center [354, 29] width 709 height 58
click at [339, 28] on button "Download" at bounding box center [330, 32] width 48 height 19
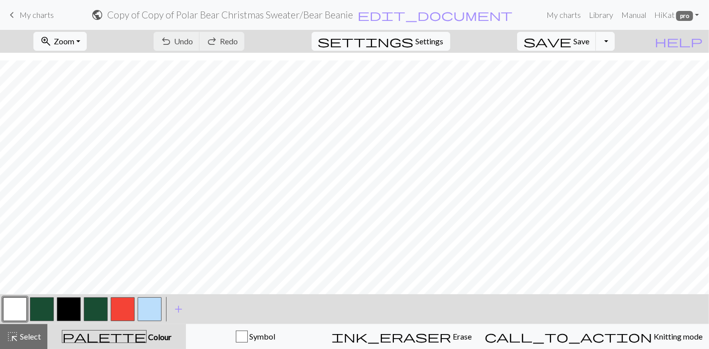
click at [45, 313] on button "button" at bounding box center [42, 310] width 24 height 24
click at [596, 46] on button "save Save Save" at bounding box center [556, 41] width 79 height 19
click at [44, 314] on button "highlight_alt Select Select" at bounding box center [23, 337] width 47 height 25
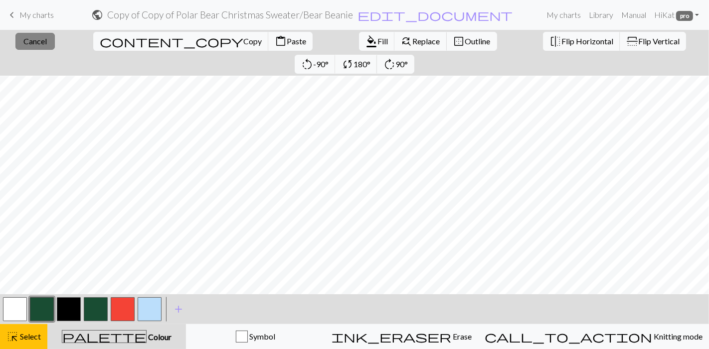
click at [33, 34] on button "close Cancel" at bounding box center [34, 41] width 39 height 17
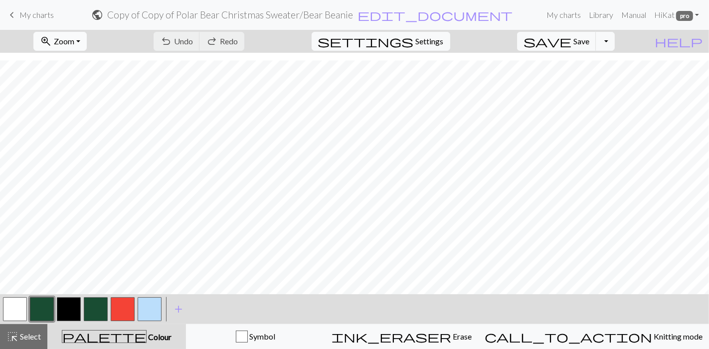
click at [74, 39] on span "Zoom" at bounding box center [64, 40] width 20 height 9
click at [88, 141] on button "100%" at bounding box center [73, 135] width 79 height 16
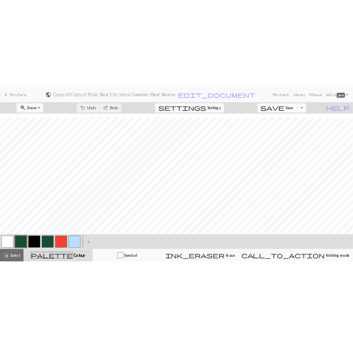
scroll to position [279, 0]
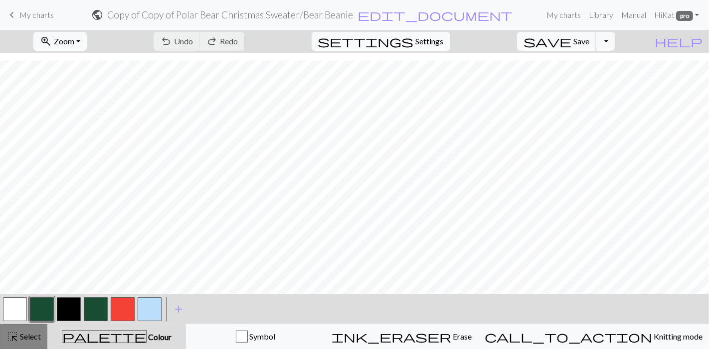
click at [27, 314] on span "Select" at bounding box center [29, 336] width 22 height 9
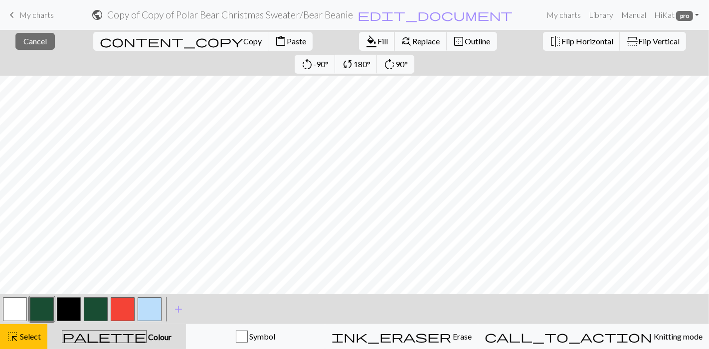
click at [377, 41] on span "Fill" at bounding box center [382, 40] width 10 height 9
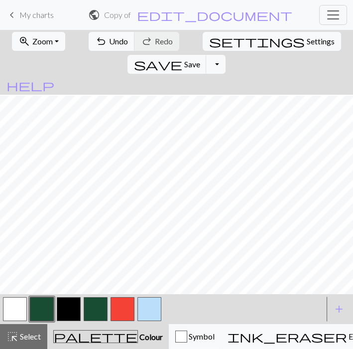
scroll to position [280, 0]
click at [28, 314] on span "Select" at bounding box center [29, 336] width 22 height 9
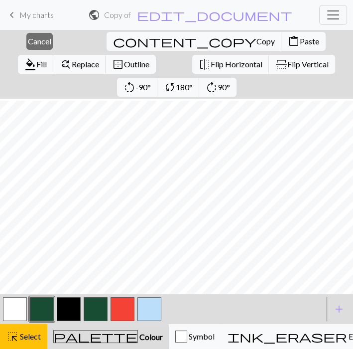
scroll to position [302, 0]
click at [19, 305] on button "button" at bounding box center [15, 309] width 24 height 24
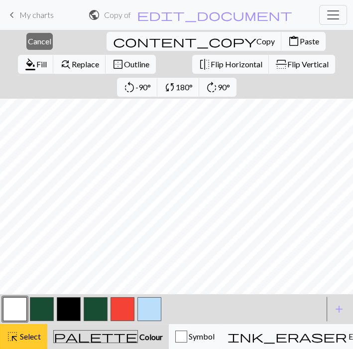
click at [43, 314] on button "highlight_alt Select Select" at bounding box center [23, 336] width 47 height 25
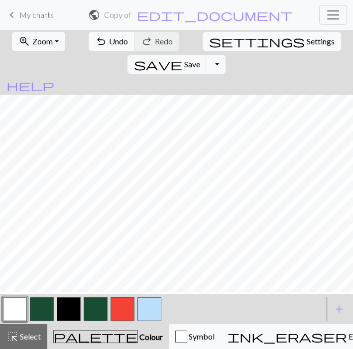
scroll to position [280, 0]
click at [8, 307] on button "button" at bounding box center [15, 309] width 24 height 24
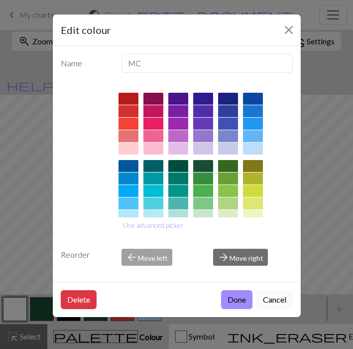
click at [269, 296] on button "Cancel" at bounding box center [275, 299] width 36 height 19
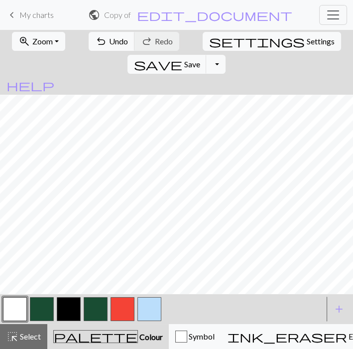
click at [57, 299] on button "button" at bounding box center [69, 309] width 24 height 24
drag, startPoint x: 48, startPoint y: 307, endPoint x: 59, endPoint y: 290, distance: 20.6
click at [47, 307] on button "button" at bounding box center [42, 309] width 24 height 24
click at [22, 306] on button "button" at bounding box center [15, 309] width 24 height 24
click at [49, 308] on button "button" at bounding box center [42, 309] width 24 height 24
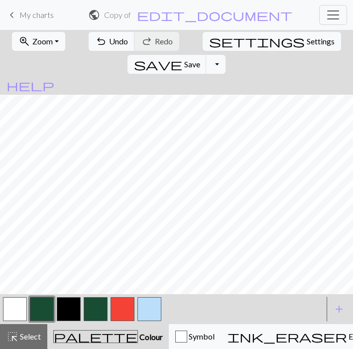
drag, startPoint x: 18, startPoint y: 313, endPoint x: 48, endPoint y: 292, distance: 36.5
click at [18, 313] on button "button" at bounding box center [15, 309] width 24 height 24
drag, startPoint x: 50, startPoint y: 313, endPoint x: 45, endPoint y: 286, distance: 27.4
click at [48, 312] on button "button" at bounding box center [42, 309] width 24 height 24
click at [18, 307] on button "button" at bounding box center [15, 309] width 24 height 24
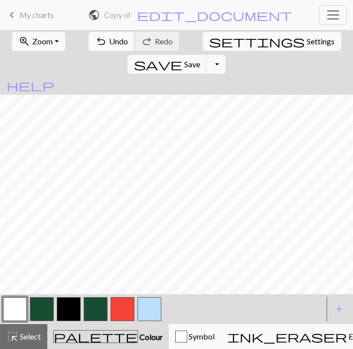
click at [109, 36] on button "undo Undo Undo" at bounding box center [112, 41] width 46 height 19
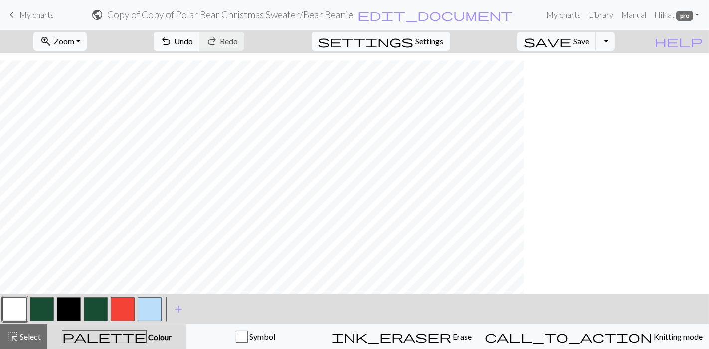
scroll to position [279, 0]
click at [74, 40] on span "Zoom" at bounding box center [64, 40] width 20 height 9
click at [93, 118] on button "50%" at bounding box center [73, 119] width 79 height 16
click at [33, 314] on button "highlight_alt Select Select" at bounding box center [23, 337] width 47 height 25
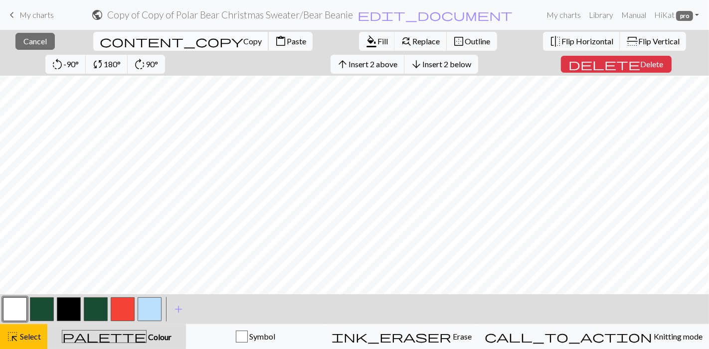
click at [243, 39] on span "Copy" at bounding box center [252, 40] width 18 height 9
click at [48, 313] on button "button" at bounding box center [42, 310] width 24 height 24
click at [268, 35] on button "content_paste Paste" at bounding box center [290, 41] width 44 height 19
click at [243, 36] on span "Copy" at bounding box center [252, 40] width 18 height 9
click at [365, 44] on span "format_color_fill" at bounding box center [371, 41] width 12 height 14
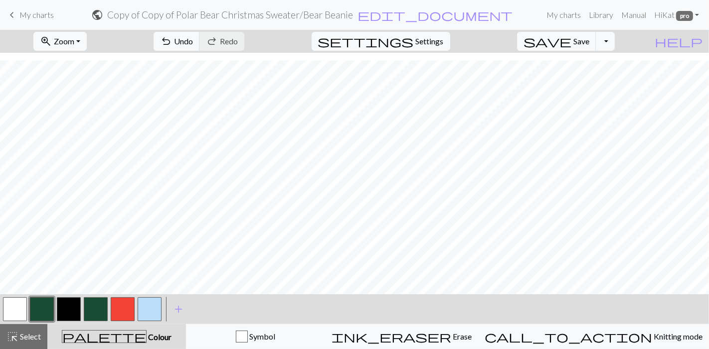
drag, startPoint x: 18, startPoint y: 337, endPoint x: 19, endPoint y: 318, distance: 19.4
click at [18, 314] on span "Select" at bounding box center [29, 336] width 22 height 9
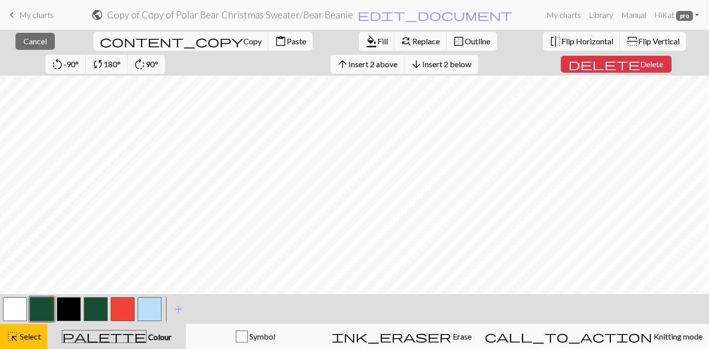
click at [275, 37] on span "content_paste" at bounding box center [281, 41] width 12 height 14
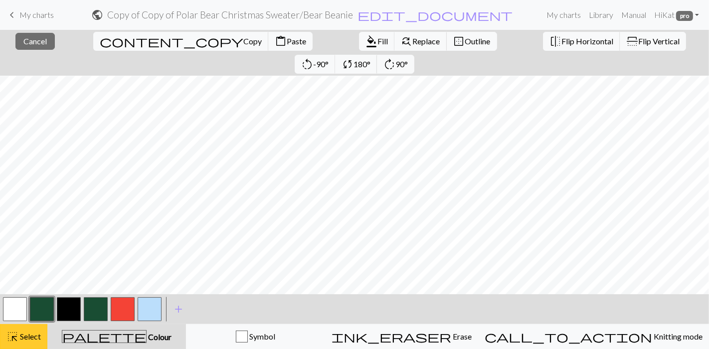
click at [18, 314] on button "highlight_alt Select Select" at bounding box center [23, 337] width 47 height 25
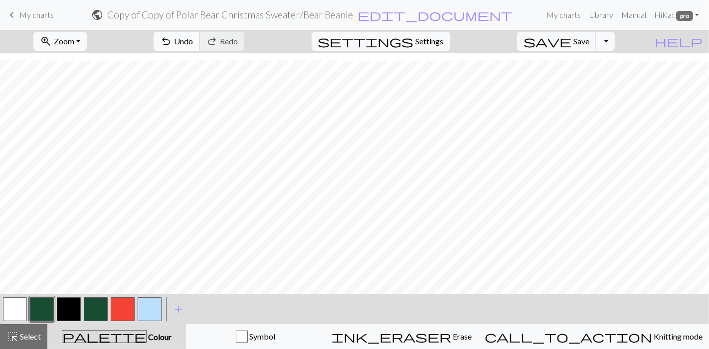
click at [193, 42] on span "Undo" at bounding box center [183, 40] width 19 height 9
click at [193, 41] on span "Undo" at bounding box center [183, 40] width 19 height 9
click at [193, 42] on span "Undo" at bounding box center [183, 40] width 19 height 9
click at [193, 41] on span "Undo" at bounding box center [183, 40] width 19 height 9
click at [193, 42] on span "Undo" at bounding box center [183, 40] width 19 height 9
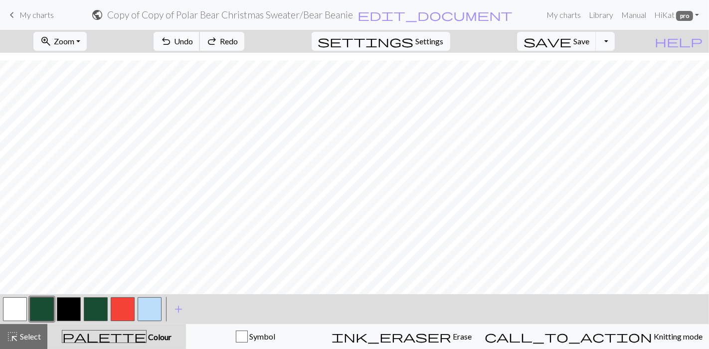
click at [193, 42] on span "Undo" at bounding box center [183, 40] width 19 height 9
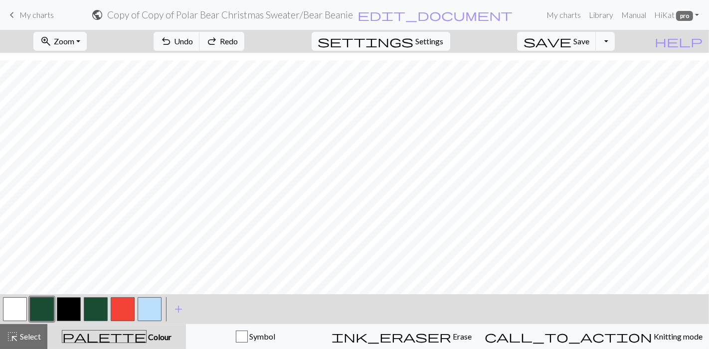
click at [88, 30] on div "zoom_in Zoom Zoom Fit all Fit width Fit height 50% 100% 150% 200%" at bounding box center [60, 41] width 68 height 23
click at [74, 36] on span "Zoom" at bounding box center [64, 40] width 20 height 9
click at [95, 144] on button "150%" at bounding box center [73, 151] width 79 height 16
click at [74, 36] on span "Zoom" at bounding box center [64, 40] width 20 height 9
click at [97, 126] on button "50%" at bounding box center [73, 119] width 79 height 16
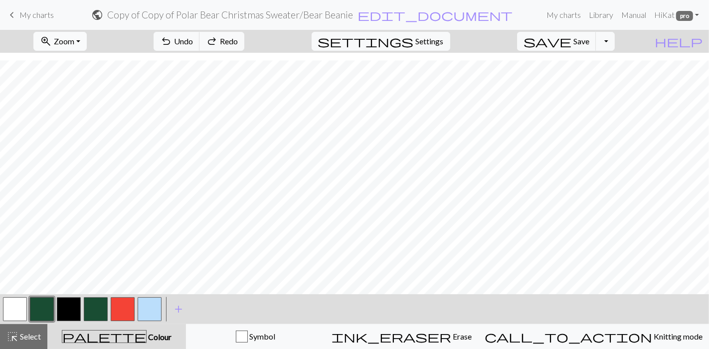
click at [87, 36] on button "zoom_in Zoom Zoom" at bounding box center [59, 41] width 53 height 19
click at [83, 128] on button "100%" at bounding box center [73, 135] width 79 height 16
click at [177, 283] on div "zoom_in Zoom Zoom Fit all Fit width Fit height 50% 100% 150% 200% undo Undo Und…" at bounding box center [354, 190] width 709 height 320
click at [17, 313] on button "button" at bounding box center [15, 310] width 24 height 24
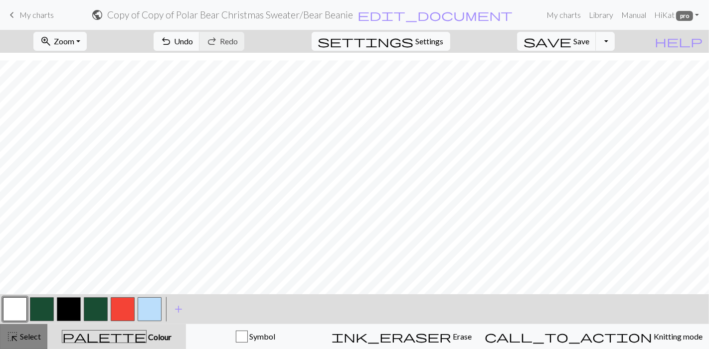
click at [37, 314] on span "Select" at bounding box center [29, 336] width 22 height 9
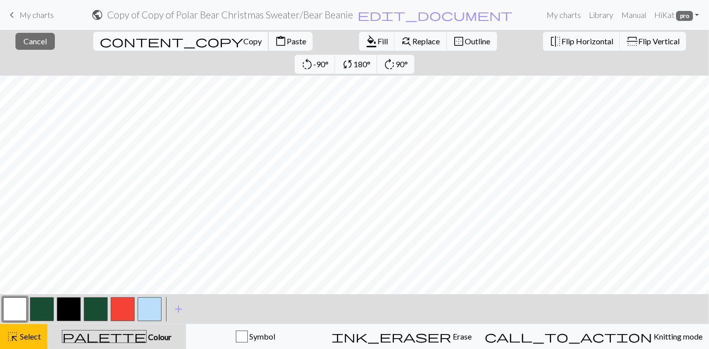
click at [243, 42] on span "Copy" at bounding box center [252, 40] width 18 height 9
click at [48, 308] on button "button" at bounding box center [42, 310] width 24 height 24
click at [377, 38] on span "Fill" at bounding box center [382, 40] width 10 height 9
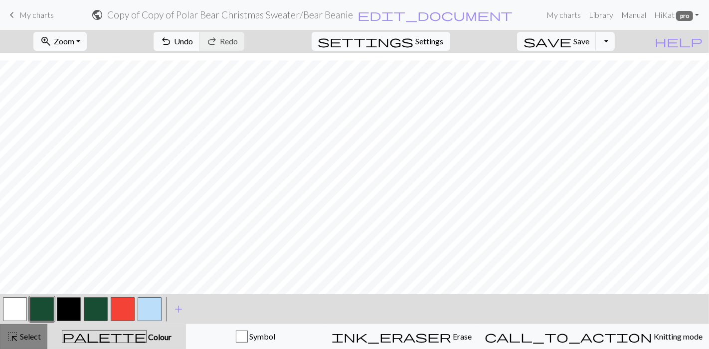
click at [33, 314] on span "Select" at bounding box center [29, 336] width 22 height 9
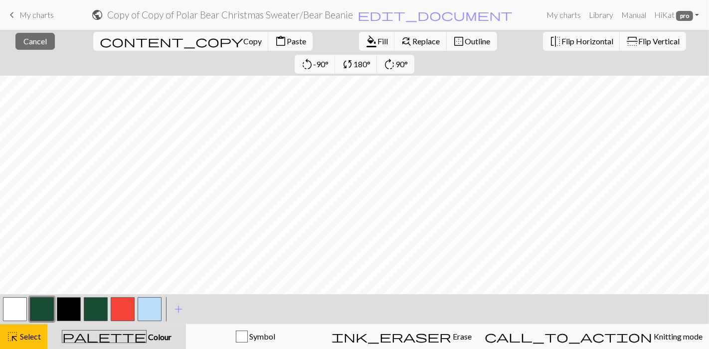
click at [287, 40] on span "Paste" at bounding box center [296, 40] width 19 height 9
click at [20, 308] on button "button" at bounding box center [15, 310] width 24 height 24
click at [26, 314] on span "Select" at bounding box center [29, 336] width 22 height 9
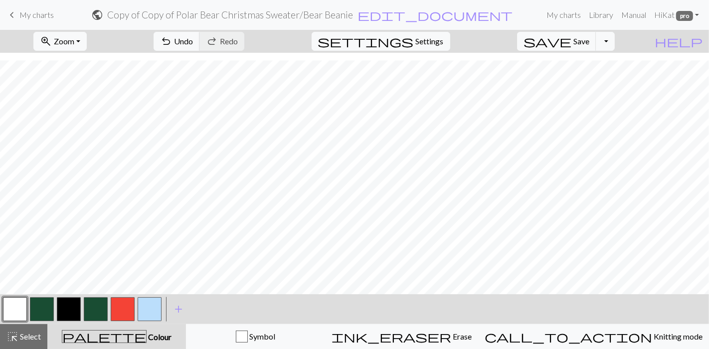
click at [17, 305] on button "button" at bounding box center [15, 310] width 24 height 24
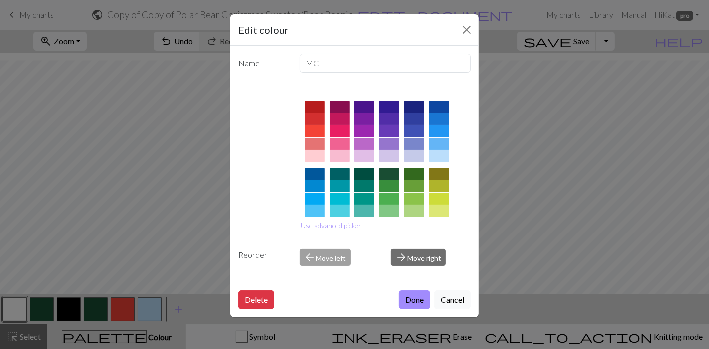
click at [416, 301] on button "Done" at bounding box center [414, 300] width 31 height 19
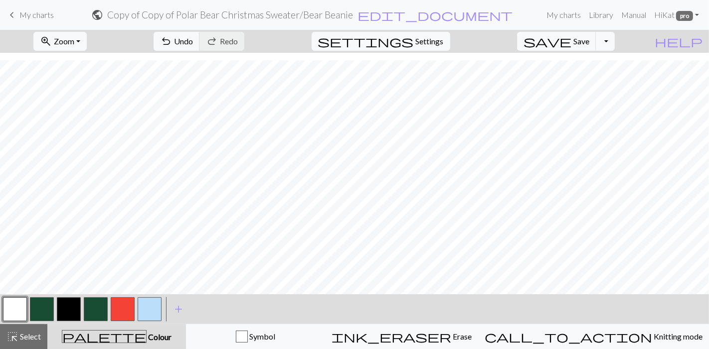
click at [49, 308] on button "button" at bounding box center [42, 310] width 24 height 24
click at [19, 305] on button "button" at bounding box center [15, 310] width 24 height 24
click at [74, 37] on span "Zoom" at bounding box center [64, 40] width 20 height 9
click at [83, 121] on button "50%" at bounding box center [73, 119] width 79 height 16
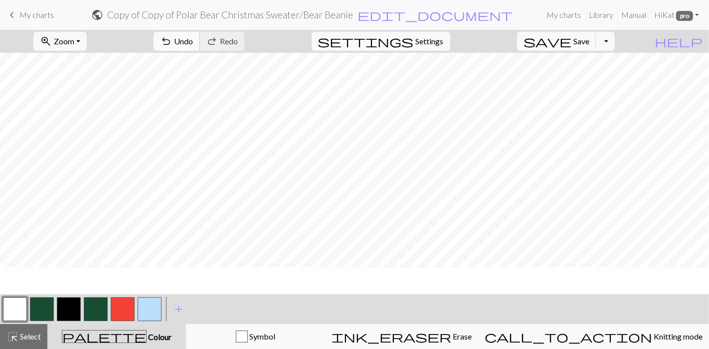
scroll to position [0, 0]
click at [2, 314] on button "highlight_alt Select Select" at bounding box center [23, 337] width 47 height 25
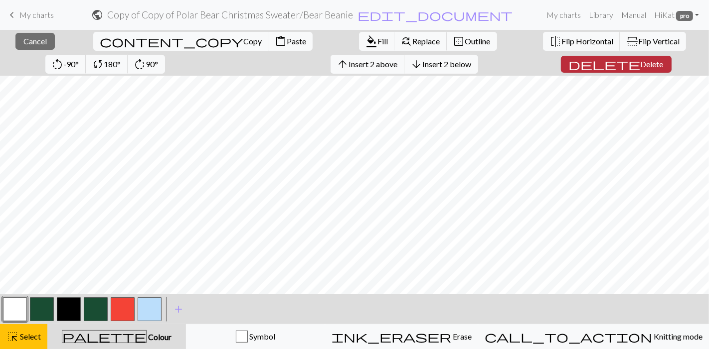
click at [574, 69] on button "delete Delete" at bounding box center [616, 64] width 111 height 17
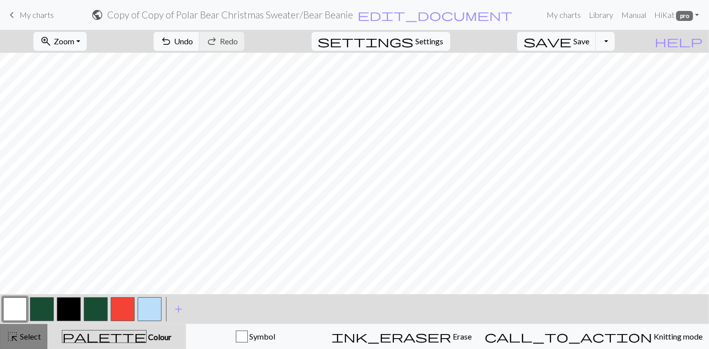
click at [24, 314] on button "highlight_alt Select Select" at bounding box center [23, 337] width 47 height 25
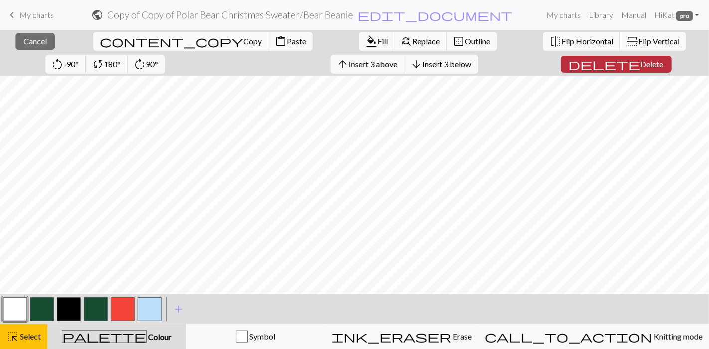
click at [638, 63] on span "Delete" at bounding box center [652, 63] width 23 height 9
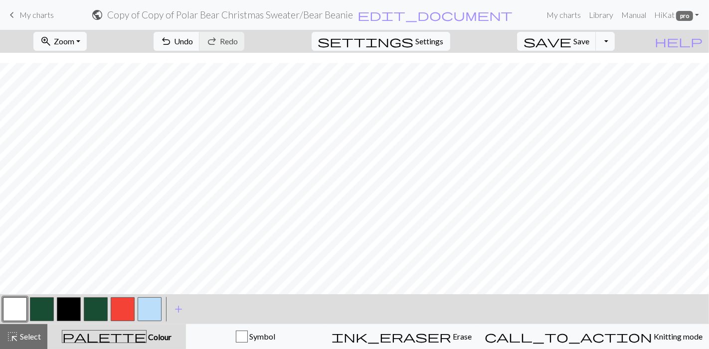
scroll to position [10, 0]
click at [22, 314] on span "Select" at bounding box center [29, 336] width 22 height 9
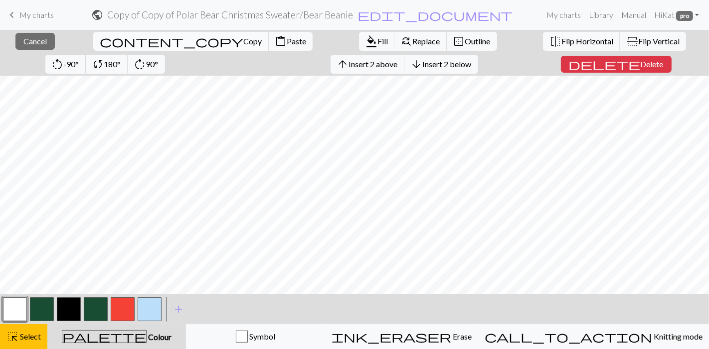
click at [100, 40] on span "content_copy" at bounding box center [172, 41] width 144 height 14
click at [243, 40] on span "Copy" at bounding box center [252, 40] width 18 height 9
click at [43, 314] on button "button" at bounding box center [42, 310] width 24 height 24
click at [377, 37] on span "Fill" at bounding box center [382, 40] width 10 height 9
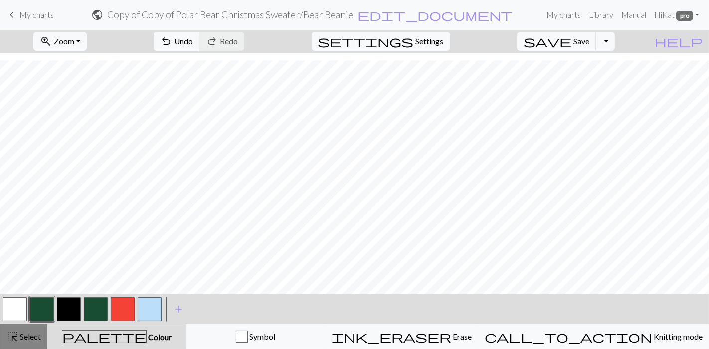
click at [22, 314] on span "Select" at bounding box center [29, 336] width 22 height 9
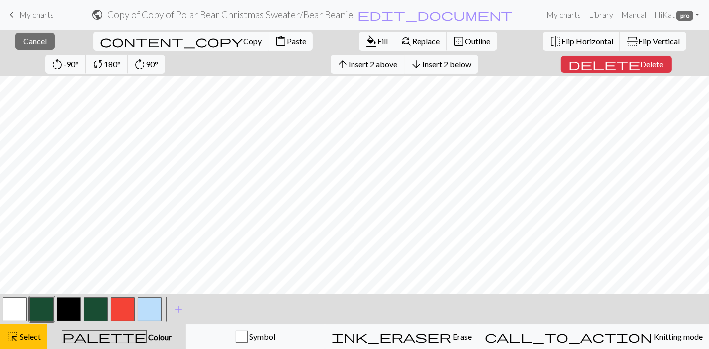
click at [268, 35] on button "content_paste Paste" at bounding box center [290, 41] width 44 height 19
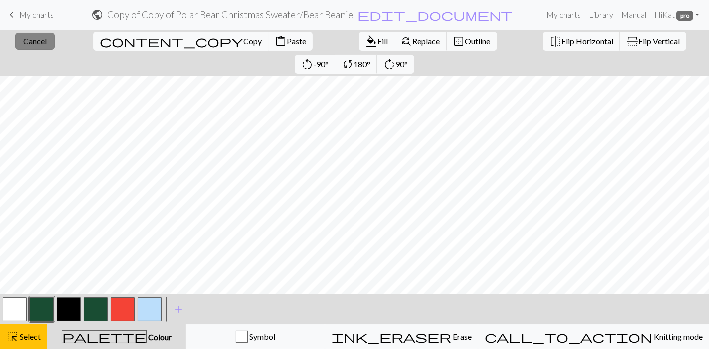
click at [27, 39] on span "Cancel" at bounding box center [34, 40] width 23 height 9
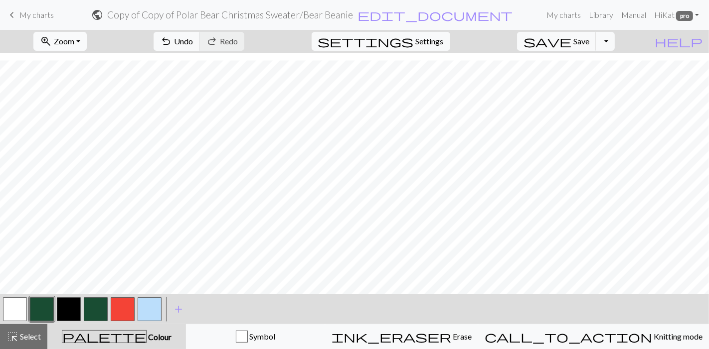
click at [74, 40] on span "Zoom" at bounding box center [64, 40] width 20 height 9
click at [94, 138] on button "100%" at bounding box center [73, 135] width 79 height 16
drag, startPoint x: 211, startPoint y: 295, endPoint x: 147, endPoint y: 301, distance: 65.1
click at [147, 301] on div "< > add Add a colour" at bounding box center [354, 310] width 709 height 30
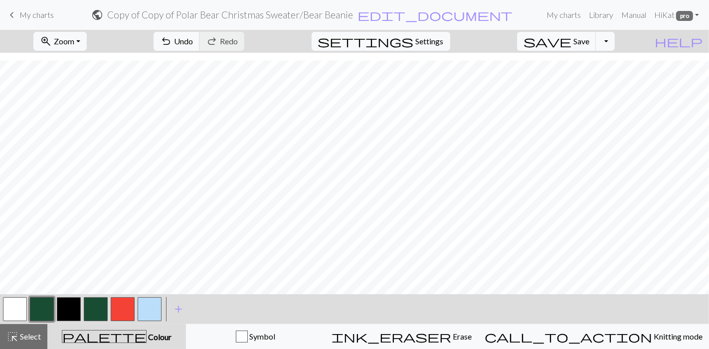
click at [27, 310] on div at bounding box center [14, 309] width 27 height 27
click at [8, 304] on button "button" at bounding box center [15, 310] width 24 height 24
drag, startPoint x: 54, startPoint y: 307, endPoint x: 53, endPoint y: 300, distance: 7.5
click at [53, 307] on div at bounding box center [41, 309] width 27 height 27
click at [46, 308] on button "button" at bounding box center [42, 310] width 24 height 24
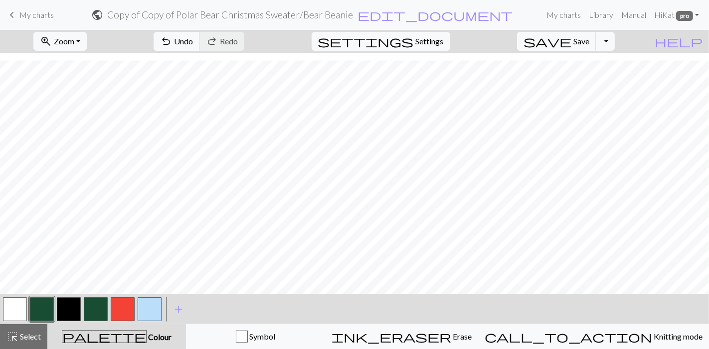
click at [16, 313] on button "button" at bounding box center [15, 310] width 24 height 24
click at [54, 308] on div at bounding box center [41, 309] width 27 height 27
click at [46, 306] on button "button" at bounding box center [42, 310] width 24 height 24
drag, startPoint x: 22, startPoint y: 312, endPoint x: 33, endPoint y: 307, distance: 12.3
click at [24, 310] on button "button" at bounding box center [15, 310] width 24 height 24
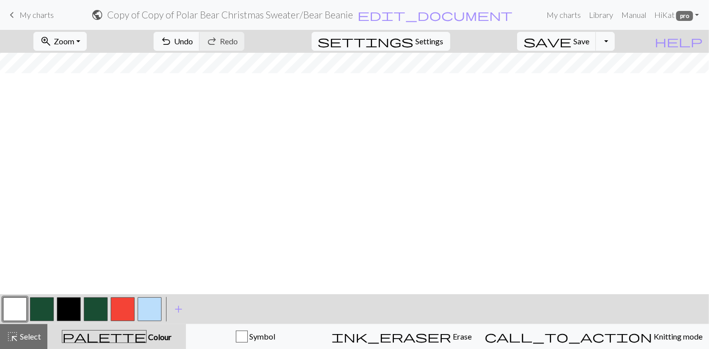
scroll to position [0, 0]
click at [75, 46] on button "zoom_in Zoom Zoom" at bounding box center [59, 41] width 53 height 19
click at [74, 120] on button "50%" at bounding box center [73, 119] width 79 height 16
click at [25, 314] on button "highlight_alt Select Select" at bounding box center [23, 337] width 47 height 25
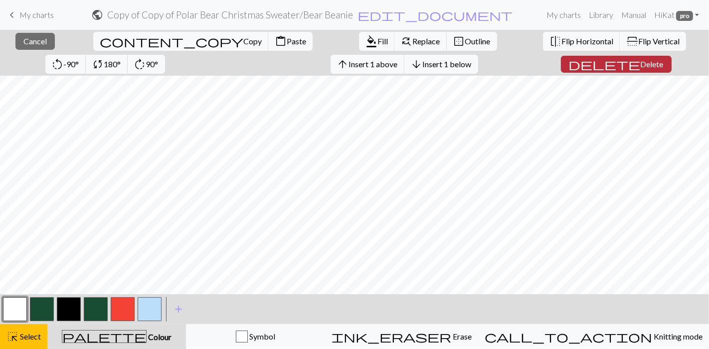
click at [638, 66] on span "Delete" at bounding box center [652, 63] width 23 height 9
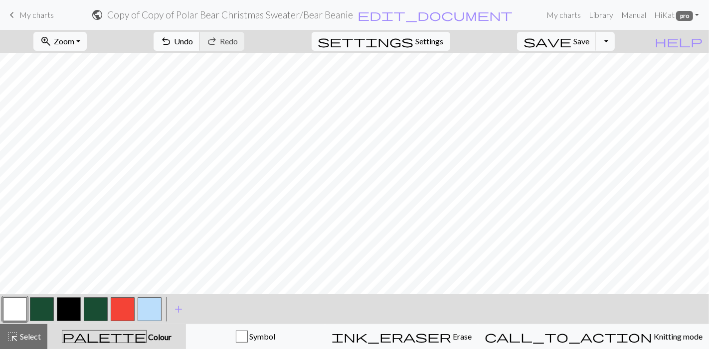
click at [193, 37] on span "Undo" at bounding box center [183, 40] width 19 height 9
click at [20, 314] on span "Select" at bounding box center [29, 336] width 22 height 9
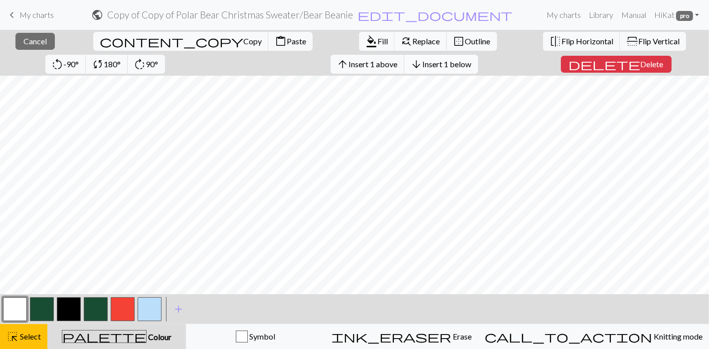
click at [423, 59] on span "Insert 1 below" at bounding box center [447, 63] width 49 height 9
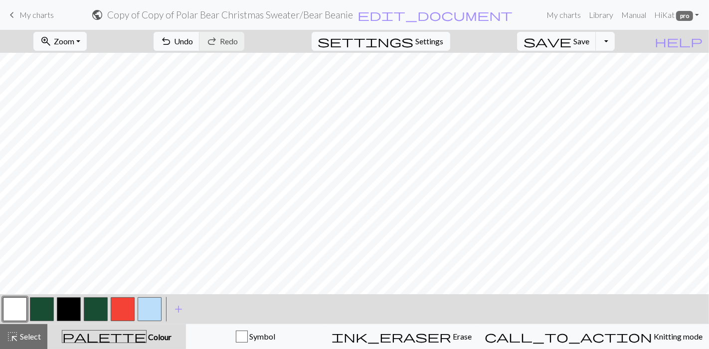
scroll to position [10, 0]
click at [193, 39] on span "Undo" at bounding box center [183, 40] width 19 height 9
click at [19, 314] on span "Select" at bounding box center [29, 336] width 22 height 9
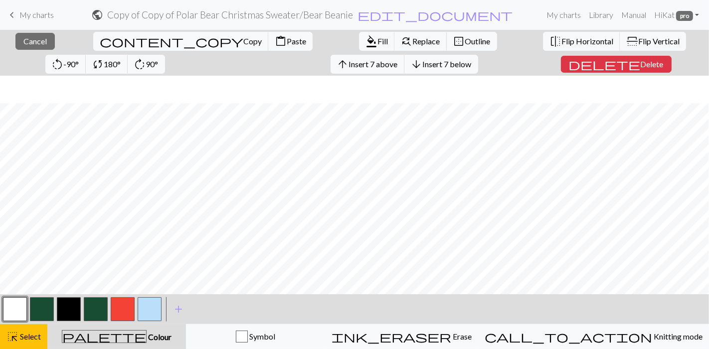
scroll to position [27, 0]
click at [349, 66] on span "Insert 1 above" at bounding box center [373, 63] width 49 height 9
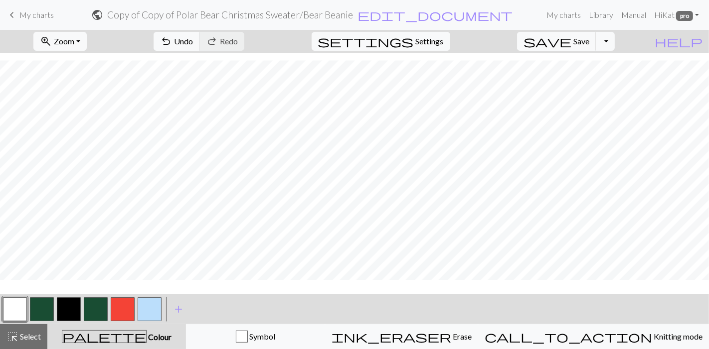
scroll to position [10, 0]
click at [74, 42] on span "Zoom" at bounding box center [64, 40] width 20 height 9
click at [88, 135] on button "100%" at bounding box center [73, 135] width 79 height 16
click at [35, 304] on button "button" at bounding box center [42, 310] width 24 height 24
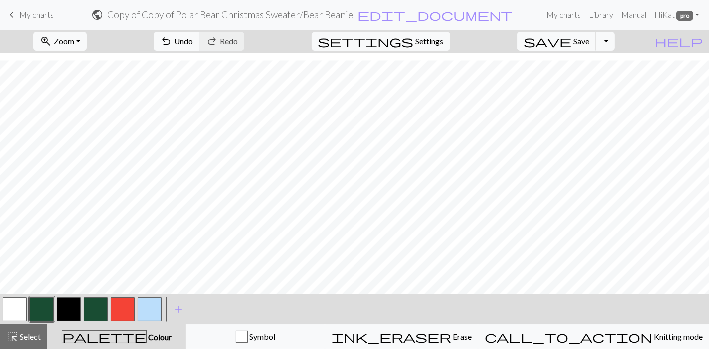
click at [13, 311] on button "button" at bounding box center [15, 310] width 24 height 24
click at [40, 310] on button "button" at bounding box center [42, 310] width 24 height 24
click at [22, 309] on button "button" at bounding box center [15, 310] width 24 height 24
drag, startPoint x: 47, startPoint y: 307, endPoint x: 57, endPoint y: 305, distance: 9.7
click at [48, 307] on button "button" at bounding box center [42, 310] width 24 height 24
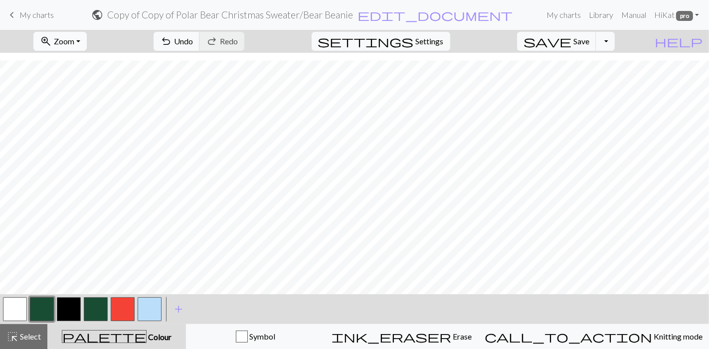
click at [87, 43] on button "zoom_in Zoom Zoom" at bounding box center [59, 41] width 53 height 19
click at [73, 121] on button "50%" at bounding box center [73, 119] width 79 height 16
click at [24, 314] on span "Select" at bounding box center [29, 336] width 22 height 9
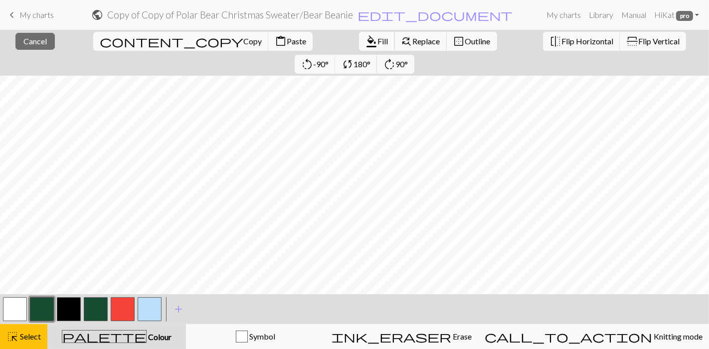
click at [377, 45] on span "Fill" at bounding box center [382, 40] width 10 height 9
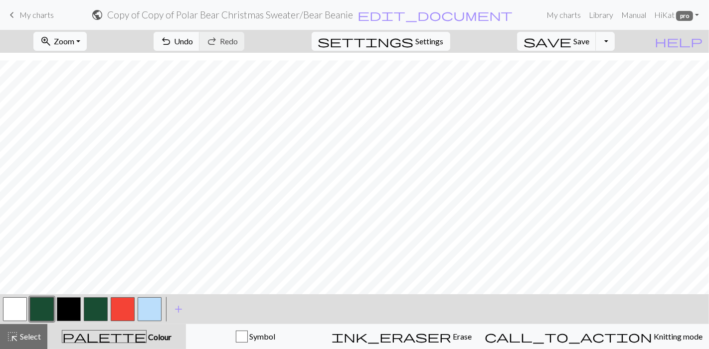
click at [87, 35] on button "zoom_in Zoom Zoom" at bounding box center [59, 41] width 53 height 19
click at [76, 126] on button "50%" at bounding box center [73, 119] width 79 height 16
click at [85, 31] on div "zoom_in Zoom Zoom Fit all Fit width Fit height 50% 100% 150% 200%" at bounding box center [60, 41] width 68 height 23
click at [74, 37] on span "Zoom" at bounding box center [64, 40] width 20 height 9
click at [75, 133] on button "100%" at bounding box center [73, 135] width 79 height 16
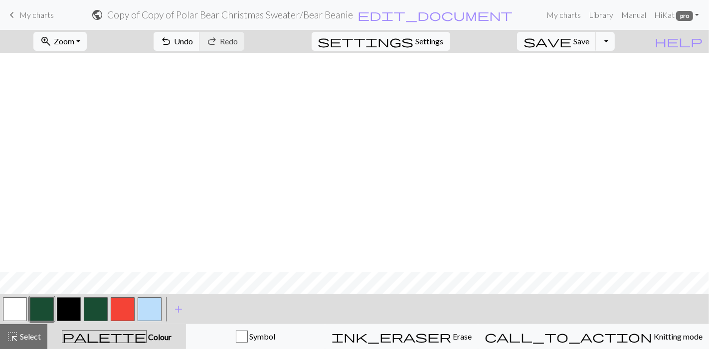
scroll to position [229, 0]
click at [222, 314] on div "< > add Add a colour" at bounding box center [354, 310] width 709 height 30
click at [15, 314] on span "highlight_alt" at bounding box center [12, 337] width 12 height 14
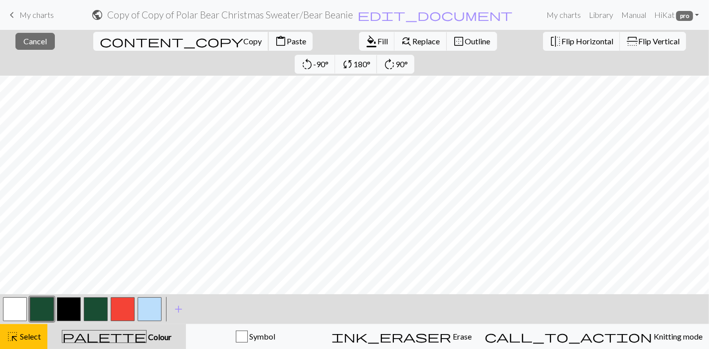
click at [243, 45] on span "Copy" at bounding box center [252, 40] width 18 height 9
click at [359, 46] on button "format_color_fill Fill" at bounding box center [377, 41] width 36 height 19
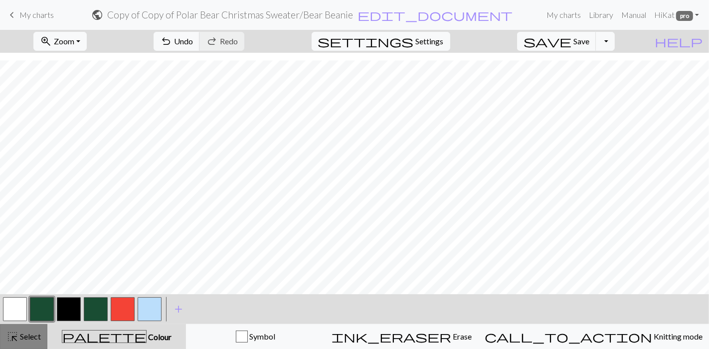
click at [21, 314] on span "Select" at bounding box center [29, 336] width 22 height 9
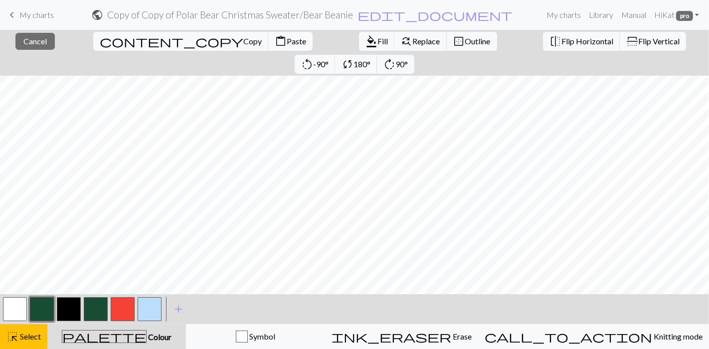
click at [287, 43] on span "Paste" at bounding box center [296, 40] width 19 height 9
click at [38, 314] on span "Select" at bounding box center [29, 336] width 22 height 9
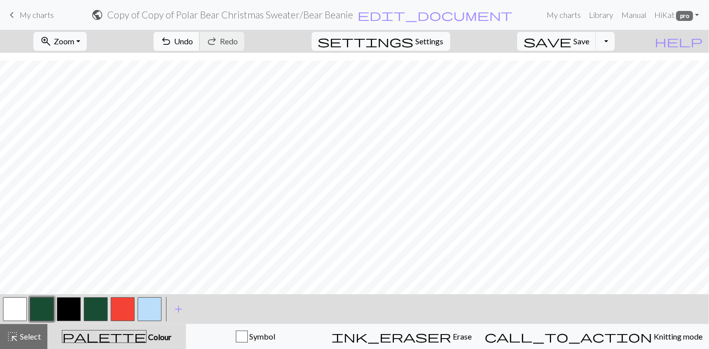
click at [193, 43] on span "Undo" at bounding box center [183, 40] width 19 height 9
drag, startPoint x: 15, startPoint y: 343, endPoint x: 18, endPoint y: 334, distance: 9.6
click at [16, 314] on span "highlight_alt" at bounding box center [12, 337] width 12 height 14
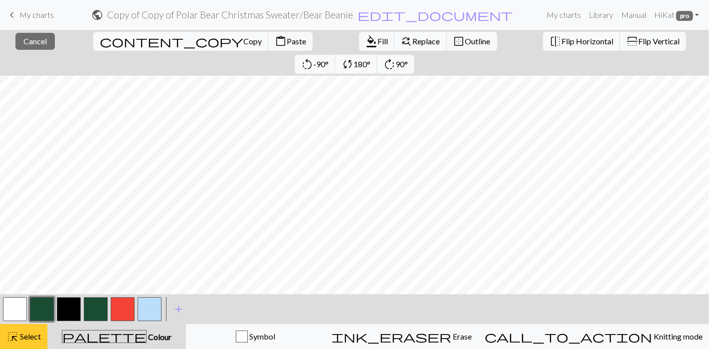
click at [31, 314] on button "highlight_alt Select Select" at bounding box center [23, 337] width 47 height 25
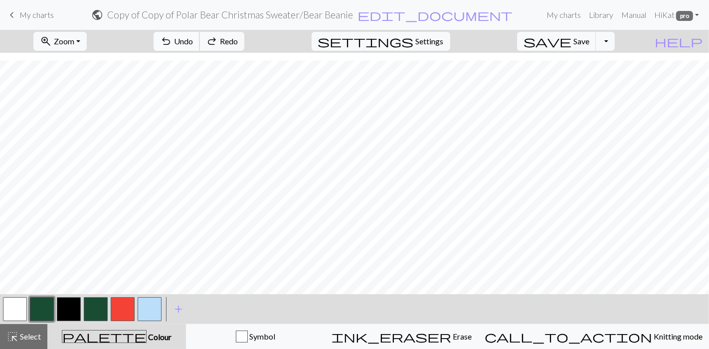
click at [200, 41] on button "undo Undo Undo" at bounding box center [177, 41] width 46 height 19
click at [20, 314] on span "Select" at bounding box center [29, 336] width 22 height 9
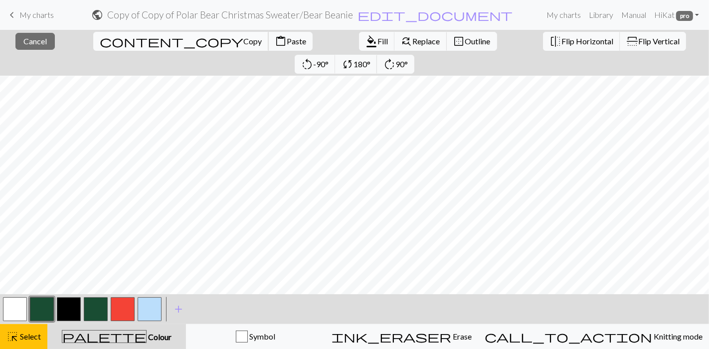
click at [99, 47] on button "content_copy Copy" at bounding box center [180, 41] width 175 height 19
click at [377, 37] on span "Fill" at bounding box center [382, 40] width 10 height 9
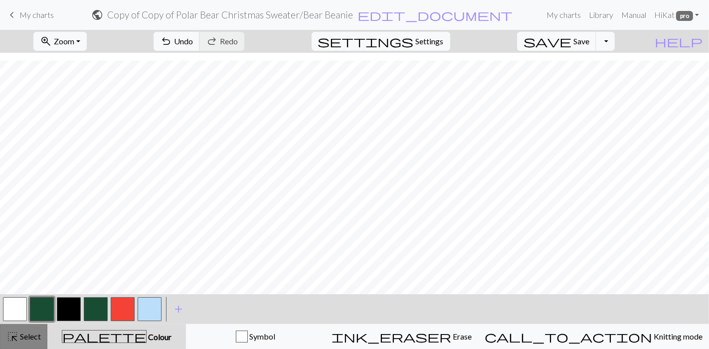
click at [3, 314] on button "highlight_alt Select Select" at bounding box center [23, 337] width 47 height 25
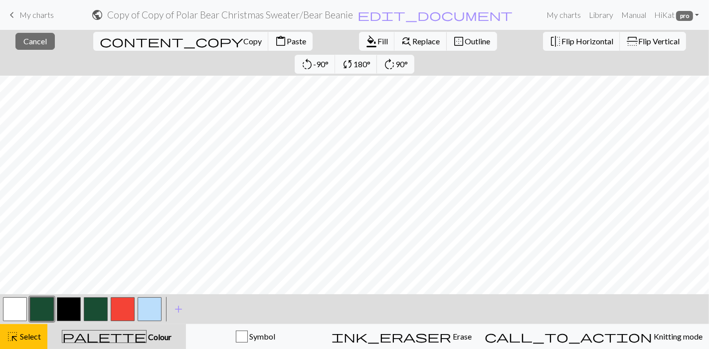
click at [287, 43] on span "Paste" at bounding box center [296, 40] width 19 height 9
click at [104, 36] on button "content_copy Copy" at bounding box center [180, 41] width 175 height 19
click at [287, 44] on span "Paste" at bounding box center [296, 40] width 19 height 9
click at [268, 47] on button "content_paste Paste" at bounding box center [290, 41] width 44 height 19
drag, startPoint x: 339, startPoint y: 296, endPoint x: 432, endPoint y: 289, distance: 93.4
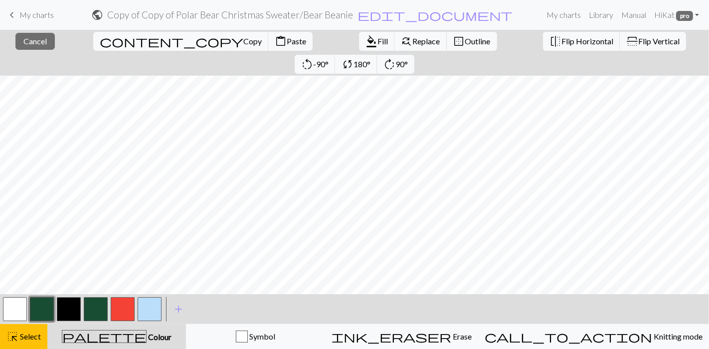
click at [432, 289] on div "close Cancel content_copy Copy content_paste Paste format_color_fill Fill find_…" at bounding box center [354, 190] width 709 height 320
click at [287, 38] on span "Paste" at bounding box center [296, 40] width 19 height 9
click at [287, 41] on span "Paste" at bounding box center [296, 40] width 19 height 9
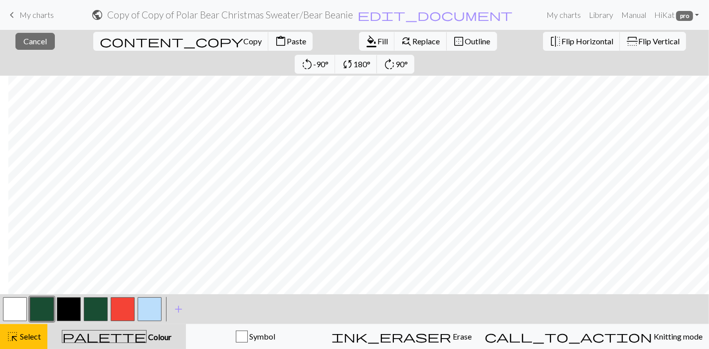
drag, startPoint x: 151, startPoint y: 46, endPoint x: 169, endPoint y: 46, distance: 18.9
click at [268, 45] on button "content_paste Paste" at bounding box center [290, 41] width 44 height 19
click at [287, 42] on span "Paste" at bounding box center [296, 40] width 19 height 9
drag, startPoint x: 35, startPoint y: 328, endPoint x: 49, endPoint y: 309, distance: 23.6
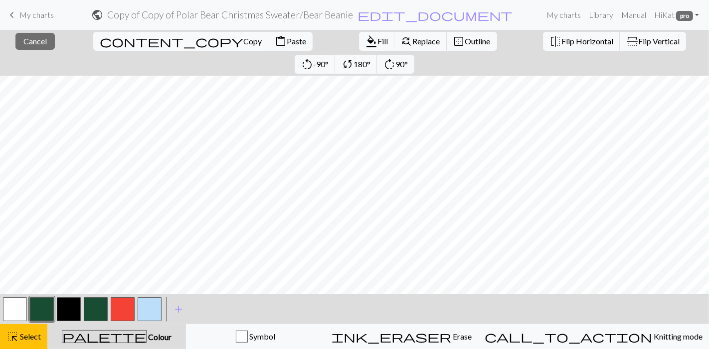
click at [36, 314] on button "highlight_alt Select Select" at bounding box center [23, 337] width 47 height 25
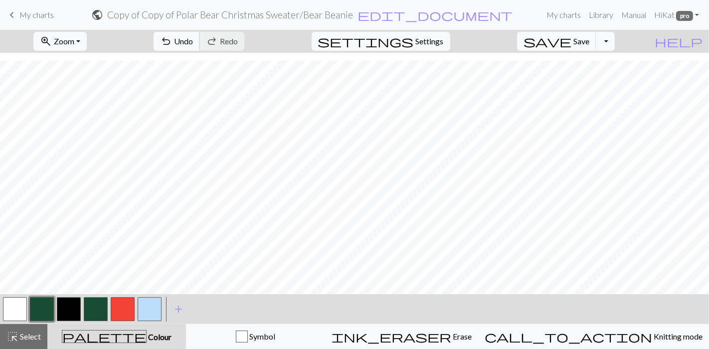
click at [200, 34] on button "undo Undo Undo" at bounding box center [177, 41] width 46 height 19
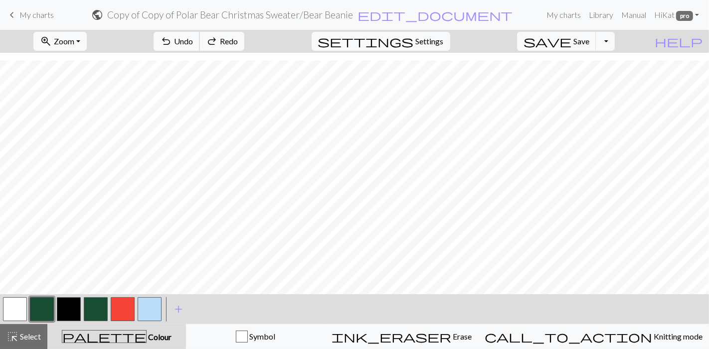
click at [200, 34] on button "undo Undo Undo" at bounding box center [177, 41] width 46 height 19
click at [15, 314] on button "button" at bounding box center [15, 310] width 24 height 24
drag, startPoint x: 26, startPoint y: 336, endPoint x: 39, endPoint y: 300, distance: 39.3
click at [26, 314] on span "Select" at bounding box center [29, 336] width 22 height 9
drag, startPoint x: 46, startPoint y: 314, endPoint x: 58, endPoint y: 290, distance: 27.4
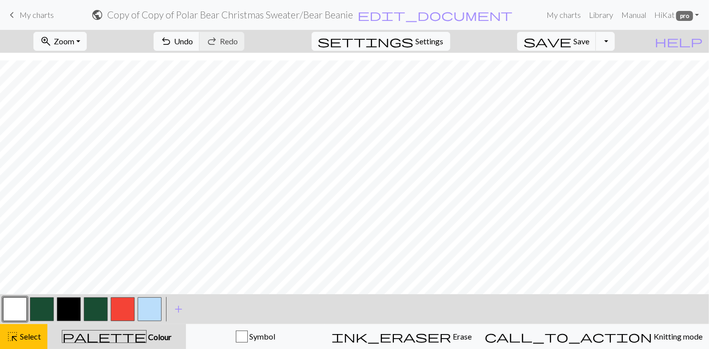
click at [46, 312] on button "button" at bounding box center [42, 310] width 24 height 24
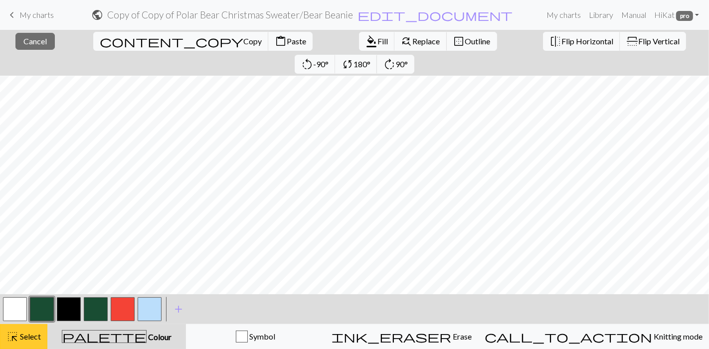
drag, startPoint x: 5, startPoint y: 346, endPoint x: 16, endPoint y: 341, distance: 11.8
click at [9, 314] on button "highlight_alt Select Select" at bounding box center [23, 337] width 47 height 25
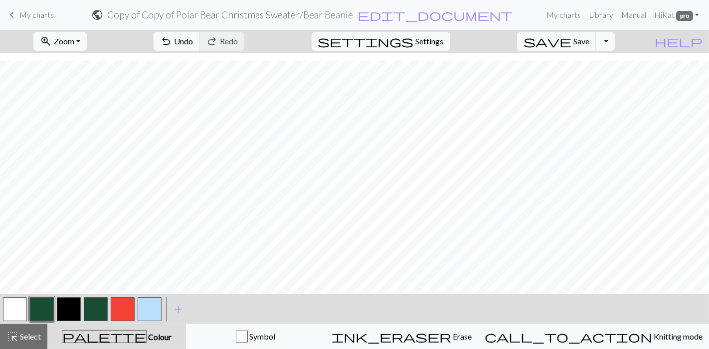
drag, startPoint x: 24, startPoint y: 337, endPoint x: 34, endPoint y: 321, distance: 19.2
click at [24, 314] on span "Select" at bounding box center [29, 336] width 22 height 9
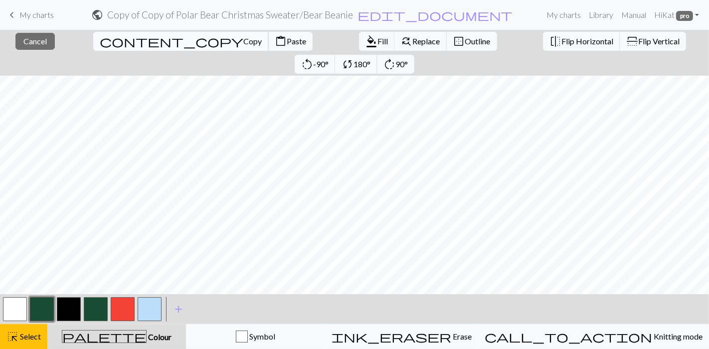
click at [243, 43] on span "Copy" at bounding box center [252, 40] width 18 height 9
click at [243, 41] on span "Copy" at bounding box center [252, 40] width 18 height 9
click at [232, 37] on div "Copied" at bounding box center [354, 19] width 709 height 39
click at [377, 40] on span "Fill" at bounding box center [382, 40] width 10 height 9
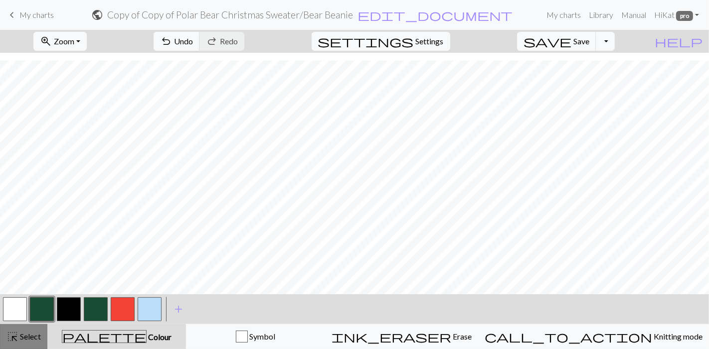
click at [21, 314] on span "Select" at bounding box center [29, 336] width 22 height 9
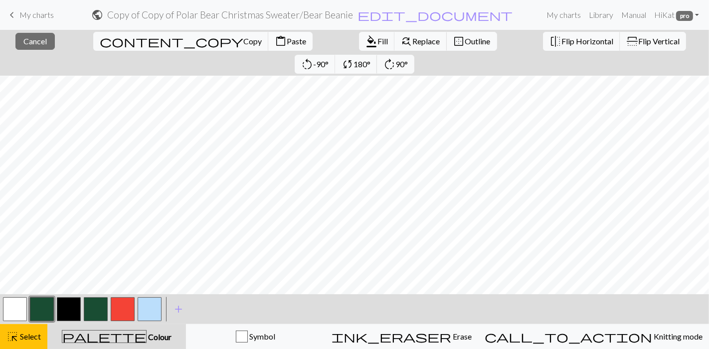
click at [268, 34] on button "content_paste Paste" at bounding box center [290, 41] width 44 height 19
click at [268, 35] on button "content_paste Paste" at bounding box center [290, 41] width 44 height 19
drag, startPoint x: 152, startPoint y: 34, endPoint x: 164, endPoint y: 50, distance: 19.5
click at [268, 34] on button "content_paste Paste" at bounding box center [290, 41] width 44 height 19
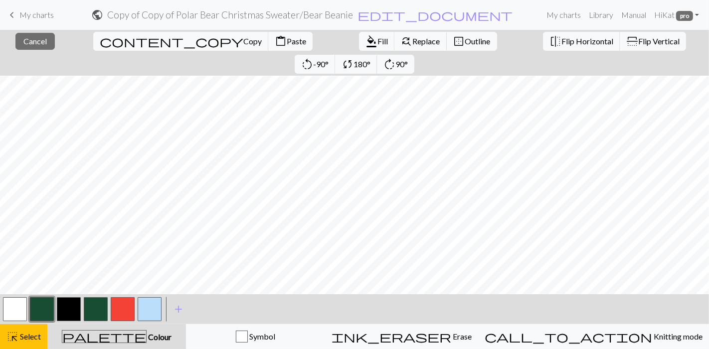
drag, startPoint x: 152, startPoint y: 38, endPoint x: 172, endPoint y: 50, distance: 23.4
click at [287, 38] on span "Paste" at bounding box center [296, 40] width 19 height 9
click at [268, 33] on button "content_paste Paste" at bounding box center [290, 41] width 44 height 19
drag, startPoint x: 160, startPoint y: 43, endPoint x: 163, endPoint y: 48, distance: 5.8
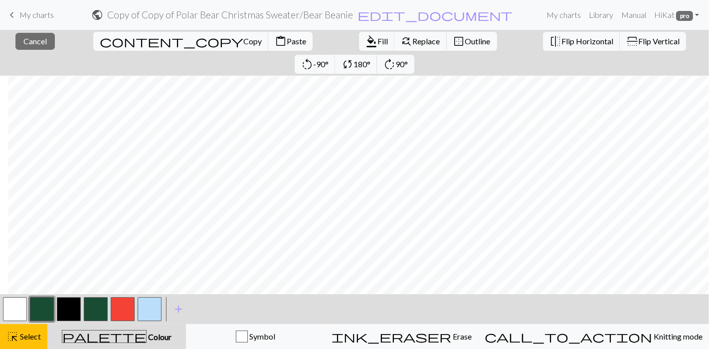
click at [287, 42] on span "Paste" at bounding box center [296, 40] width 19 height 9
drag, startPoint x: 153, startPoint y: 38, endPoint x: 210, endPoint y: 50, distance: 58.6
click at [287, 38] on span "Paste" at bounding box center [296, 40] width 19 height 9
click at [28, 314] on span "Select" at bounding box center [29, 336] width 22 height 9
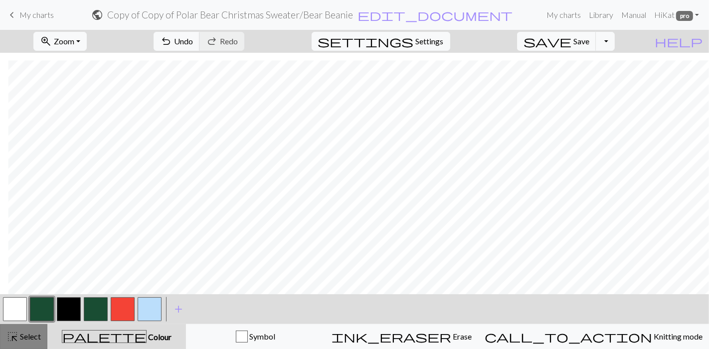
click at [14, 314] on span "highlight_alt" at bounding box center [12, 337] width 12 height 14
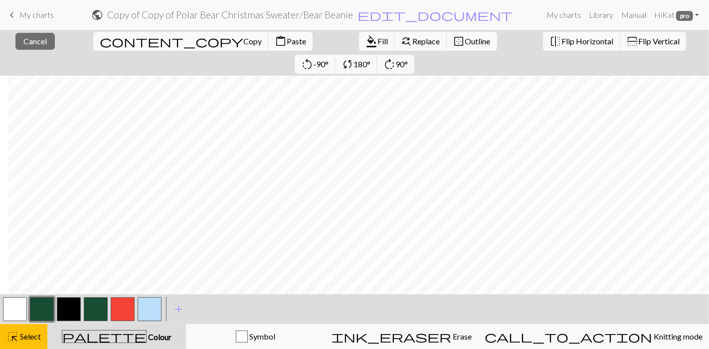
click at [287, 39] on span "Paste" at bounding box center [296, 40] width 19 height 9
click at [18, 312] on button "button" at bounding box center [15, 310] width 24 height 24
drag, startPoint x: 32, startPoint y: 337, endPoint x: 31, endPoint y: 329, distance: 8.0
click at [33, 314] on span "Select" at bounding box center [29, 336] width 22 height 9
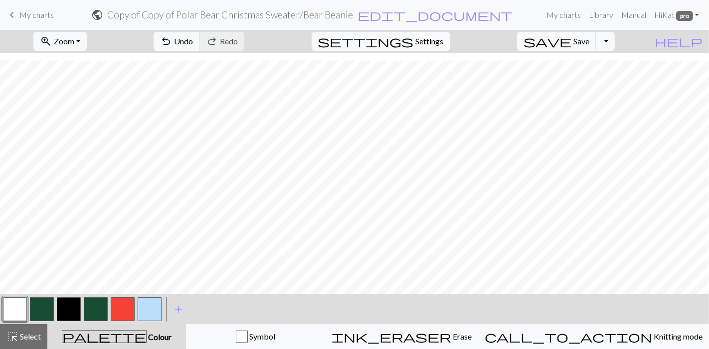
click at [47, 305] on button "button" at bounding box center [42, 310] width 24 height 24
drag, startPoint x: 20, startPoint y: 312, endPoint x: 62, endPoint y: 289, distance: 47.7
click at [21, 312] on button "button" at bounding box center [15, 310] width 24 height 24
click at [193, 45] on span "Undo" at bounding box center [183, 40] width 19 height 9
click at [193, 41] on span "Undo" at bounding box center [183, 40] width 19 height 9
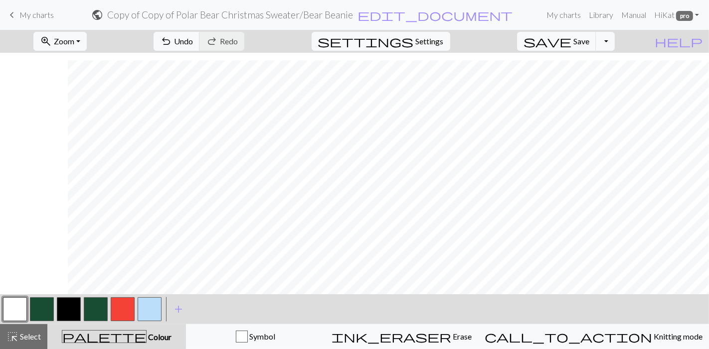
scroll to position [229, 272]
click at [74, 41] on span "Zoom" at bounding box center [64, 40] width 20 height 9
click at [80, 117] on button "50%" at bounding box center [73, 119] width 79 height 16
click at [74, 42] on span "Zoom" at bounding box center [64, 40] width 20 height 9
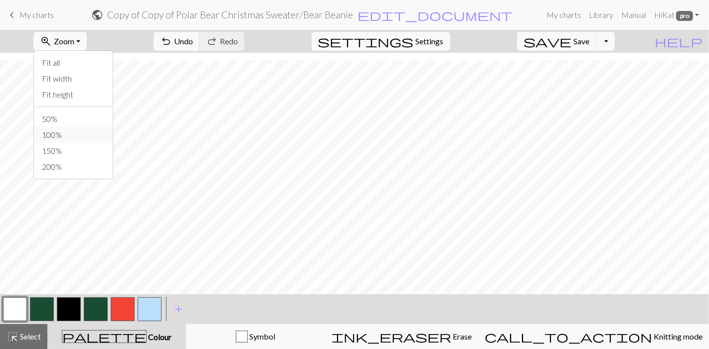
click at [80, 136] on button "100%" at bounding box center [73, 135] width 79 height 16
drag, startPoint x: 234, startPoint y: 37, endPoint x: 257, endPoint y: 48, distance: 25.2
click at [193, 37] on span "Undo" at bounding box center [183, 40] width 19 height 9
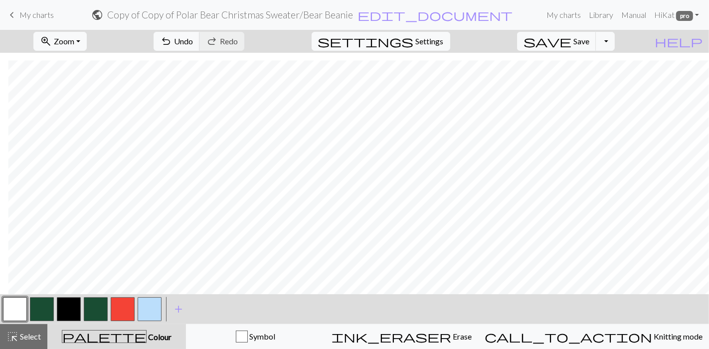
drag, startPoint x: 40, startPoint y: 308, endPoint x: 198, endPoint y: 290, distance: 159.6
click at [40, 308] on button "button" at bounding box center [42, 310] width 24 height 24
click at [25, 308] on button "button" at bounding box center [15, 310] width 24 height 24
click at [50, 309] on button "button" at bounding box center [42, 310] width 24 height 24
click at [19, 309] on button "button" at bounding box center [15, 310] width 24 height 24
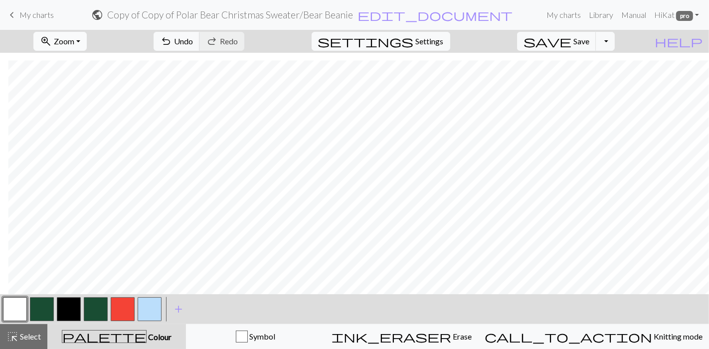
click at [87, 45] on button "zoom_in Zoom Zoom" at bounding box center [59, 41] width 53 height 19
click at [98, 131] on button "100%" at bounding box center [73, 135] width 79 height 16
click at [87, 35] on button "zoom_in Zoom Zoom" at bounding box center [59, 41] width 53 height 19
click at [81, 115] on button "50%" at bounding box center [73, 119] width 79 height 16
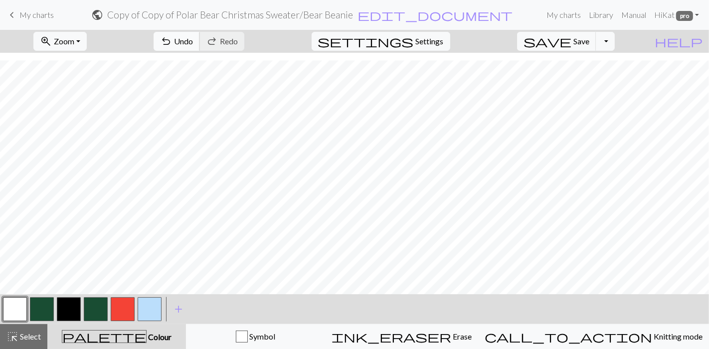
click at [172, 38] on span "undo" at bounding box center [166, 41] width 12 height 14
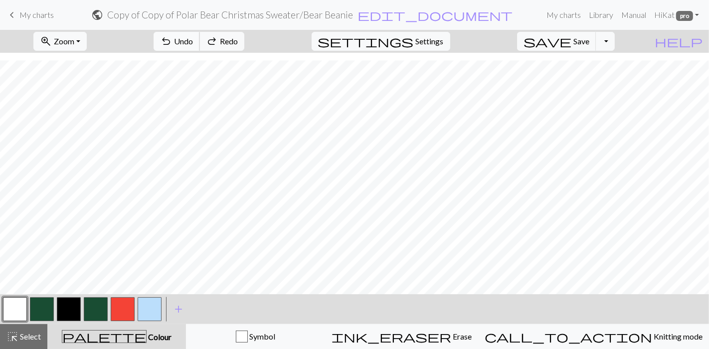
click at [172, 38] on span "undo" at bounding box center [166, 41] width 12 height 14
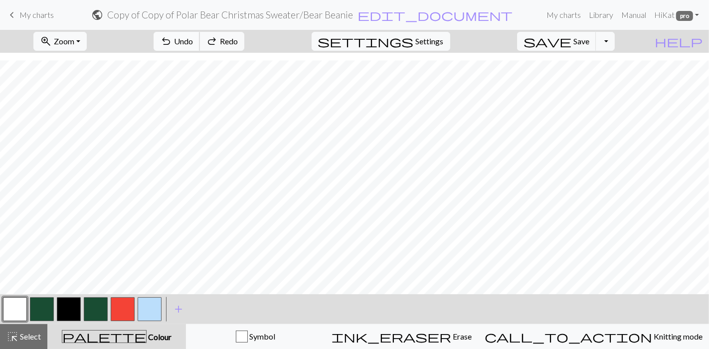
click at [172, 38] on span "undo" at bounding box center [166, 41] width 12 height 14
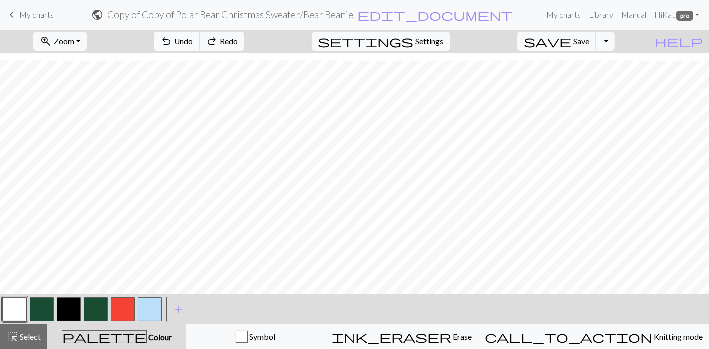
click at [172, 38] on span "undo" at bounding box center [166, 41] width 12 height 14
click at [594, 35] on button "save Save Save" at bounding box center [556, 41] width 79 height 19
click at [589, 36] on span "Save" at bounding box center [581, 40] width 16 height 9
click at [74, 44] on span "Zoom" at bounding box center [64, 40] width 20 height 9
click at [89, 126] on button "50%" at bounding box center [73, 119] width 79 height 16
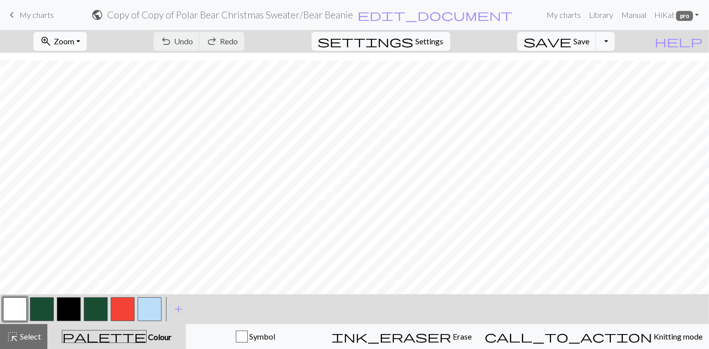
click at [74, 40] on span "Zoom" at bounding box center [64, 40] width 20 height 9
click at [90, 129] on button "100%" at bounding box center [73, 135] width 79 height 16
click at [152, 314] on button "button" at bounding box center [150, 310] width 24 height 24
drag, startPoint x: 240, startPoint y: 36, endPoint x: 242, endPoint y: 47, distance: 11.2
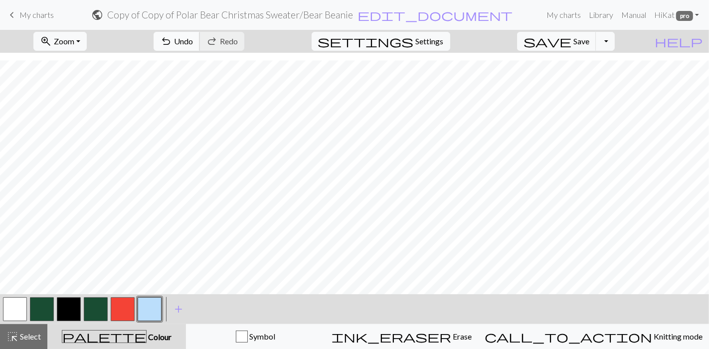
click at [193, 36] on span "Undo" at bounding box center [183, 40] width 19 height 9
click at [193, 40] on span "Undo" at bounding box center [183, 40] width 19 height 9
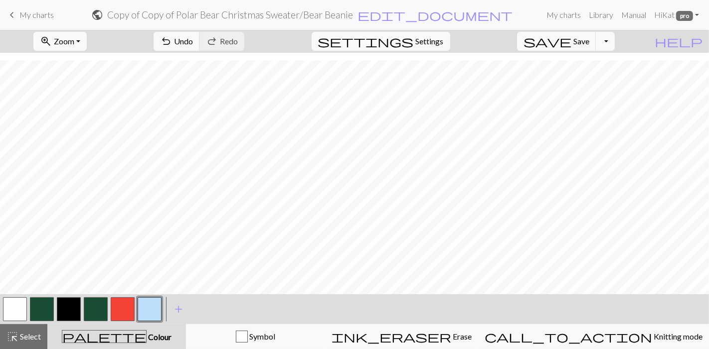
click at [74, 42] on span "Zoom" at bounding box center [64, 40] width 20 height 9
click at [82, 133] on button "100%" at bounding box center [73, 135] width 79 height 16
drag, startPoint x: 76, startPoint y: 36, endPoint x: 76, endPoint y: 47, distance: 11.5
click at [76, 36] on button "zoom_in Zoom Zoom" at bounding box center [59, 41] width 53 height 19
click at [78, 112] on button "50%" at bounding box center [73, 119] width 79 height 16
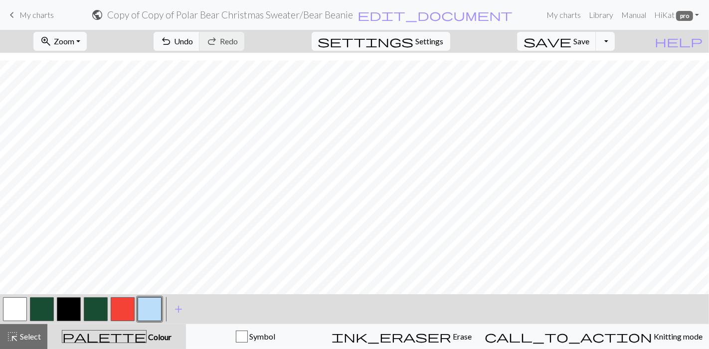
scroll to position [10, 0]
click at [23, 314] on span "Select" at bounding box center [29, 336] width 22 height 9
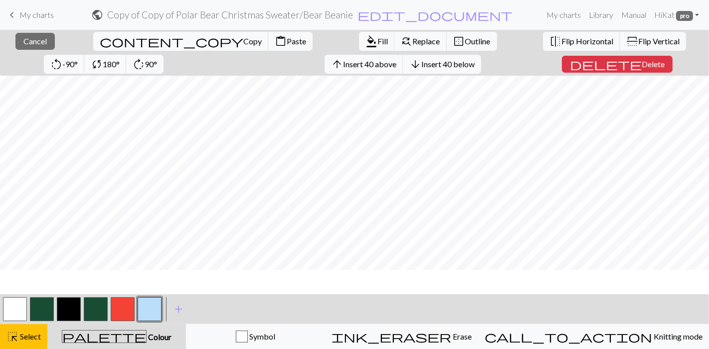
scroll to position [0, 0]
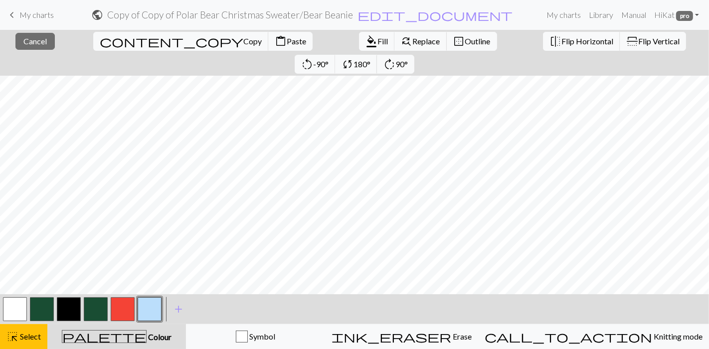
click at [41, 311] on button "button" at bounding box center [42, 310] width 24 height 24
click at [377, 37] on span "Fill" at bounding box center [382, 40] width 10 height 9
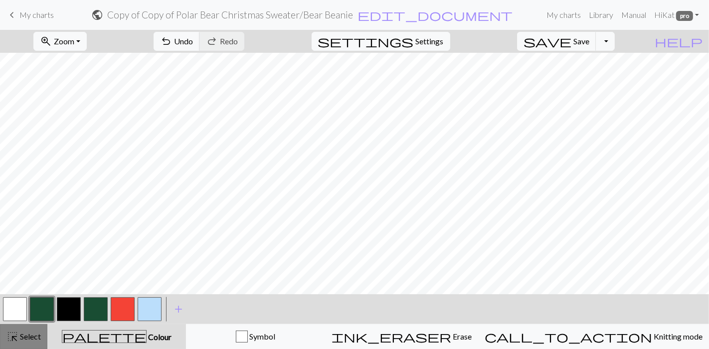
click at [17, 314] on span "highlight_alt" at bounding box center [12, 337] width 12 height 14
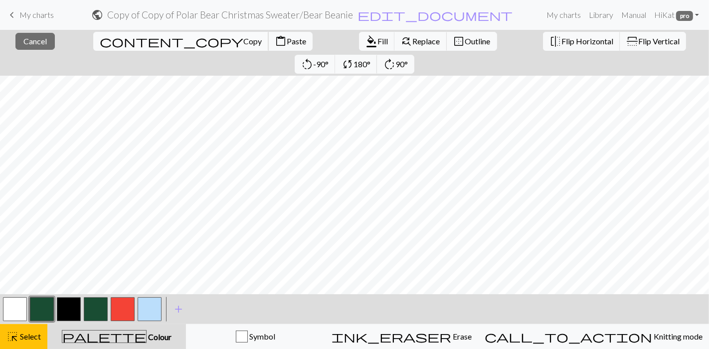
click at [243, 42] on span "Copy" at bounding box center [252, 40] width 18 height 9
click at [287, 39] on span "Paste" at bounding box center [296, 40] width 19 height 9
click at [243, 43] on span "Copy" at bounding box center [252, 40] width 18 height 9
click at [287, 40] on span "Paste" at bounding box center [296, 40] width 19 height 9
click at [16, 314] on span "highlight_alt" at bounding box center [12, 337] width 12 height 14
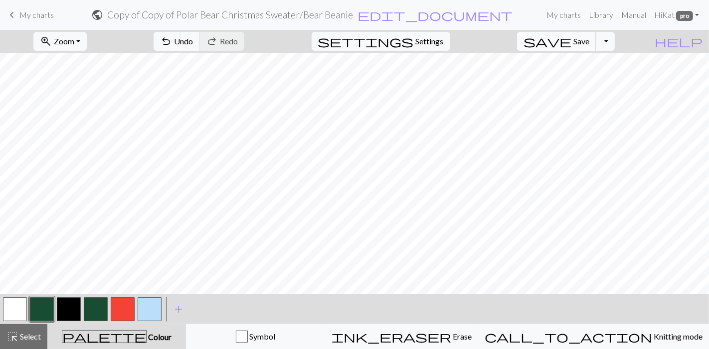
click at [589, 39] on span "Save" at bounding box center [581, 40] width 16 height 9
click at [143, 312] on button "button" at bounding box center [150, 310] width 24 height 24
click at [155, 308] on button "button" at bounding box center [150, 310] width 24 height 24
click at [155, 308] on div "Edit colour Name CC5 Use advanced picker Reorder arrow_back Move left arrow_for…" at bounding box center [354, 174] width 709 height 349
click at [143, 307] on button "button" at bounding box center [150, 310] width 24 height 24
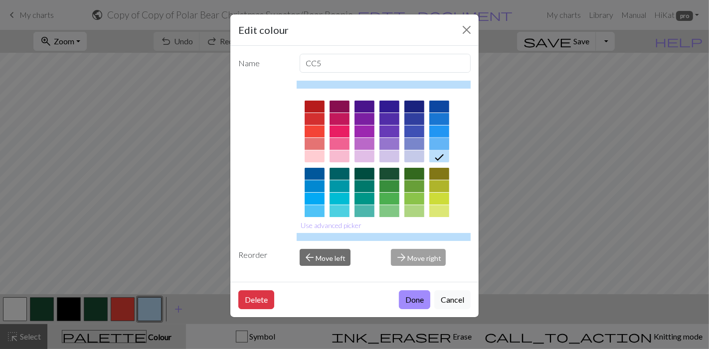
click at [440, 139] on div at bounding box center [439, 144] width 20 height 12
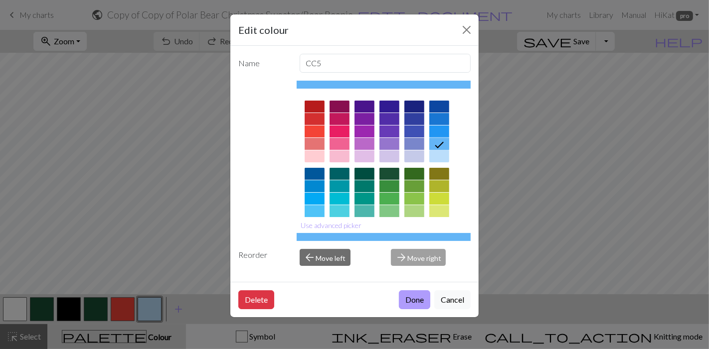
click at [416, 302] on button "Done" at bounding box center [414, 300] width 31 height 19
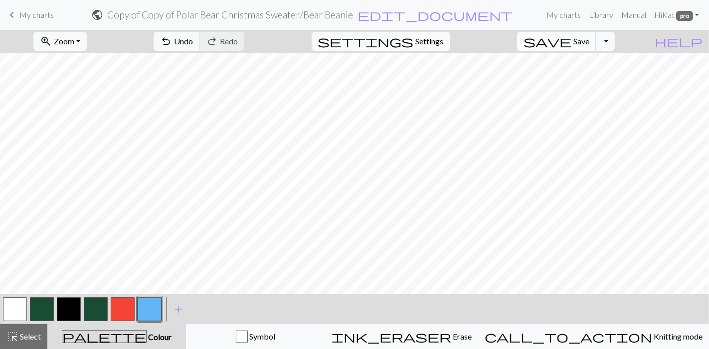
click at [571, 39] on span "save" at bounding box center [547, 41] width 48 height 14
click at [571, 40] on span "save" at bounding box center [547, 41] width 48 height 14
click at [74, 37] on span "Zoom" at bounding box center [64, 40] width 20 height 9
click at [76, 131] on button "100%" at bounding box center [73, 135] width 79 height 16
click at [178, 308] on span "add" at bounding box center [178, 310] width 12 height 14
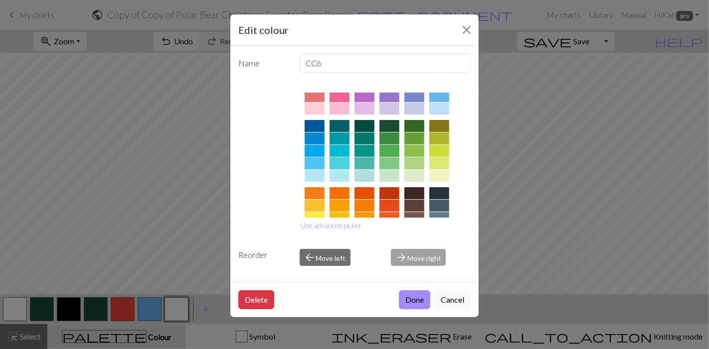
scroll to position [47, 0]
click at [342, 110] on div at bounding box center [340, 109] width 20 height 12
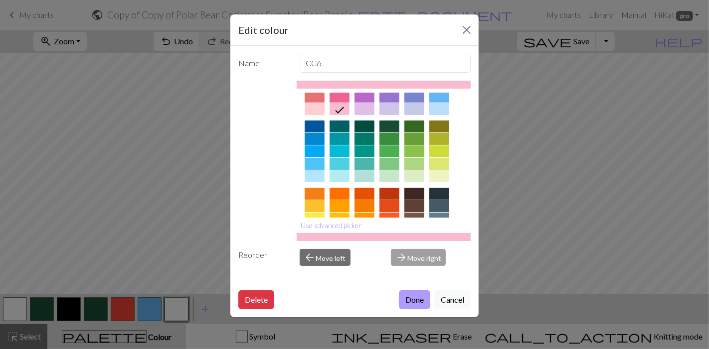
click at [414, 300] on button "Done" at bounding box center [414, 300] width 31 height 19
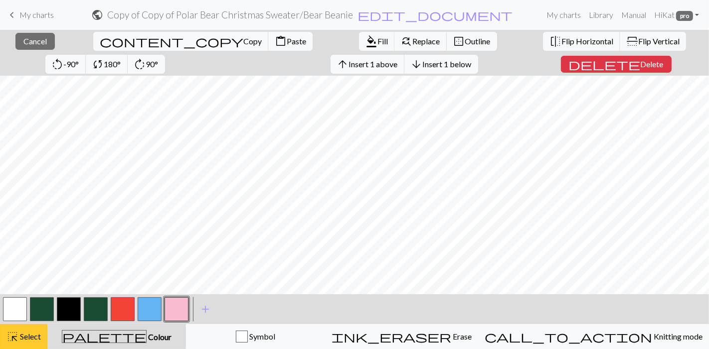
click at [28, 314] on span "Select" at bounding box center [29, 336] width 22 height 9
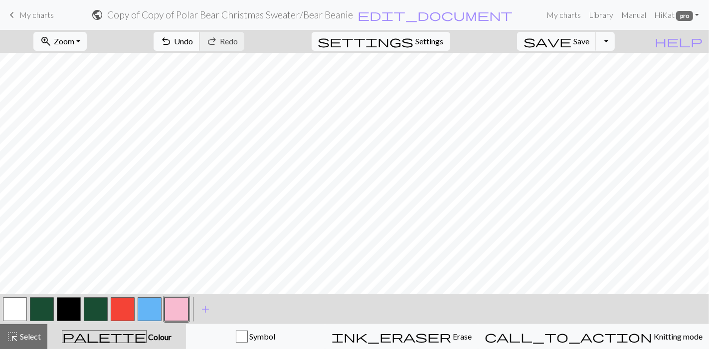
click at [193, 42] on span "Undo" at bounding box center [183, 40] width 19 height 9
drag, startPoint x: 190, startPoint y: 316, endPoint x: 185, endPoint y: 310, distance: 8.1
click at [189, 314] on div "< > add Add a colour" at bounding box center [354, 310] width 709 height 30
click at [184, 310] on button "button" at bounding box center [177, 310] width 24 height 24
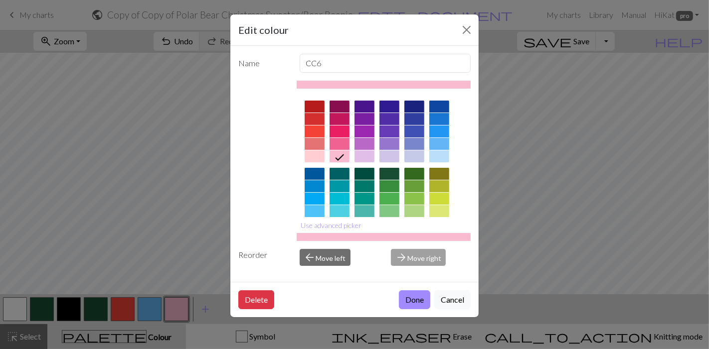
click at [365, 131] on div at bounding box center [364, 132] width 20 height 12
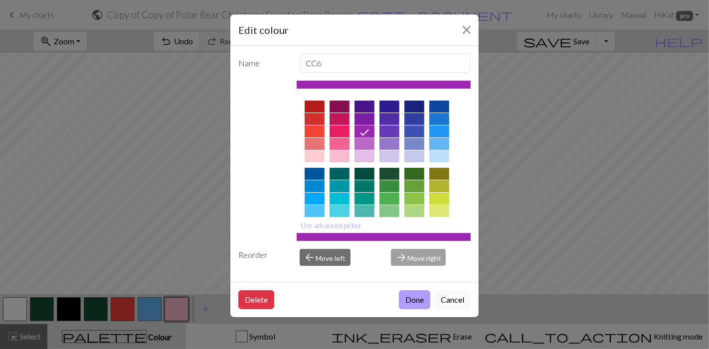
click at [415, 299] on button "Done" at bounding box center [414, 300] width 31 height 19
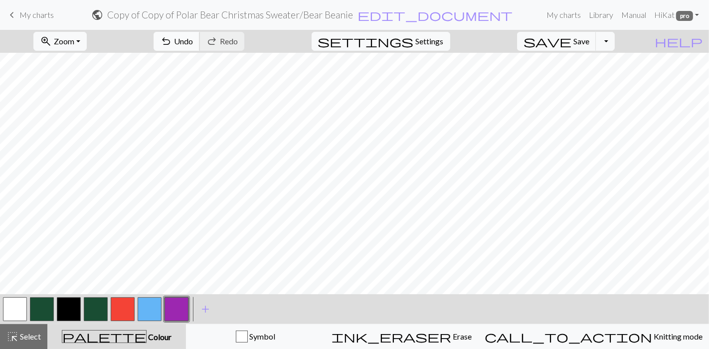
click at [200, 45] on button "undo Undo Undo" at bounding box center [177, 41] width 46 height 19
click at [193, 40] on span "Undo" at bounding box center [183, 40] width 19 height 9
click at [589, 41] on span "Save" at bounding box center [581, 40] width 16 height 9
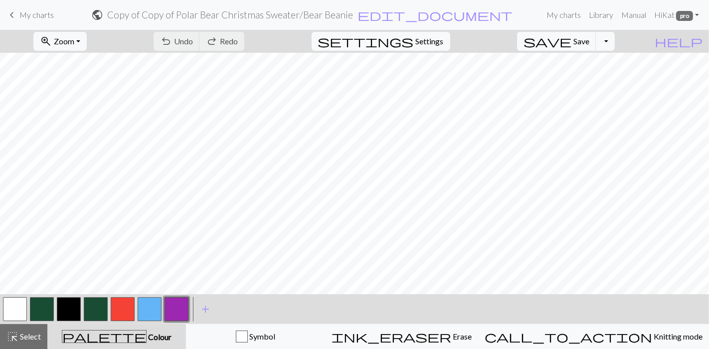
click at [48, 306] on button "button" at bounding box center [42, 310] width 24 height 24
drag, startPoint x: 226, startPoint y: 40, endPoint x: 223, endPoint y: 45, distance: 5.6
click at [172, 40] on span "undo" at bounding box center [166, 41] width 12 height 14
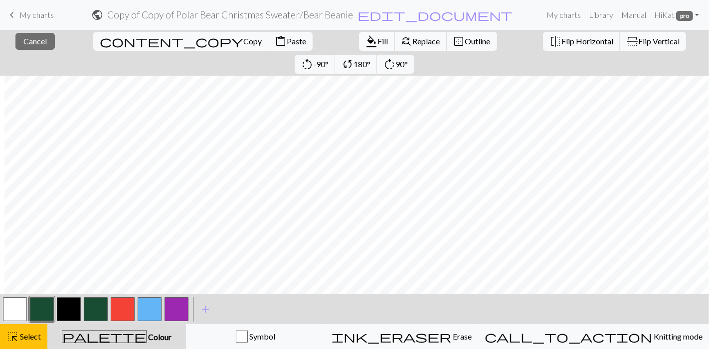
click at [377, 37] on span "Fill" at bounding box center [382, 40] width 10 height 9
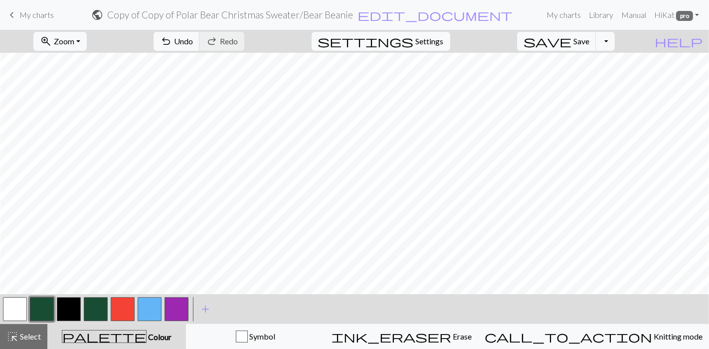
scroll to position [0, 140]
click at [185, 305] on button "button" at bounding box center [177, 310] width 24 height 24
click at [172, 40] on span "undo" at bounding box center [166, 41] width 12 height 14
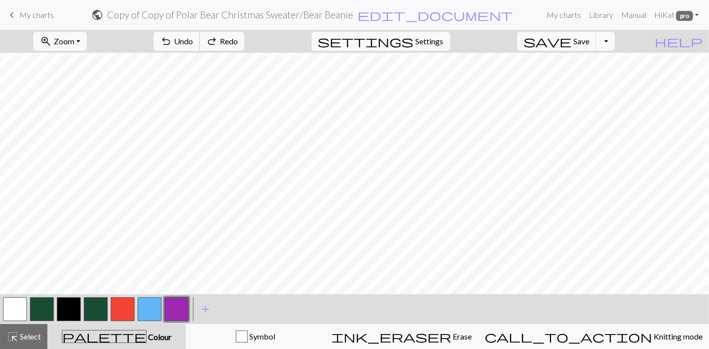
click at [172, 40] on span "undo" at bounding box center [166, 41] width 12 height 14
click at [571, 39] on span "save" at bounding box center [547, 41] width 48 height 14
click at [45, 308] on button "button" at bounding box center [42, 310] width 24 height 24
click at [80, 34] on button "zoom_in Zoom Zoom" at bounding box center [59, 41] width 53 height 19
click at [74, 150] on button "150%" at bounding box center [73, 151] width 79 height 16
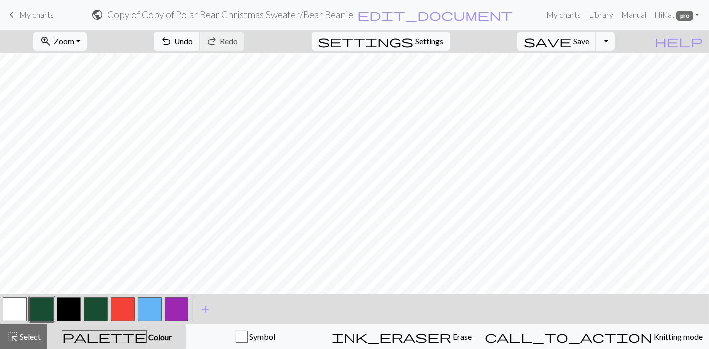
click at [200, 33] on button "undo Undo Undo" at bounding box center [177, 41] width 46 height 19
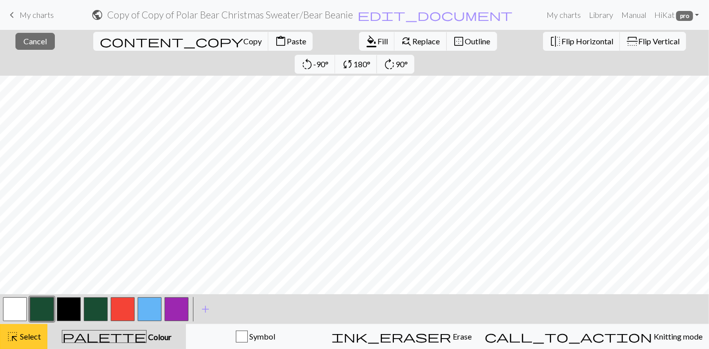
click at [26, 314] on button "highlight_alt Select Select" at bounding box center [23, 337] width 47 height 25
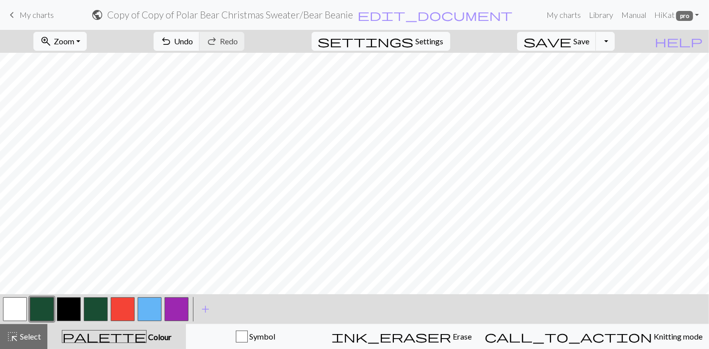
click at [173, 312] on button "button" at bounding box center [177, 310] width 24 height 24
click at [52, 306] on button "button" at bounding box center [42, 310] width 24 height 24
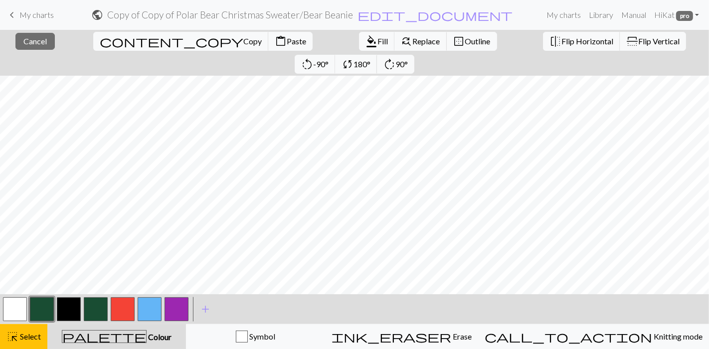
click at [28, 308] on div at bounding box center [41, 309] width 27 height 27
click at [36, 313] on button "button" at bounding box center [42, 310] width 24 height 24
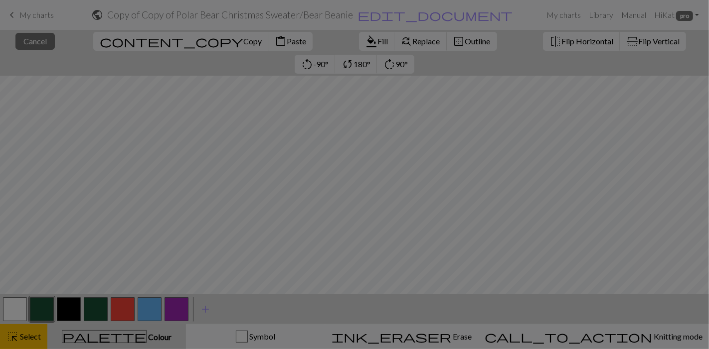
click at [31, 314] on div "Edit colour Name CC1 Use advanced picker Reorder arrow_back Move left arrow_for…" at bounding box center [354, 174] width 709 height 349
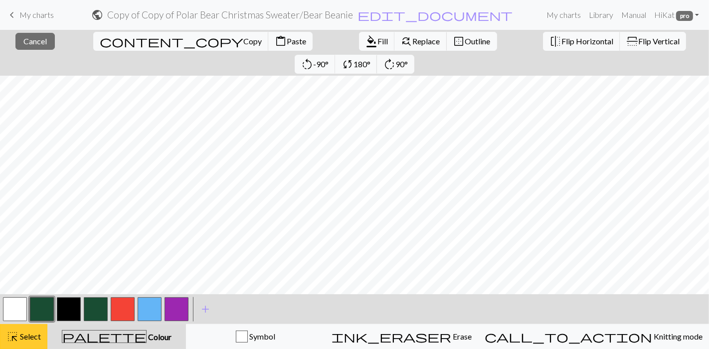
click at [26, 314] on div "highlight_alt Select Select" at bounding box center [23, 337] width 34 height 12
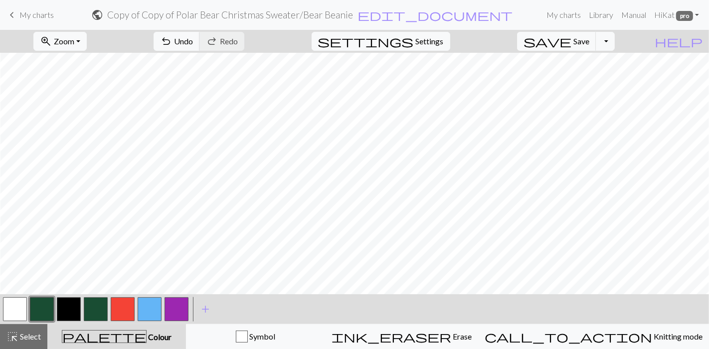
scroll to position [0, 1260]
click at [193, 37] on span "Undo" at bounding box center [183, 40] width 19 height 9
click at [200, 33] on button "undo Undo Undo" at bounding box center [177, 41] width 46 height 19
click at [200, 39] on button "undo Undo Undo" at bounding box center [177, 41] width 46 height 19
click at [200, 36] on button "undo Undo Undo" at bounding box center [177, 41] width 46 height 19
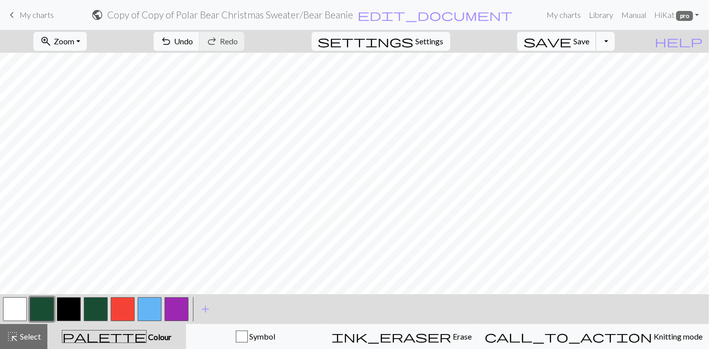
click at [571, 36] on span "save" at bounding box center [547, 41] width 48 height 14
click at [52, 36] on span "zoom_in" at bounding box center [46, 41] width 12 height 14
click at [74, 120] on button "50%" at bounding box center [73, 119] width 79 height 16
click at [72, 38] on button "zoom_in Zoom Zoom" at bounding box center [59, 41] width 53 height 19
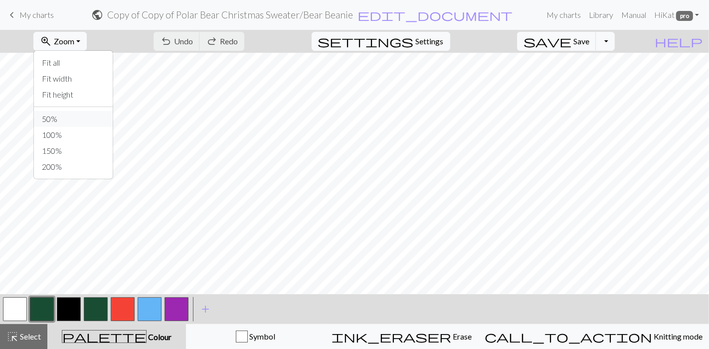
click at [85, 119] on button "50%" at bounding box center [73, 119] width 79 height 16
click at [72, 43] on button "zoom_in Zoom Zoom" at bounding box center [59, 41] width 53 height 19
click at [84, 140] on button "100%" at bounding box center [73, 135] width 79 height 16
click at [175, 306] on button "button" at bounding box center [177, 310] width 24 height 24
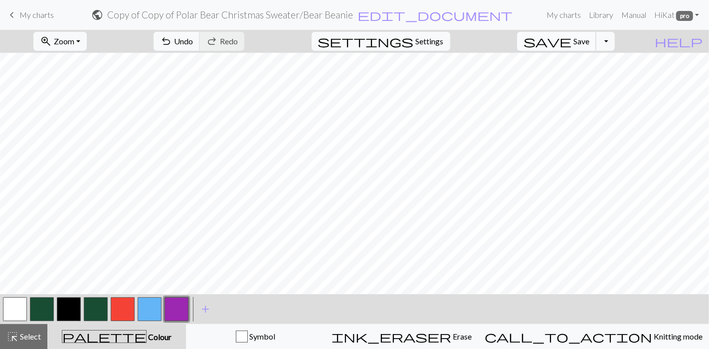
click at [571, 39] on span "save" at bounding box center [547, 41] width 48 height 14
click at [71, 46] on button "zoom_in Zoom Zoom" at bounding box center [59, 41] width 53 height 19
click at [77, 137] on button "100%" at bounding box center [73, 135] width 79 height 16
click at [87, 46] on button "zoom_in Zoom Zoom" at bounding box center [59, 41] width 53 height 19
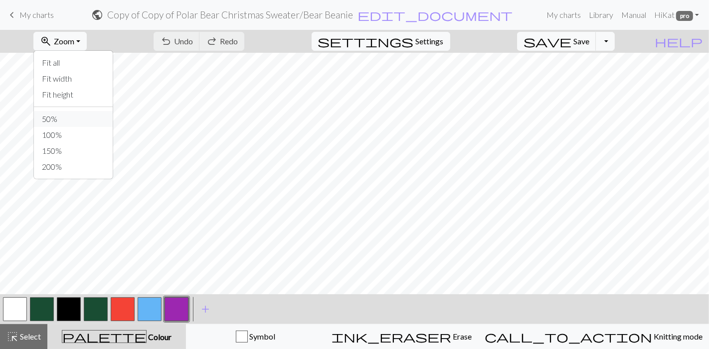
click at [79, 113] on button "50%" at bounding box center [73, 119] width 79 height 16
click at [74, 44] on span "Zoom" at bounding box center [64, 40] width 20 height 9
click at [80, 63] on button "Fit all" at bounding box center [73, 63] width 79 height 16
click at [183, 306] on button "button" at bounding box center [177, 310] width 24 height 24
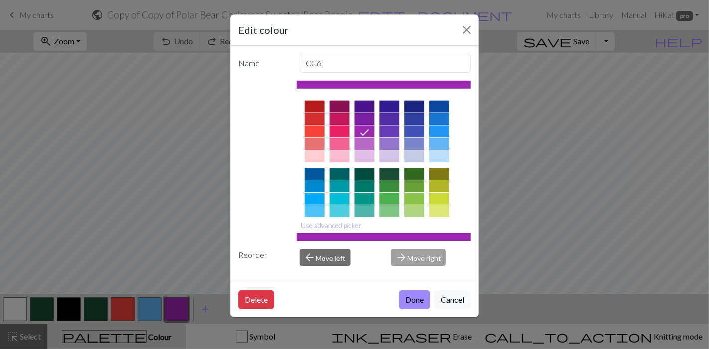
scroll to position [158, 0]
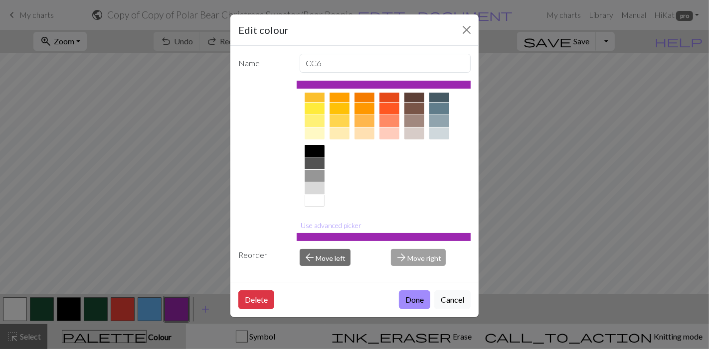
click at [317, 198] on div at bounding box center [315, 201] width 20 height 12
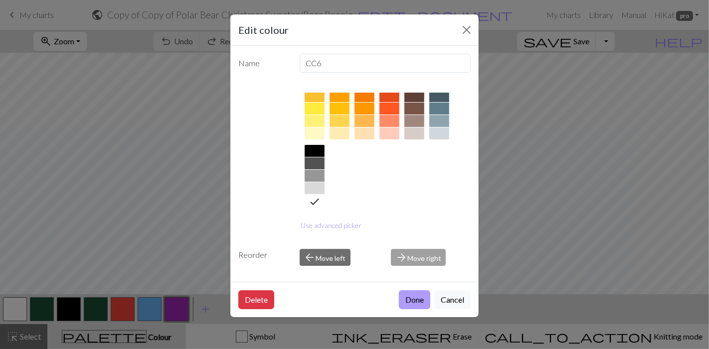
click at [417, 306] on button "Done" at bounding box center [414, 300] width 31 height 19
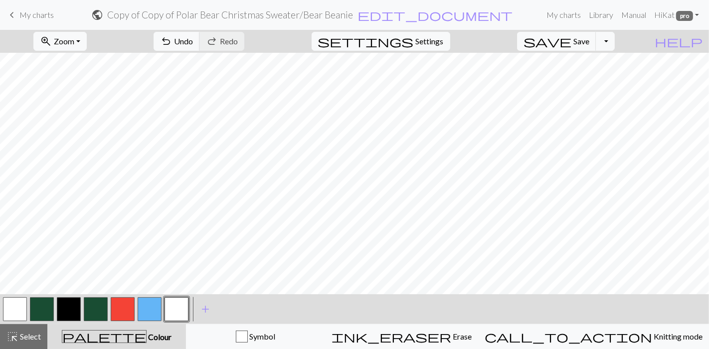
click at [11, 312] on button "button" at bounding box center [15, 310] width 24 height 24
click at [14, 314] on button "button" at bounding box center [15, 310] width 24 height 24
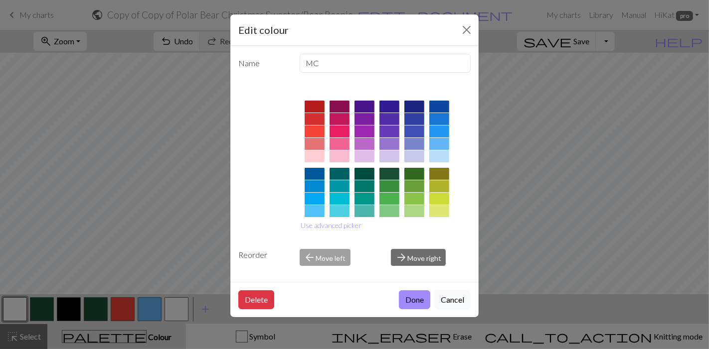
click at [339, 184] on div at bounding box center [340, 186] width 20 height 12
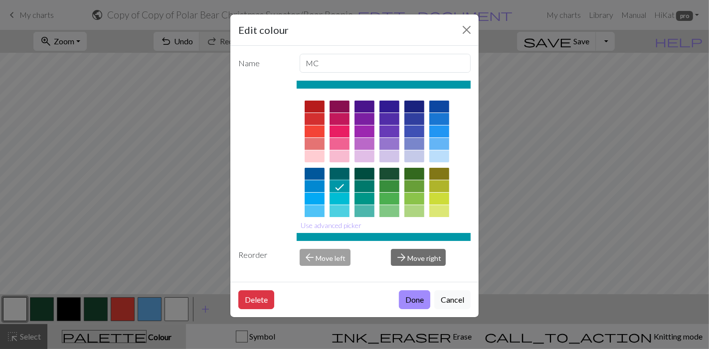
click at [431, 307] on div "Delete Done Cancel" at bounding box center [354, 299] width 248 height 35
click at [423, 303] on button "Done" at bounding box center [414, 300] width 31 height 19
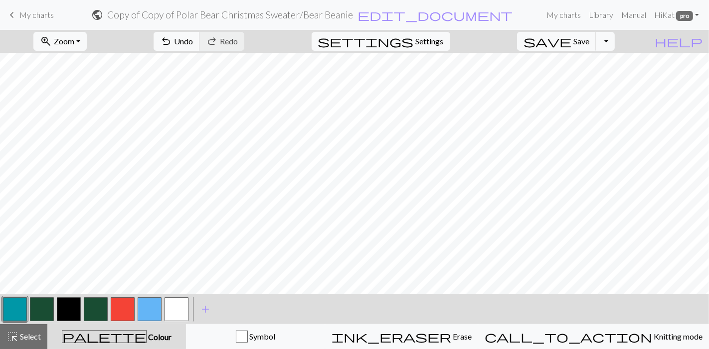
click at [170, 313] on button "button" at bounding box center [177, 310] width 24 height 24
click at [81, 48] on button "zoom_in Zoom Zoom" at bounding box center [59, 41] width 53 height 19
click at [84, 141] on button "100%" at bounding box center [73, 135] width 79 height 16
click at [193, 44] on span "Undo" at bounding box center [183, 40] width 19 height 9
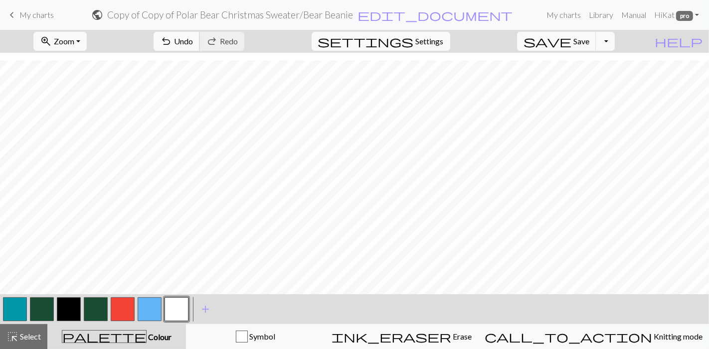
click at [172, 35] on span "undo" at bounding box center [166, 41] width 12 height 14
click at [193, 39] on span "Undo" at bounding box center [183, 40] width 19 height 9
click at [589, 39] on span "Save" at bounding box center [581, 40] width 16 height 9
click at [74, 39] on span "Zoom" at bounding box center [64, 40] width 20 height 9
click at [80, 121] on button "50%" at bounding box center [73, 119] width 79 height 16
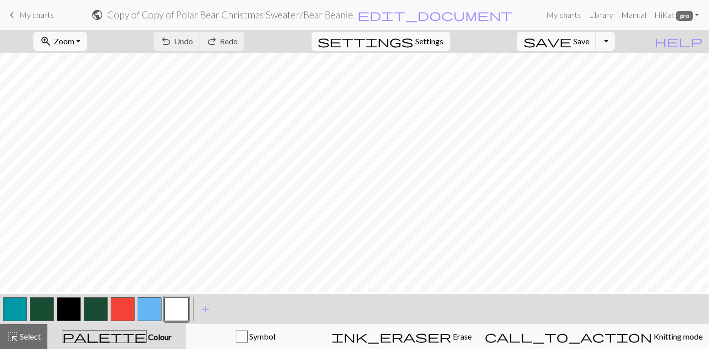
scroll to position [0, 0]
click at [11, 308] on button "button" at bounding box center [15, 310] width 24 height 24
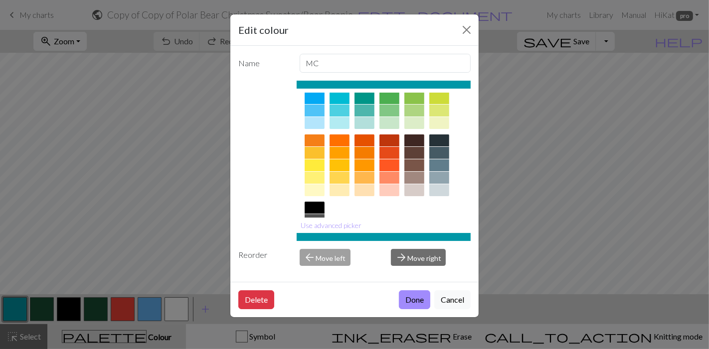
scroll to position [103, 0]
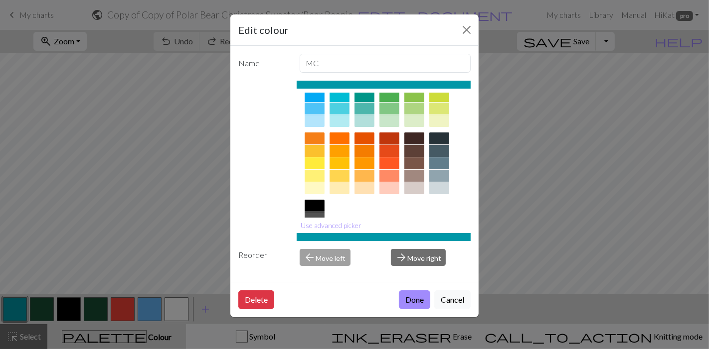
click at [390, 134] on div at bounding box center [389, 139] width 20 height 12
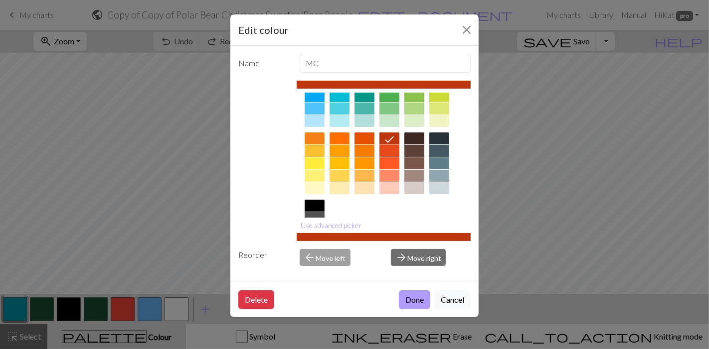
click at [417, 301] on button "Done" at bounding box center [414, 300] width 31 height 19
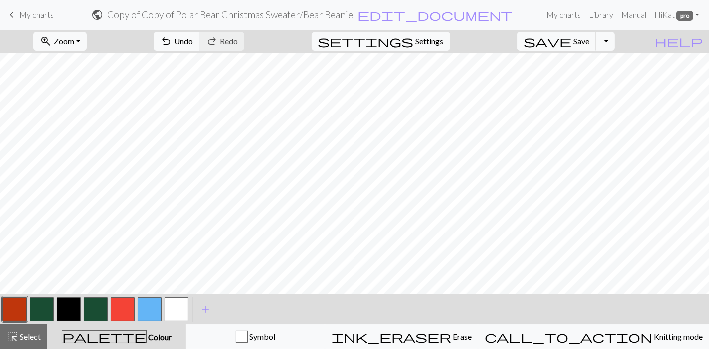
click at [118, 314] on button "button" at bounding box center [123, 310] width 24 height 24
click at [130, 306] on button "button" at bounding box center [123, 310] width 24 height 24
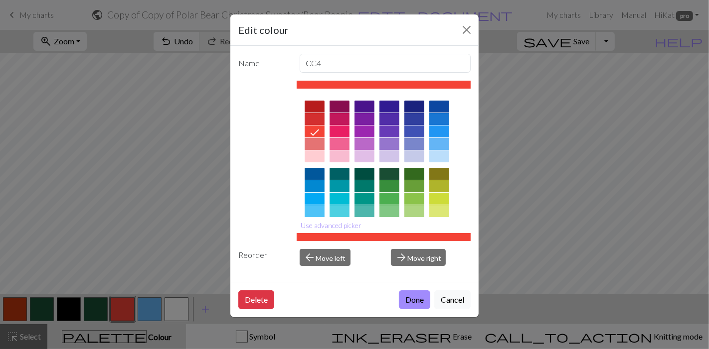
scroll to position [158, 0]
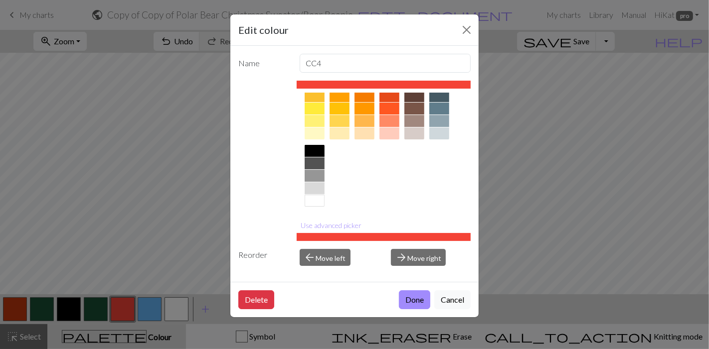
click at [417, 108] on div at bounding box center [414, 109] width 20 height 12
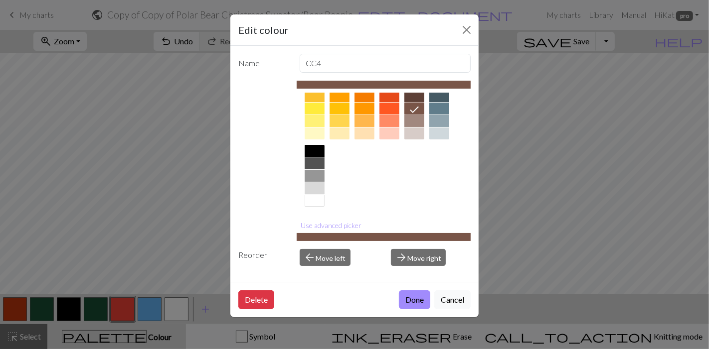
click at [412, 300] on button "Done" at bounding box center [414, 300] width 31 height 19
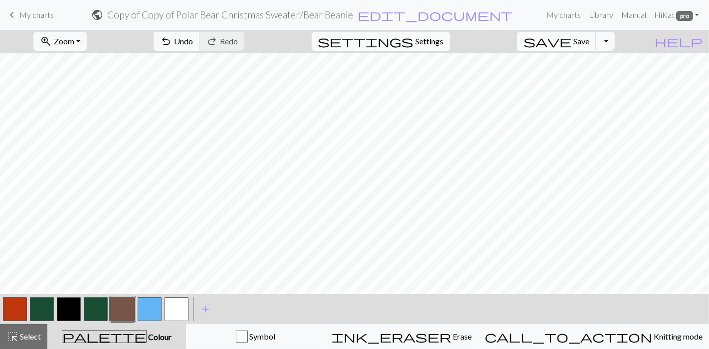
click at [589, 42] on span "Save" at bounding box center [581, 40] width 16 height 9
click at [17, 311] on button "button" at bounding box center [15, 310] width 24 height 24
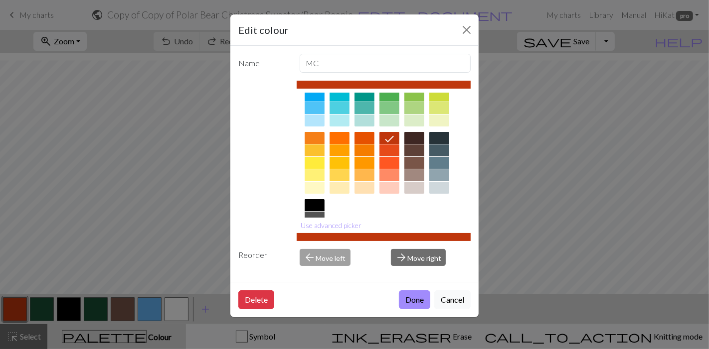
scroll to position [103, 0]
click at [442, 188] on div at bounding box center [439, 188] width 20 height 12
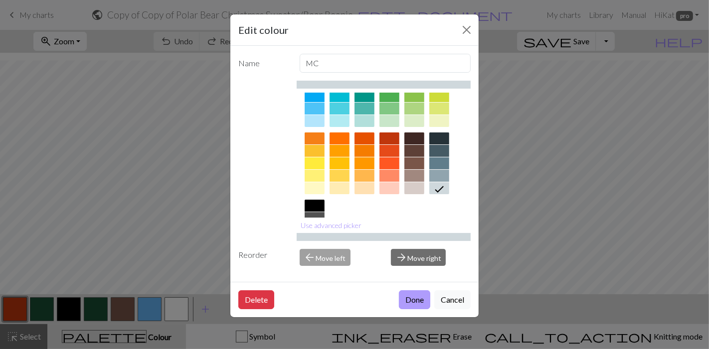
click at [411, 301] on button "Done" at bounding box center [414, 300] width 31 height 19
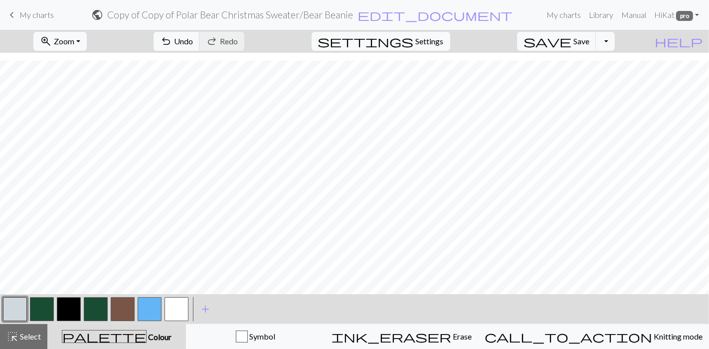
click at [18, 307] on button "button" at bounding box center [15, 310] width 24 height 24
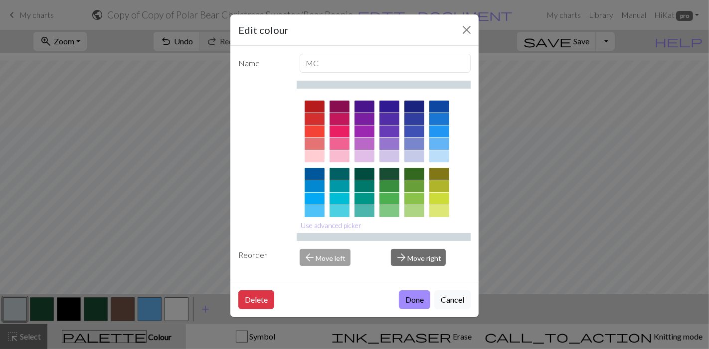
scroll to position [158, 0]
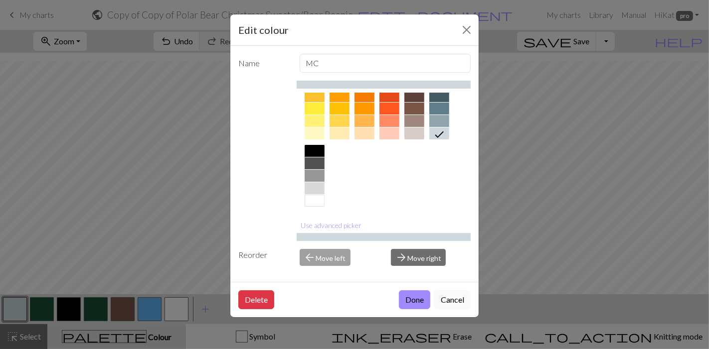
click at [440, 119] on div at bounding box center [439, 121] width 20 height 12
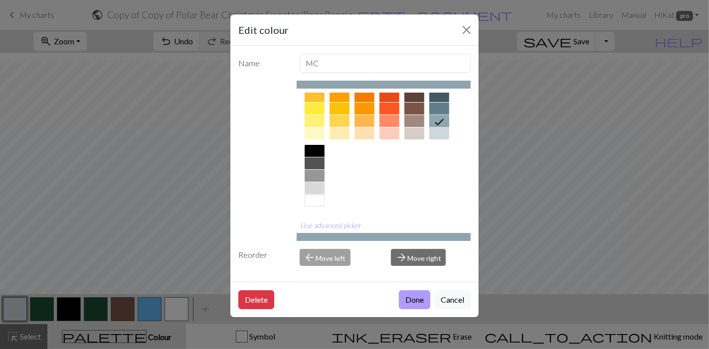
click at [419, 307] on button "Done" at bounding box center [414, 300] width 31 height 19
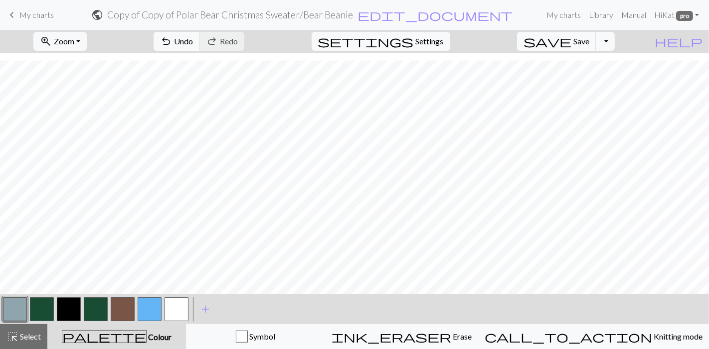
click at [143, 309] on button "button" at bounding box center [150, 310] width 24 height 24
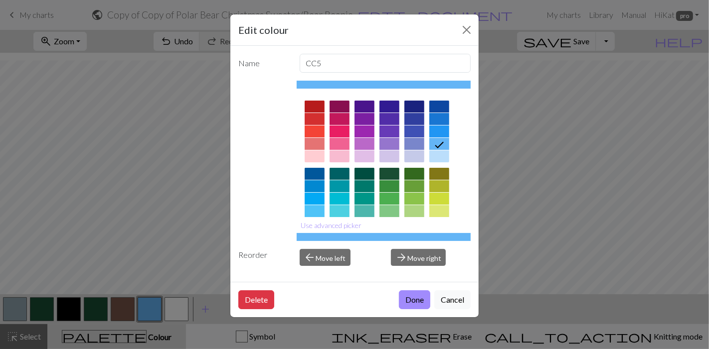
click at [419, 105] on div at bounding box center [414, 107] width 20 height 12
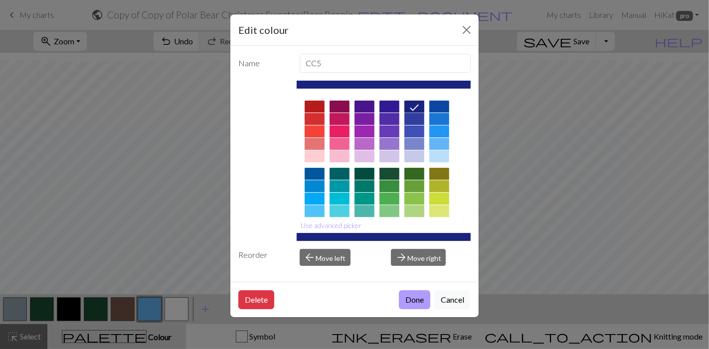
click at [418, 302] on button "Done" at bounding box center [414, 300] width 31 height 19
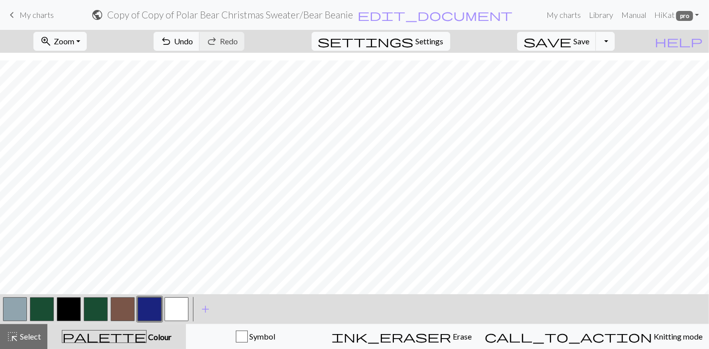
click at [19, 306] on button "button" at bounding box center [15, 310] width 24 height 24
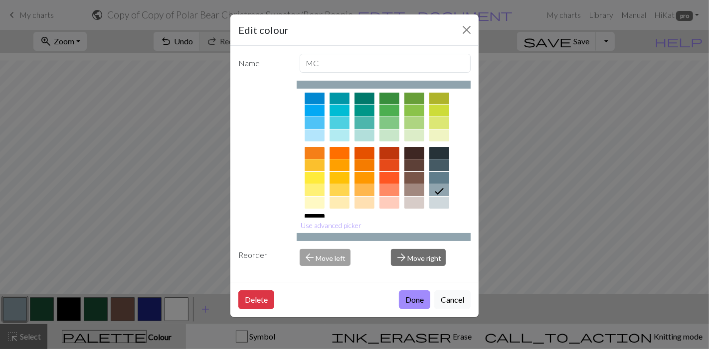
scroll to position [47, 0]
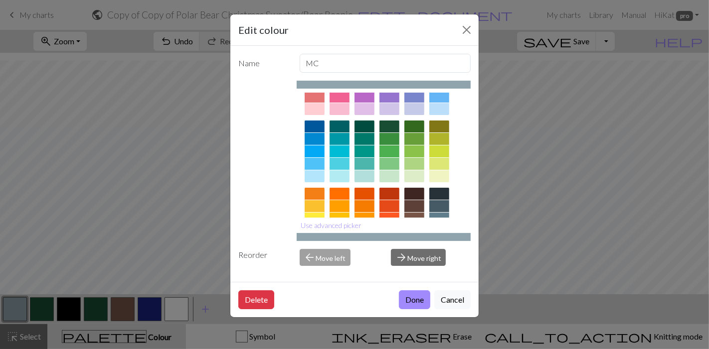
click at [415, 112] on div at bounding box center [414, 109] width 20 height 12
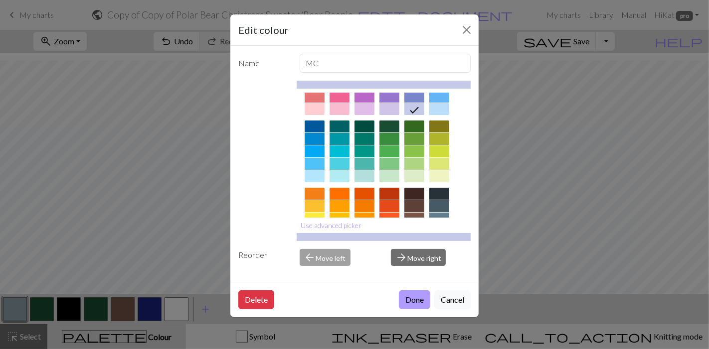
click at [417, 302] on button "Done" at bounding box center [414, 300] width 31 height 19
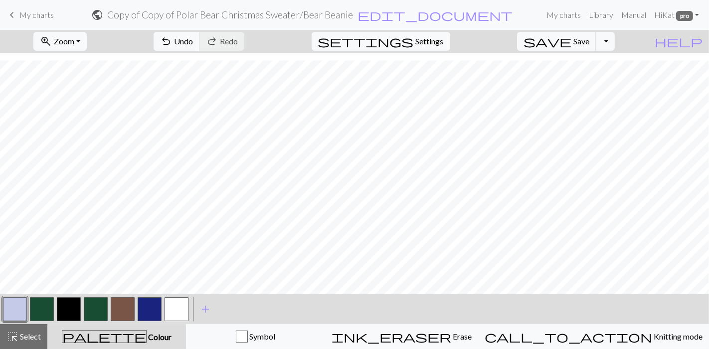
click at [15, 308] on button "button" at bounding box center [15, 310] width 24 height 24
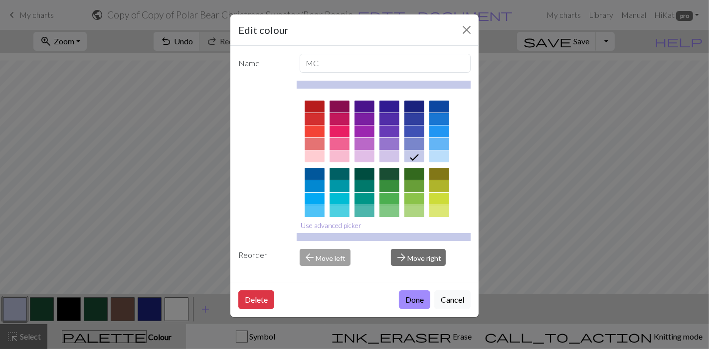
click at [331, 223] on button "Use advanced picker" at bounding box center [332, 225] width 70 height 15
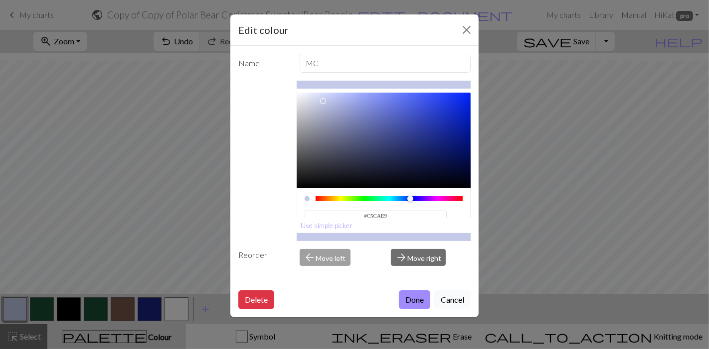
click at [454, 299] on button "Cancel" at bounding box center [452, 300] width 36 height 19
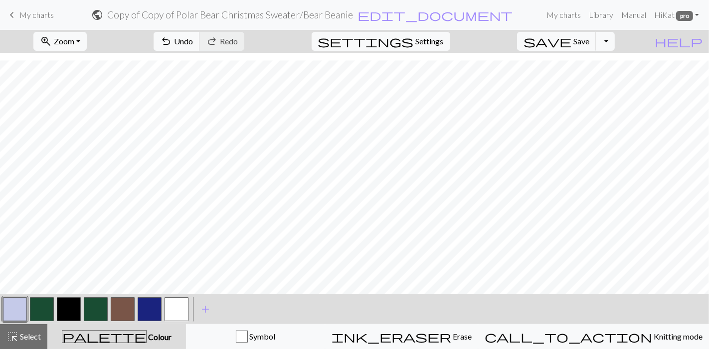
click at [117, 314] on button "button" at bounding box center [123, 310] width 24 height 24
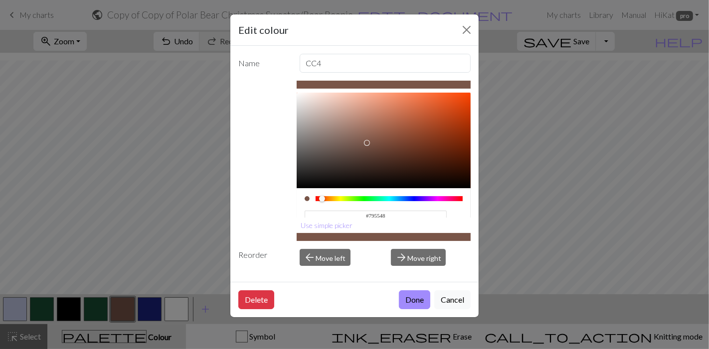
click at [372, 215] on input "#795548" at bounding box center [376, 216] width 143 height 10
drag, startPoint x: 380, startPoint y: 210, endPoint x: 331, endPoint y: 201, distance: 50.6
click at [331, 201] on div "#795548 hex" at bounding box center [384, 216] width 159 height 31
paste input "3a0404"
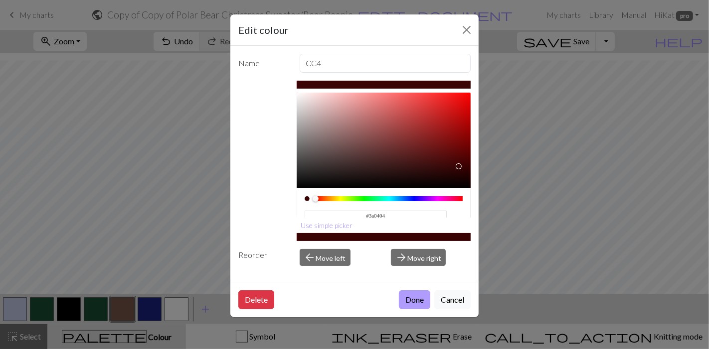
type input "#3A0404"
click at [417, 295] on button "Done" at bounding box center [414, 300] width 31 height 19
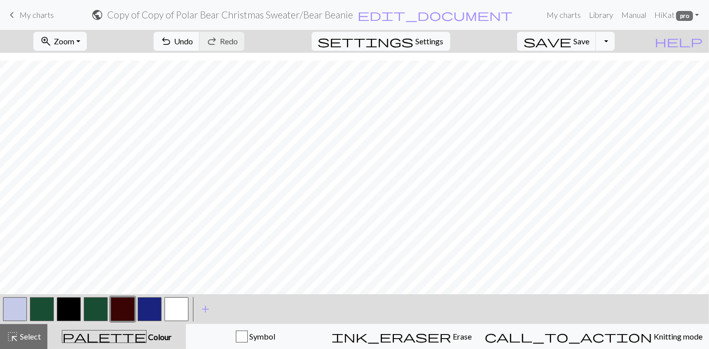
click at [49, 309] on button "button" at bounding box center [42, 310] width 24 height 24
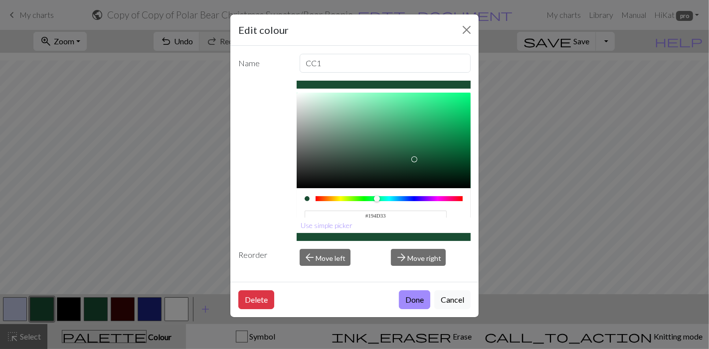
drag, startPoint x: 393, startPoint y: 208, endPoint x: 320, endPoint y: 208, distance: 72.8
click at [320, 211] on input "#194D33" at bounding box center [376, 216] width 143 height 10
paste input "032502"
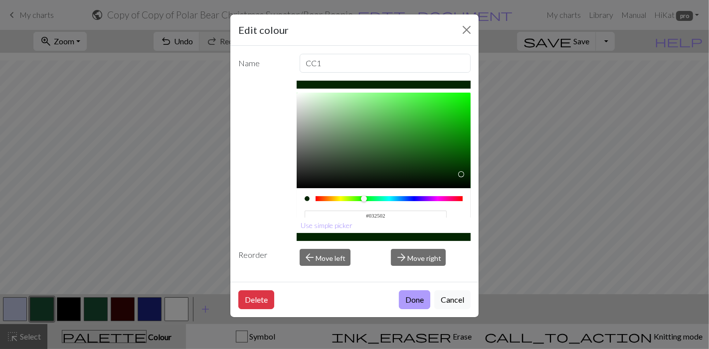
type input "#032502"
click at [417, 300] on button "Done" at bounding box center [414, 300] width 31 height 19
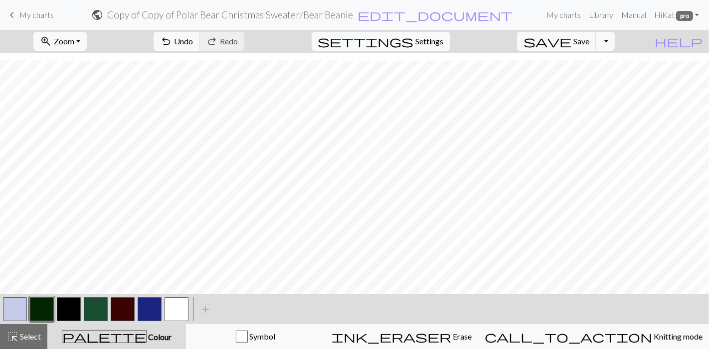
click at [94, 310] on button "button" at bounding box center [96, 310] width 24 height 24
drag, startPoint x: 94, startPoint y: 310, endPoint x: 95, endPoint y: 318, distance: 7.5
click at [95, 314] on button "button" at bounding box center [96, 310] width 24 height 24
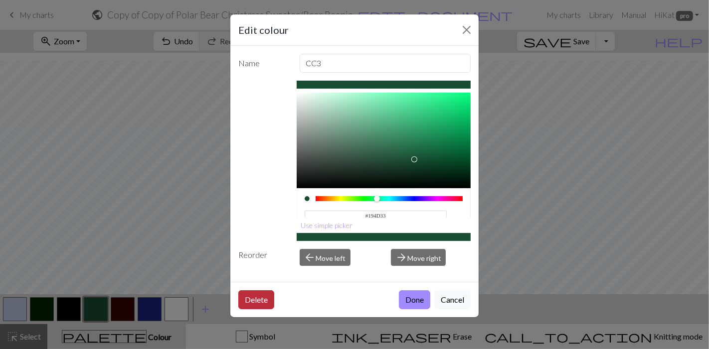
click at [256, 302] on button "Delete" at bounding box center [256, 300] width 36 height 19
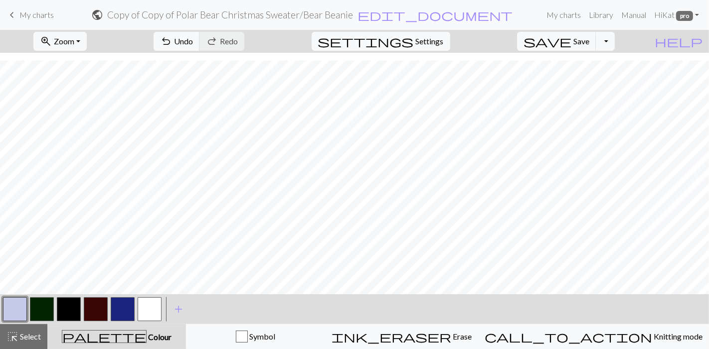
click at [77, 307] on button "button" at bounding box center [69, 310] width 24 height 24
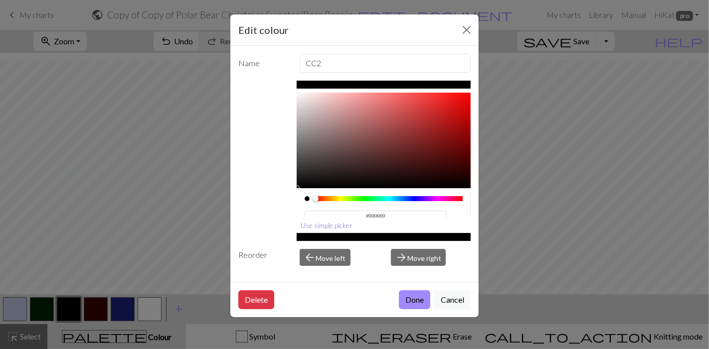
click at [338, 227] on button "Use simple picker" at bounding box center [327, 225] width 61 height 15
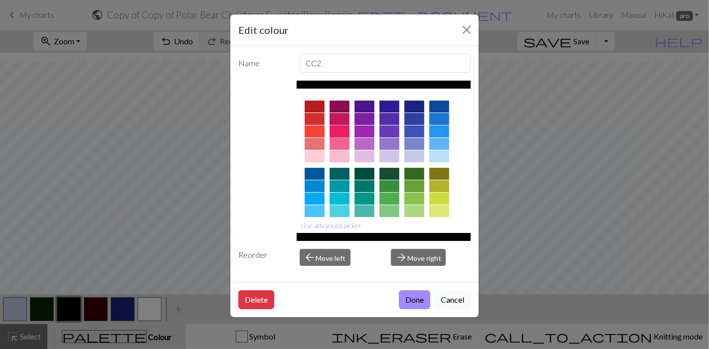
click at [347, 128] on div at bounding box center [340, 132] width 20 height 12
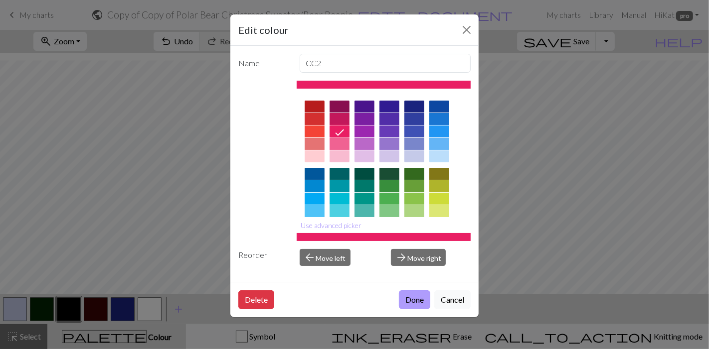
click at [415, 298] on button "Done" at bounding box center [414, 300] width 31 height 19
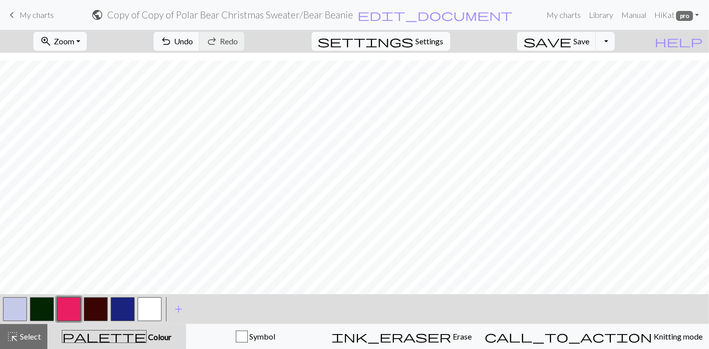
drag, startPoint x: 74, startPoint y: 304, endPoint x: 71, endPoint y: 311, distance: 7.6
click at [71, 311] on button "button" at bounding box center [69, 310] width 24 height 24
click at [71, 311] on div "Edit colour Name CC2 Use advanced picker Reorder arrow_back Move left arrow_for…" at bounding box center [354, 174] width 709 height 349
click at [62, 304] on button "button" at bounding box center [69, 310] width 24 height 24
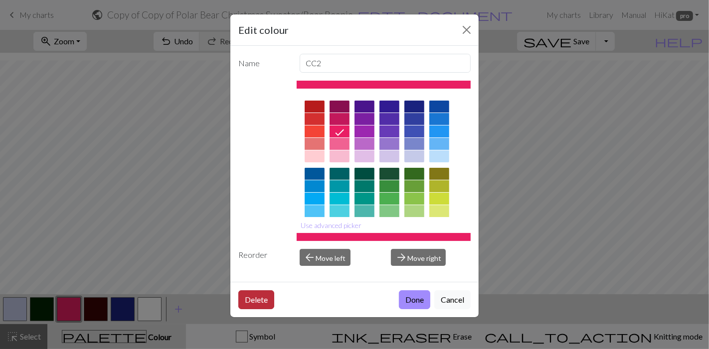
click at [260, 293] on button "Delete" at bounding box center [256, 300] width 36 height 19
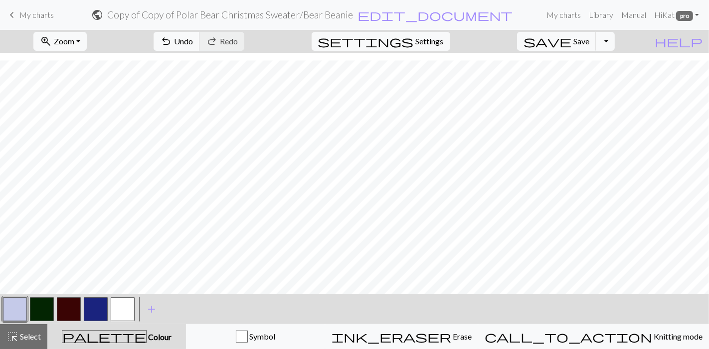
click at [61, 310] on button "button" at bounding box center [69, 310] width 24 height 24
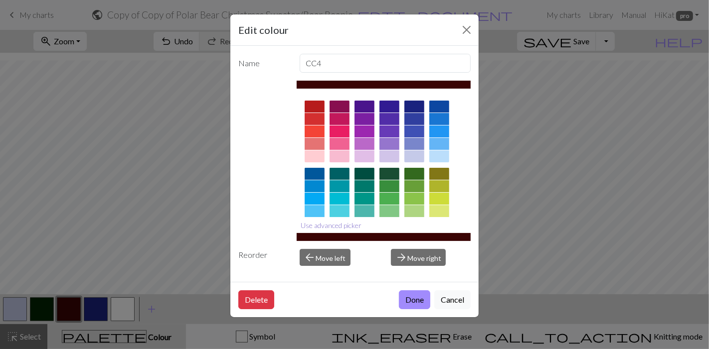
click at [344, 226] on button "Use advanced picker" at bounding box center [332, 225] width 70 height 15
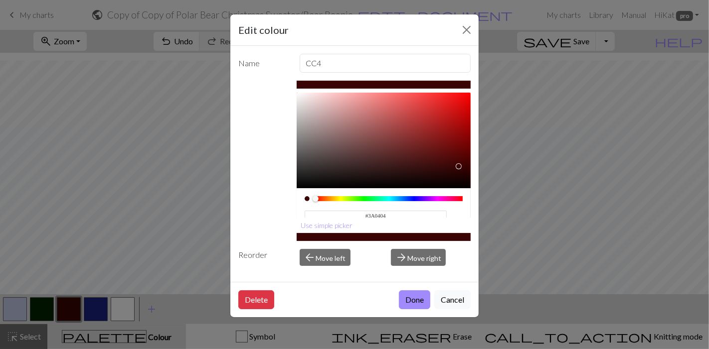
drag, startPoint x: 403, startPoint y: 211, endPoint x: 324, endPoint y: 208, distance: 79.3
click at [324, 211] on input "#3A0404" at bounding box center [376, 216] width 143 height 10
paste input "40f19"
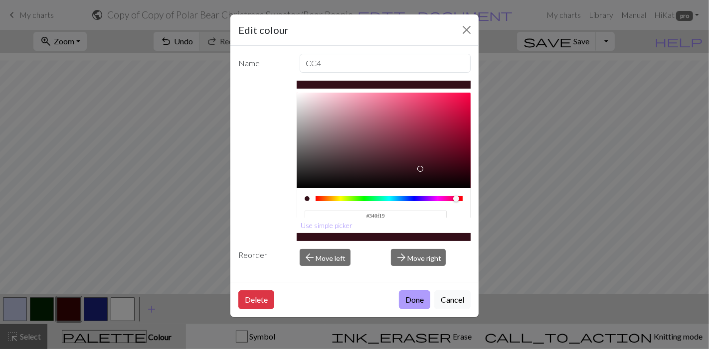
type input "#340F19"
click at [410, 297] on button "Done" at bounding box center [414, 300] width 31 height 19
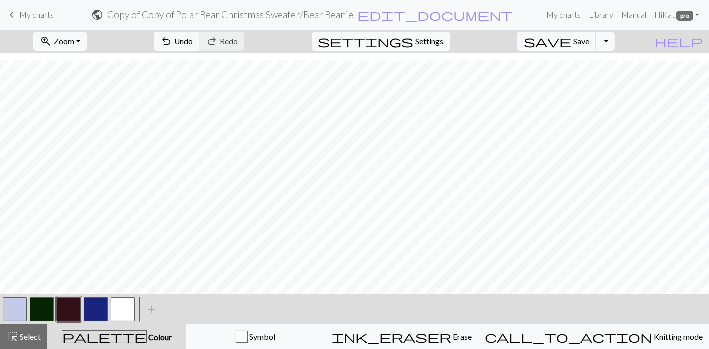
click at [65, 314] on button "button" at bounding box center [69, 310] width 24 height 24
click at [70, 311] on button "button" at bounding box center [69, 310] width 24 height 24
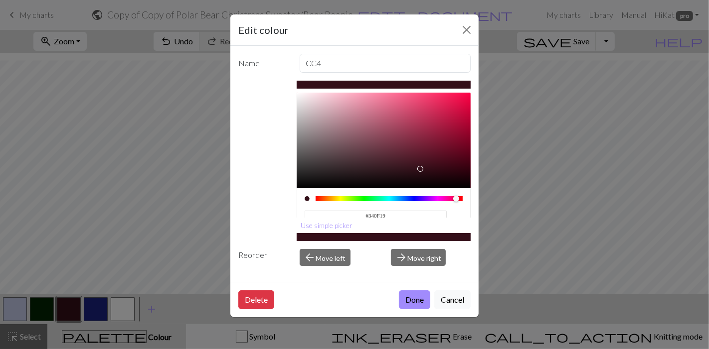
click at [70, 311] on div "Edit colour Name CC4 #340F19 hex Use simple picker Reorder arrow_back Move left…" at bounding box center [354, 174] width 709 height 349
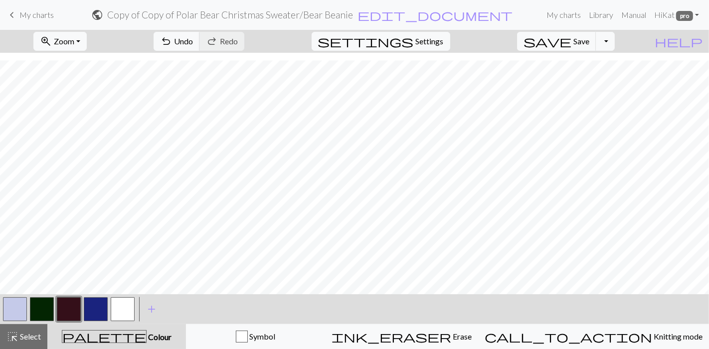
click at [70, 311] on button "button" at bounding box center [69, 310] width 24 height 24
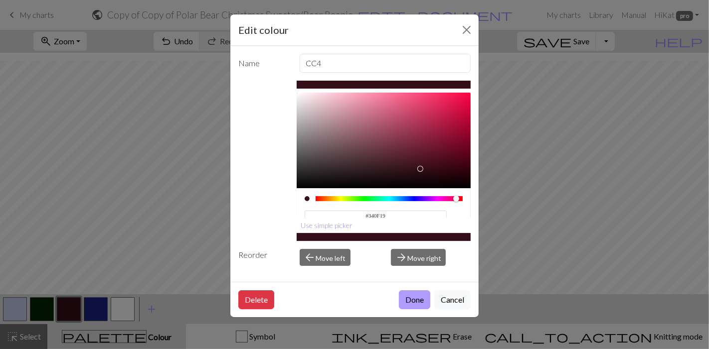
click at [415, 295] on button "Done" at bounding box center [414, 300] width 31 height 19
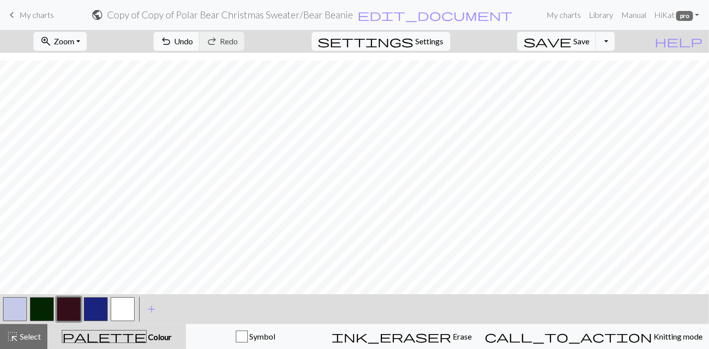
click at [104, 310] on button "button" at bounding box center [96, 310] width 24 height 24
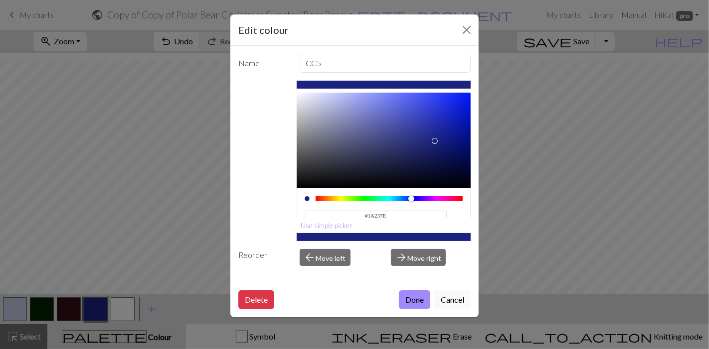
scroll to position [16, 0]
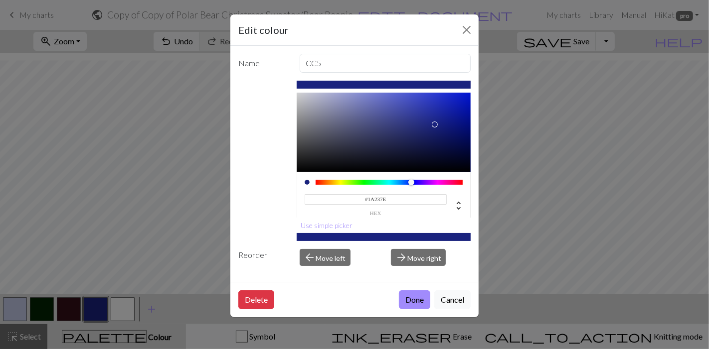
drag, startPoint x: 387, startPoint y: 209, endPoint x: 312, endPoint y: 214, distance: 76.0
click at [312, 214] on div "#1A237E hex" at bounding box center [384, 197] width 174 height 50
paste input "29505d"
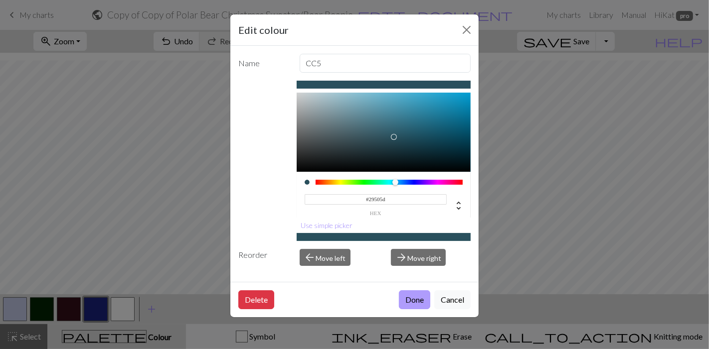
type input "#29505D"
click at [423, 296] on button "Done" at bounding box center [414, 300] width 31 height 19
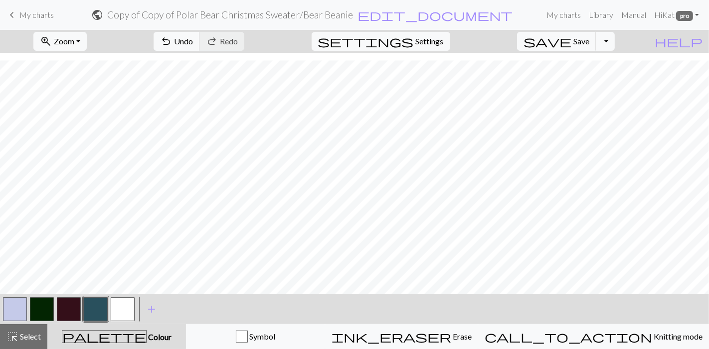
click at [100, 308] on button "button" at bounding box center [96, 310] width 24 height 24
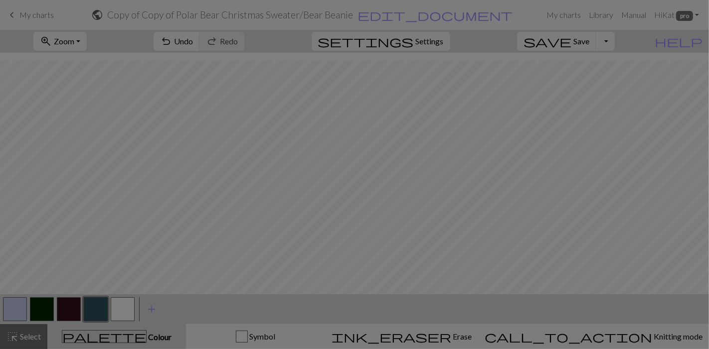
click at [100, 308] on div "Edit colour Name CC5 #29505D hex Use simple picker Reorder arrow_back Move left…" at bounding box center [354, 174] width 709 height 349
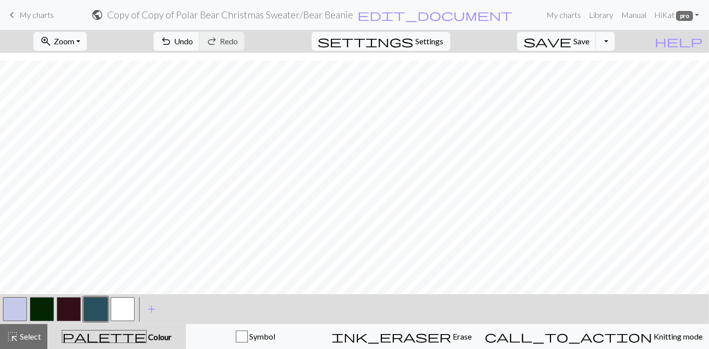
click at [100, 308] on button "button" at bounding box center [96, 310] width 24 height 24
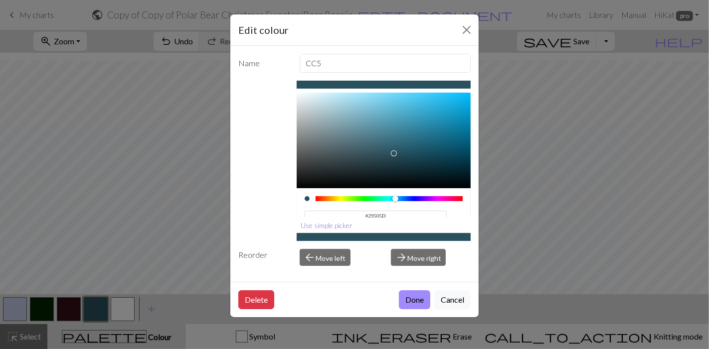
click at [346, 226] on button "Use simple picker" at bounding box center [327, 225] width 61 height 15
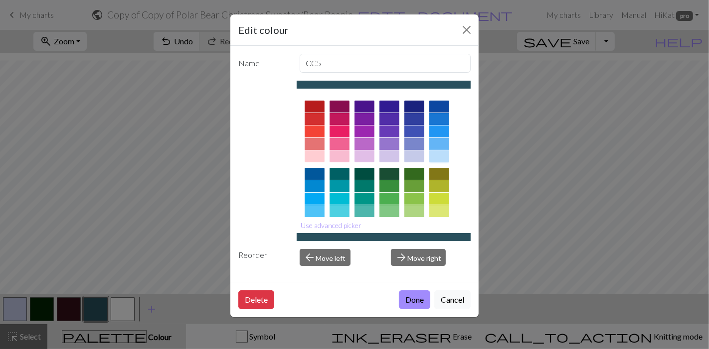
click at [441, 153] on div at bounding box center [439, 157] width 20 height 12
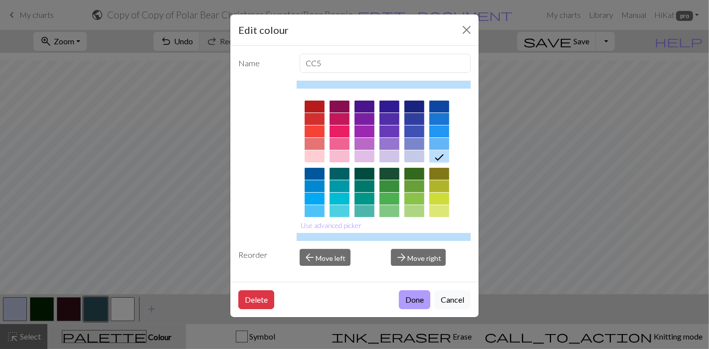
click at [421, 301] on button "Done" at bounding box center [414, 300] width 31 height 19
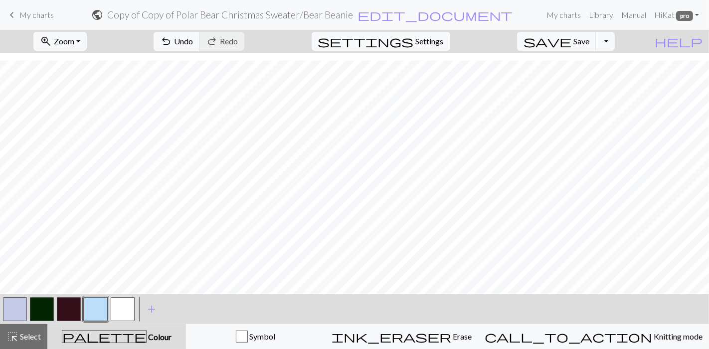
click at [23, 310] on button "button" at bounding box center [15, 310] width 24 height 24
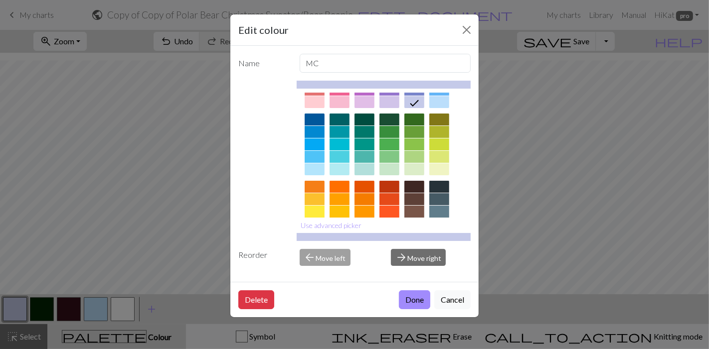
scroll to position [55, 0]
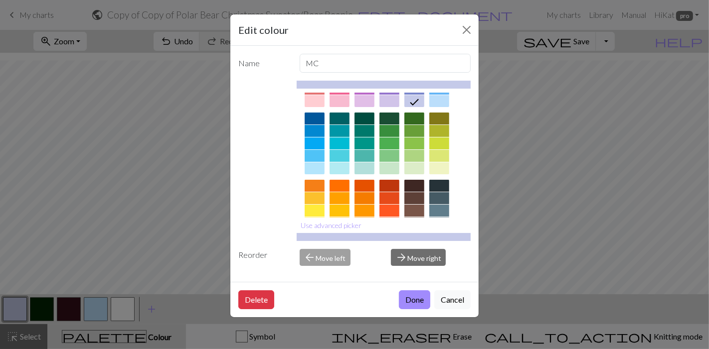
click at [389, 153] on div at bounding box center [389, 156] width 20 height 12
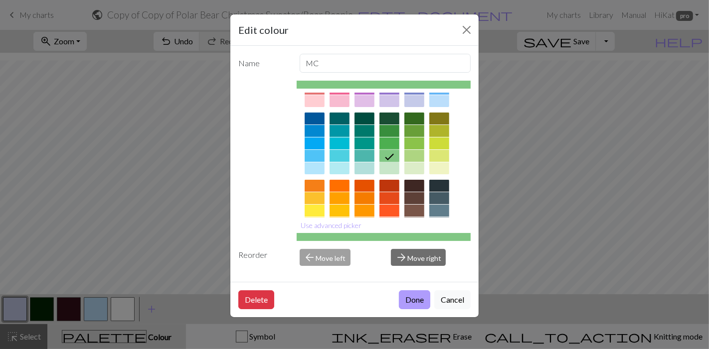
click at [414, 298] on button "Done" at bounding box center [414, 300] width 31 height 19
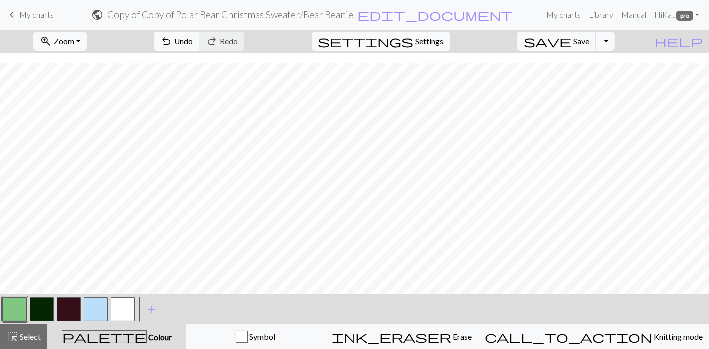
scroll to position [10, 0]
click at [99, 314] on button "button" at bounding box center [96, 310] width 24 height 24
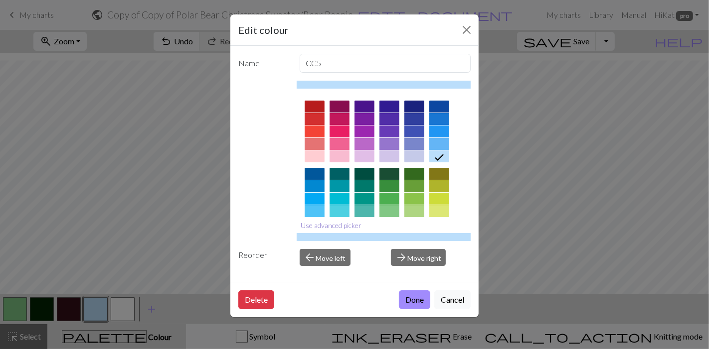
click at [335, 224] on button "Use advanced picker" at bounding box center [332, 225] width 70 height 15
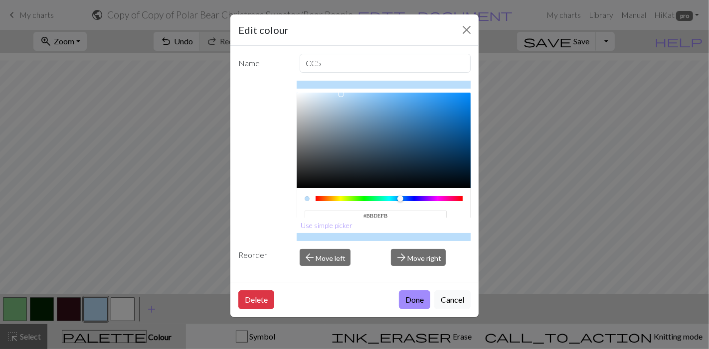
drag, startPoint x: 394, startPoint y: 213, endPoint x: 317, endPoint y: 205, distance: 77.7
click at [317, 209] on div "#BBDEFB hex" at bounding box center [376, 220] width 143 height 23
paste input "#b5d8f5"
type input "#BBDEFB"
click at [412, 297] on button "Done" at bounding box center [414, 300] width 31 height 19
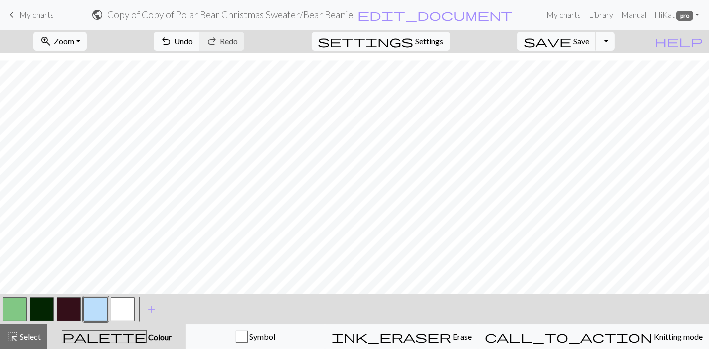
click at [9, 307] on button "button" at bounding box center [15, 310] width 24 height 24
click at [23, 307] on button "button" at bounding box center [15, 310] width 24 height 24
click at [23, 307] on div "Edit colour Name MC #81C784 hex Use simple picker Reorder arrow_back Move left …" at bounding box center [354, 174] width 709 height 349
click at [15, 308] on button "button" at bounding box center [15, 310] width 24 height 24
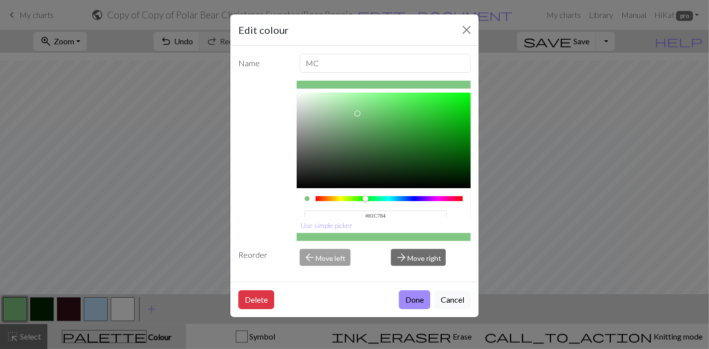
drag, startPoint x: 396, startPoint y: 211, endPoint x: 327, endPoint y: 207, distance: 69.4
click at [327, 211] on input "#81C784" at bounding box center [376, 216] width 143 height 10
paste input "c2dcb6"
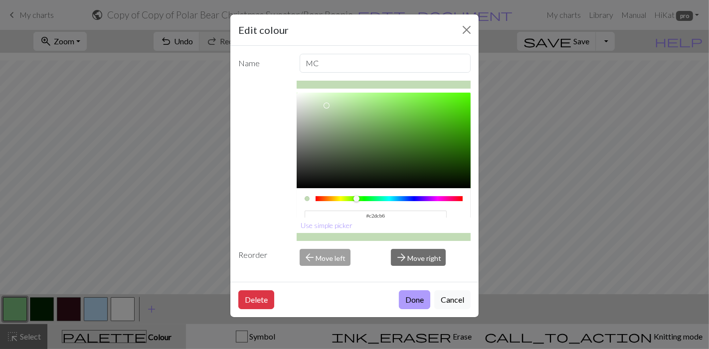
type input "#C2DCB6"
click at [419, 301] on button "Done" at bounding box center [414, 300] width 31 height 19
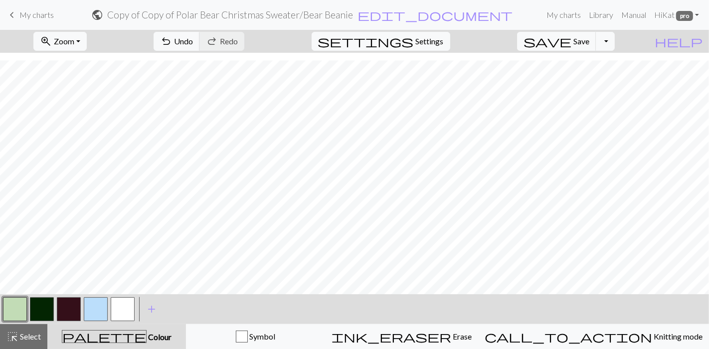
click at [14, 314] on button "button" at bounding box center [15, 310] width 24 height 24
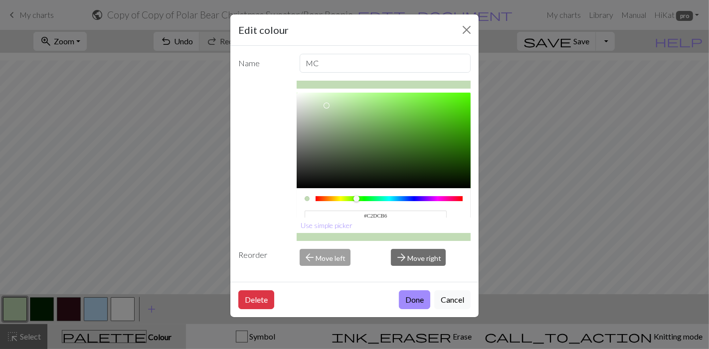
drag, startPoint x: 413, startPoint y: 208, endPoint x: 317, endPoint y: 202, distance: 96.4
click at [317, 202] on div "#C2DCB6 hex" at bounding box center [384, 216] width 159 height 31
paste input "#d1e9d2"
type input "#C2DCB6"
click at [420, 296] on button "Done" at bounding box center [414, 300] width 31 height 19
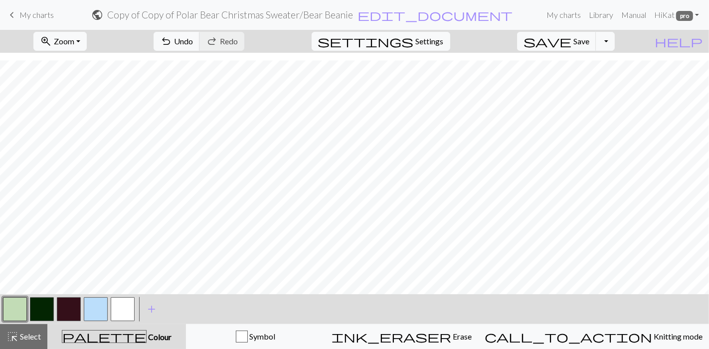
click at [16, 310] on button "button" at bounding box center [15, 310] width 24 height 24
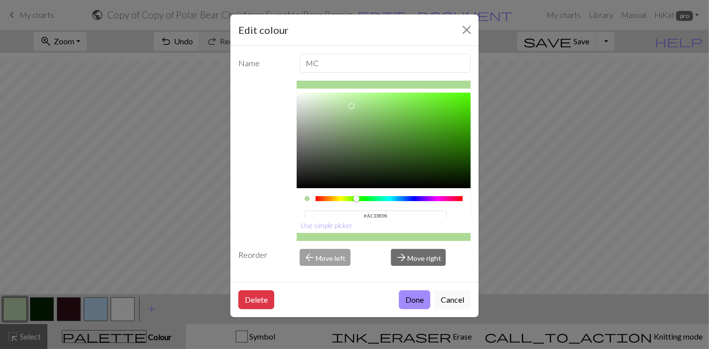
type input "#B1DB9D"
drag, startPoint x: 325, startPoint y: 104, endPoint x: 343, endPoint y: 105, distance: 18.5
click at [343, 105] on div at bounding box center [345, 106] width 6 height 6
click at [414, 296] on button "Done" at bounding box center [414, 300] width 31 height 19
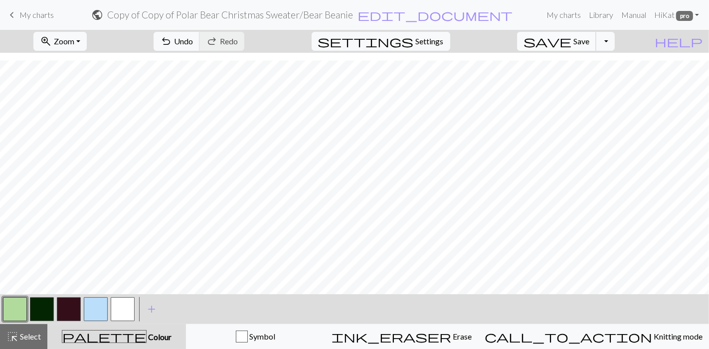
click at [589, 40] on span "Save" at bounding box center [581, 40] width 16 height 9
click at [73, 304] on button "button" at bounding box center [69, 310] width 24 height 24
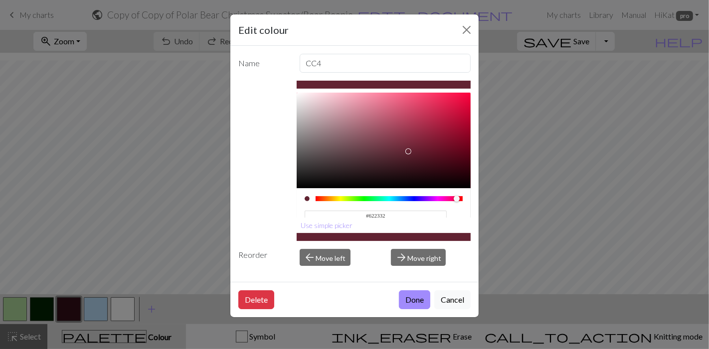
type input "#632332"
drag, startPoint x: 414, startPoint y: 165, endPoint x: 404, endPoint y: 148, distance: 19.5
click at [406, 149] on div at bounding box center [409, 152] width 6 height 6
click at [408, 296] on button "Done" at bounding box center [414, 300] width 31 height 19
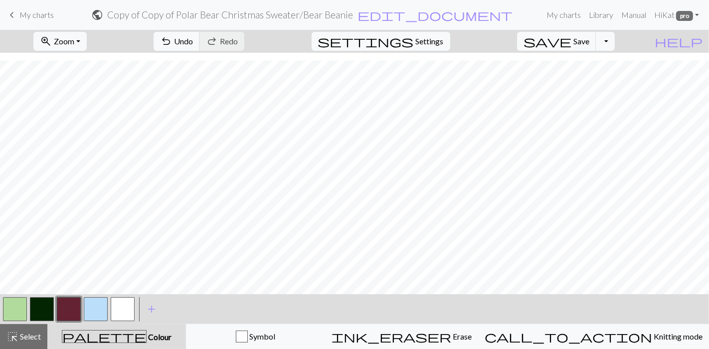
click at [70, 314] on button "button" at bounding box center [69, 310] width 24 height 24
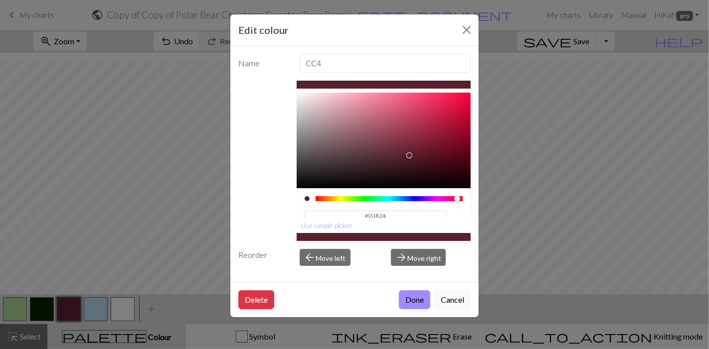
type input "#541D29"
drag, startPoint x: 405, startPoint y: 148, endPoint x: 405, endPoint y: 154, distance: 6.0
click at [407, 154] on div at bounding box center [410, 157] width 6 height 6
click at [413, 293] on button "Done" at bounding box center [414, 300] width 31 height 19
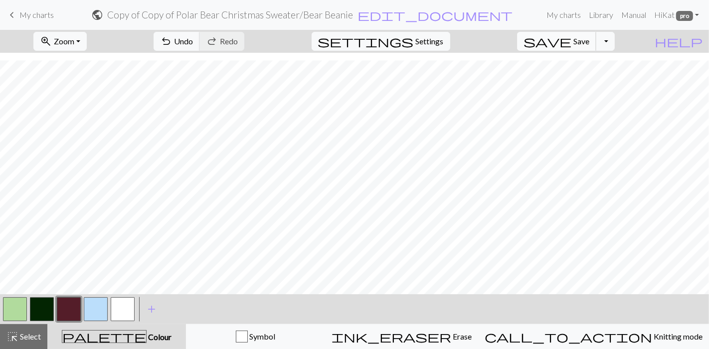
click at [588, 37] on button "save Save Save" at bounding box center [556, 41] width 79 height 19
click at [131, 309] on button "button" at bounding box center [123, 310] width 24 height 24
click at [571, 35] on span "save" at bounding box center [547, 41] width 48 height 14
click at [615, 41] on button "Toggle Dropdown" at bounding box center [605, 41] width 19 height 19
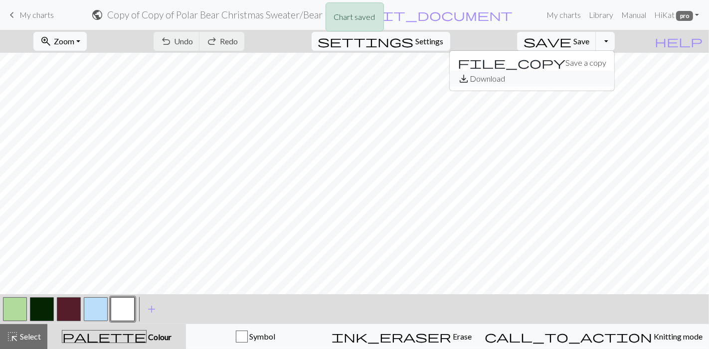
click at [598, 80] on button "save_alt Download" at bounding box center [532, 79] width 165 height 16
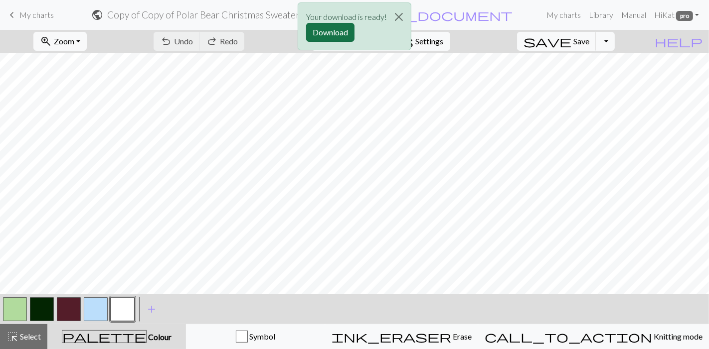
click at [340, 35] on button "Download" at bounding box center [330, 32] width 48 height 19
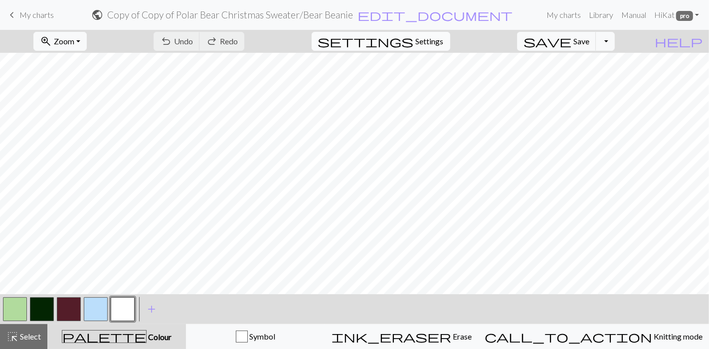
click at [449, 34] on button "settings Settings" at bounding box center [381, 41] width 139 height 19
select select "aran"
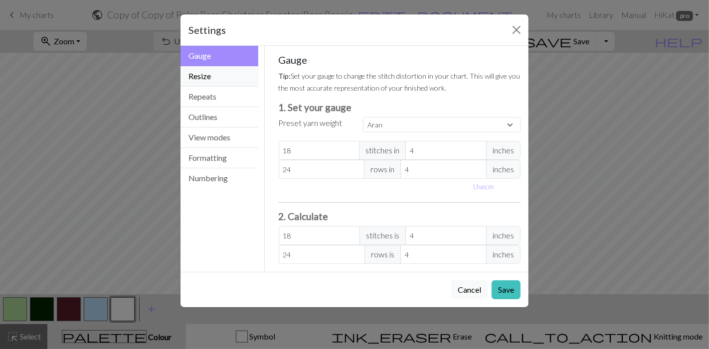
click at [233, 82] on button "Resize" at bounding box center [219, 76] width 78 height 20
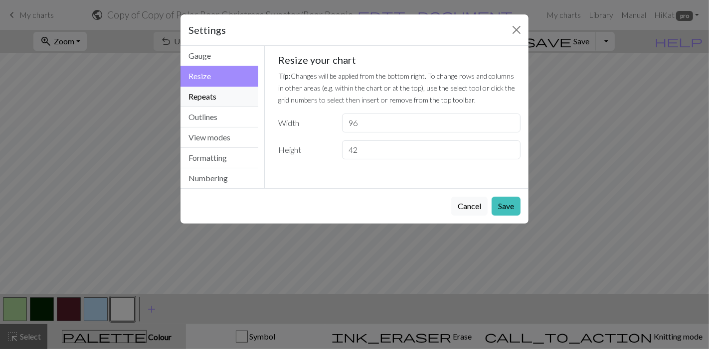
click at [231, 93] on button "Repeats" at bounding box center [219, 97] width 78 height 20
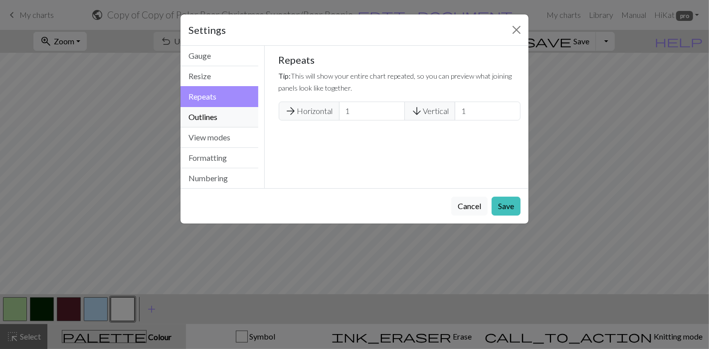
click at [233, 107] on button "Outlines" at bounding box center [219, 117] width 78 height 20
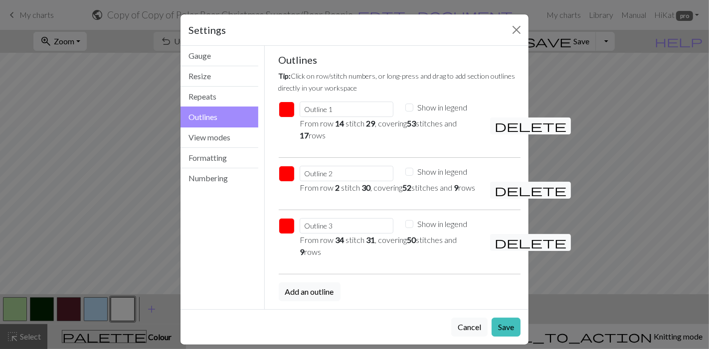
click at [502, 130] on button "delete" at bounding box center [530, 126] width 81 height 17
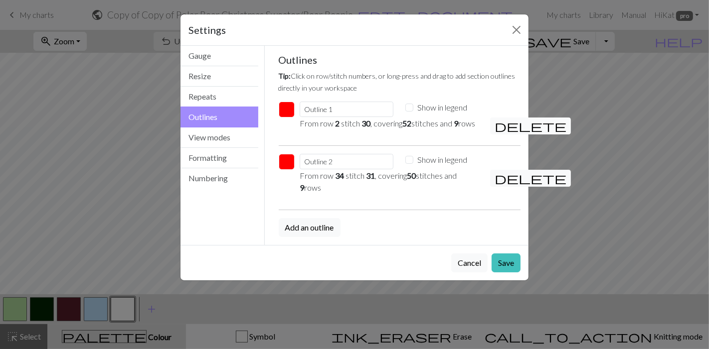
click at [502, 129] on span "delete" at bounding box center [531, 126] width 72 height 14
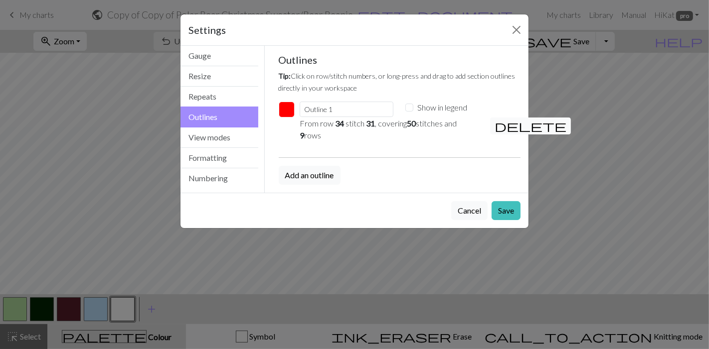
click at [502, 127] on span "delete" at bounding box center [531, 126] width 72 height 14
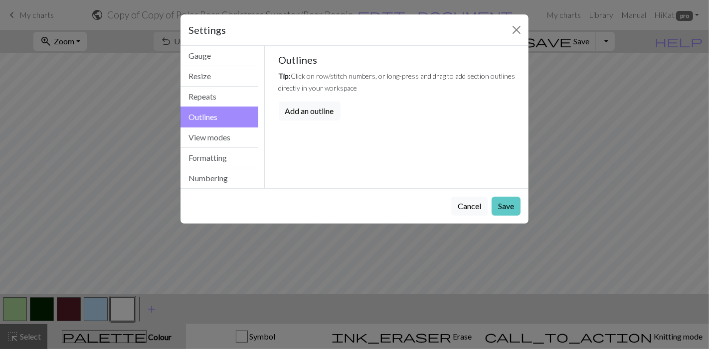
click at [508, 207] on button "Save" at bounding box center [506, 206] width 29 height 19
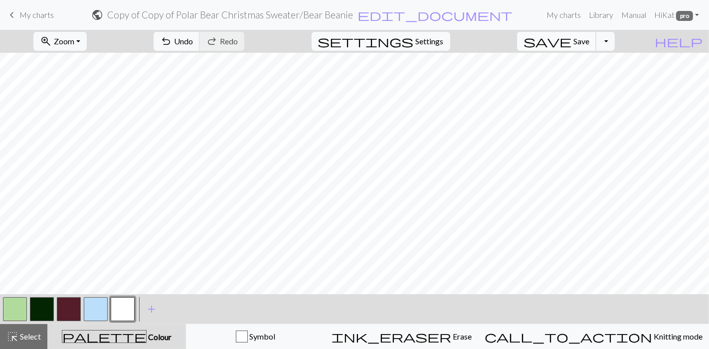
click at [571, 37] on span "save" at bounding box center [547, 41] width 48 height 14
click at [100, 313] on button "button" at bounding box center [96, 310] width 24 height 24
click at [100, 310] on button "button" at bounding box center [96, 310] width 24 height 24
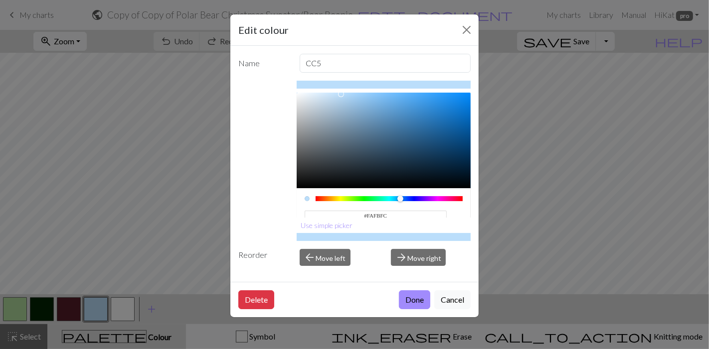
type input "#FBFCFE"
click at [298, 93] on div at bounding box center [384, 141] width 174 height 96
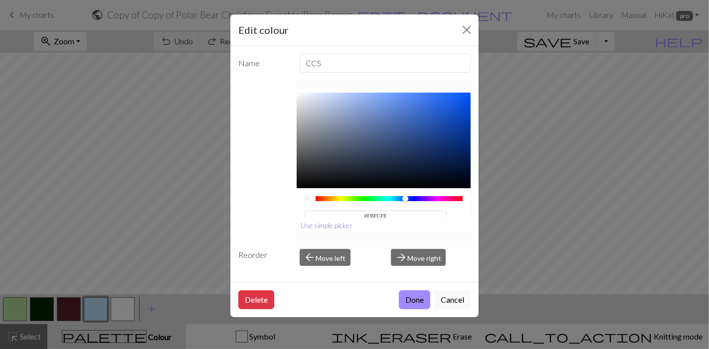
click at [314, 230] on button "Use simple picker" at bounding box center [327, 225] width 61 height 15
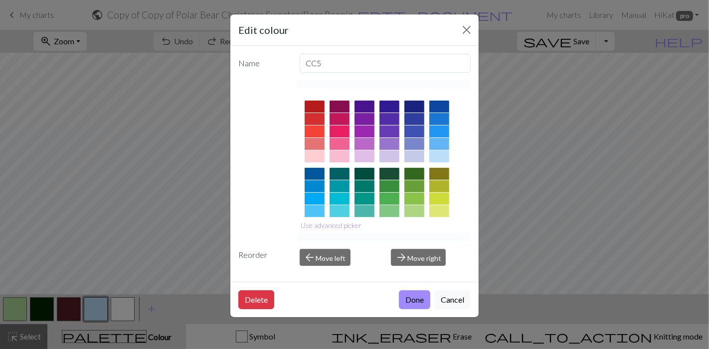
scroll to position [158, 0]
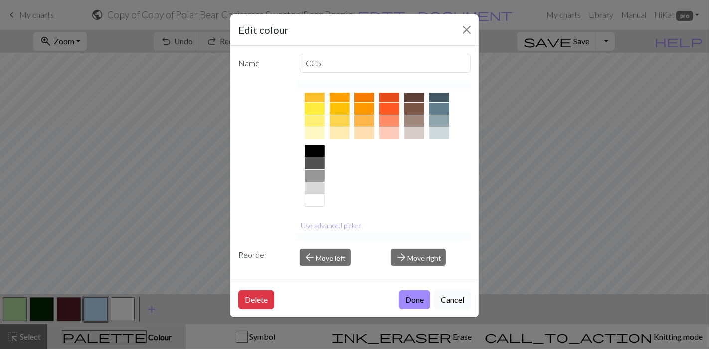
click at [314, 199] on div at bounding box center [315, 201] width 20 height 12
click at [415, 298] on button "Done" at bounding box center [414, 300] width 31 height 19
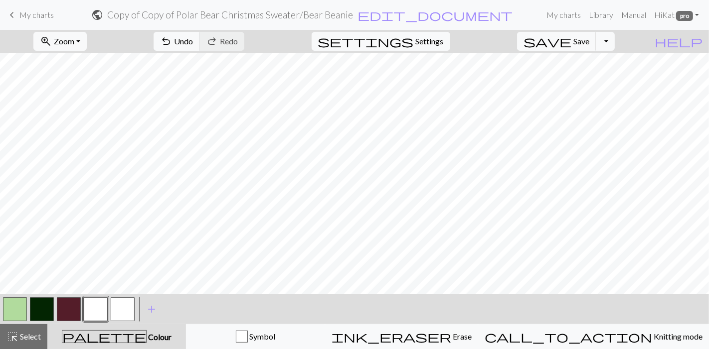
click at [112, 310] on button "button" at bounding box center [123, 310] width 24 height 24
click at [101, 312] on button "button" at bounding box center [96, 310] width 24 height 24
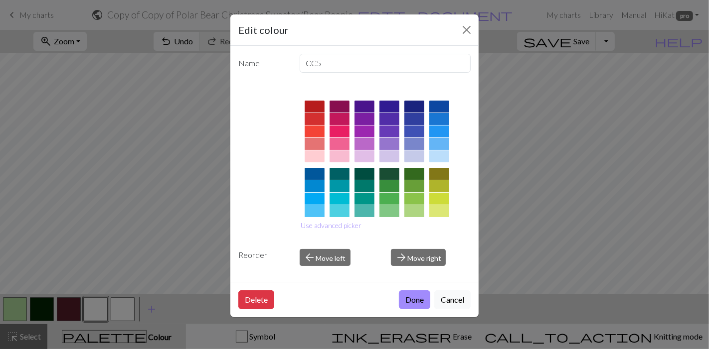
drag, startPoint x: 434, startPoint y: 156, endPoint x: 437, endPoint y: 178, distance: 22.2
click at [434, 156] on div at bounding box center [439, 157] width 20 height 12
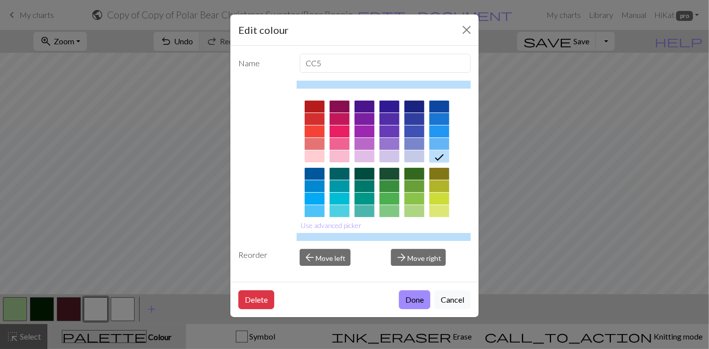
click at [418, 296] on button "Done" at bounding box center [414, 300] width 31 height 19
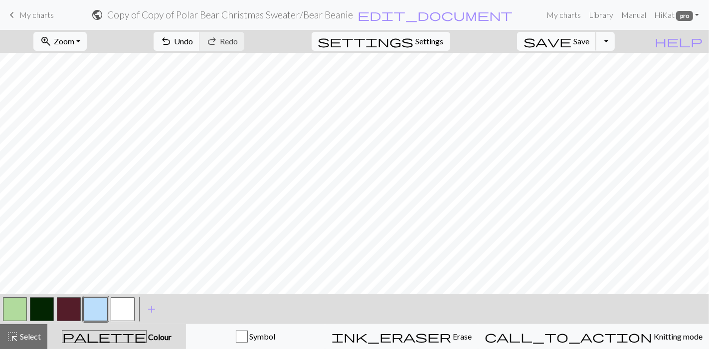
click at [589, 43] on span "Save" at bounding box center [581, 40] width 16 height 9
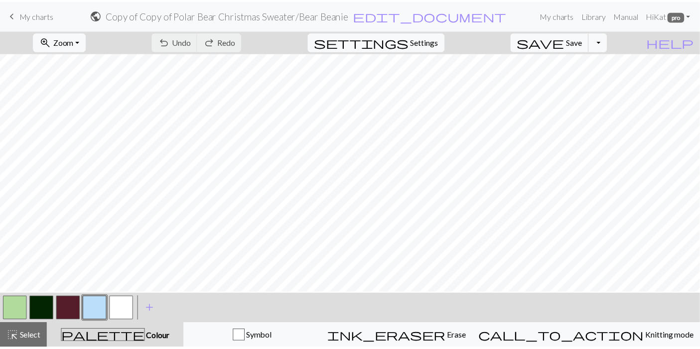
scroll to position [0, 0]
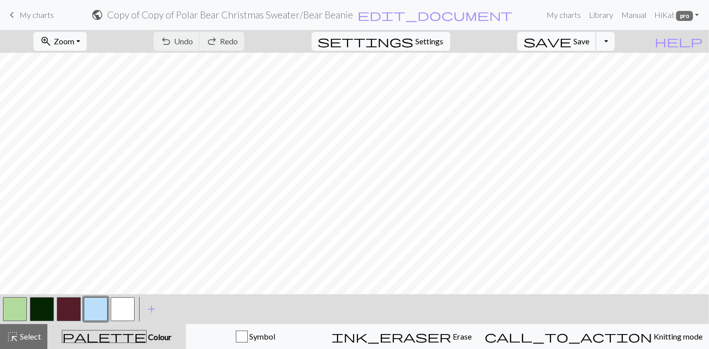
click at [589, 43] on span "Save" at bounding box center [581, 40] width 16 height 9
click at [615, 46] on button "Toggle Dropdown" at bounding box center [605, 41] width 19 height 19
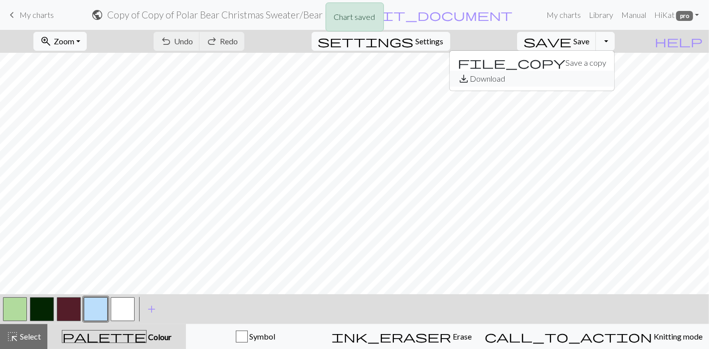
click at [597, 79] on button "save_alt Download" at bounding box center [532, 79] width 165 height 16
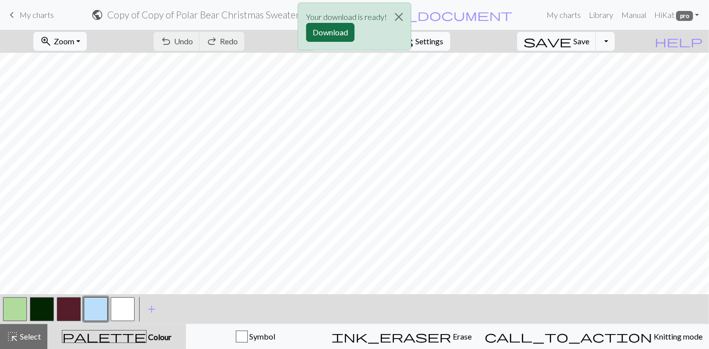
click at [321, 29] on button "Download" at bounding box center [330, 32] width 48 height 19
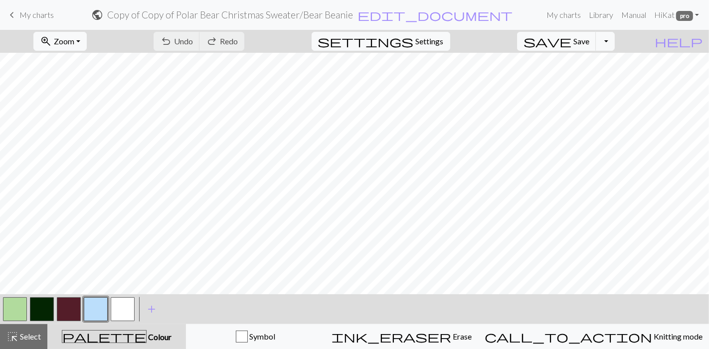
click at [34, 15] on span "My charts" at bounding box center [36, 14] width 34 height 9
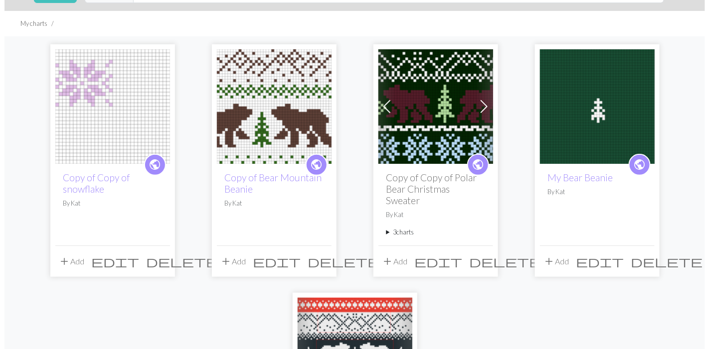
scroll to position [55, 0]
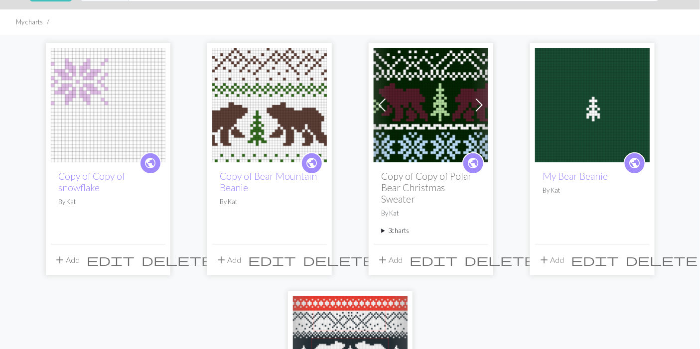
click at [395, 258] on button "add Add" at bounding box center [390, 260] width 33 height 19
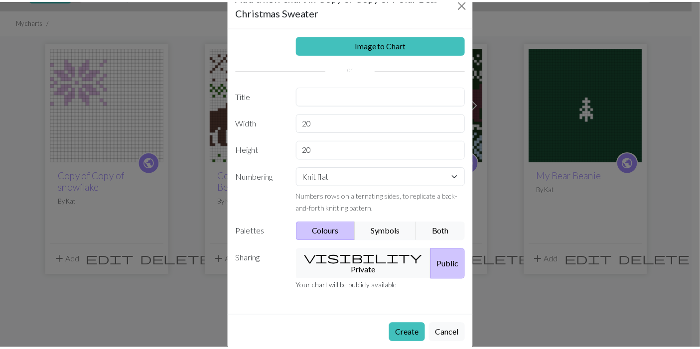
scroll to position [35, 0]
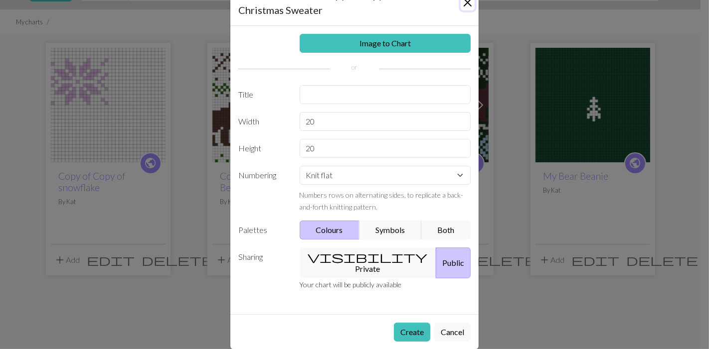
click at [461, 2] on button "Close" at bounding box center [468, 3] width 14 height 16
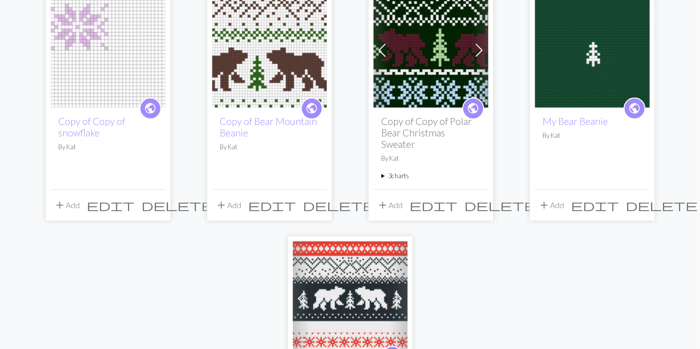
scroll to position [111, 0]
click at [386, 172] on summary "3 charts" at bounding box center [431, 175] width 99 height 9
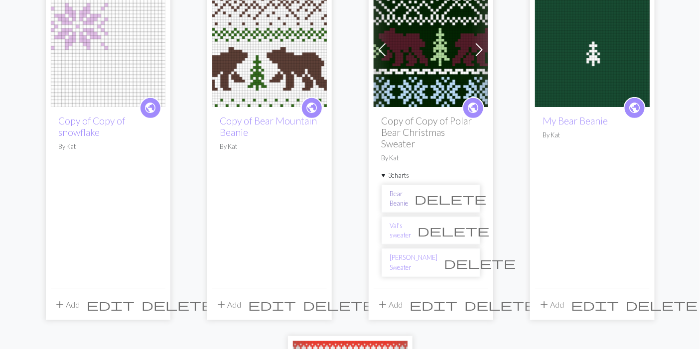
click at [409, 199] on link "Bear Beanie" at bounding box center [399, 198] width 18 height 19
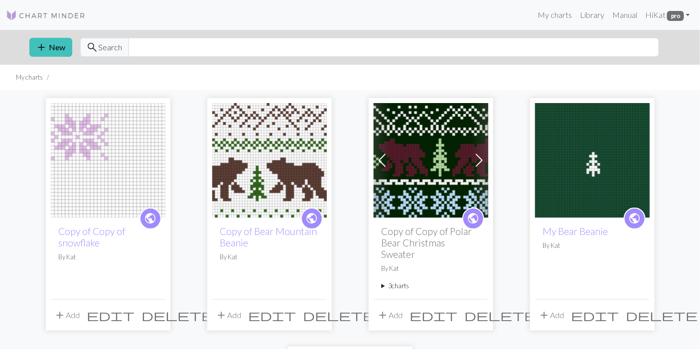
click at [398, 281] on div "public Copy of Copy of Polar Bear Christmas Sweater By Kat 3 charts Bear Beanie…" at bounding box center [431, 258] width 115 height 81
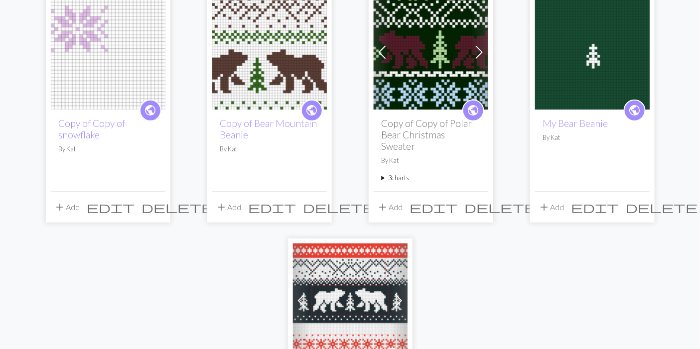
scroll to position [111, 0]
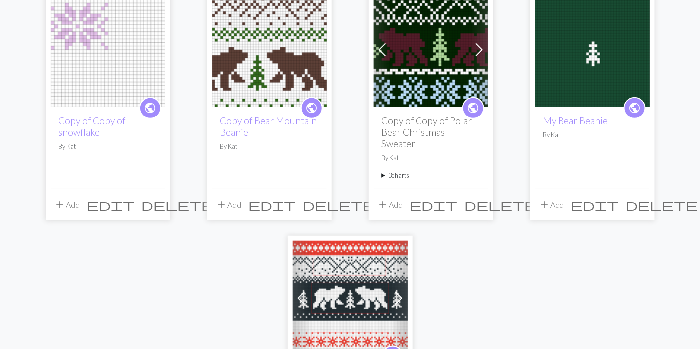
click at [390, 175] on summary "3 charts" at bounding box center [431, 175] width 99 height 9
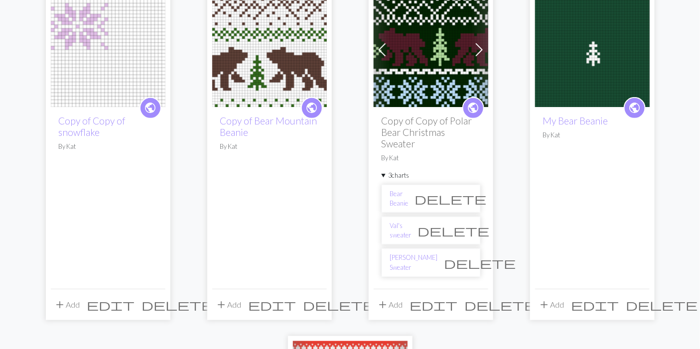
click at [467, 227] on span "delete" at bounding box center [454, 231] width 72 height 14
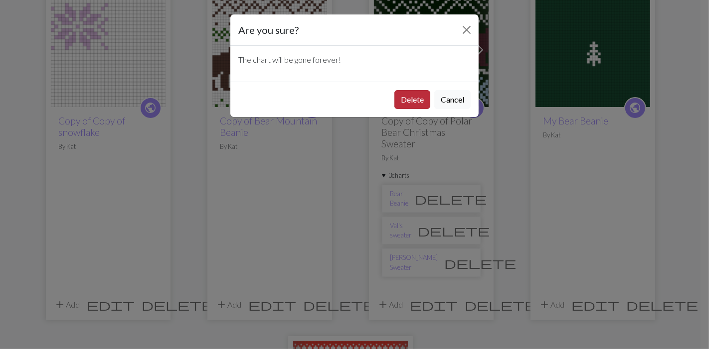
click at [403, 100] on button "Delete" at bounding box center [412, 99] width 36 height 19
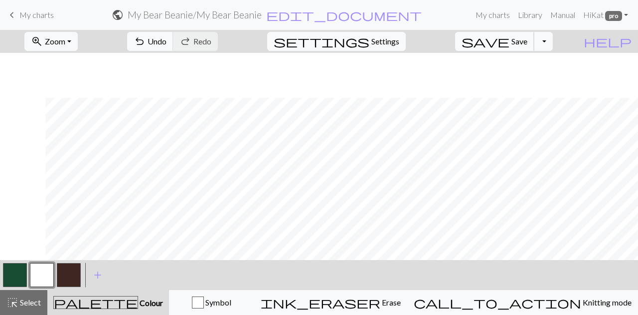
scroll to position [45, 45]
click at [526, 41] on button "save Save Save" at bounding box center [494, 41] width 79 height 19
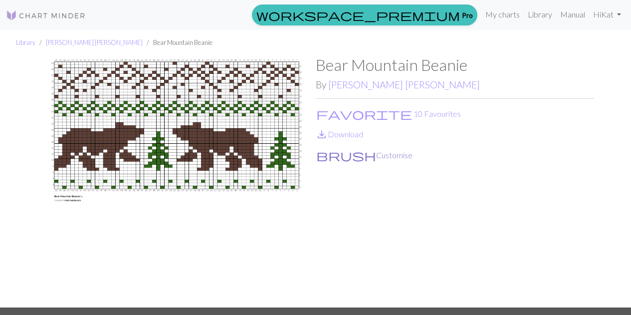
click at [341, 156] on button "brush Customise" at bounding box center [364, 155] width 97 height 13
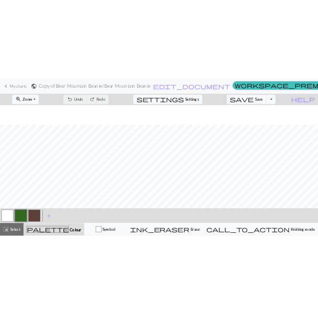
scroll to position [199, 0]
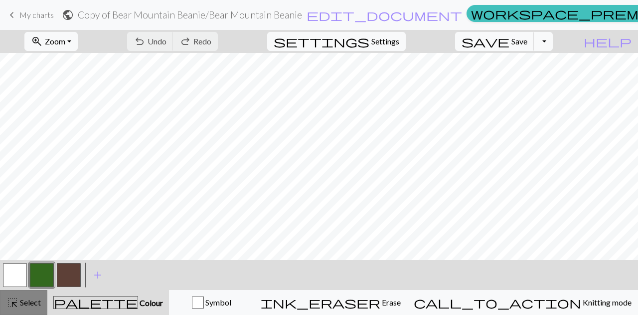
click at [34, 300] on span "Select" at bounding box center [29, 301] width 22 height 9
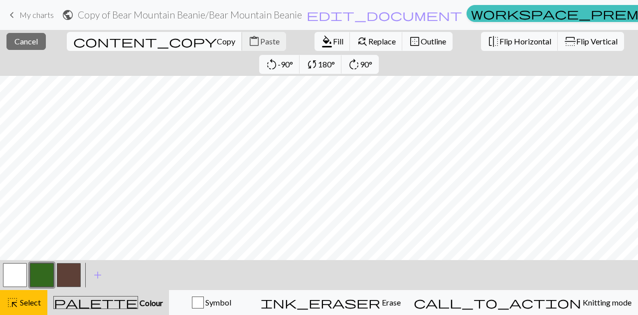
click at [217, 37] on span "Copy" at bounding box center [226, 40] width 18 height 9
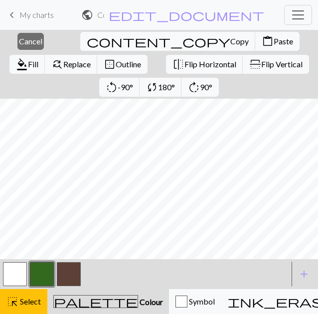
scroll to position [223, 274]
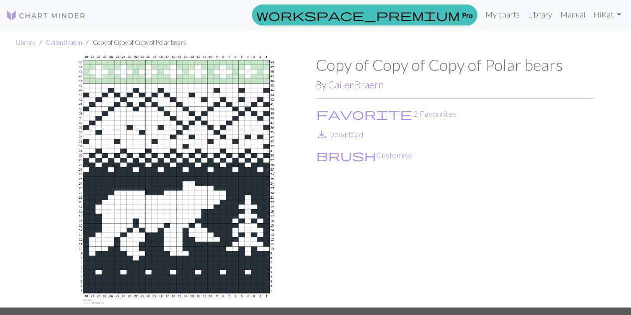
drag, startPoint x: 0, startPoint y: 0, endPoint x: 61, endPoint y: 21, distance: 64.5
click at [61, 21] on img at bounding box center [46, 15] width 80 height 12
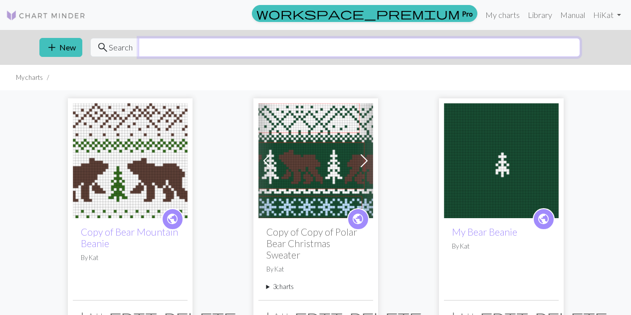
click at [196, 40] on input "text" at bounding box center [359, 47] width 441 height 19
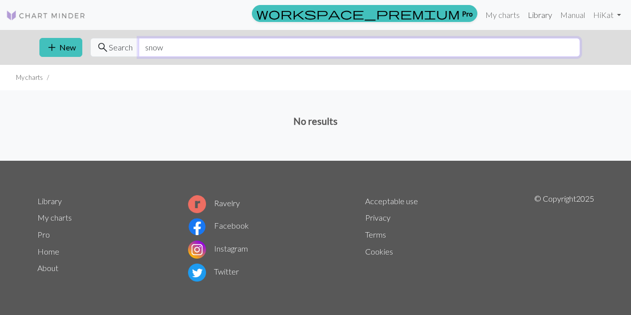
type input "snow"
click at [540, 11] on link "Library" at bounding box center [539, 15] width 32 height 20
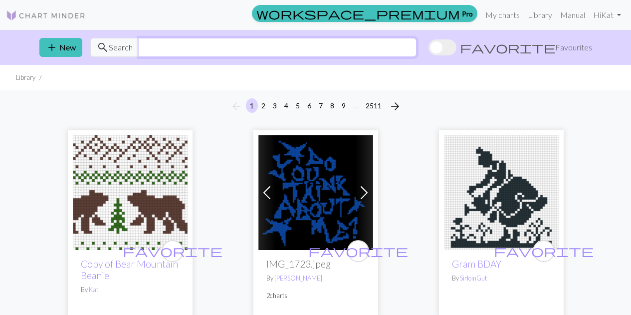
click at [232, 48] on input "text" at bounding box center [278, 47] width 278 height 19
type input "star"
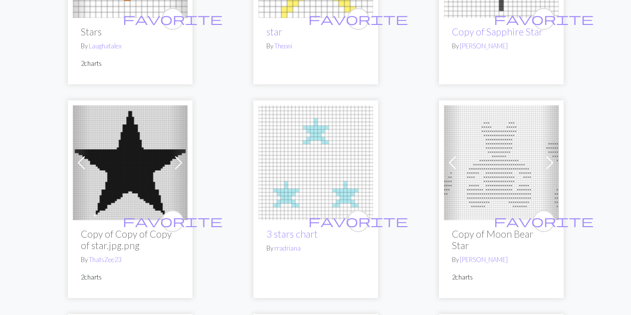
scroll to position [449, 0]
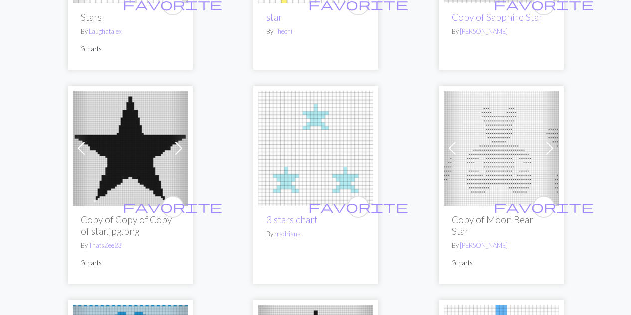
click at [298, 126] on img at bounding box center [315, 148] width 115 height 115
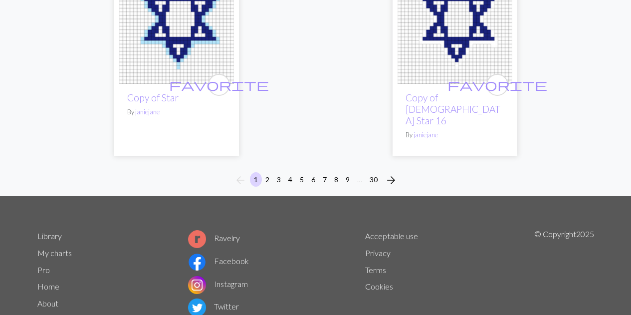
scroll to position [3543, 0]
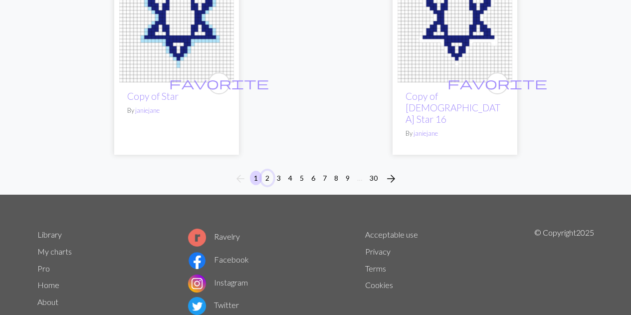
click at [269, 170] on button "2" at bounding box center [267, 177] width 12 height 14
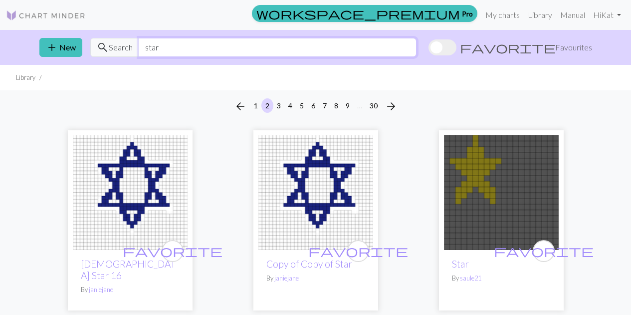
drag, startPoint x: 181, startPoint y: 49, endPoint x: 3, endPoint y: 92, distance: 182.7
click at [52, 41] on div "add New search Search star favorite Favourites" at bounding box center [315, 47] width 568 height 35
type input "snowflake"
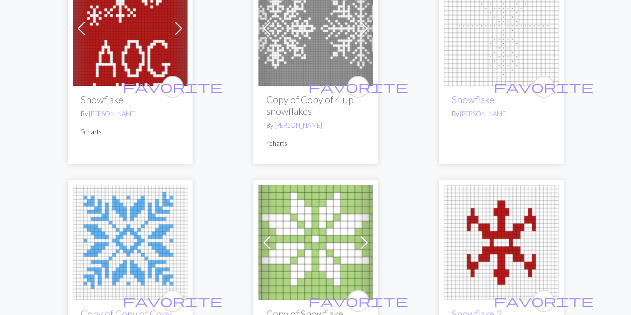
scroll to position [349, 0]
click at [129, 48] on img at bounding box center [130, 28] width 115 height 115
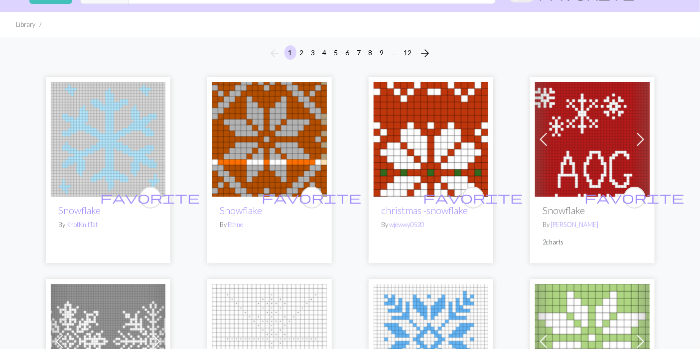
scroll to position [55, 0]
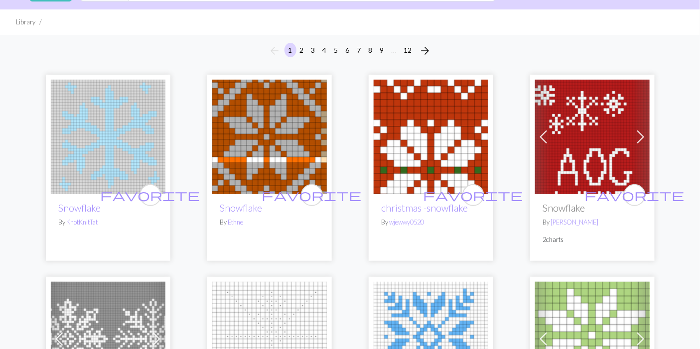
click at [287, 109] on img at bounding box center [269, 137] width 115 height 115
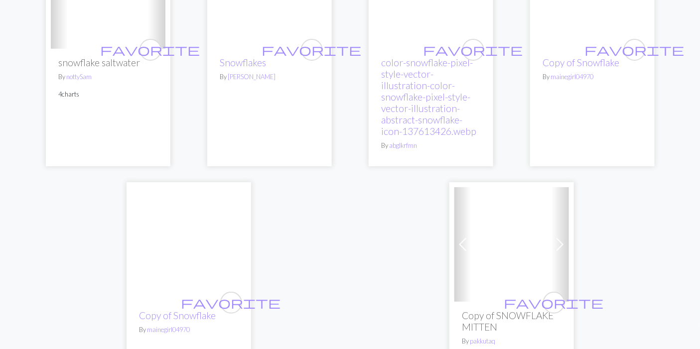
scroll to position [2548, 0]
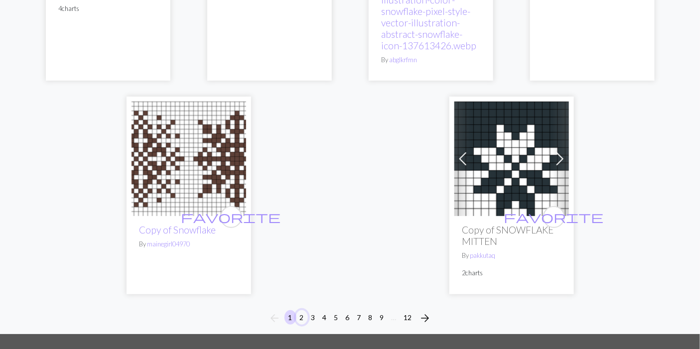
click at [301, 314] on button "2" at bounding box center [302, 318] width 12 height 14
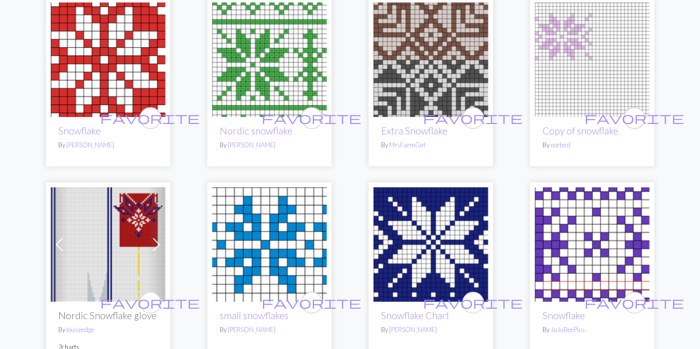
scroll to position [886, 0]
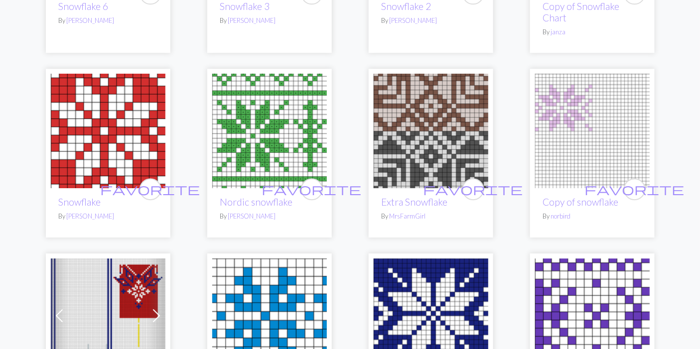
click at [609, 133] on img at bounding box center [592, 131] width 115 height 115
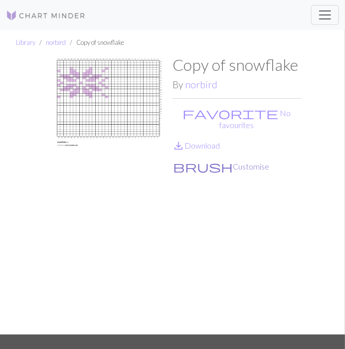
click at [203, 160] on button "brush Customise" at bounding box center [220, 166] width 97 height 13
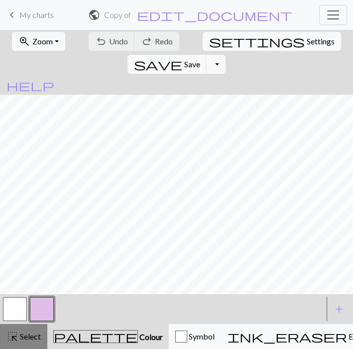
click at [17, 314] on span "highlight_alt" at bounding box center [12, 337] width 12 height 14
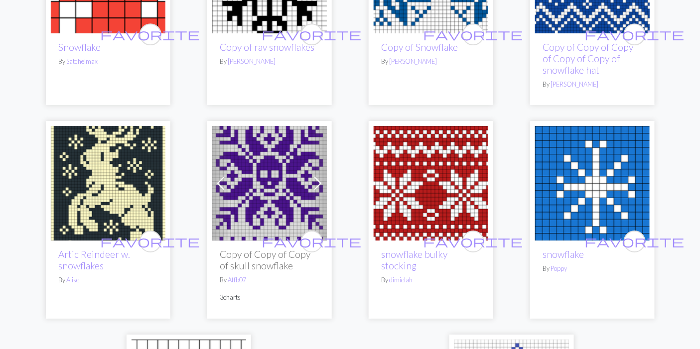
scroll to position [2273, 0]
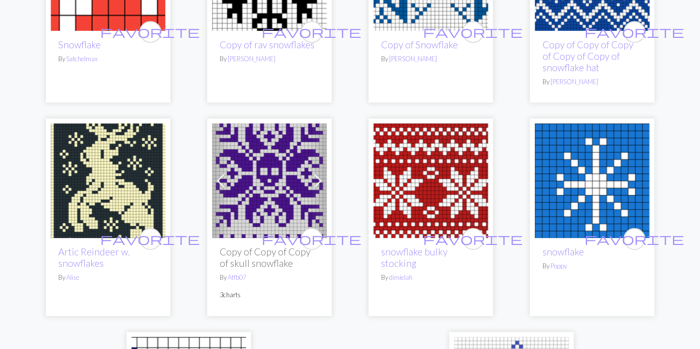
click at [426, 183] on img at bounding box center [431, 181] width 115 height 115
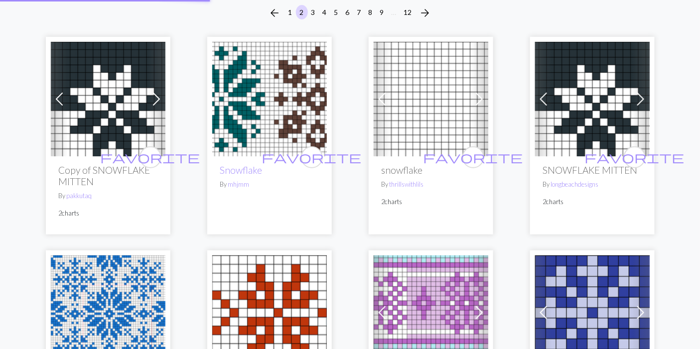
scroll to position [2, 0]
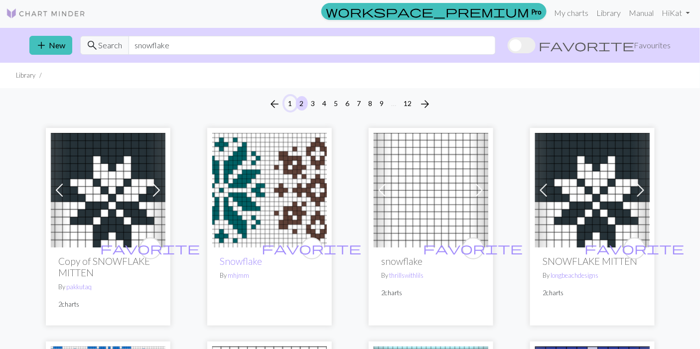
click at [292, 103] on button "1" at bounding box center [291, 103] width 12 height 14
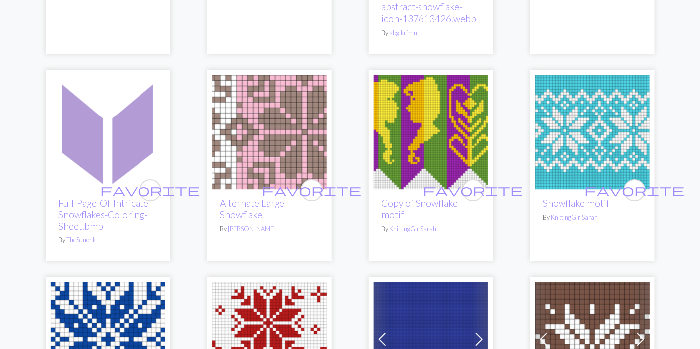
scroll to position [1163, 0]
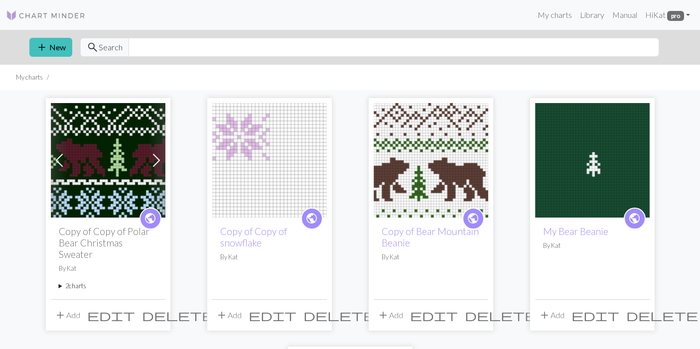
scroll to position [111, 0]
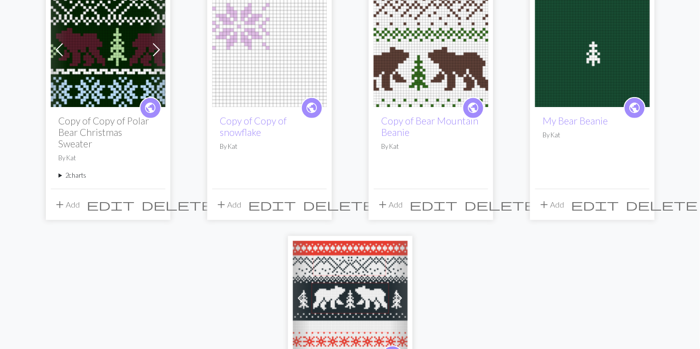
click at [78, 175] on summary "2 charts" at bounding box center [108, 175] width 99 height 9
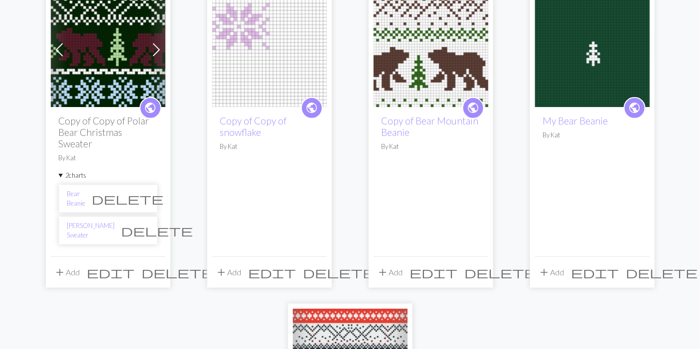
click at [143, 228] on span "delete" at bounding box center [158, 231] width 72 height 14
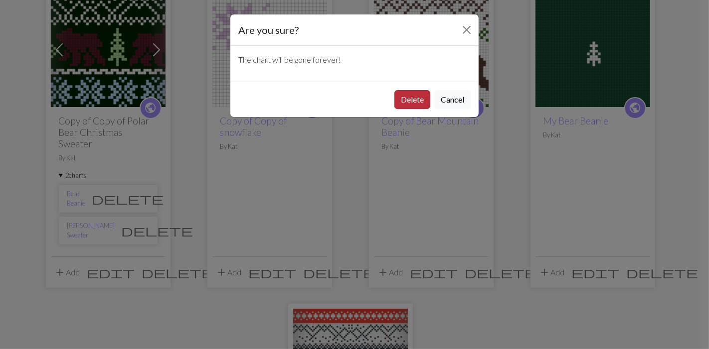
click at [414, 101] on button "Delete" at bounding box center [412, 99] width 36 height 19
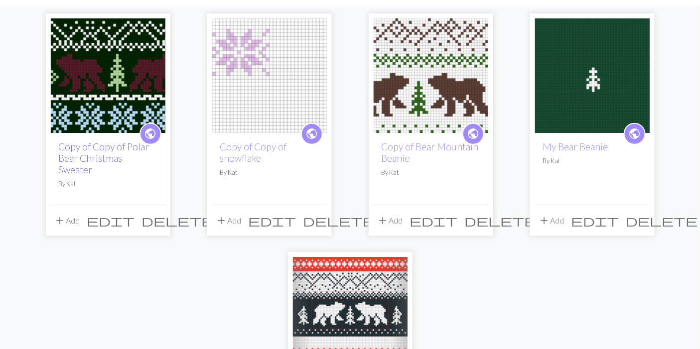
scroll to position [55, 0]
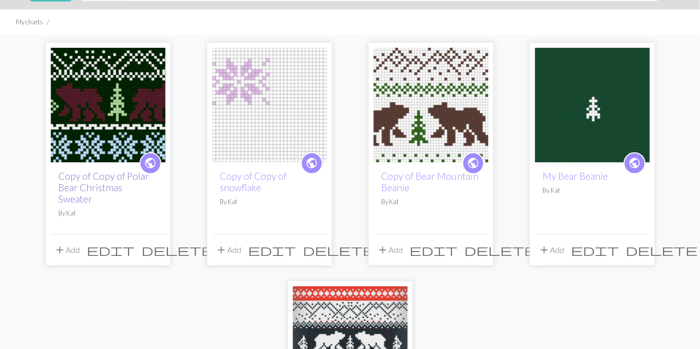
click at [97, 175] on link "Copy of Copy of Polar Bear Christmas Sweater" at bounding box center [104, 187] width 91 height 34
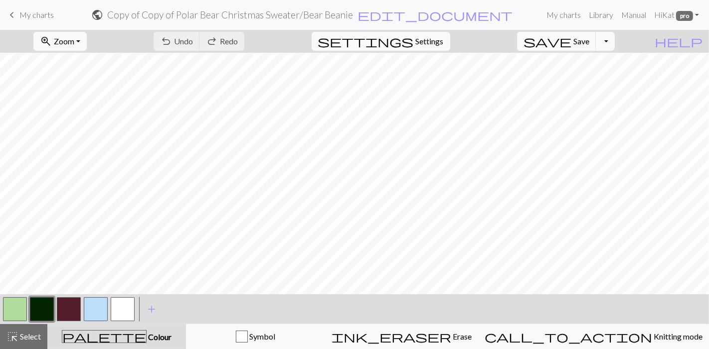
click at [351, 13] on h2 "Copy of Copy of Polar Bear Christmas Sweater / Bear Beanie" at bounding box center [230, 14] width 246 height 11
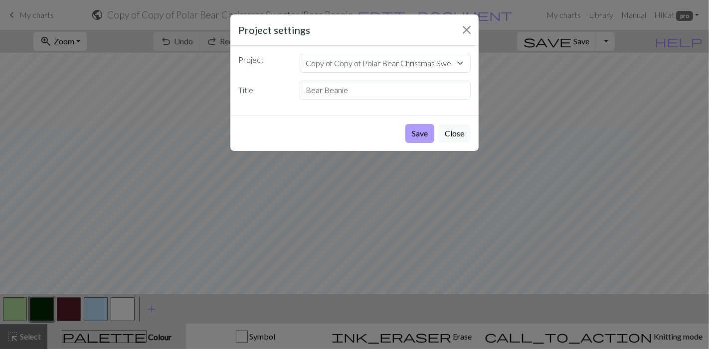
click at [429, 133] on button "Save" at bounding box center [419, 133] width 29 height 19
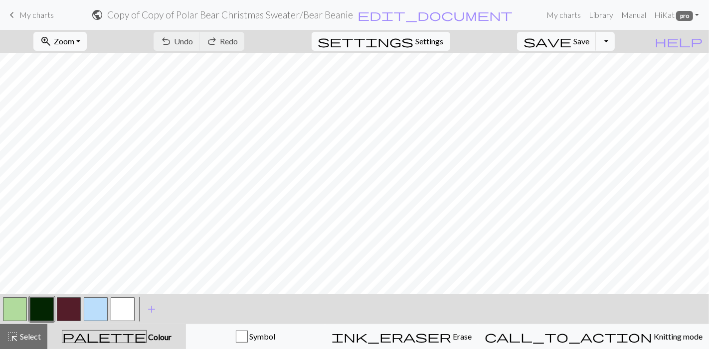
click at [434, 34] on div "Chart saved" at bounding box center [354, 19] width 709 height 39
click at [436, 40] on span "Settings" at bounding box center [430, 41] width 28 height 12
select select "aran"
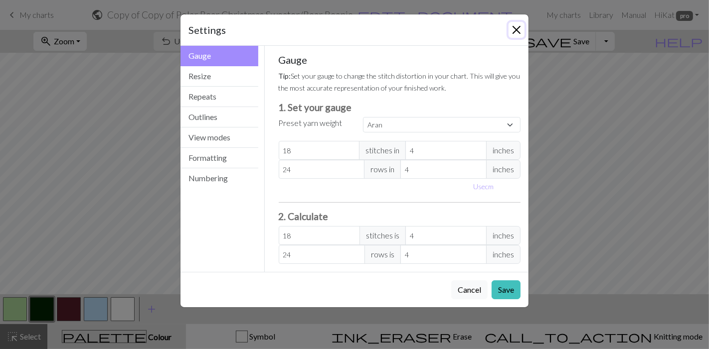
click at [520, 33] on button "Close" at bounding box center [516, 30] width 16 height 16
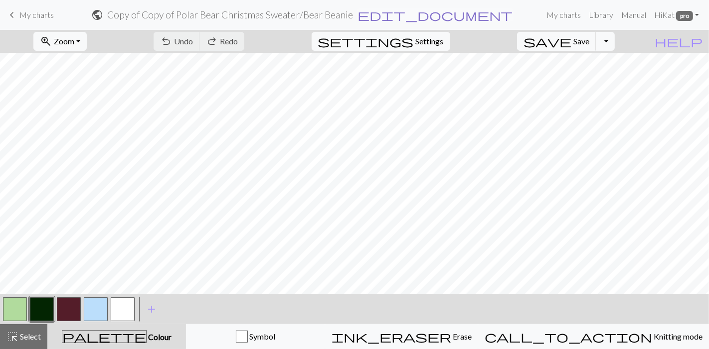
click at [438, 19] on span "edit_document" at bounding box center [435, 15] width 156 height 14
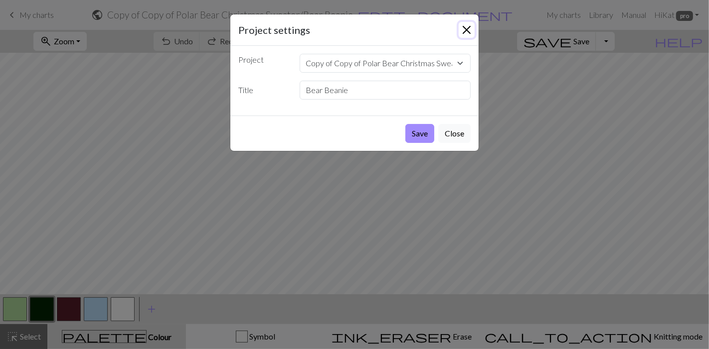
click at [468, 26] on button "Close" at bounding box center [467, 30] width 16 height 16
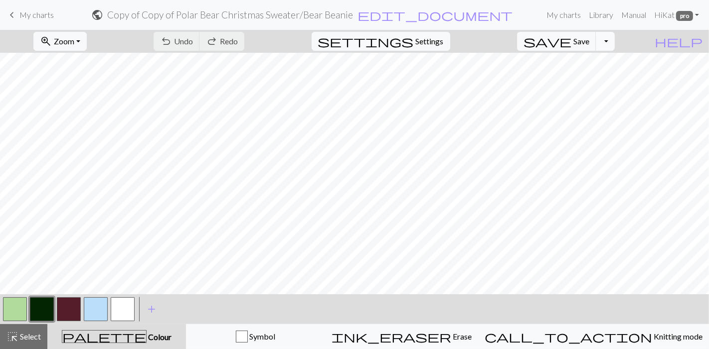
click at [615, 41] on button "Toggle Dropdown" at bounding box center [605, 41] width 19 height 19
click at [615, 39] on button "Toggle Dropdown" at bounding box center [605, 41] width 19 height 19
click at [598, 59] on button "file_copy Save a copy" at bounding box center [532, 63] width 165 height 16
drag, startPoint x: 48, startPoint y: 14, endPoint x: 417, endPoint y: 37, distance: 369.6
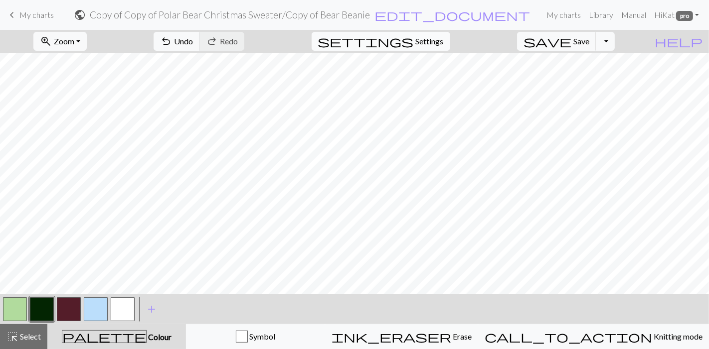
click at [48, 14] on span "My charts" at bounding box center [36, 14] width 34 height 9
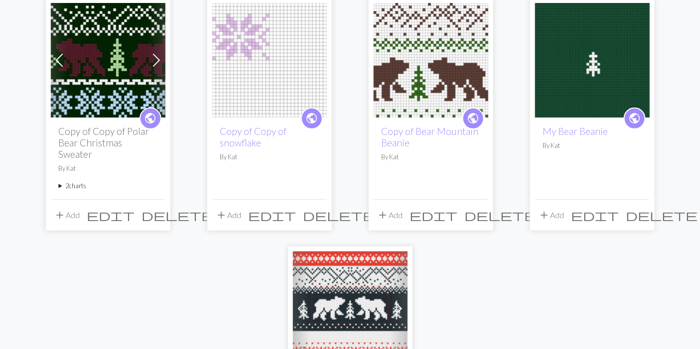
scroll to position [111, 0]
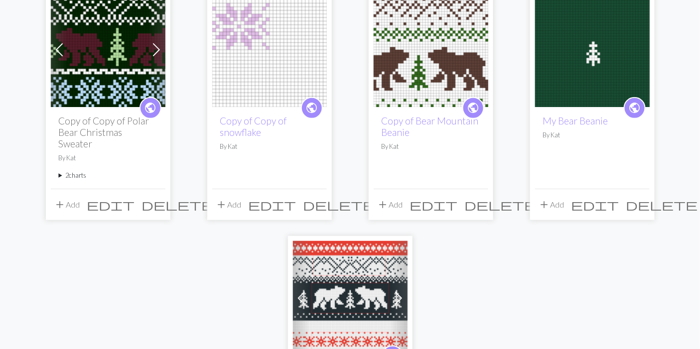
click at [63, 175] on summary "2 charts" at bounding box center [108, 175] width 99 height 9
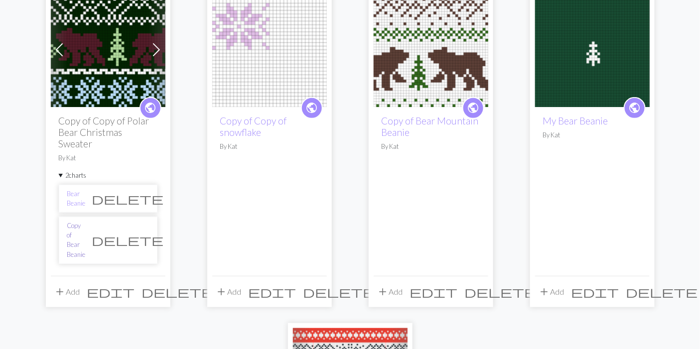
click at [86, 227] on link "Copy of Bear Beanie" at bounding box center [76, 240] width 18 height 38
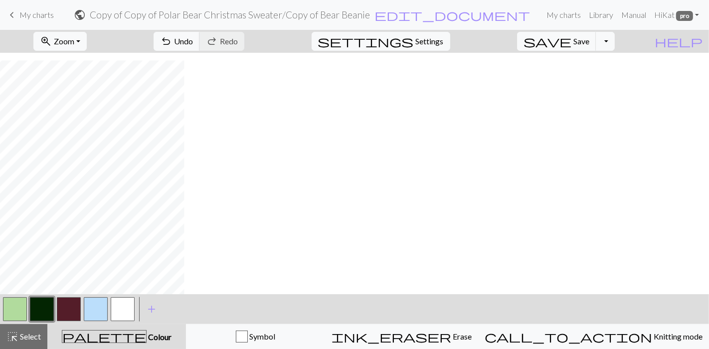
scroll to position [229, 0]
click at [87, 50] on div "zoom_in Zoom Zoom Fit all Fit width Fit height 50% 100% 150% 200%" at bounding box center [60, 41] width 68 height 23
click at [87, 45] on button "zoom_in Zoom Zoom" at bounding box center [59, 41] width 53 height 19
click at [86, 114] on button "50%" at bounding box center [73, 119] width 79 height 16
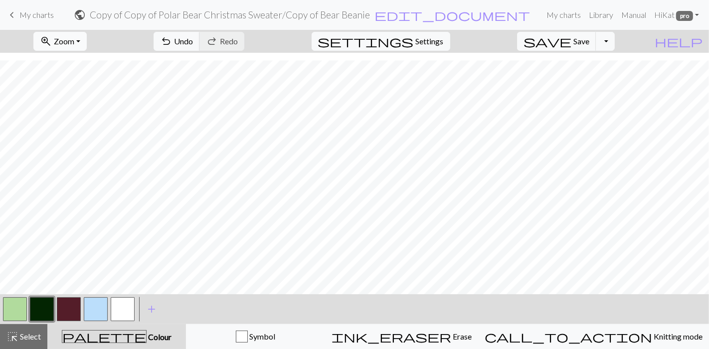
click at [87, 46] on button "zoom_in Zoom Zoom" at bounding box center [59, 41] width 53 height 19
click at [86, 136] on button "100%" at bounding box center [73, 135] width 79 height 16
click at [74, 38] on span "Zoom" at bounding box center [64, 40] width 20 height 9
click at [81, 120] on button "50%" at bounding box center [73, 119] width 79 height 16
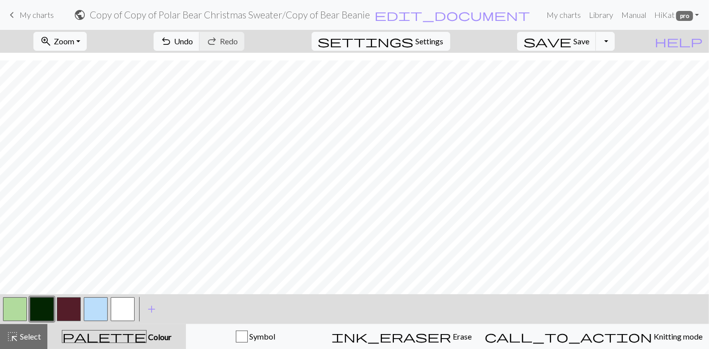
scroll to position [10, 0]
click at [31, 330] on button "highlight_alt Select Select" at bounding box center [23, 337] width 47 height 25
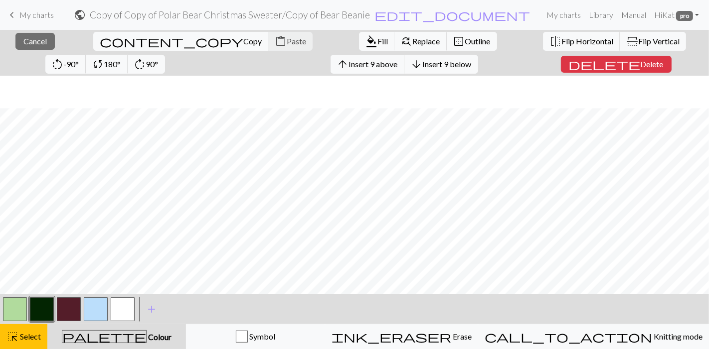
scroll to position [32, 0]
click at [377, 38] on span "Fill" at bounding box center [382, 40] width 10 height 9
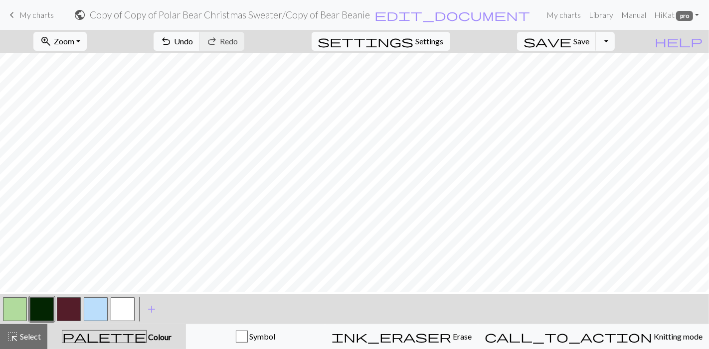
scroll to position [0, 0]
click at [83, 49] on button "zoom_in Zoom Zoom" at bounding box center [59, 41] width 53 height 19
click at [76, 136] on button "100%" at bounding box center [73, 135] width 79 height 16
click at [125, 318] on button "button" at bounding box center [123, 310] width 24 height 24
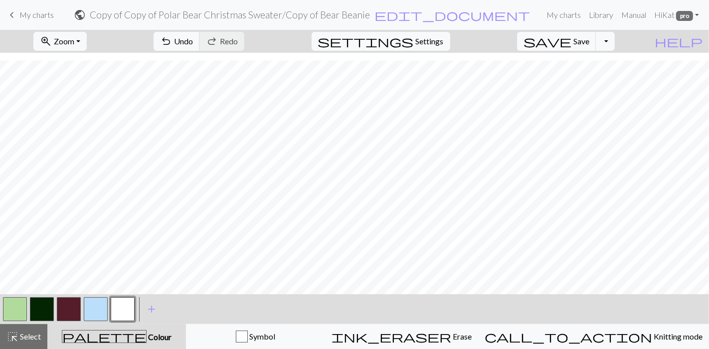
drag, startPoint x: 47, startPoint y: 312, endPoint x: 52, endPoint y: 293, distance: 19.5
click at [47, 311] on button "button" at bounding box center [42, 310] width 24 height 24
click at [128, 305] on button "button" at bounding box center [123, 310] width 24 height 24
drag, startPoint x: 43, startPoint y: 315, endPoint x: 53, endPoint y: 286, distance: 30.0
click at [43, 314] on button "button" at bounding box center [42, 310] width 24 height 24
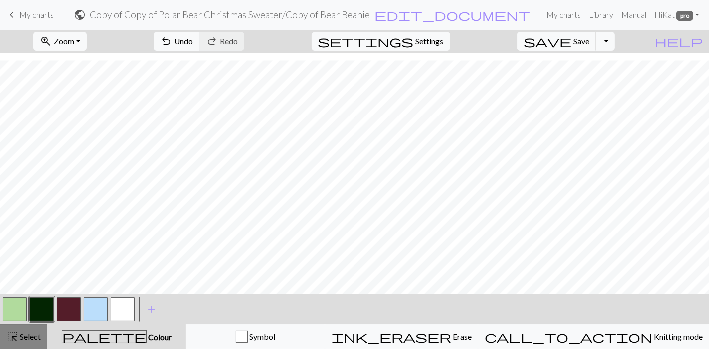
click at [30, 343] on button "highlight_alt Select Select" at bounding box center [23, 337] width 47 height 25
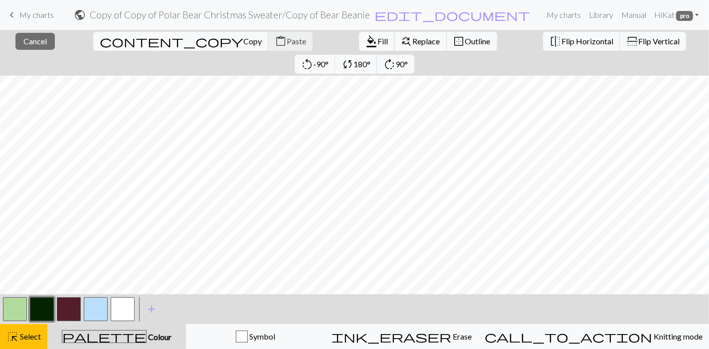
click at [365, 40] on span "format_color_fill" at bounding box center [371, 41] width 12 height 14
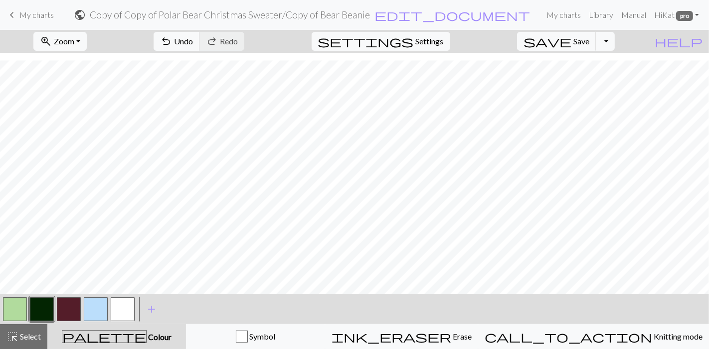
click at [126, 304] on button "button" at bounding box center [123, 310] width 24 height 24
drag, startPoint x: 46, startPoint y: 302, endPoint x: 51, endPoint y: 289, distance: 14.4
click at [46, 302] on button "button" at bounding box center [42, 310] width 24 height 24
click at [96, 309] on button "button" at bounding box center [96, 310] width 24 height 24
drag, startPoint x: 45, startPoint y: 309, endPoint x: 49, endPoint y: 291, distance: 18.4
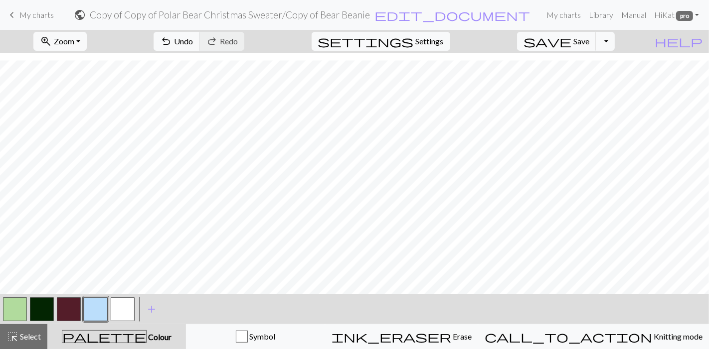
click at [46, 309] on button "button" at bounding box center [42, 310] width 24 height 24
click at [94, 307] on button "button" at bounding box center [96, 310] width 24 height 24
click at [41, 310] on button "button" at bounding box center [42, 310] width 24 height 24
click at [93, 309] on button "button" at bounding box center [96, 310] width 24 height 24
click at [31, 335] on span "Select" at bounding box center [29, 336] width 22 height 9
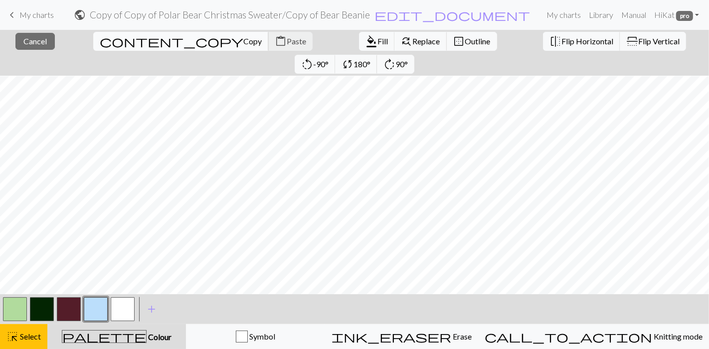
click at [243, 40] on span "Copy" at bounding box center [252, 40] width 18 height 9
click at [287, 44] on span "Paste" at bounding box center [296, 40] width 19 height 9
click at [287, 41] on span "Paste" at bounding box center [296, 40] width 19 height 9
click at [243, 41] on span "Copy" at bounding box center [252, 40] width 18 height 9
click at [287, 41] on span "Paste" at bounding box center [296, 40] width 19 height 9
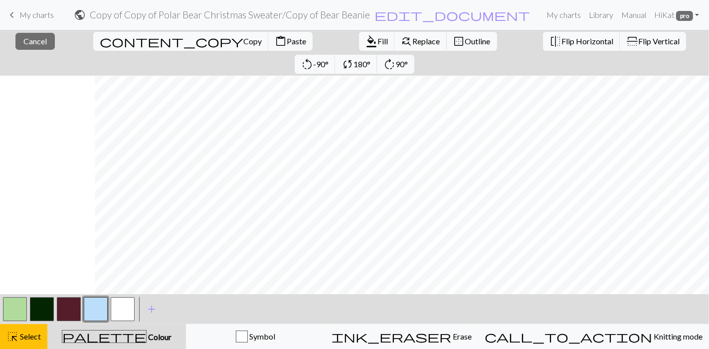
scroll to position [229, 505]
click at [287, 41] on span "Paste" at bounding box center [296, 40] width 19 height 9
click at [287, 38] on span "Paste" at bounding box center [296, 40] width 19 height 9
click at [26, 327] on button "highlight_alt Select Select" at bounding box center [23, 337] width 47 height 25
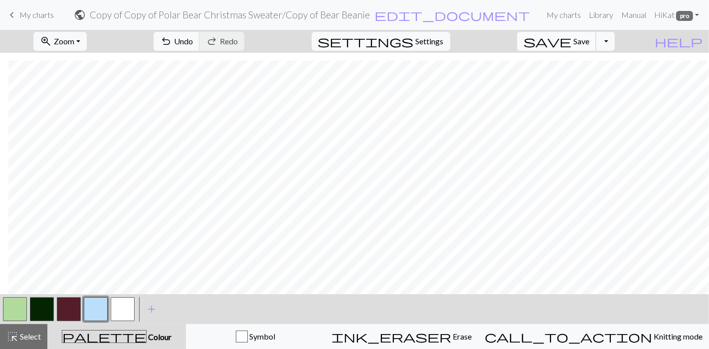
click at [571, 38] on span "save" at bounding box center [547, 41] width 48 height 14
click at [74, 40] on span "Zoom" at bounding box center [64, 40] width 20 height 9
click at [87, 116] on button "50%" at bounding box center [73, 119] width 79 height 16
click at [571, 38] on span "save" at bounding box center [547, 41] width 48 height 14
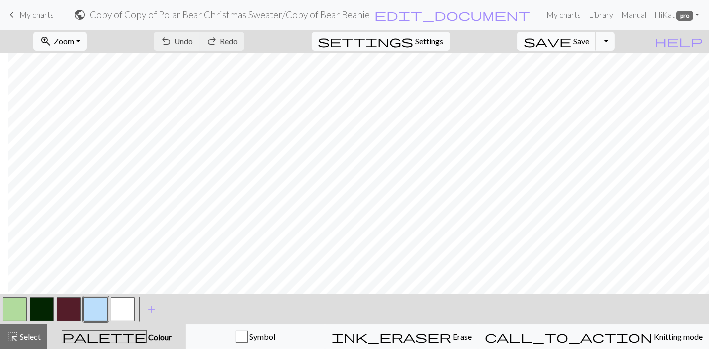
click at [571, 41] on span "save" at bounding box center [547, 41] width 48 height 14
